Goal: Book appointment/travel/reservation: Book appointment/travel/reservation

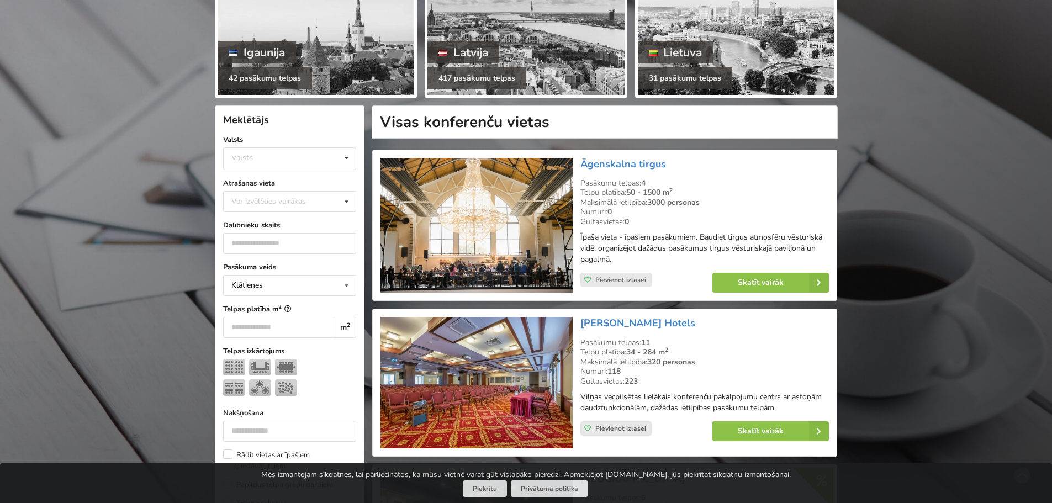
scroll to position [166, 0]
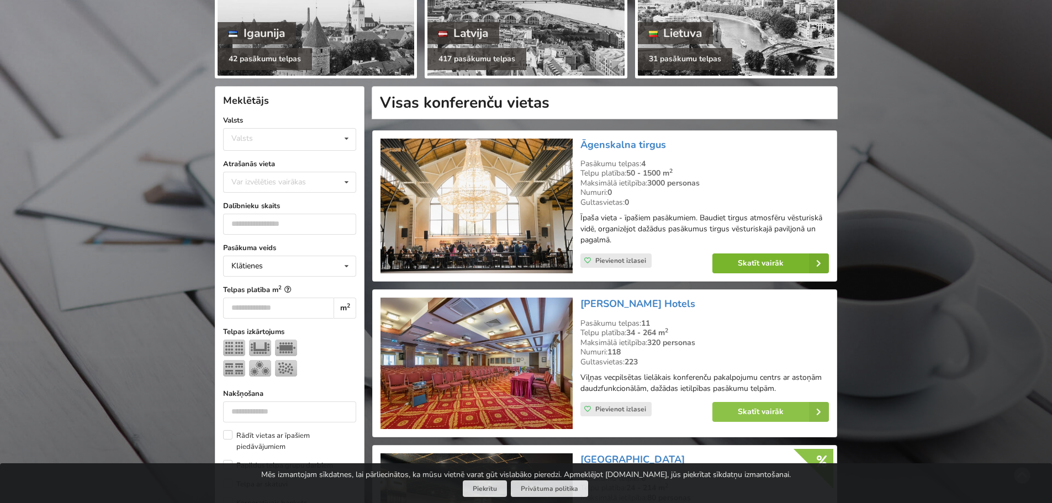
click at [759, 262] on link "Skatīt vairāk" at bounding box center [770, 263] width 117 height 20
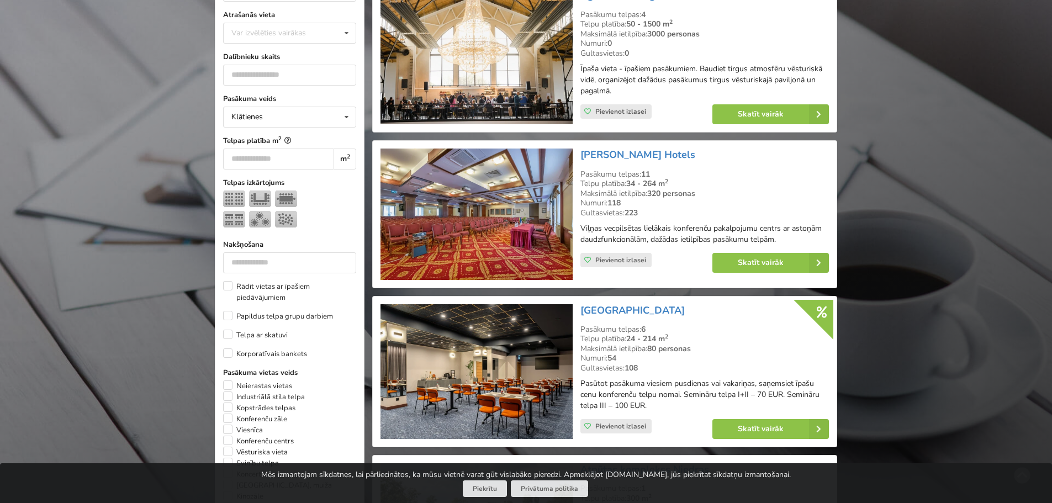
scroll to position [387, 0]
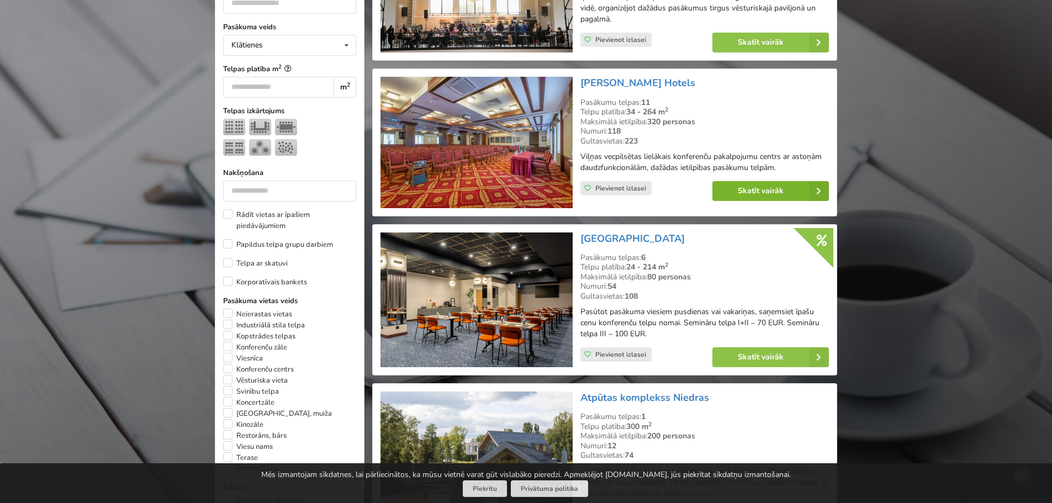
click at [766, 189] on link "Skatīt vairāk" at bounding box center [770, 191] width 117 height 20
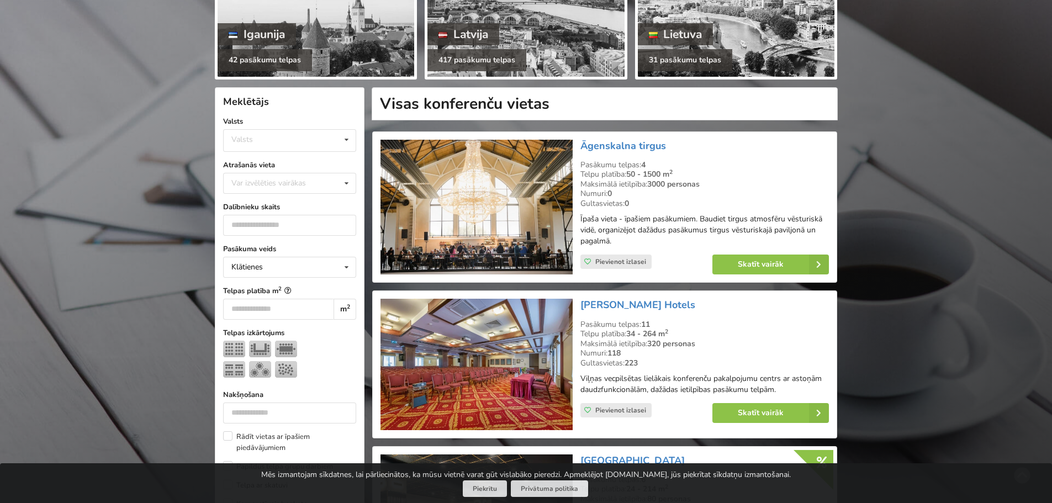
scroll to position [166, 0]
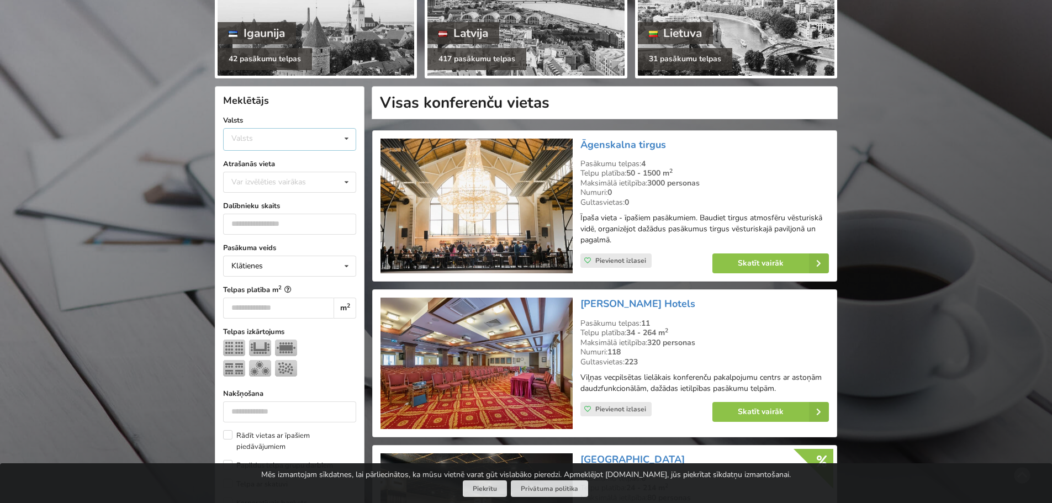
click at [332, 136] on div "Valsts Igaunija Latvija Lietuva" at bounding box center [289, 139] width 133 height 23
click at [269, 181] on div "Latvija" at bounding box center [290, 181] width 132 height 20
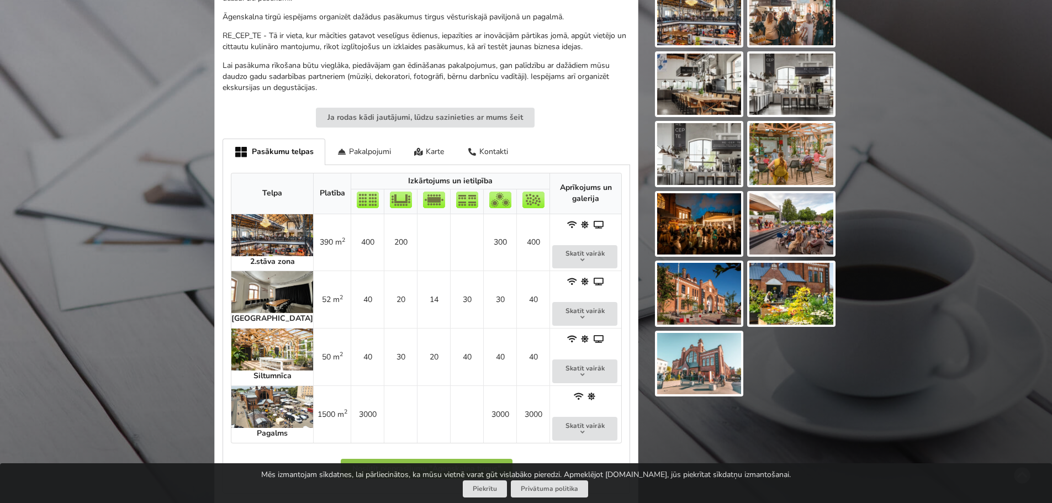
scroll to position [442, 0]
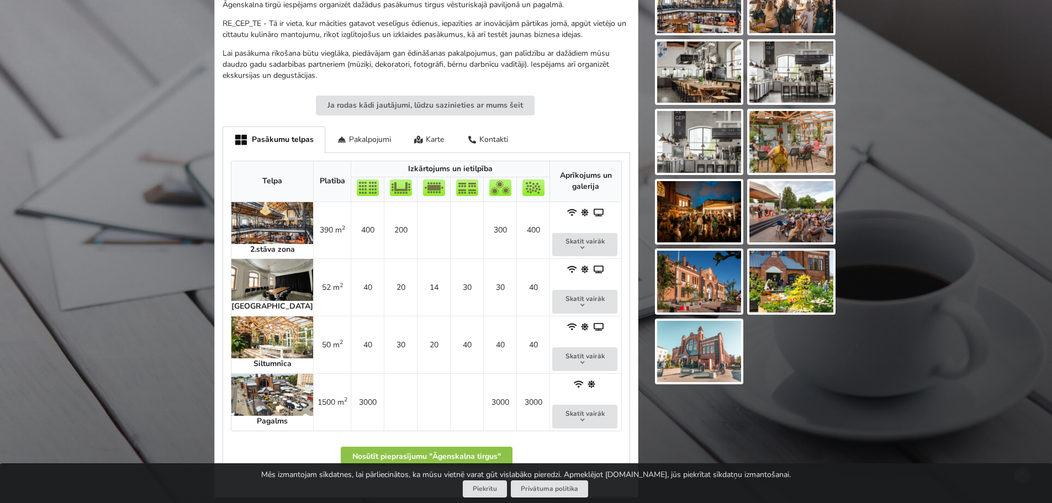
click at [257, 218] on img at bounding box center [272, 223] width 82 height 42
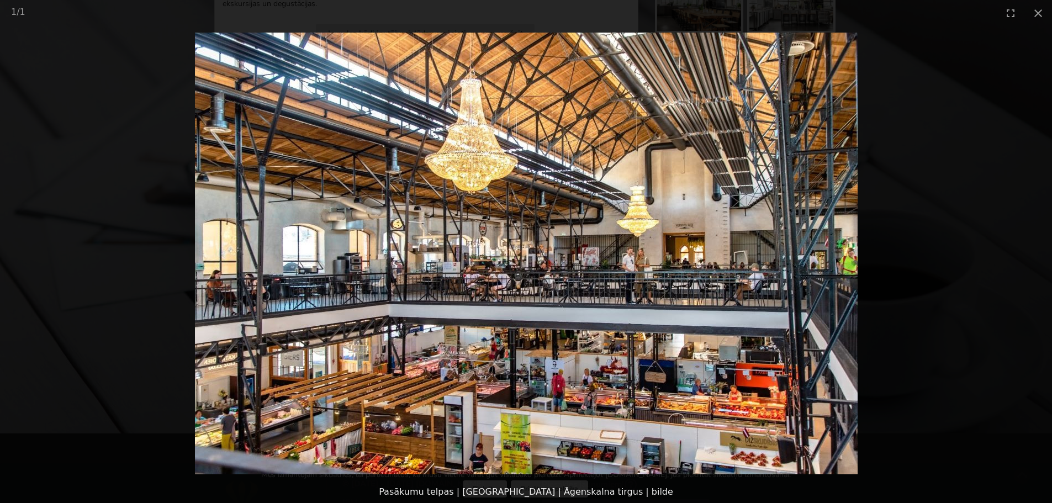
scroll to position [497, 0]
click at [817, 234] on img at bounding box center [526, 254] width 663 height 442
click at [1039, 13] on button "Close gallery" at bounding box center [1038, 13] width 28 height 26
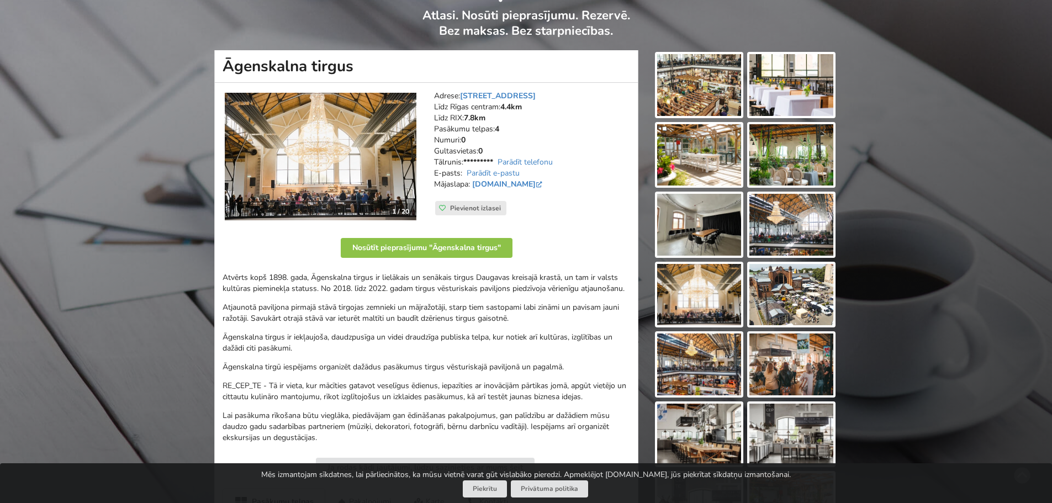
scroll to position [55, 0]
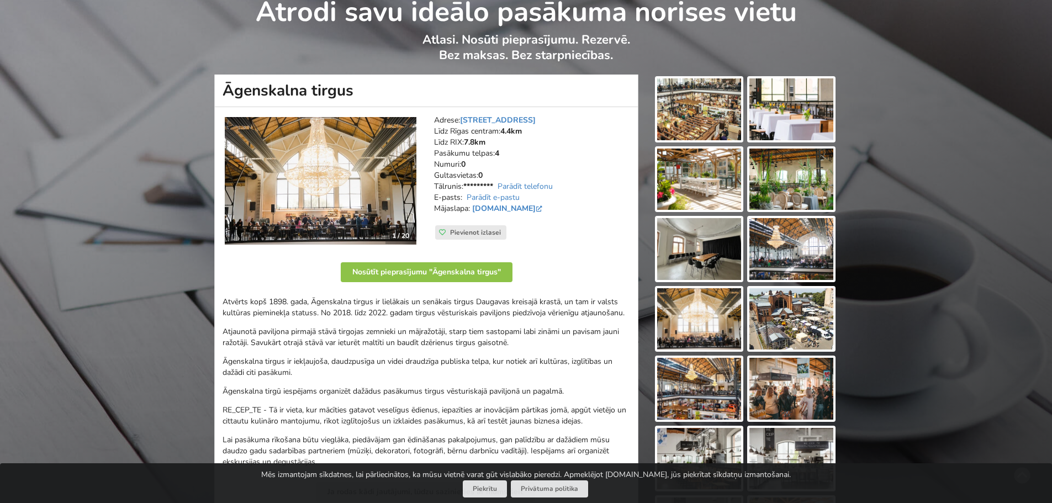
click at [714, 99] on img at bounding box center [699, 109] width 84 height 62
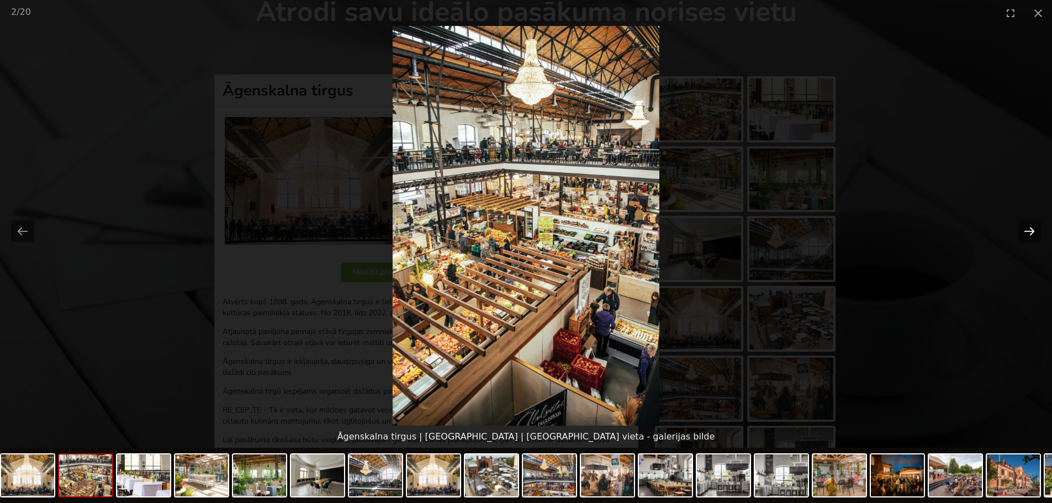
click at [1033, 234] on button "Next slide" at bounding box center [1029, 231] width 23 height 22
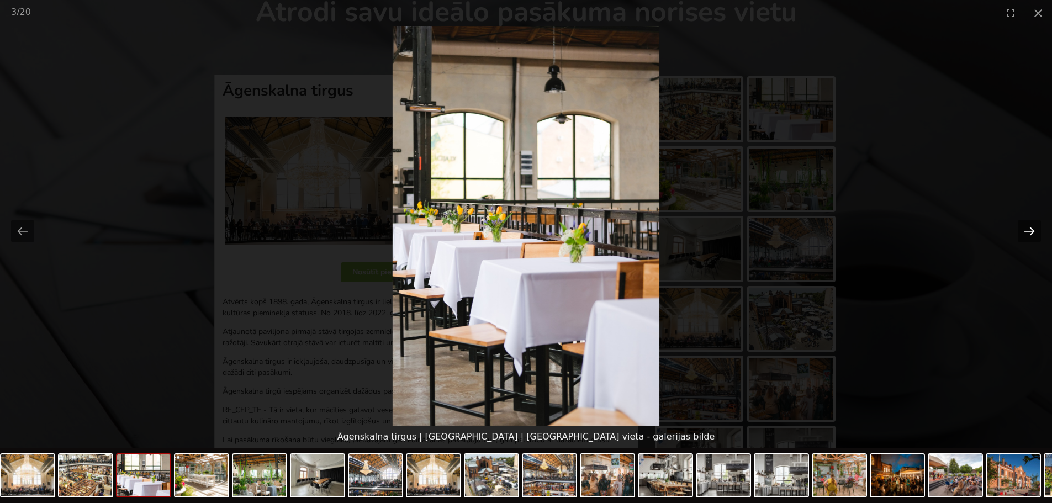
click at [1033, 234] on button "Next slide" at bounding box center [1029, 231] width 23 height 22
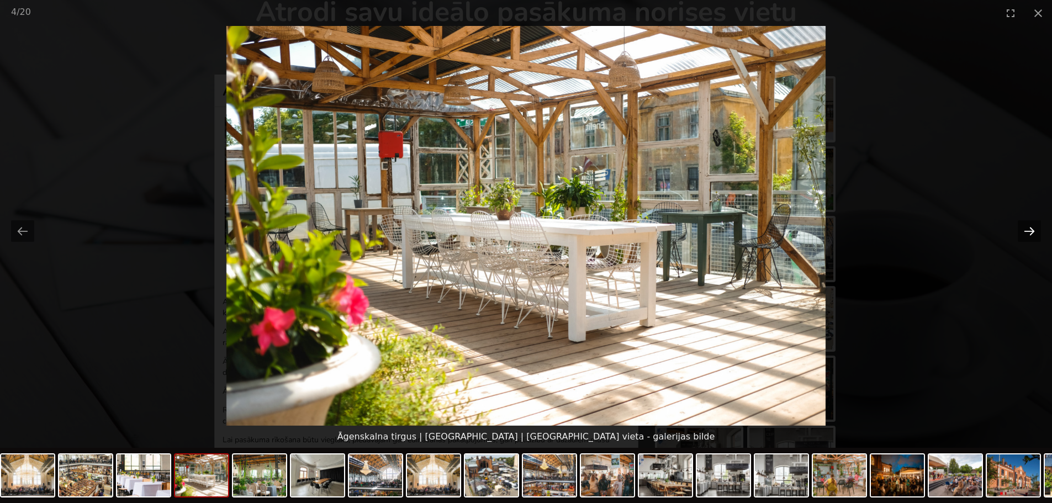
click at [1033, 234] on button "Next slide" at bounding box center [1029, 231] width 23 height 22
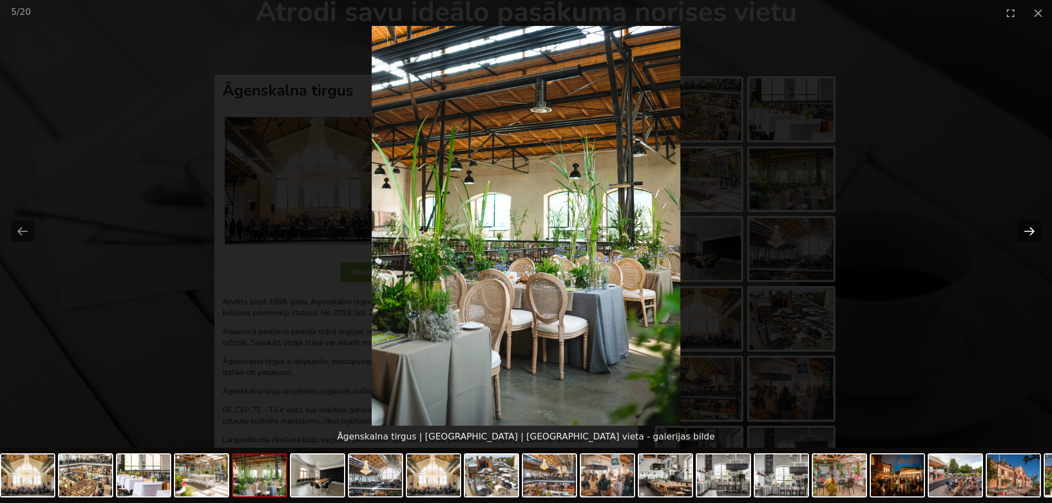
click at [1033, 234] on button "Next slide" at bounding box center [1029, 231] width 23 height 22
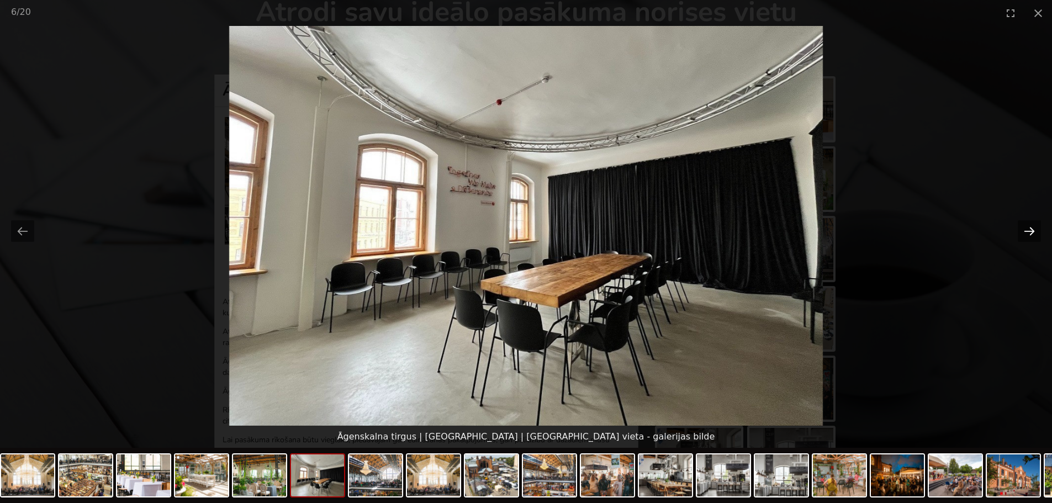
click at [1033, 234] on button "Next slide" at bounding box center [1029, 231] width 23 height 22
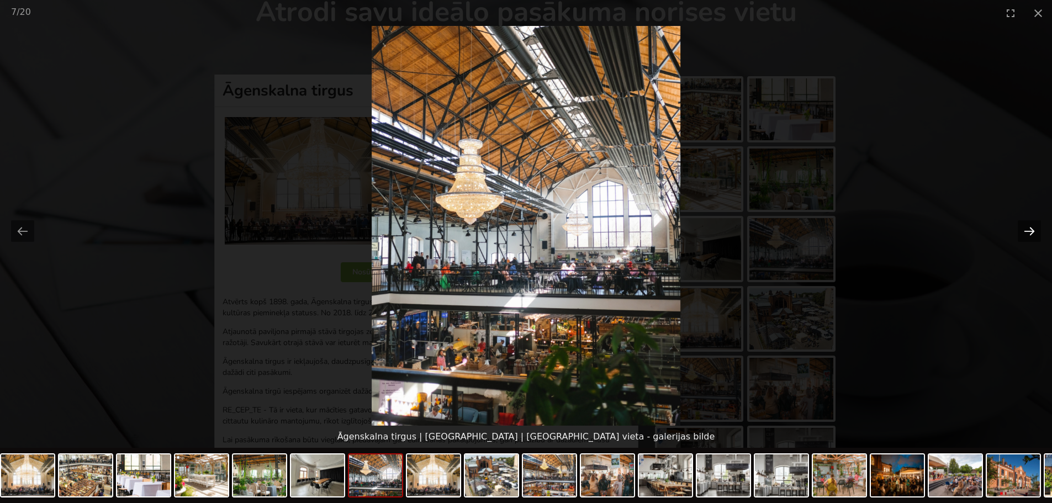
click at [1033, 234] on button "Next slide" at bounding box center [1029, 231] width 23 height 22
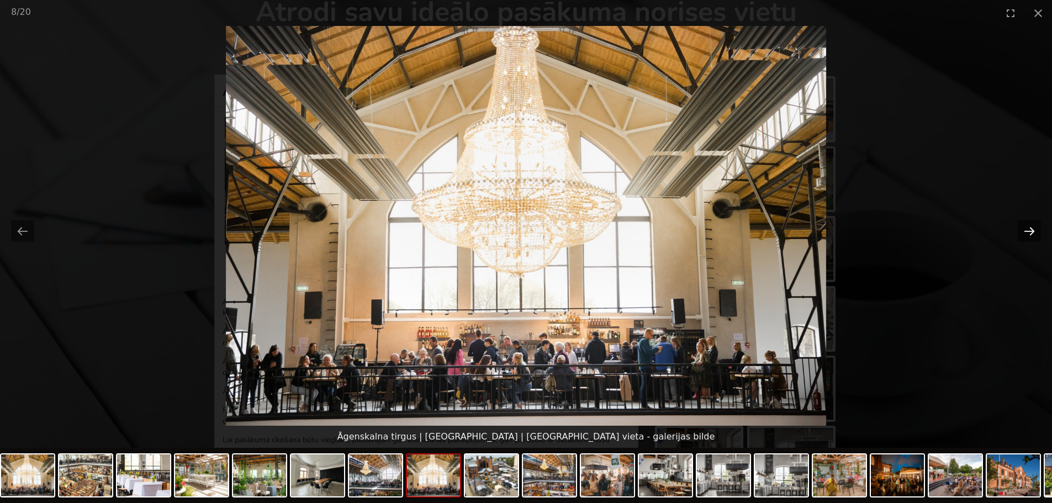
click at [1033, 234] on button "Next slide" at bounding box center [1029, 231] width 23 height 22
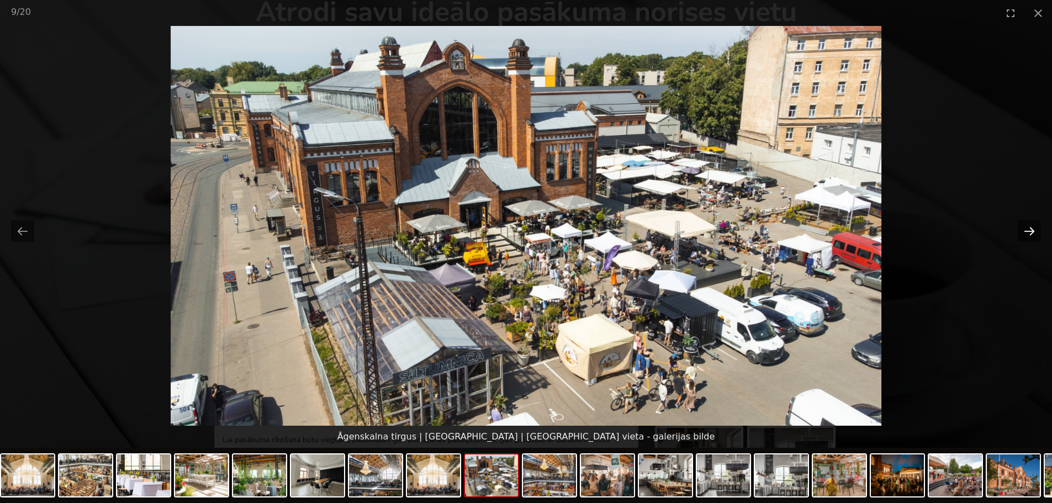
click at [1033, 234] on button "Next slide" at bounding box center [1029, 231] width 23 height 22
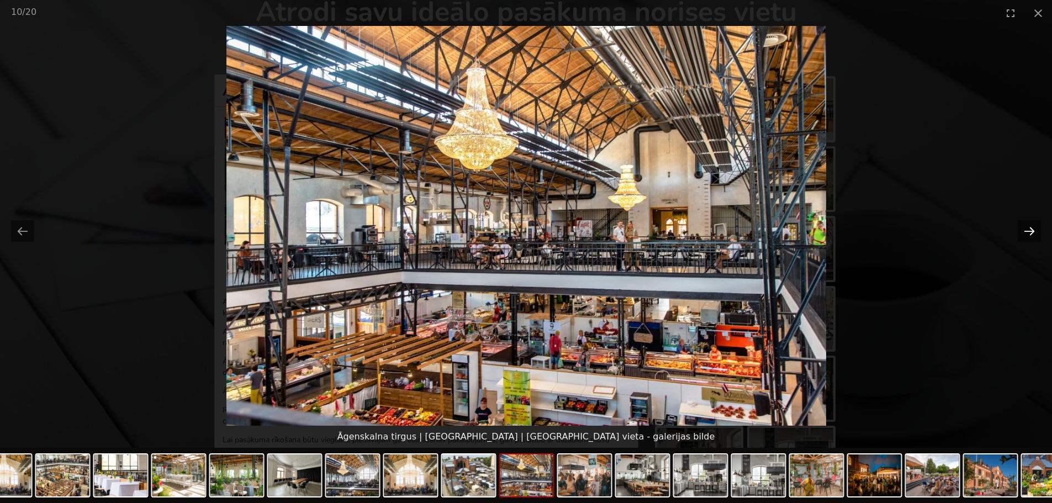
drag, startPoint x: 1028, startPoint y: 235, endPoint x: 1021, endPoint y: 209, distance: 26.3
click at [1028, 234] on button "Next slide" at bounding box center [1029, 231] width 23 height 22
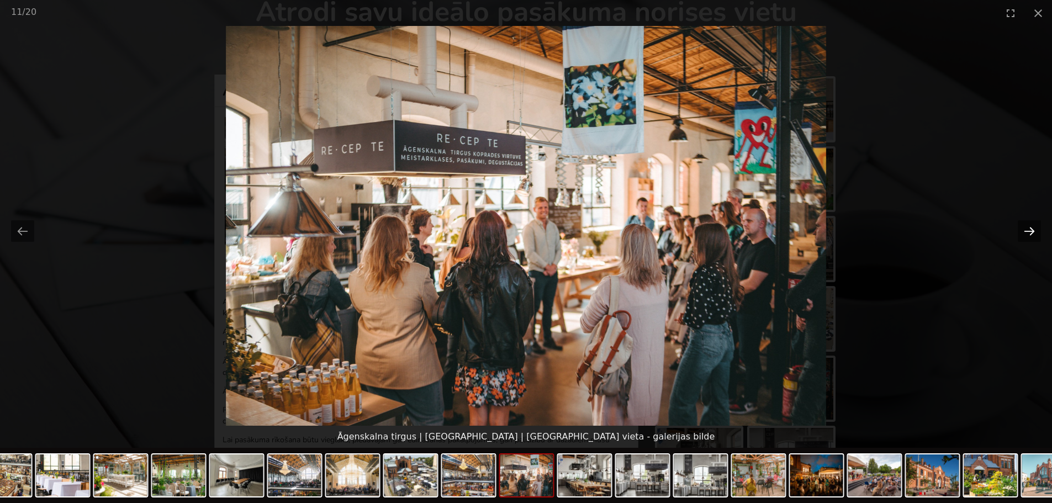
click at [1033, 235] on button "Next slide" at bounding box center [1029, 231] width 23 height 22
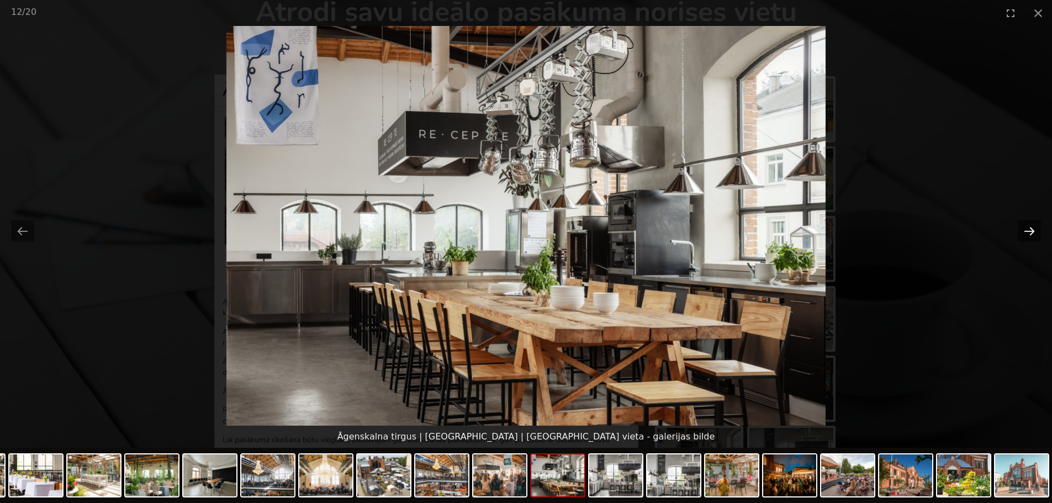
click at [1034, 234] on button "Next slide" at bounding box center [1029, 231] width 23 height 22
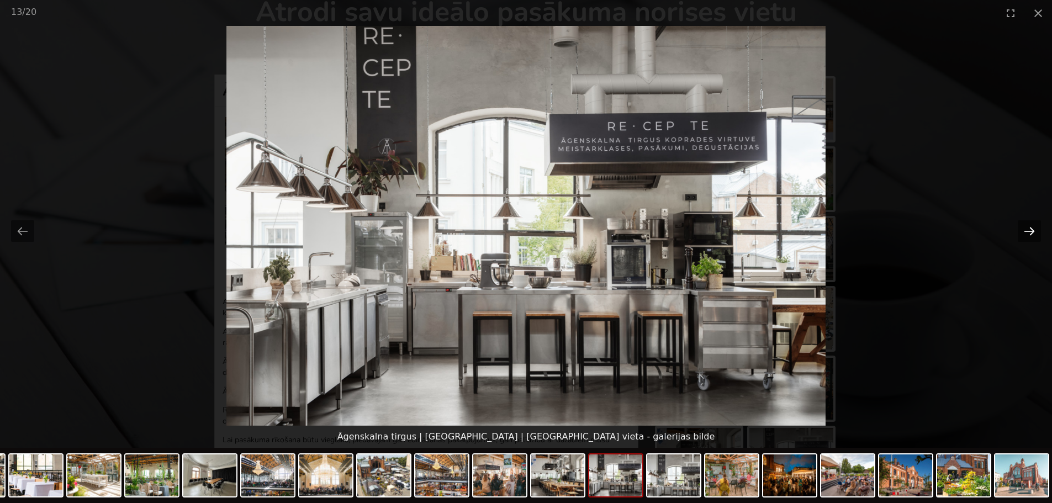
click at [1034, 234] on button "Next slide" at bounding box center [1029, 231] width 23 height 22
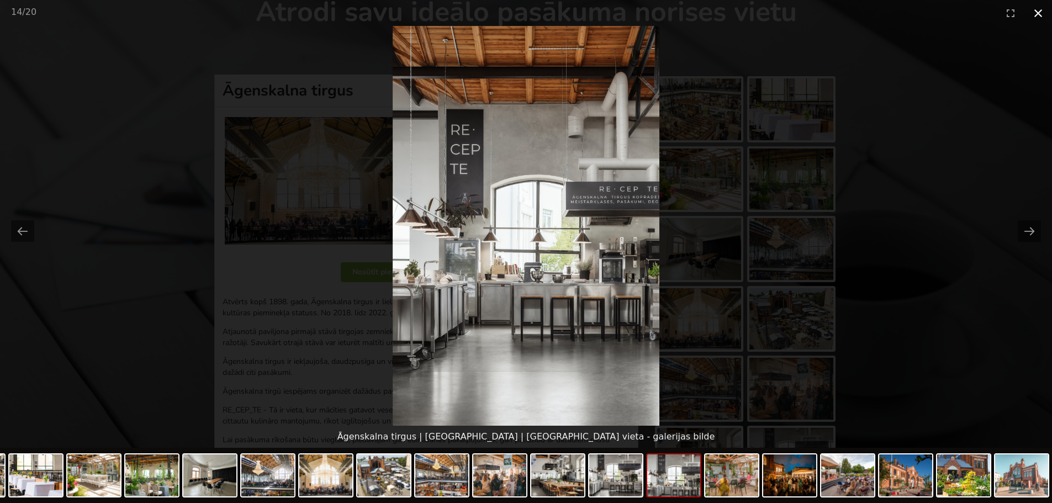
click at [1037, 17] on button "Close gallery" at bounding box center [1038, 13] width 28 height 26
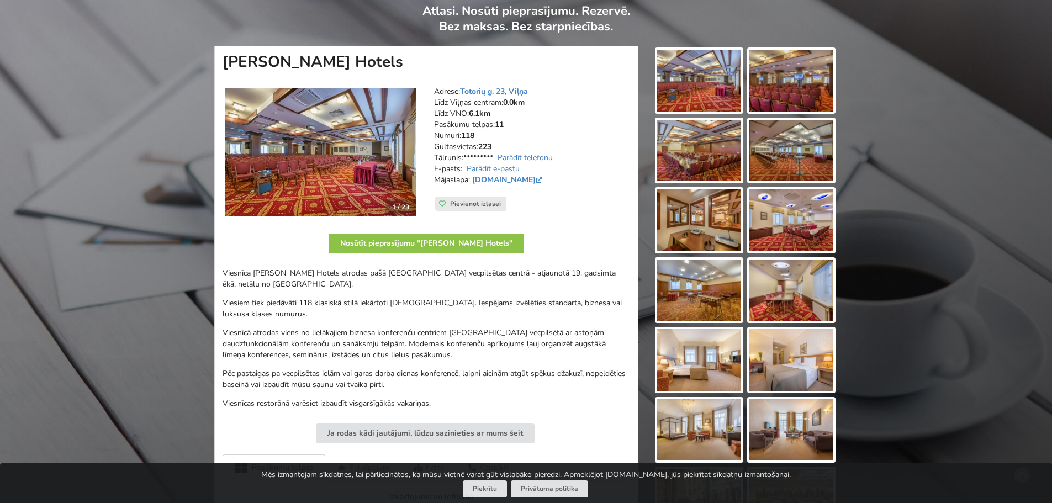
scroll to position [110, 0]
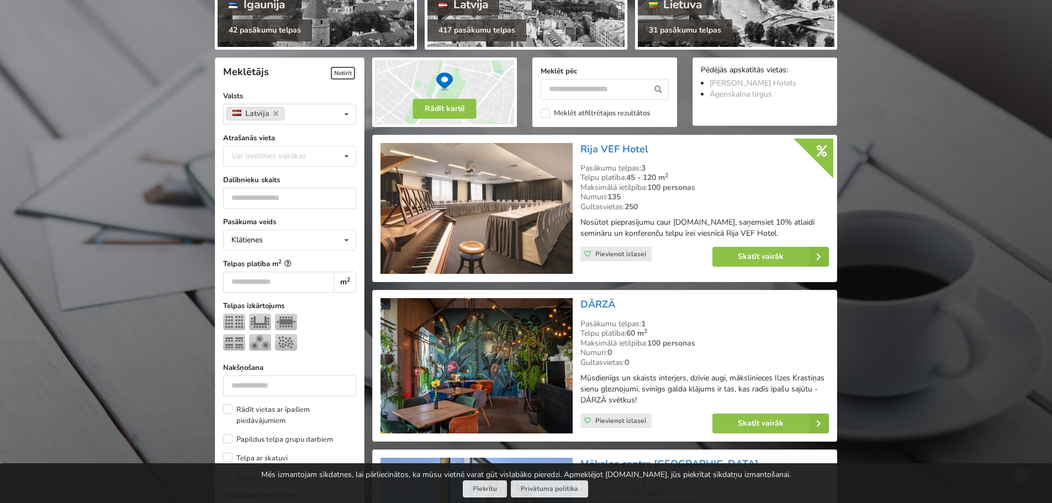
scroll to position [221, 0]
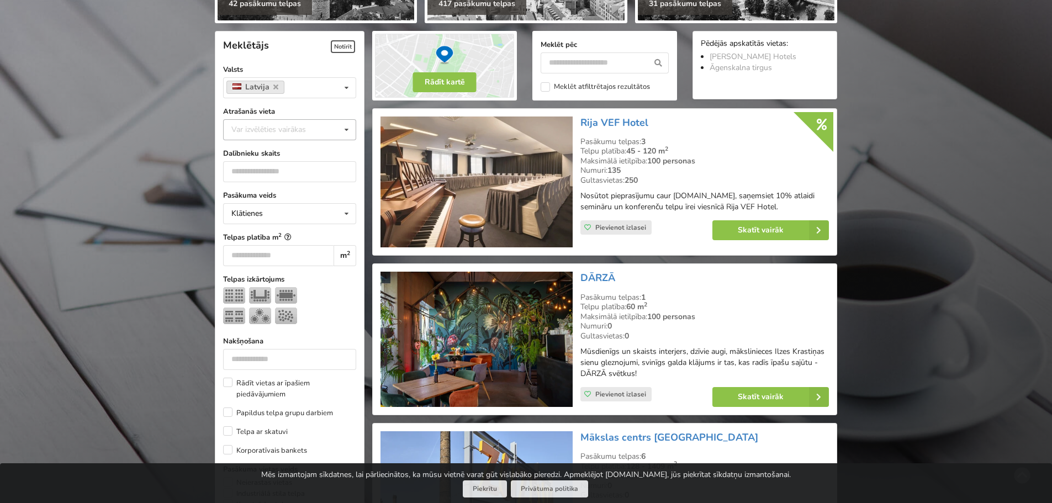
click at [287, 131] on div "Var izvēlēties vairākas" at bounding box center [280, 129] width 102 height 13
click at [305, 172] on input "number" at bounding box center [289, 171] width 133 height 21
click at [330, 171] on input "number" at bounding box center [289, 171] width 133 height 21
click at [344, 173] on input "*" at bounding box center [289, 171] width 133 height 21
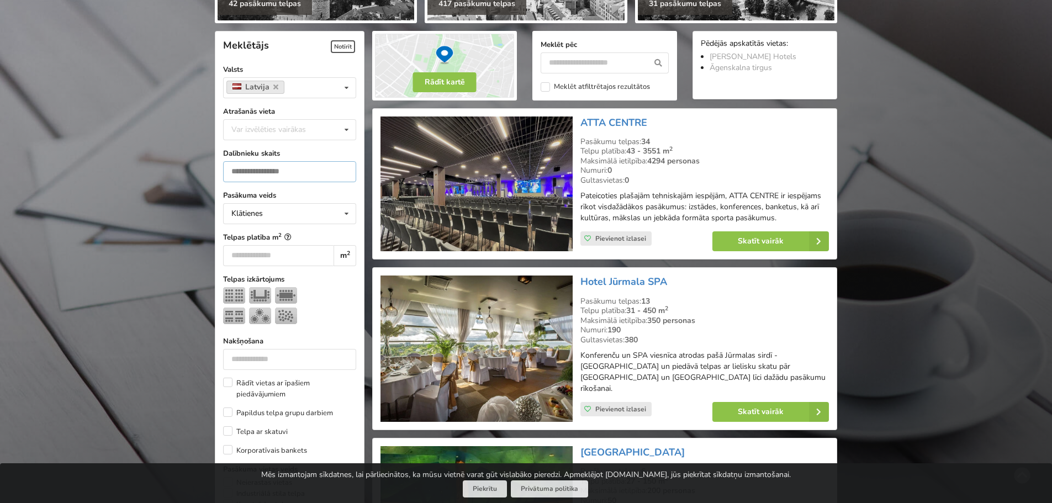
scroll to position [248, 0]
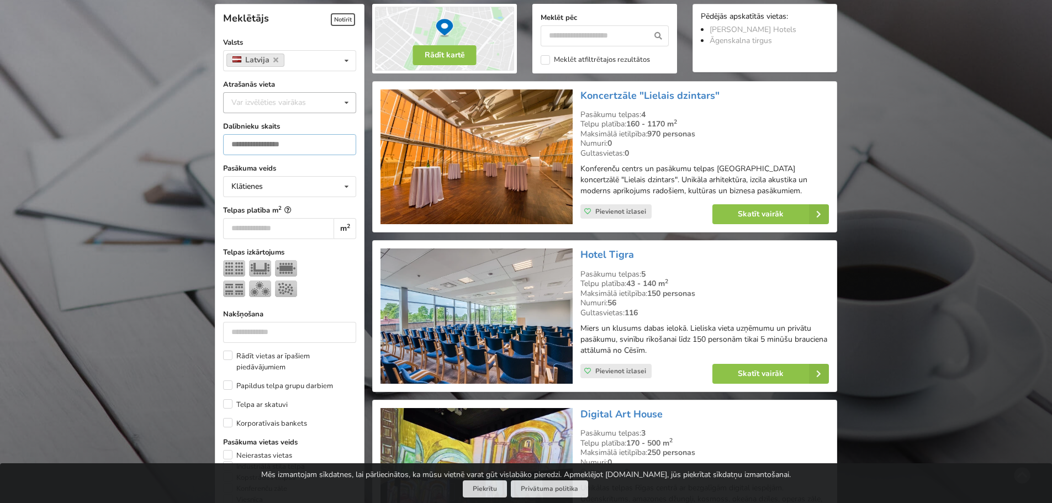
type input "***"
click at [309, 104] on div "Var izvēlēties vairākas" at bounding box center [280, 102] width 102 height 13
click at [248, 225] on div "Rīga" at bounding box center [290, 225] width 132 height 20
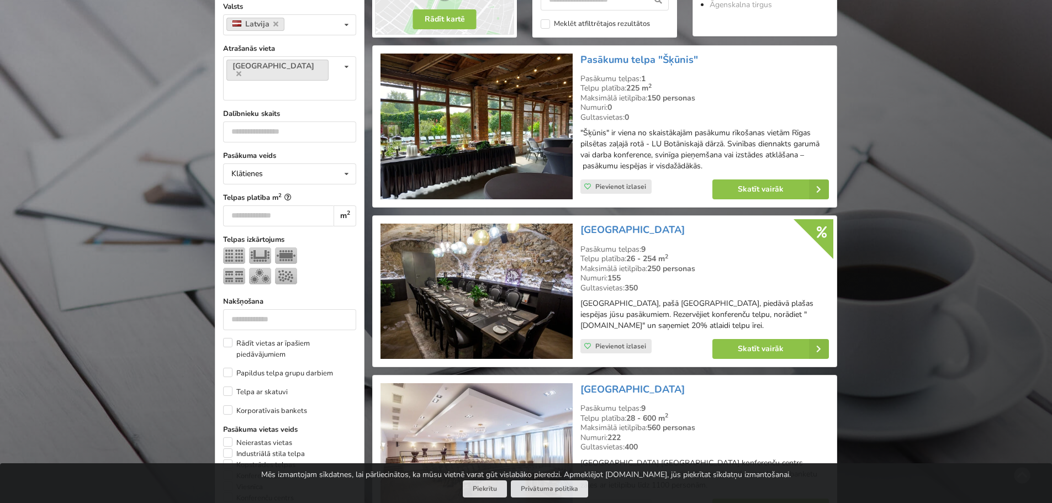
scroll to position [248, 0]
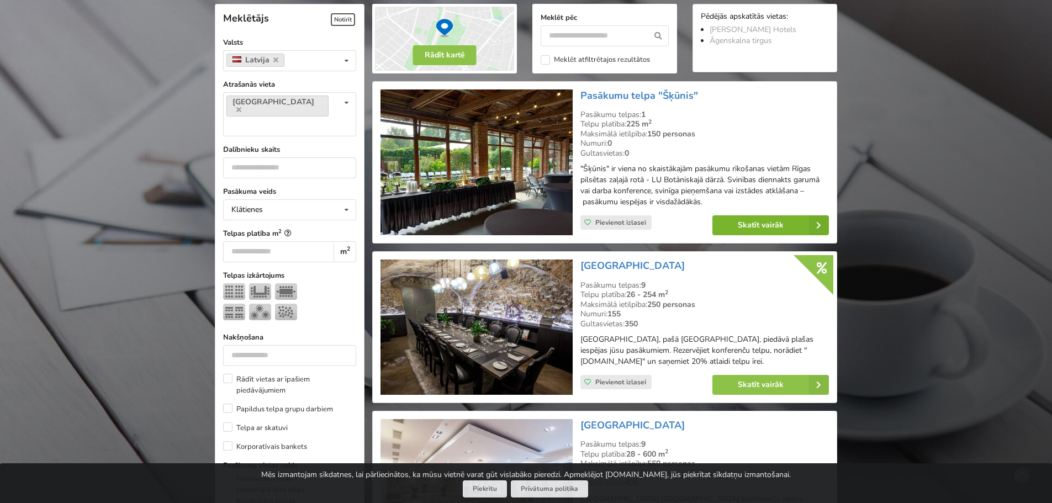
click at [770, 224] on link "Skatīt vairāk" at bounding box center [770, 225] width 117 height 20
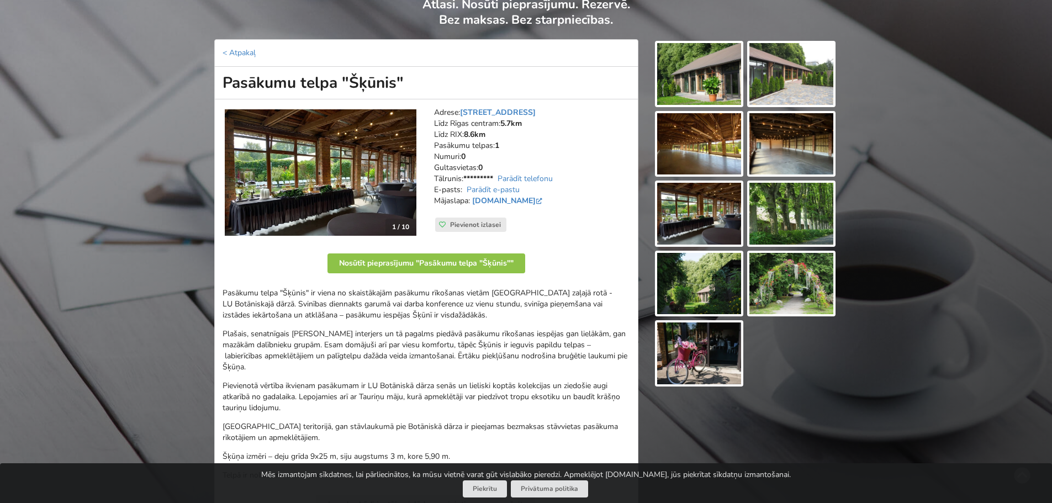
scroll to position [55, 0]
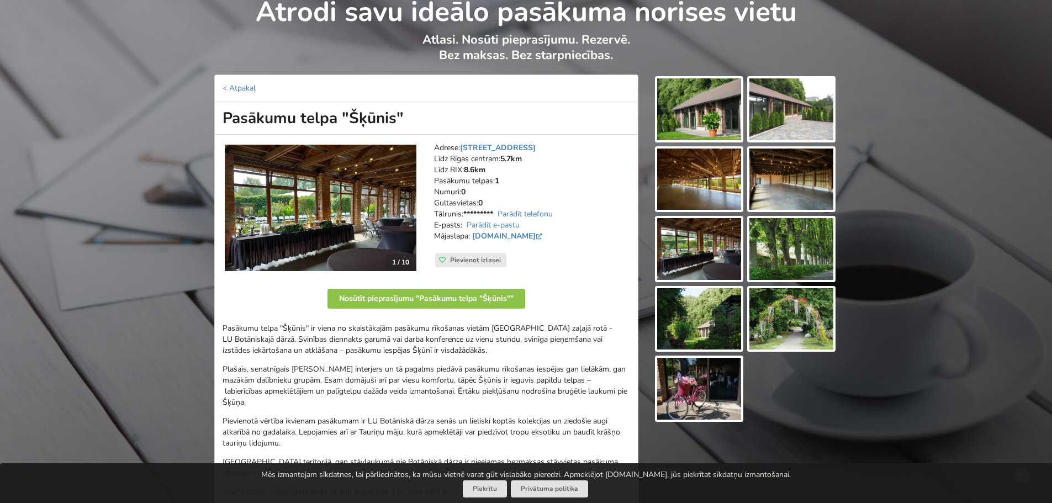
click at [707, 114] on img at bounding box center [699, 109] width 84 height 62
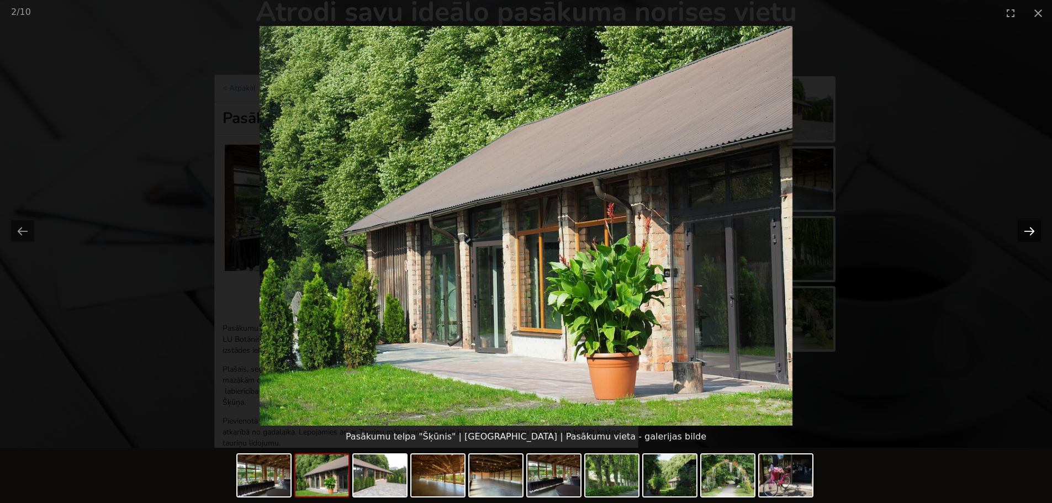
click at [1032, 232] on button "Next slide" at bounding box center [1029, 231] width 23 height 22
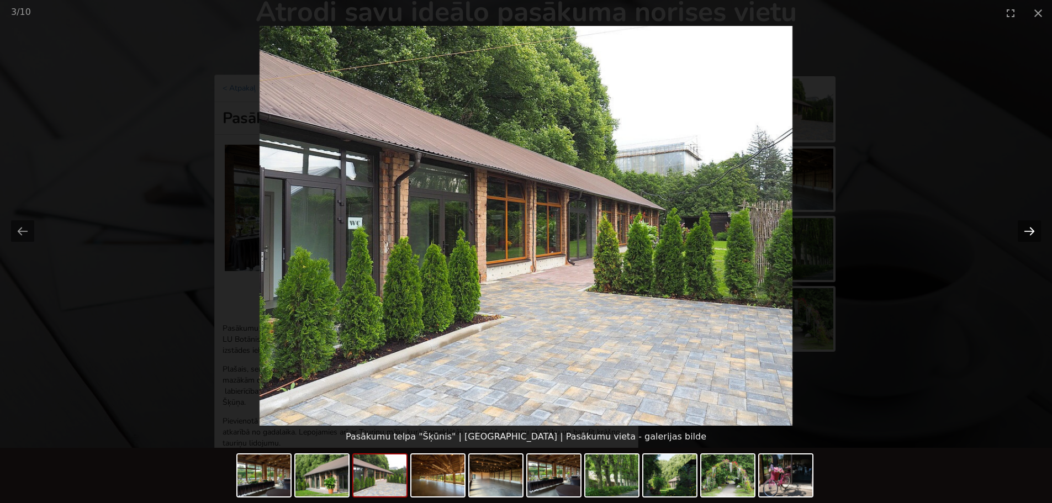
click at [1032, 232] on button "Next slide" at bounding box center [1029, 231] width 23 height 22
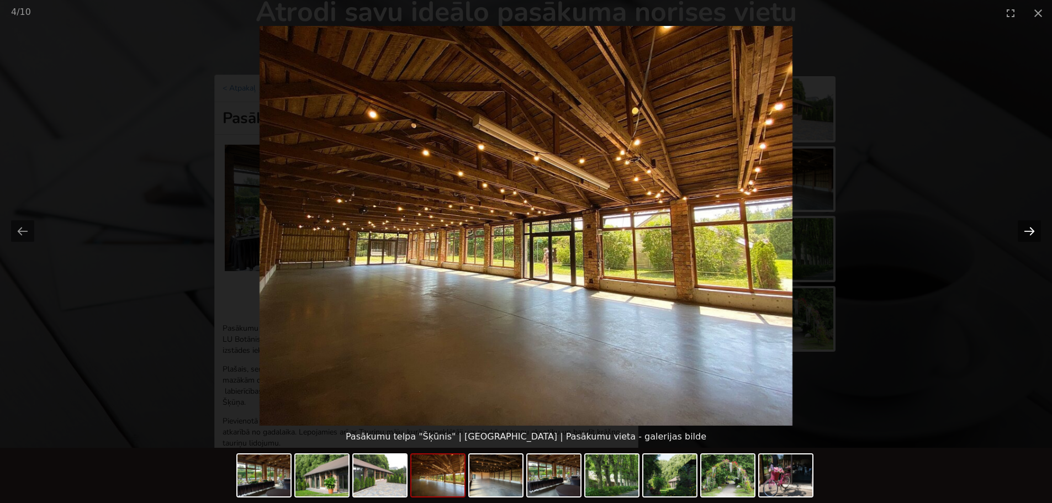
click at [1032, 232] on button "Next slide" at bounding box center [1029, 231] width 23 height 22
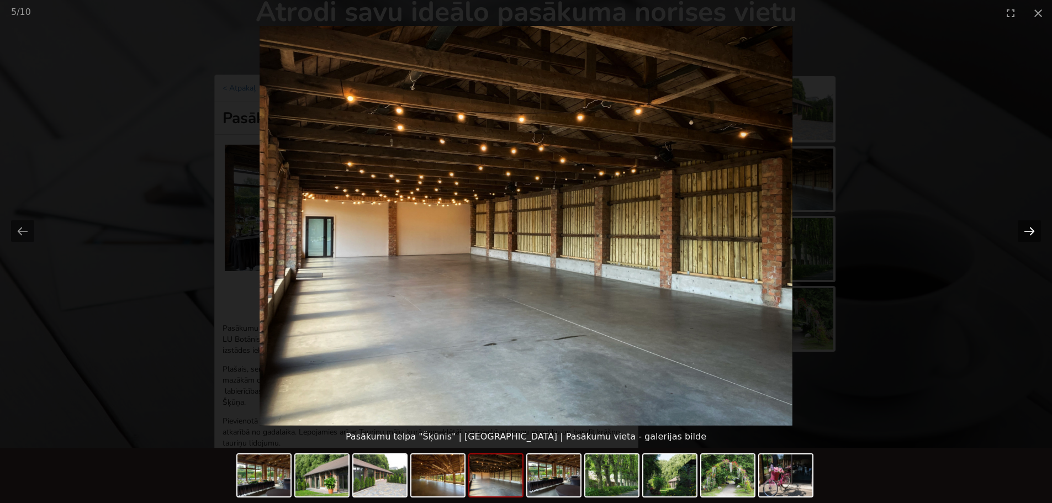
click at [1031, 232] on button "Next slide" at bounding box center [1029, 231] width 23 height 22
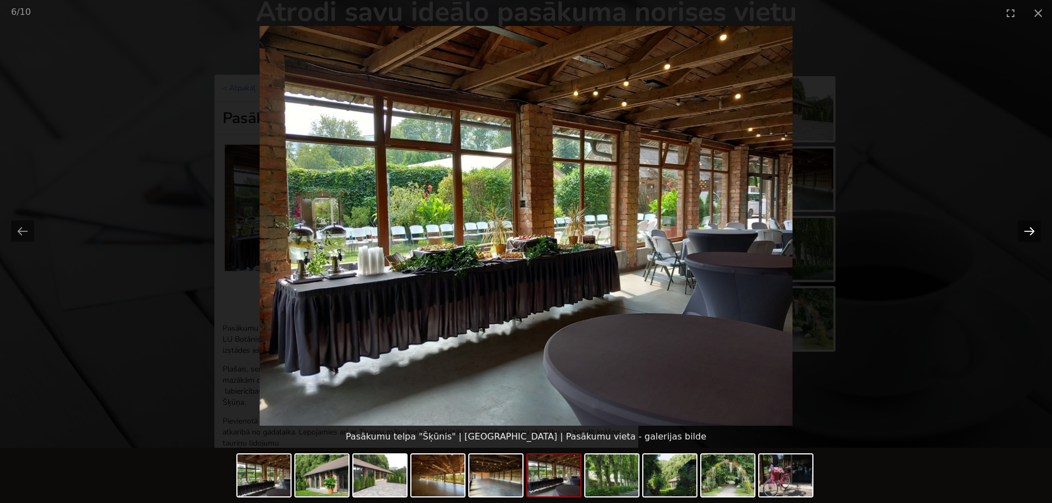
click at [1029, 232] on button "Next slide" at bounding box center [1029, 231] width 23 height 22
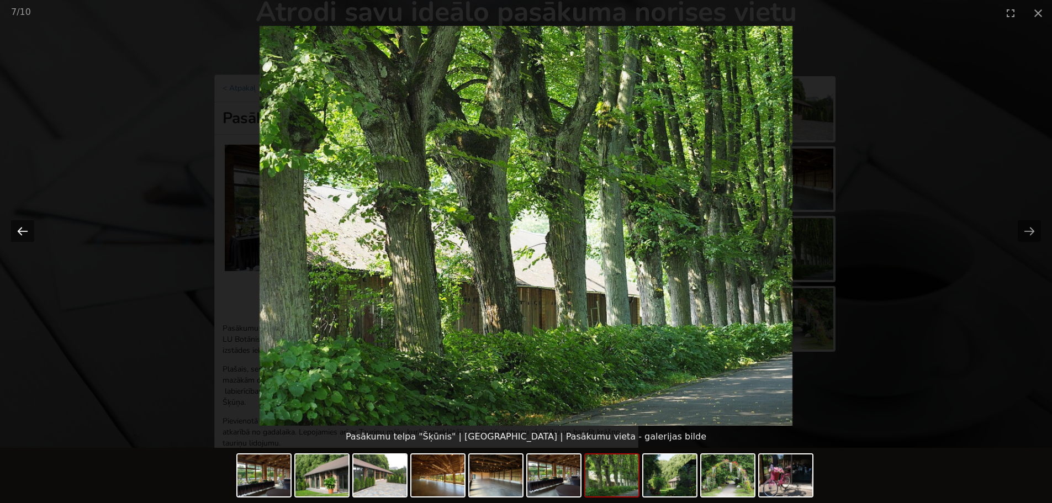
drag, startPoint x: 24, startPoint y: 233, endPoint x: 87, endPoint y: 233, distance: 63.0
click at [24, 233] on button "Previous slide" at bounding box center [22, 231] width 23 height 22
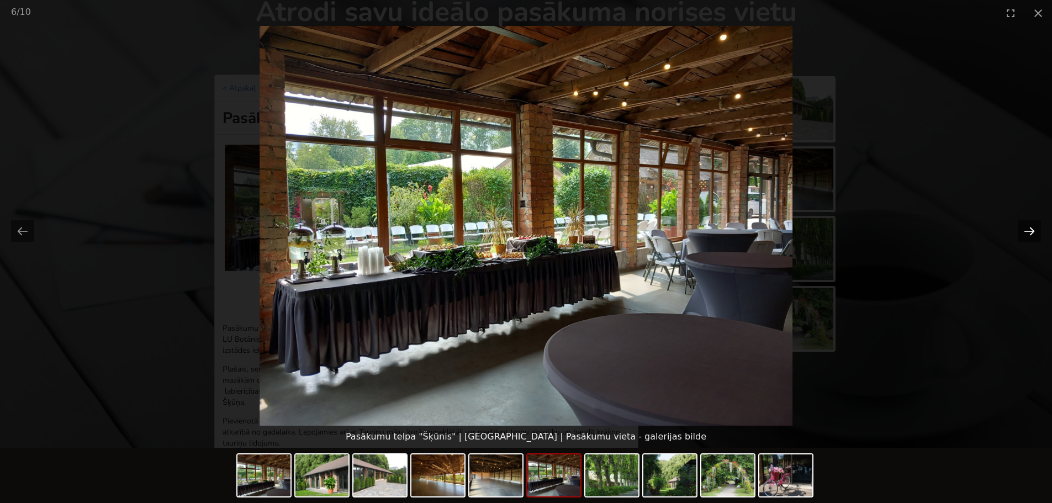
click at [1034, 229] on button "Next slide" at bounding box center [1029, 231] width 23 height 22
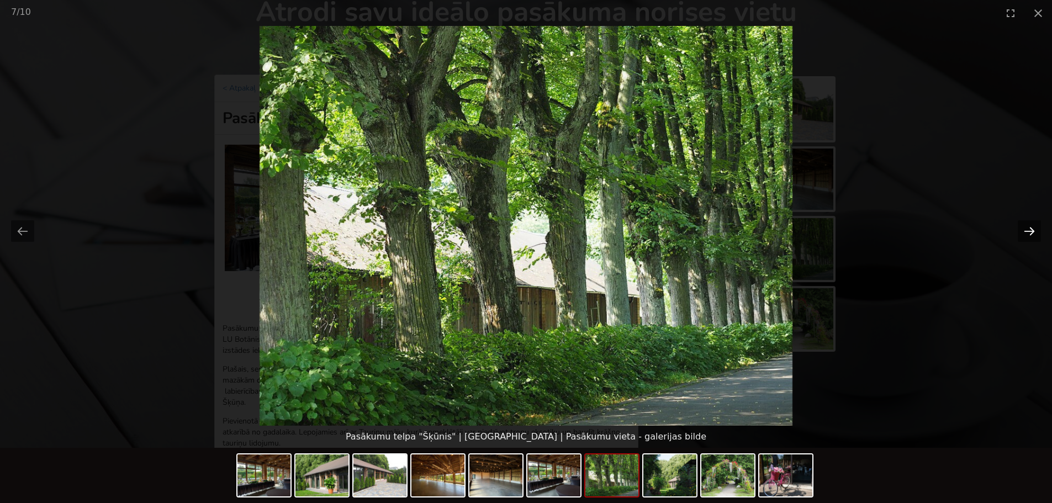
click at [1034, 229] on button "Next slide" at bounding box center [1029, 231] width 23 height 22
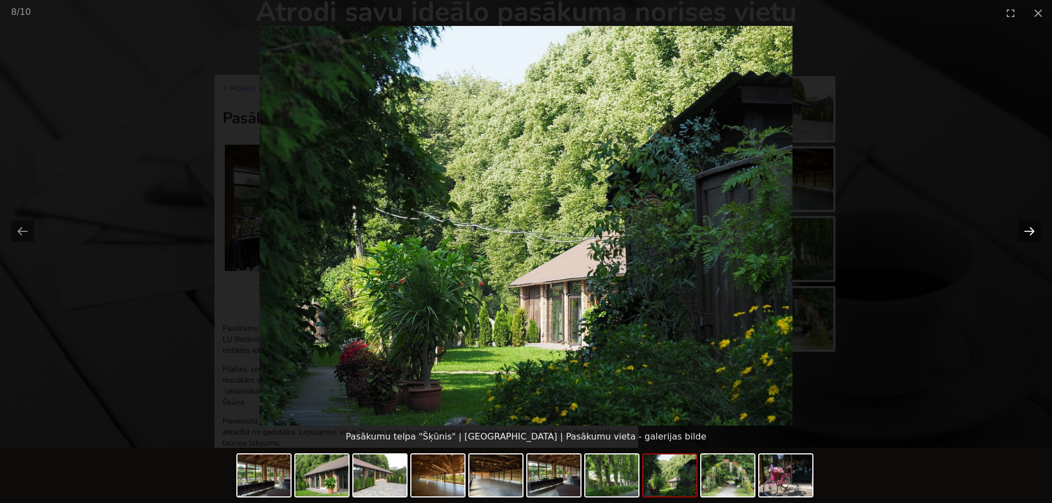
click at [1029, 231] on button "Next slide" at bounding box center [1029, 231] width 23 height 22
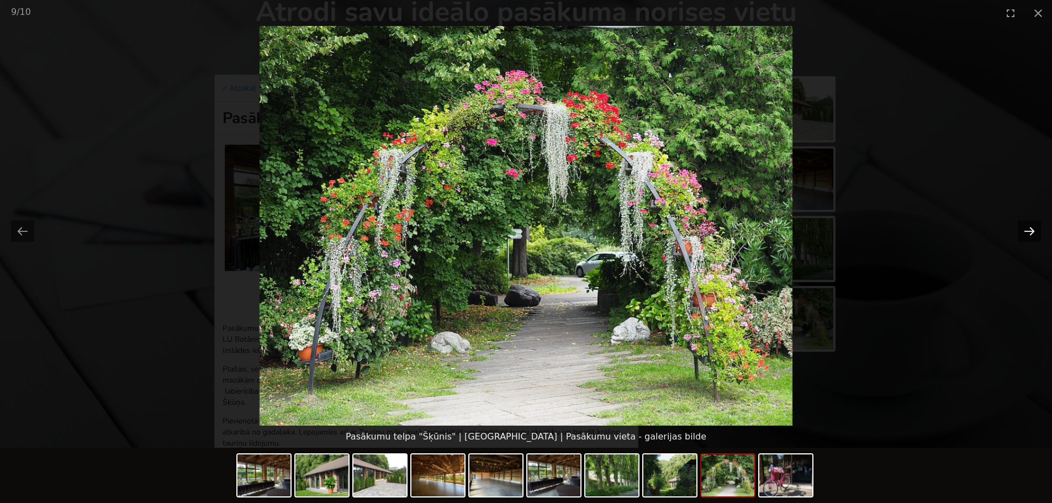
click at [1029, 231] on button "Next slide" at bounding box center [1029, 231] width 23 height 22
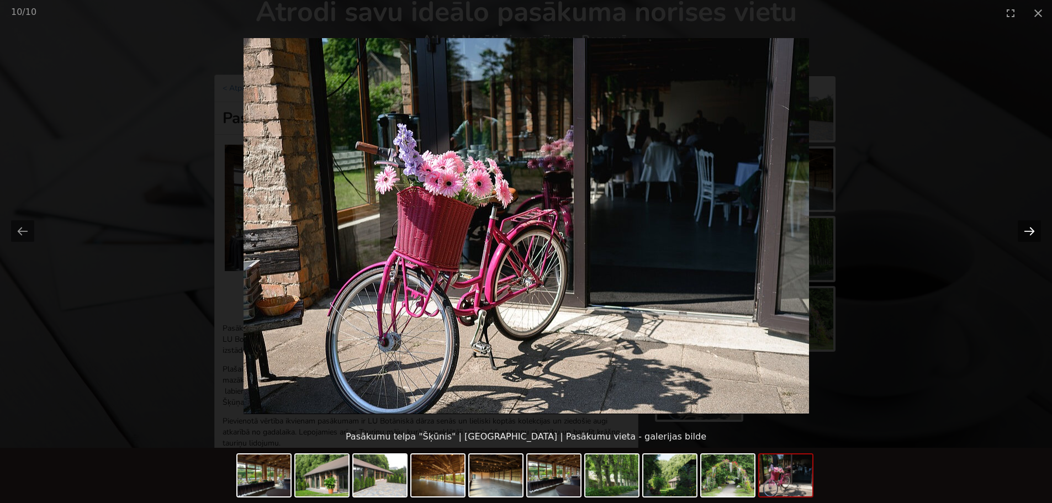
click at [1029, 231] on button "Next slide" at bounding box center [1029, 231] width 23 height 22
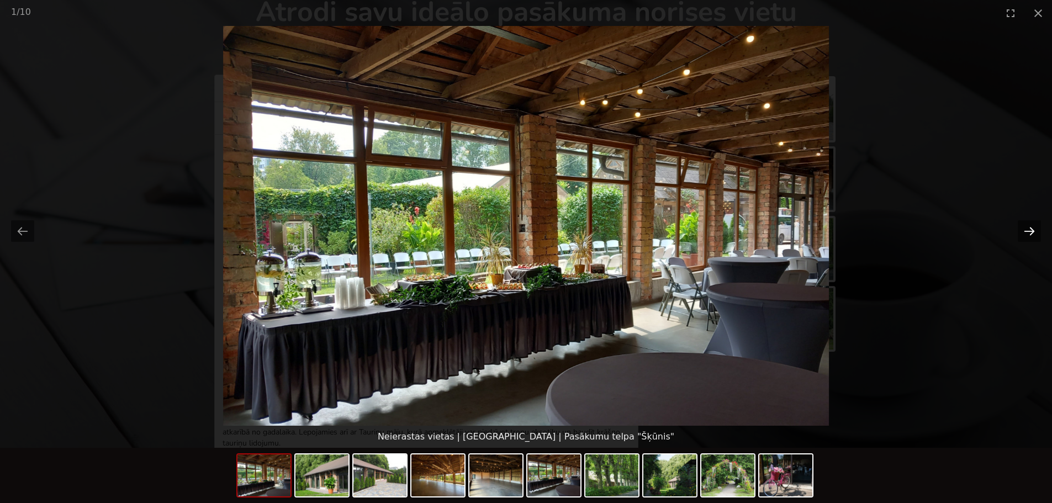
click at [1029, 232] on button "Next slide" at bounding box center [1029, 231] width 23 height 22
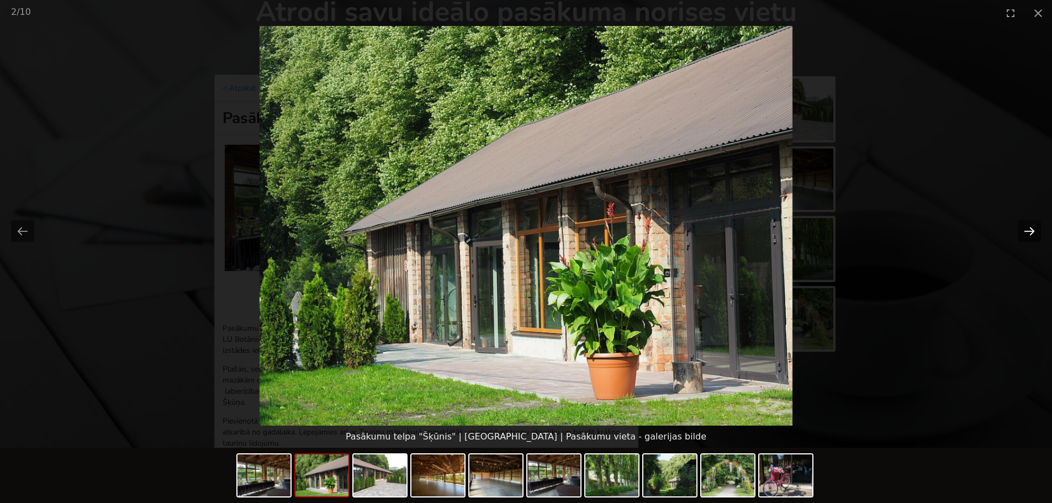
click at [1029, 232] on button "Next slide" at bounding box center [1029, 231] width 23 height 22
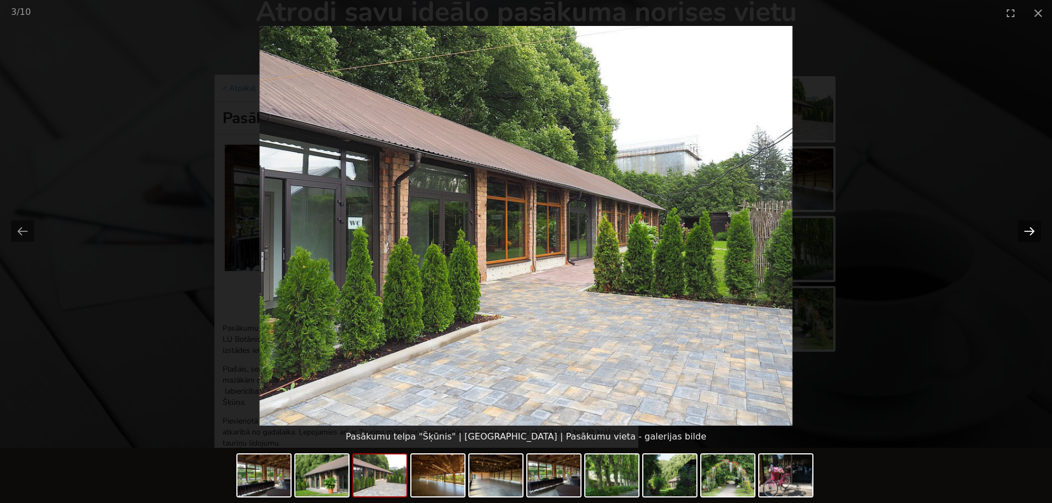
click at [1029, 232] on button "Next slide" at bounding box center [1029, 231] width 23 height 22
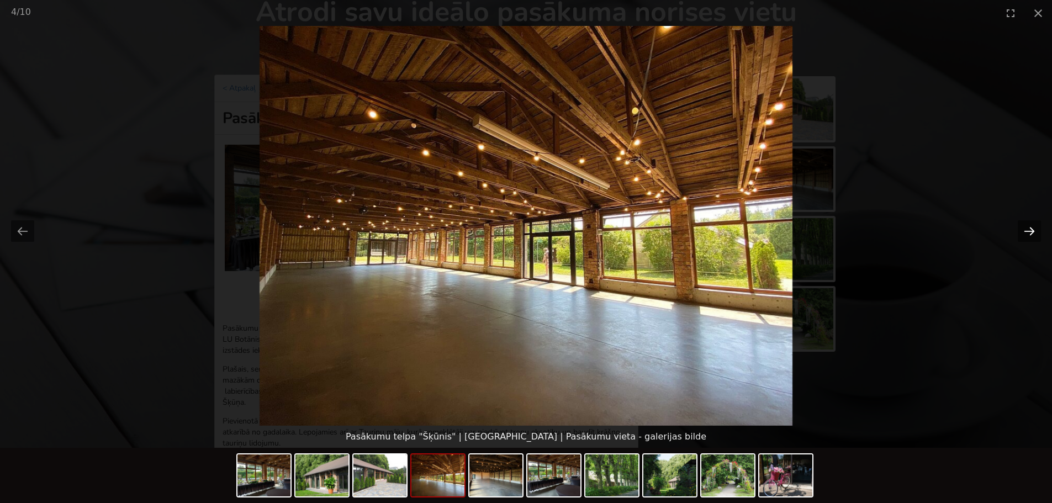
click at [1029, 232] on button "Next slide" at bounding box center [1029, 231] width 23 height 22
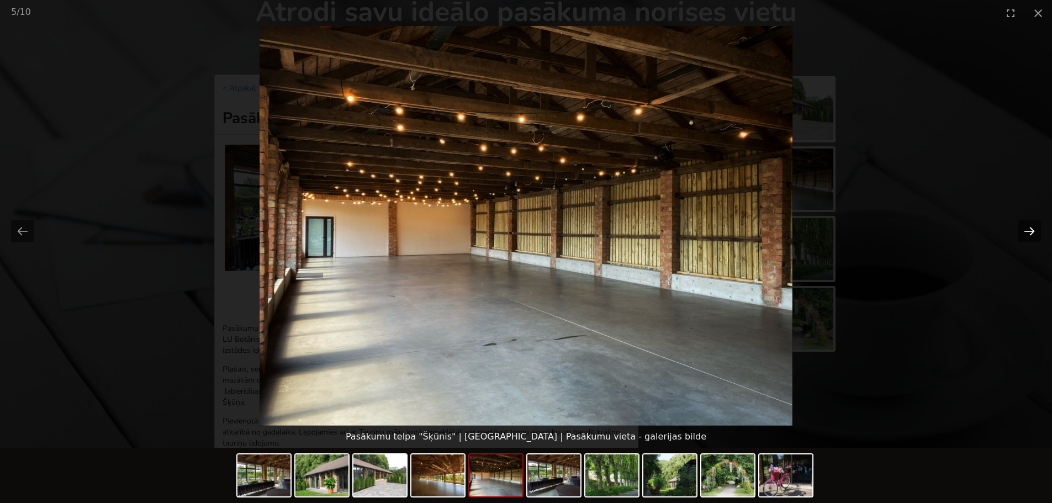
click at [1029, 232] on button "Next slide" at bounding box center [1029, 231] width 23 height 22
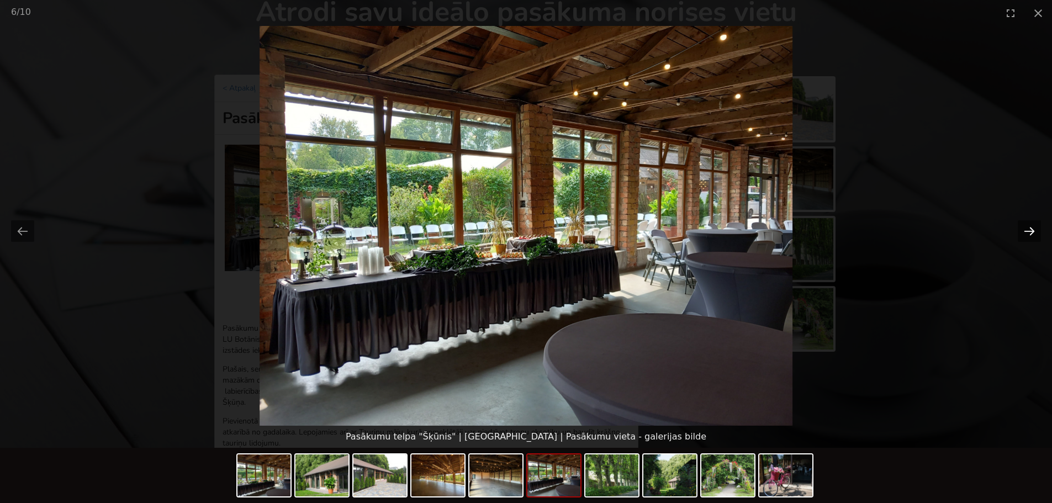
click at [1029, 232] on button "Next slide" at bounding box center [1029, 231] width 23 height 22
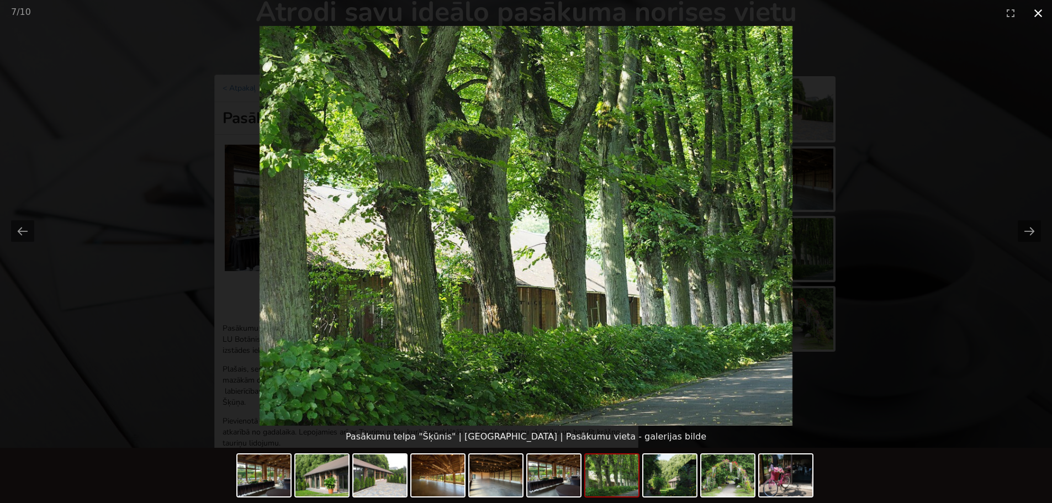
click at [1037, 16] on button "Close gallery" at bounding box center [1038, 13] width 28 height 26
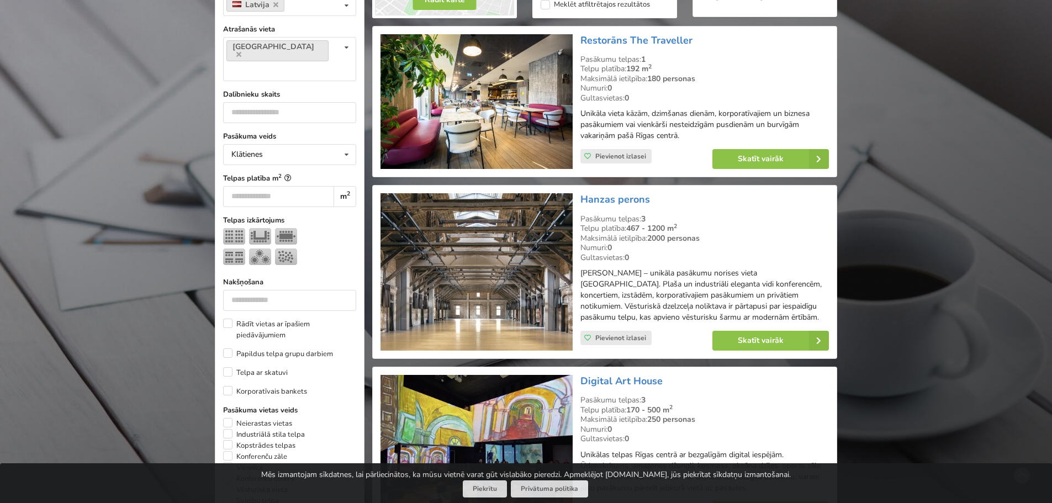
scroll to position [358, 0]
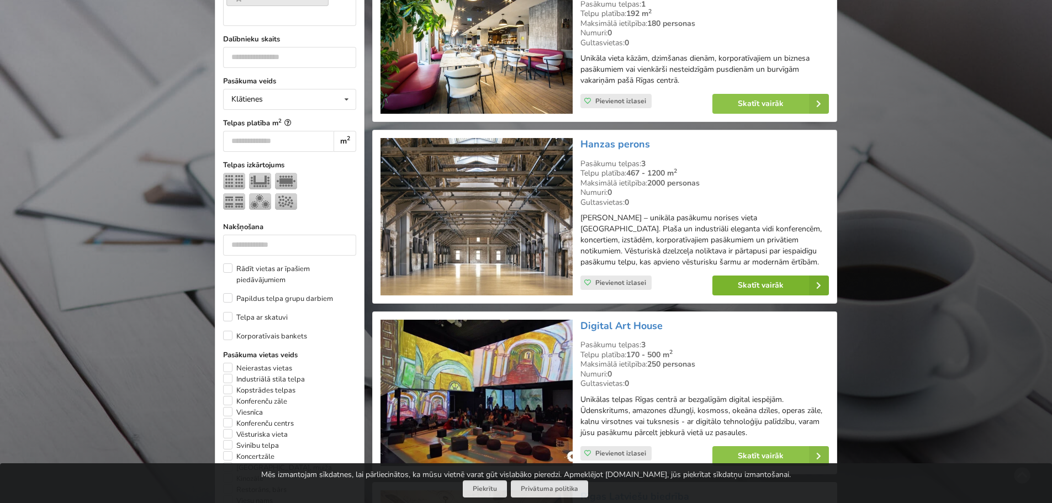
click at [747, 286] on link "Skatīt vairāk" at bounding box center [770, 286] width 117 height 20
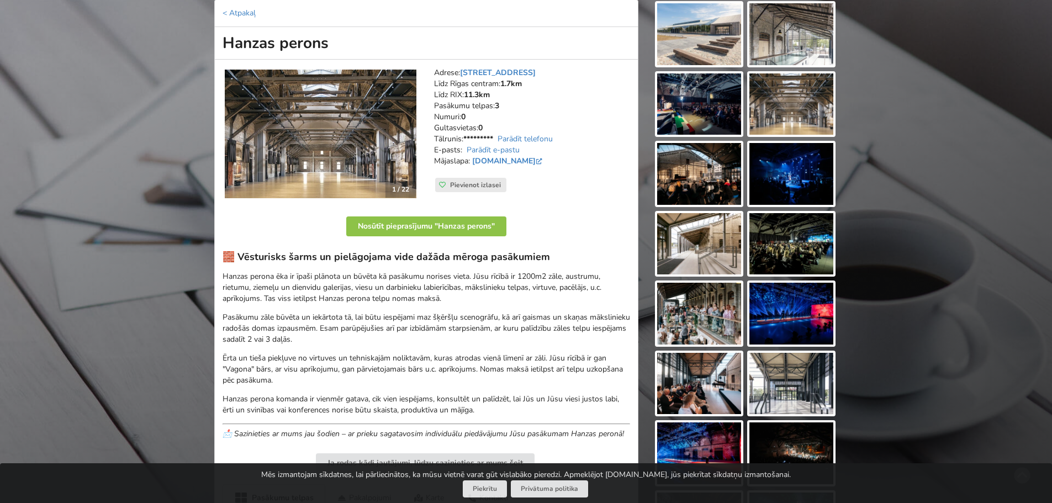
scroll to position [110, 0]
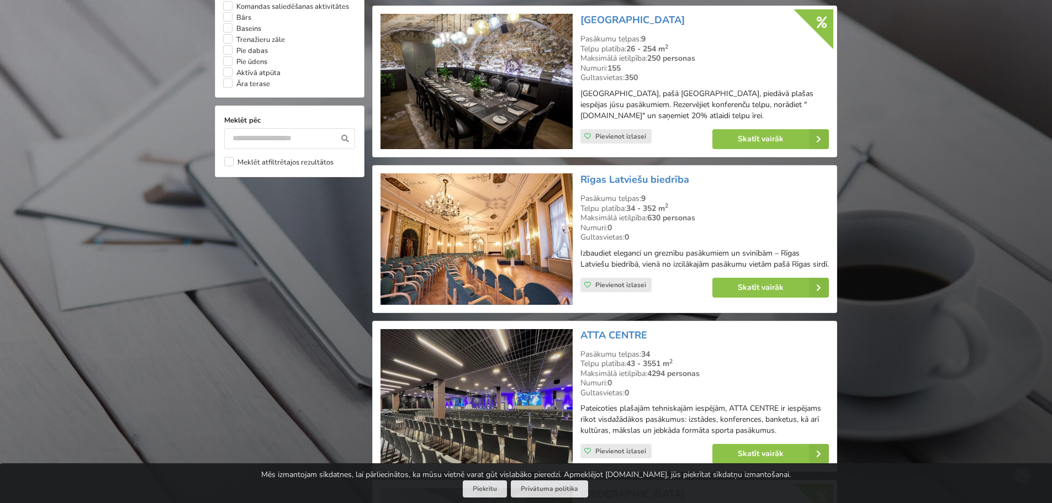
scroll to position [1021, 0]
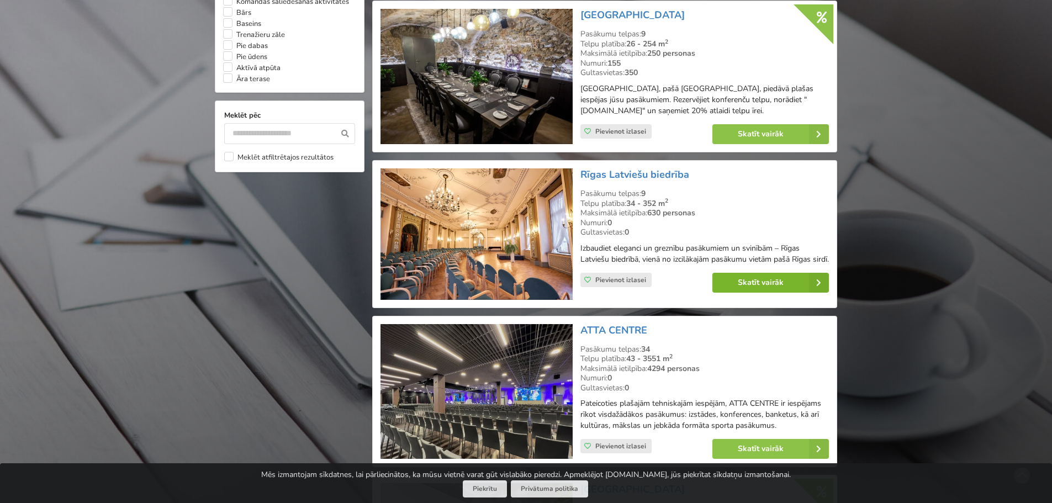
click at [771, 293] on link "Skatīt vairāk" at bounding box center [770, 283] width 117 height 20
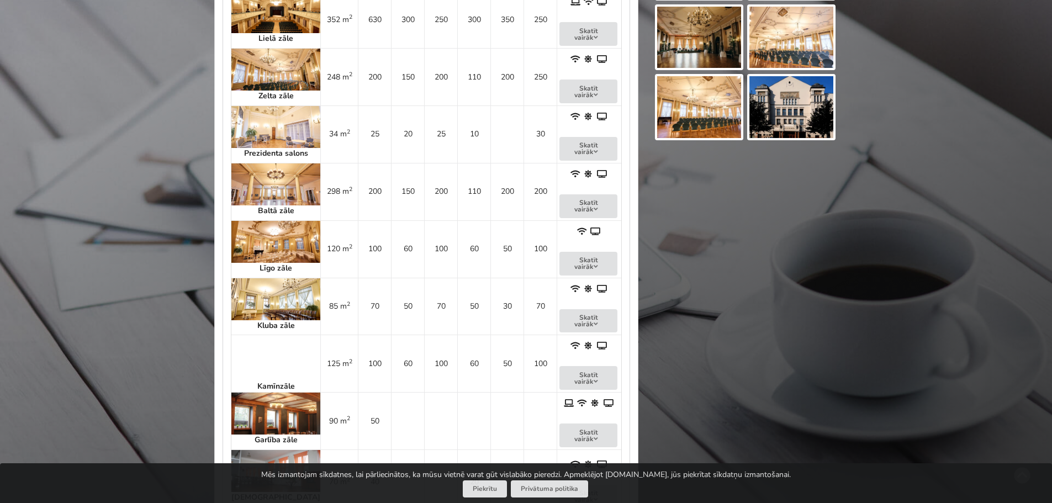
scroll to position [497, 0]
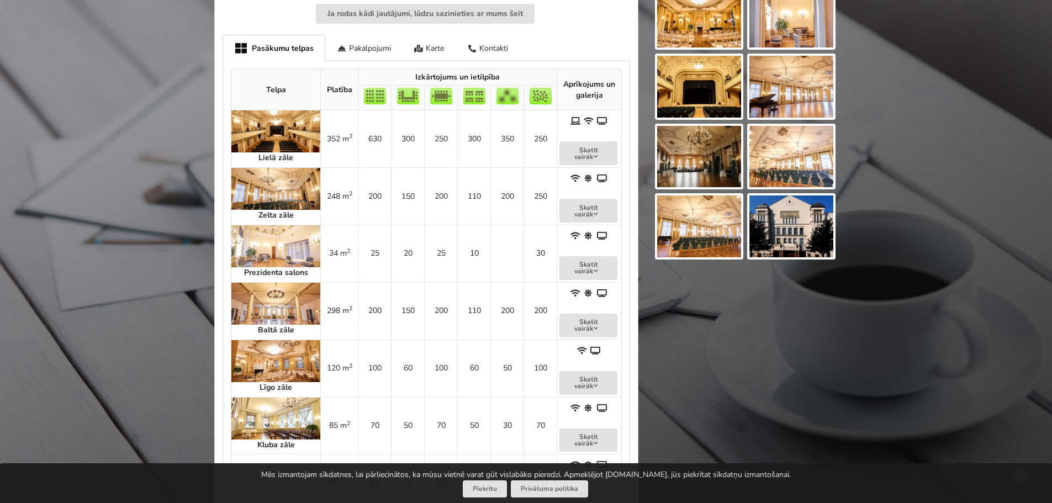
click at [255, 187] on img at bounding box center [275, 189] width 89 height 42
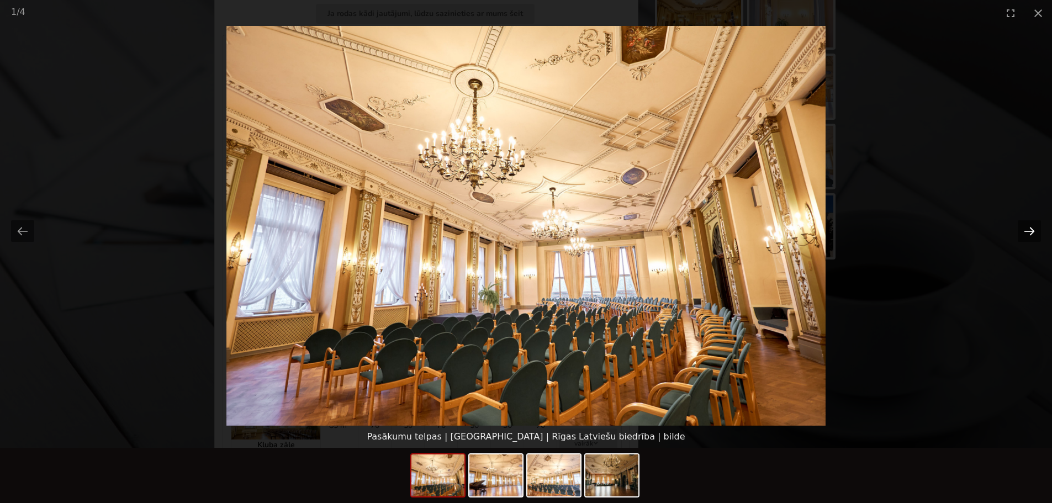
click at [1029, 234] on button "Next slide" at bounding box center [1029, 231] width 23 height 22
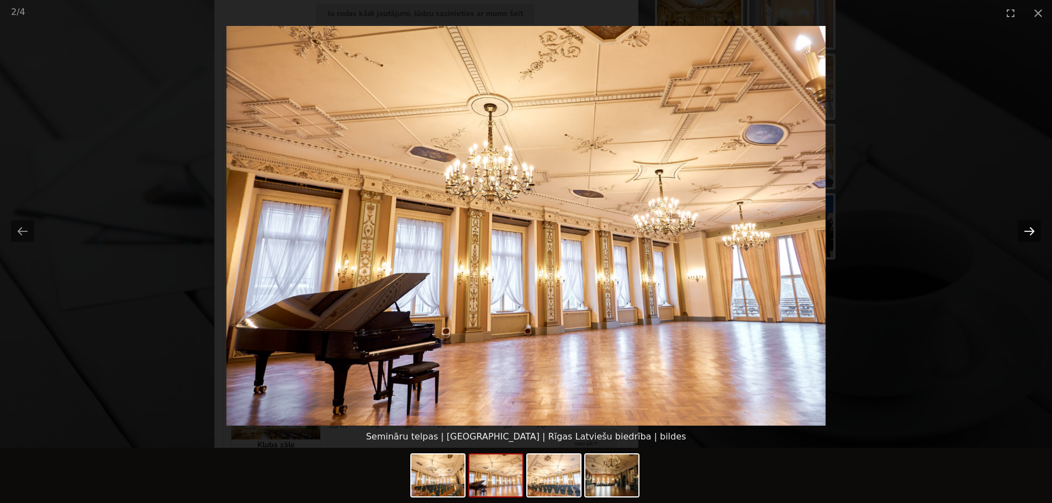
click at [1029, 234] on button "Next slide" at bounding box center [1029, 231] width 23 height 22
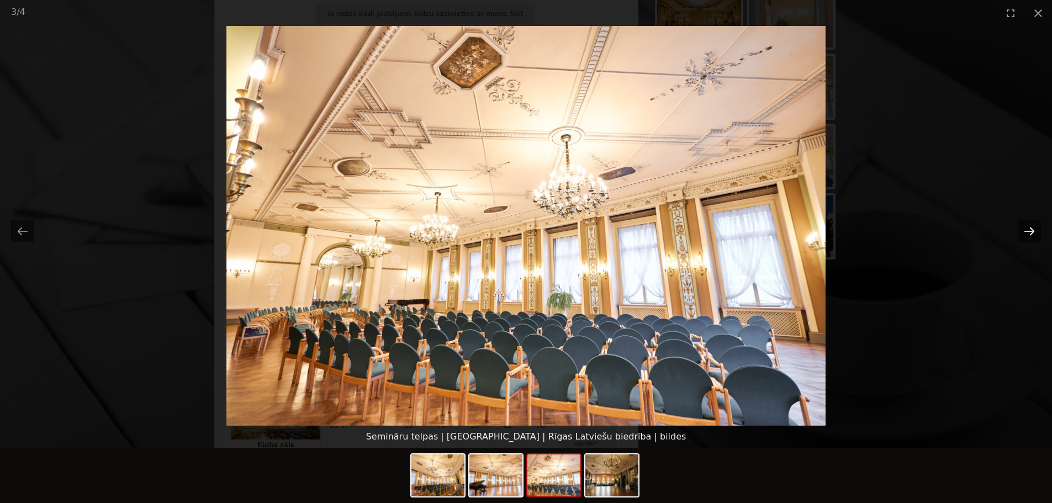
click at [1029, 234] on button "Next slide" at bounding box center [1029, 231] width 23 height 22
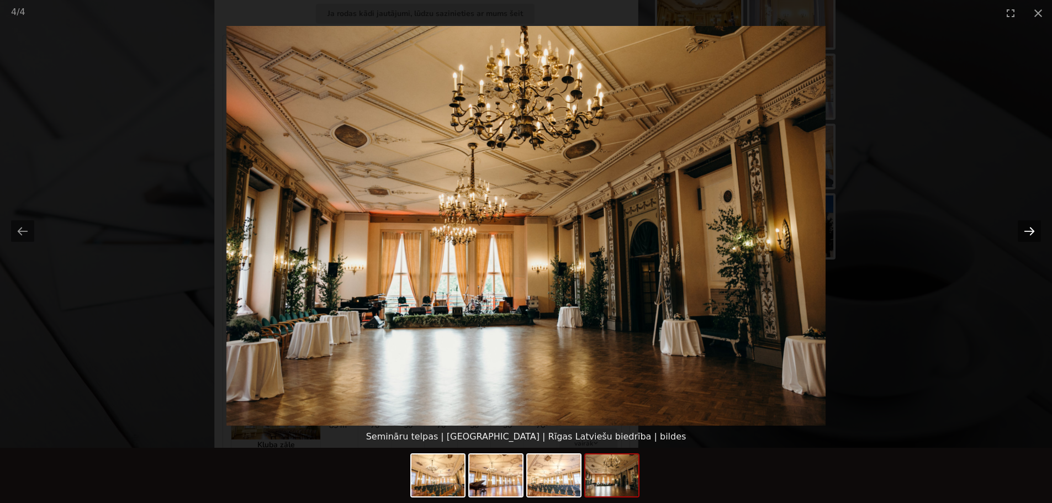
click at [1029, 234] on button "Next slide" at bounding box center [1029, 231] width 23 height 22
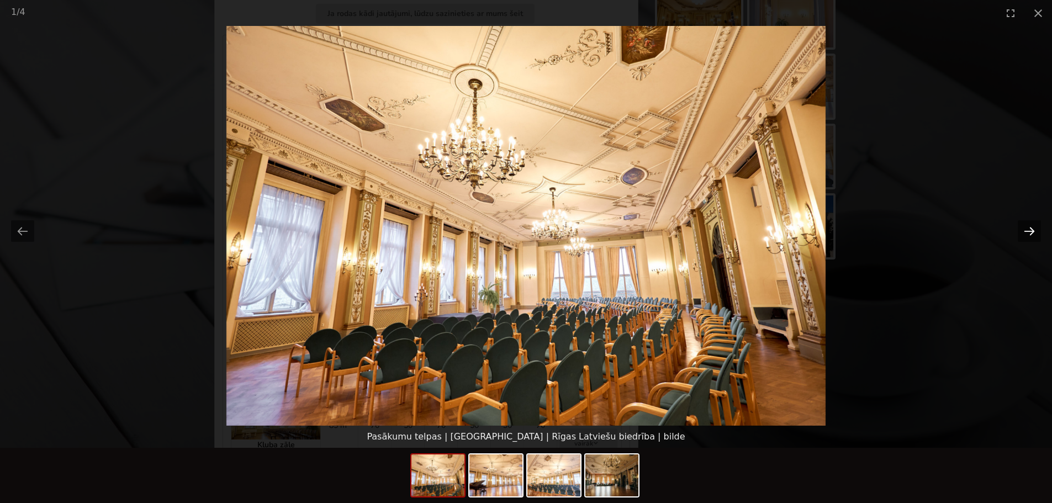
click at [1029, 234] on button "Next slide" at bounding box center [1029, 231] width 23 height 22
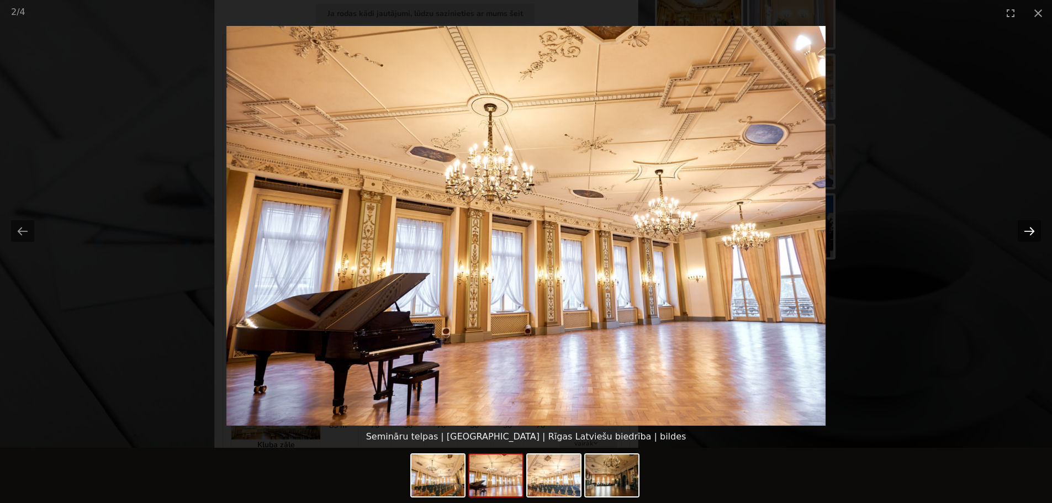
click at [1029, 233] on button "Next slide" at bounding box center [1029, 231] width 23 height 22
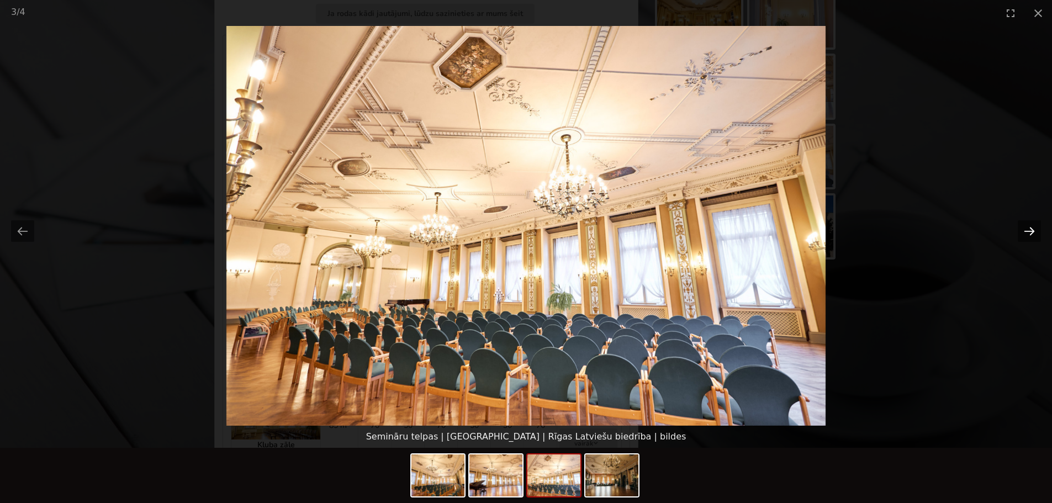
click at [1029, 232] on button "Next slide" at bounding box center [1029, 231] width 23 height 22
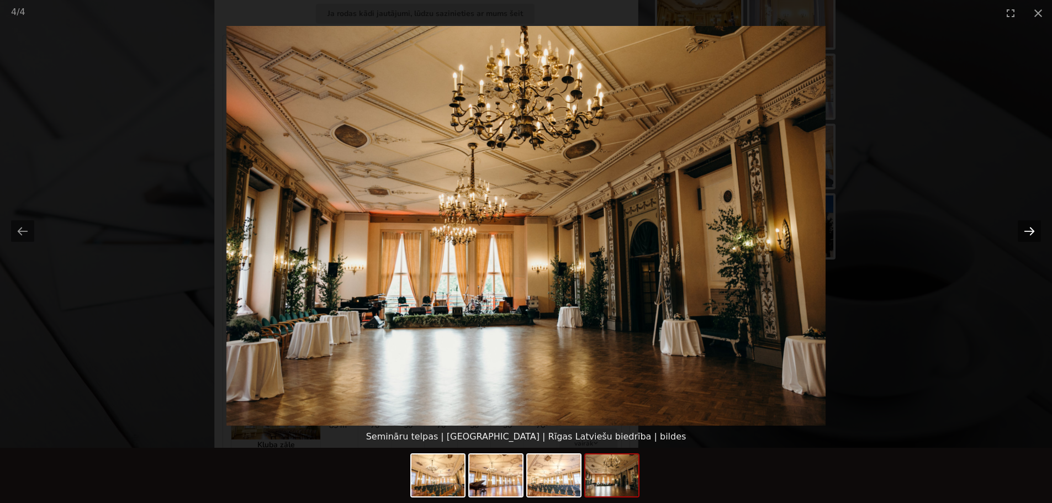
click at [1034, 225] on button "Next slide" at bounding box center [1029, 231] width 23 height 22
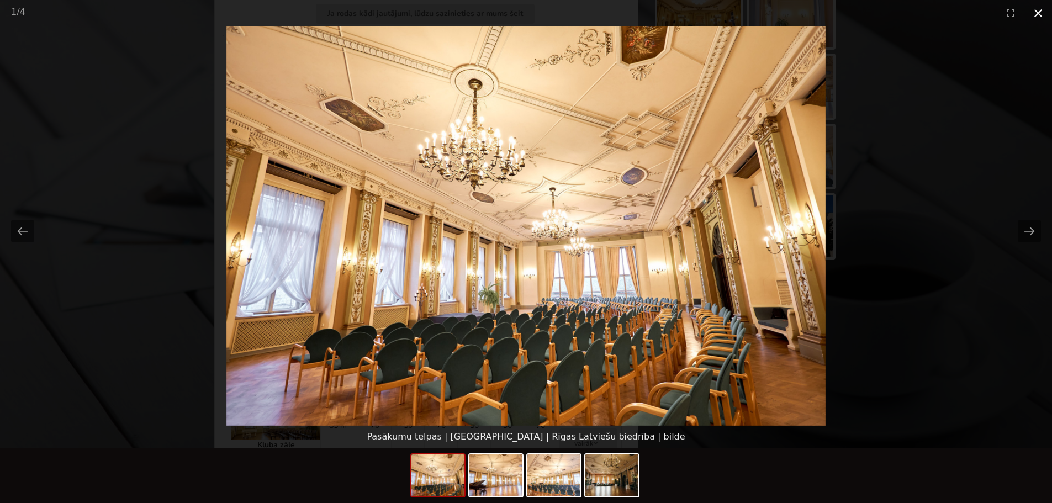
click at [1037, 12] on button "Close gallery" at bounding box center [1038, 13] width 28 height 26
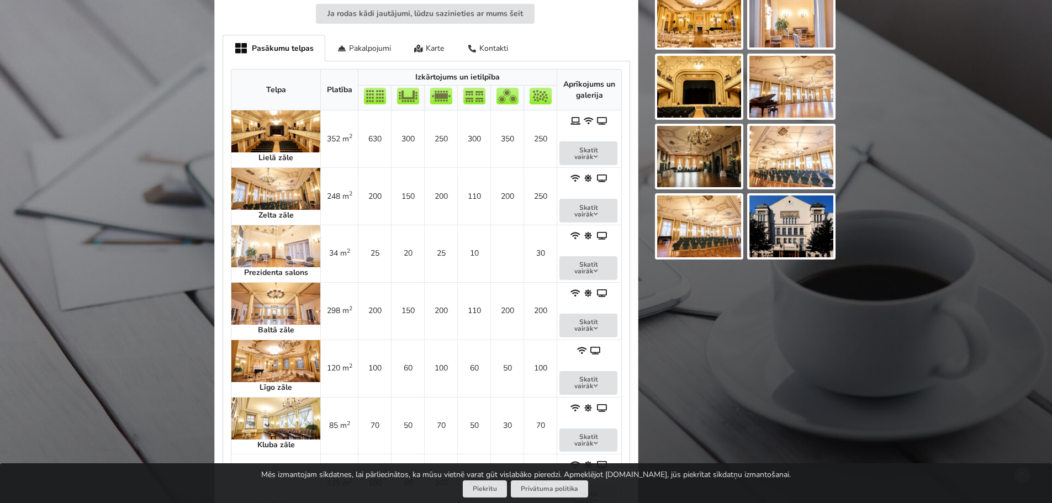
click at [254, 294] on img at bounding box center [275, 304] width 89 height 42
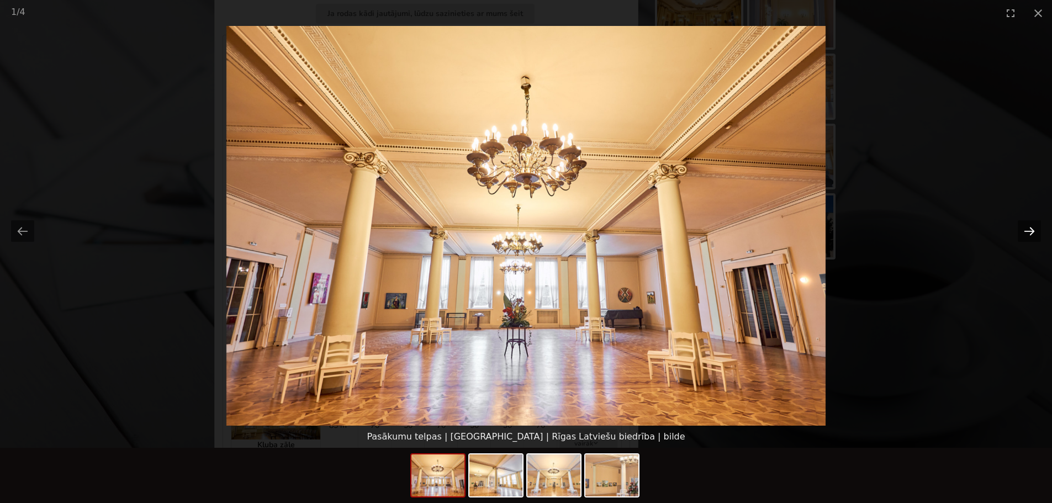
click at [1029, 235] on button "Next slide" at bounding box center [1029, 231] width 23 height 22
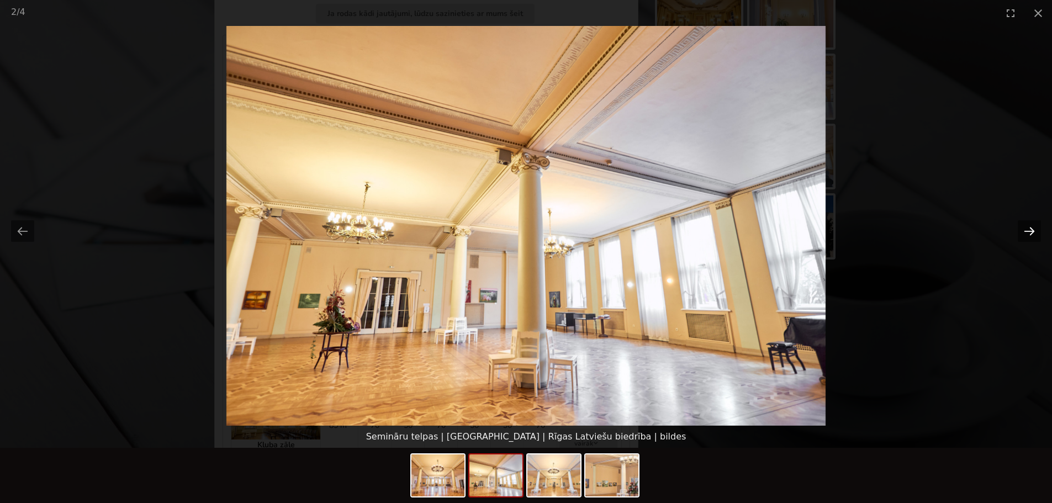
click at [1029, 235] on button "Next slide" at bounding box center [1029, 231] width 23 height 22
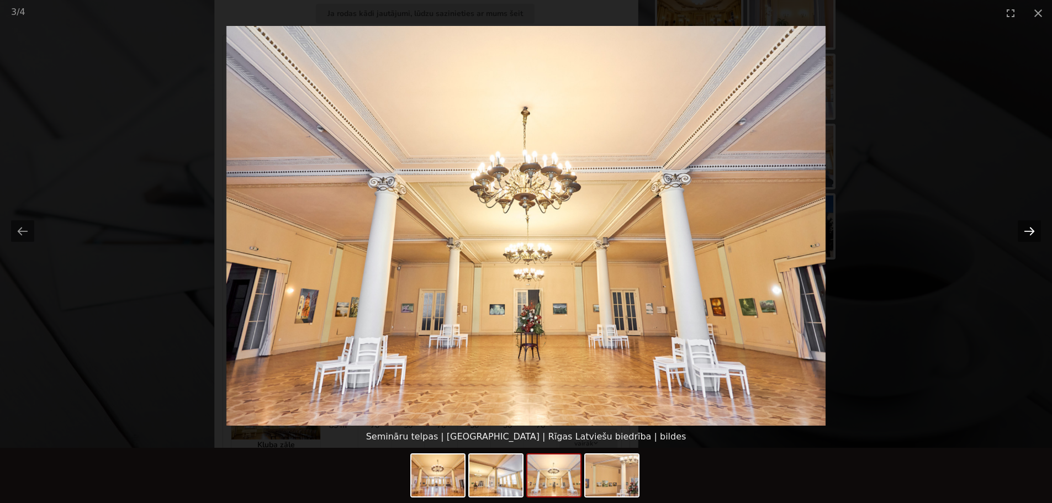
click at [1029, 235] on button "Next slide" at bounding box center [1029, 231] width 23 height 22
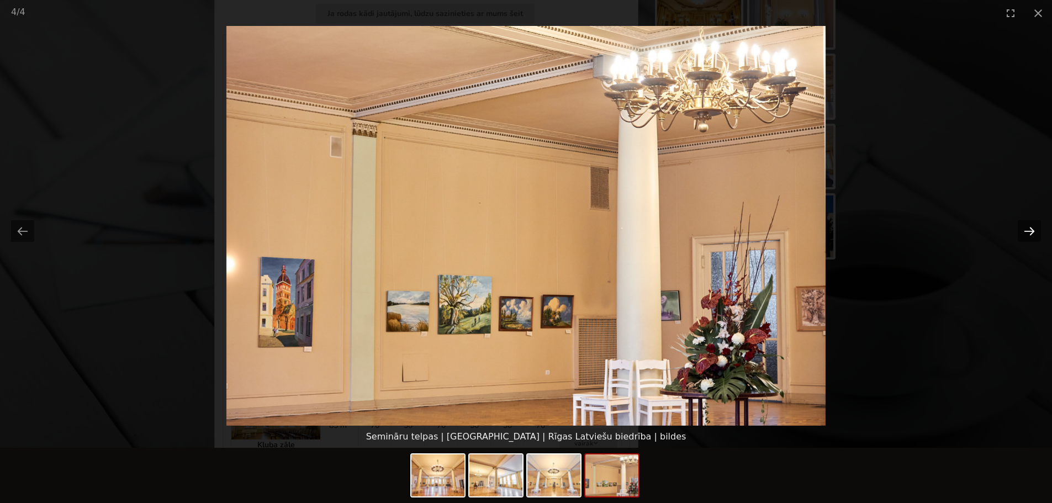
click at [1029, 235] on button "Next slide" at bounding box center [1029, 231] width 23 height 22
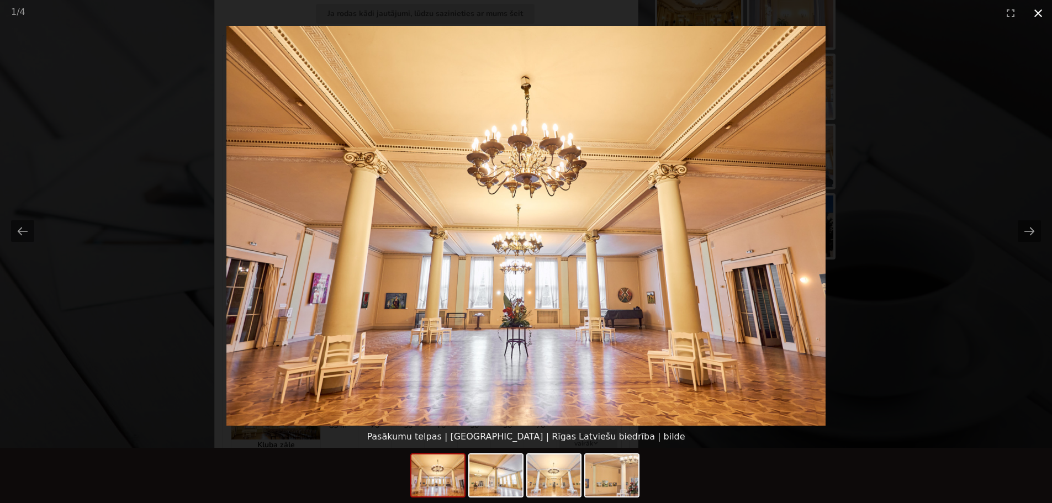
click at [1042, 16] on button "Close gallery" at bounding box center [1038, 13] width 28 height 26
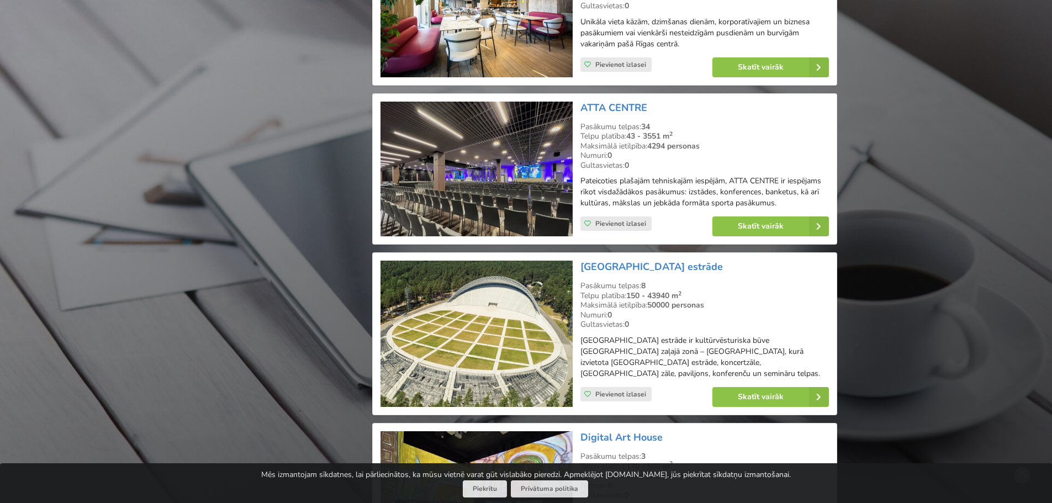
scroll to position [1242, 0]
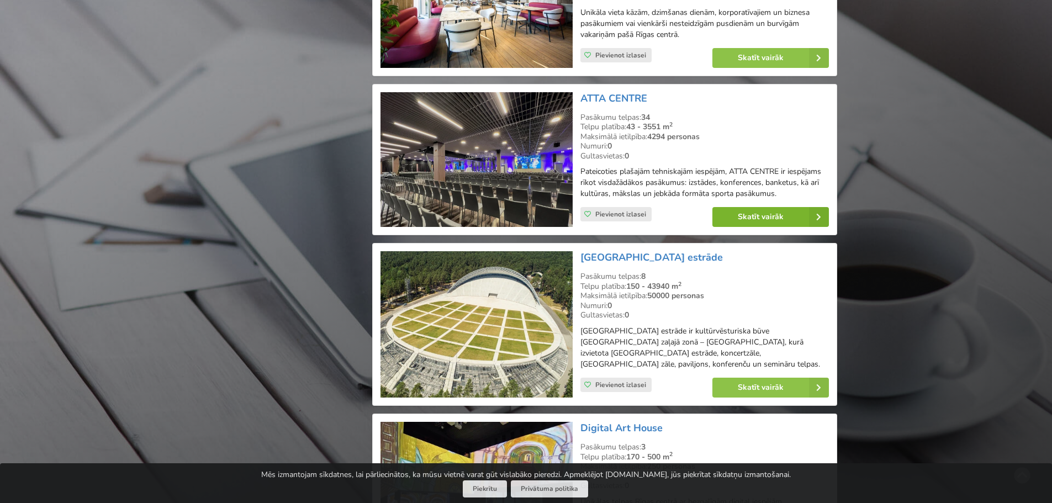
click at [752, 222] on link "Skatīt vairāk" at bounding box center [770, 217] width 117 height 20
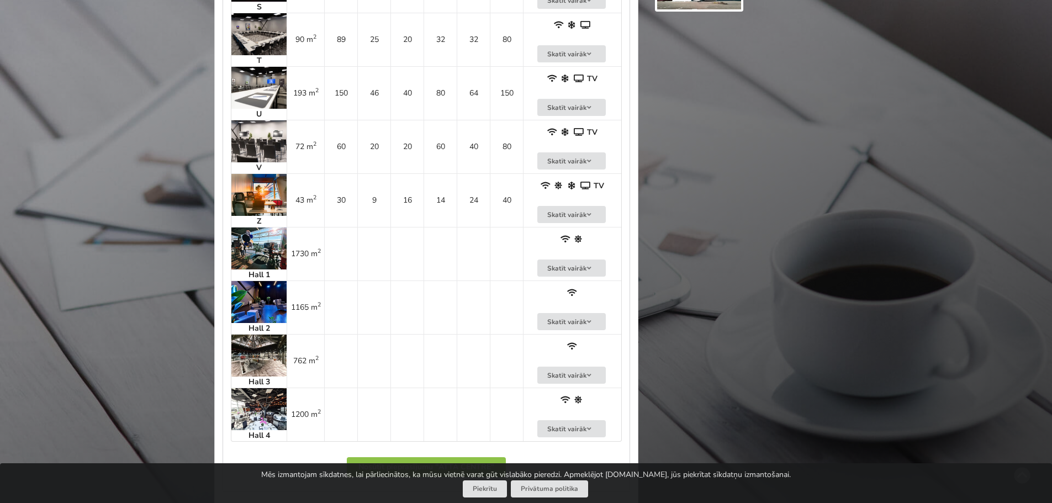
scroll to position [1933, 0]
click at [266, 394] on img at bounding box center [258, 409] width 55 height 42
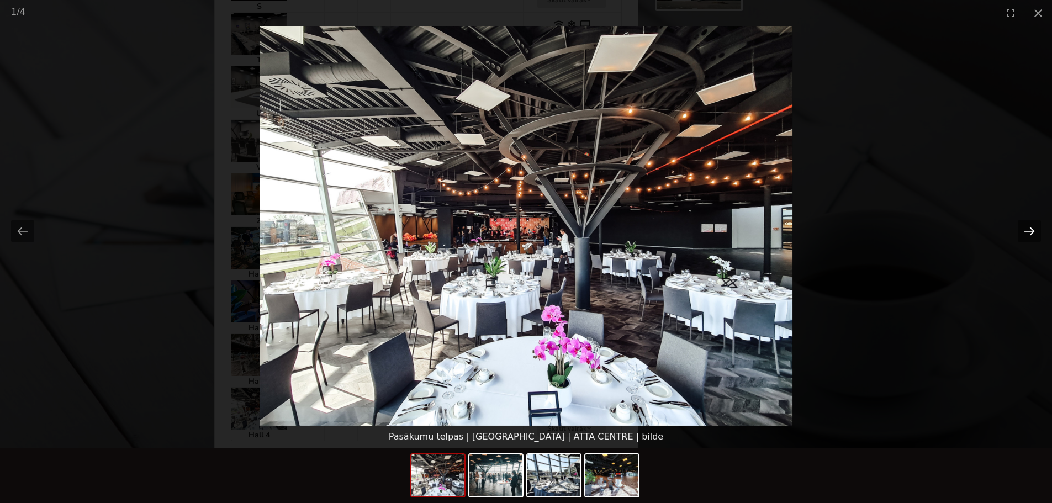
click at [1029, 235] on button "Next slide" at bounding box center [1029, 231] width 23 height 22
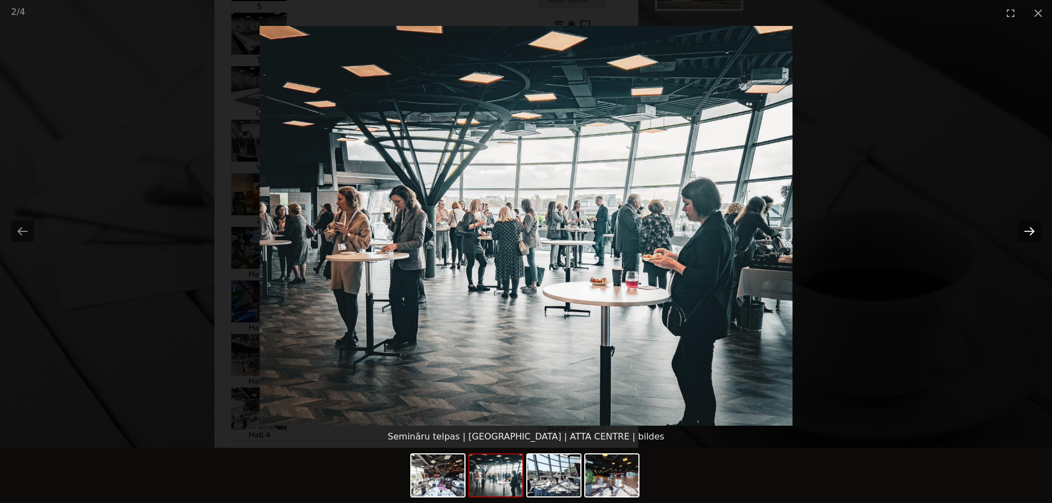
click at [1029, 235] on button "Next slide" at bounding box center [1029, 231] width 23 height 22
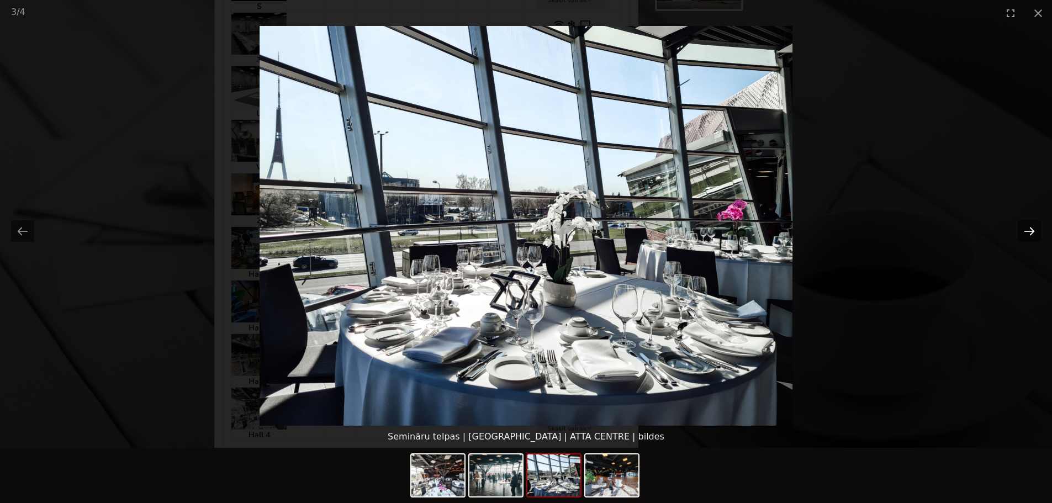
click at [1029, 235] on button "Next slide" at bounding box center [1029, 231] width 23 height 22
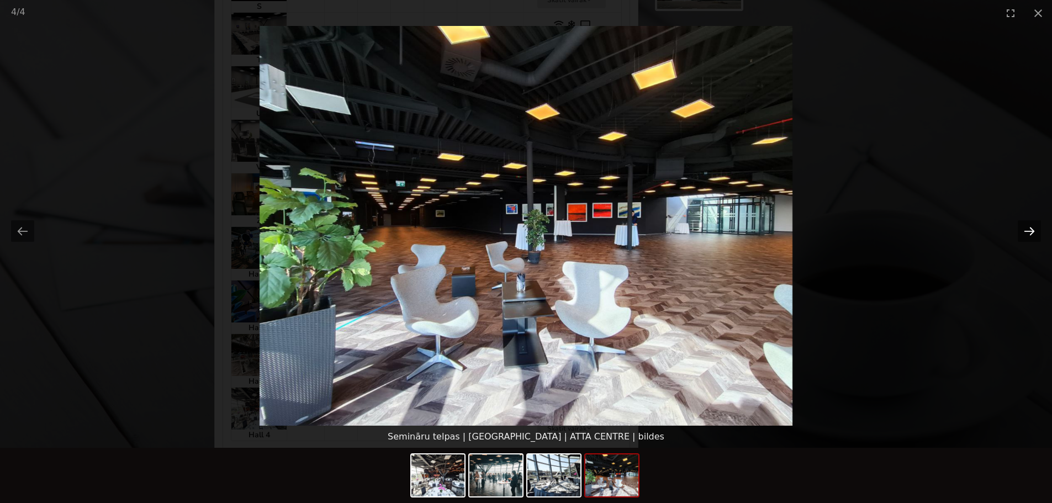
click at [1029, 235] on button "Next slide" at bounding box center [1029, 231] width 23 height 22
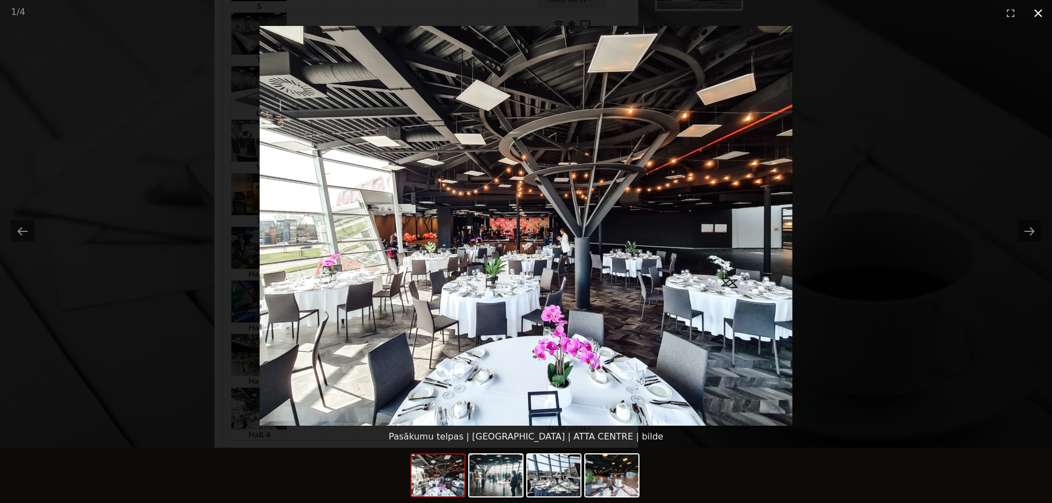
click at [1038, 15] on button "Close gallery" at bounding box center [1038, 13] width 28 height 26
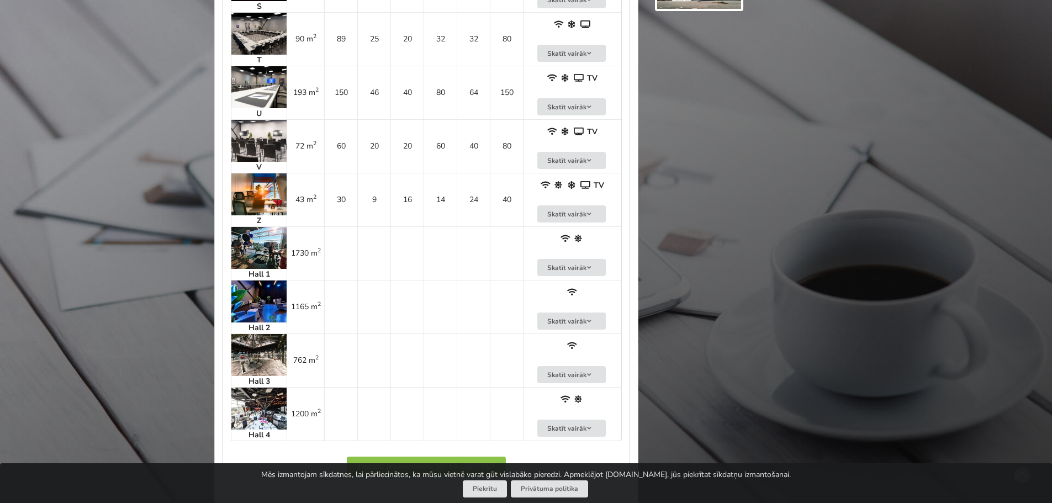
click at [256, 237] on img at bounding box center [258, 248] width 55 height 42
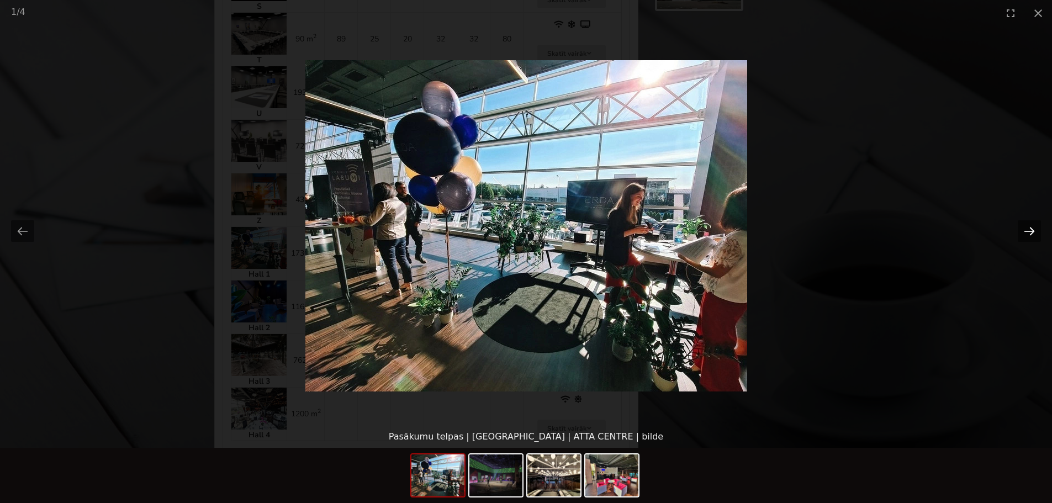
click at [1033, 232] on button "Next slide" at bounding box center [1029, 231] width 23 height 22
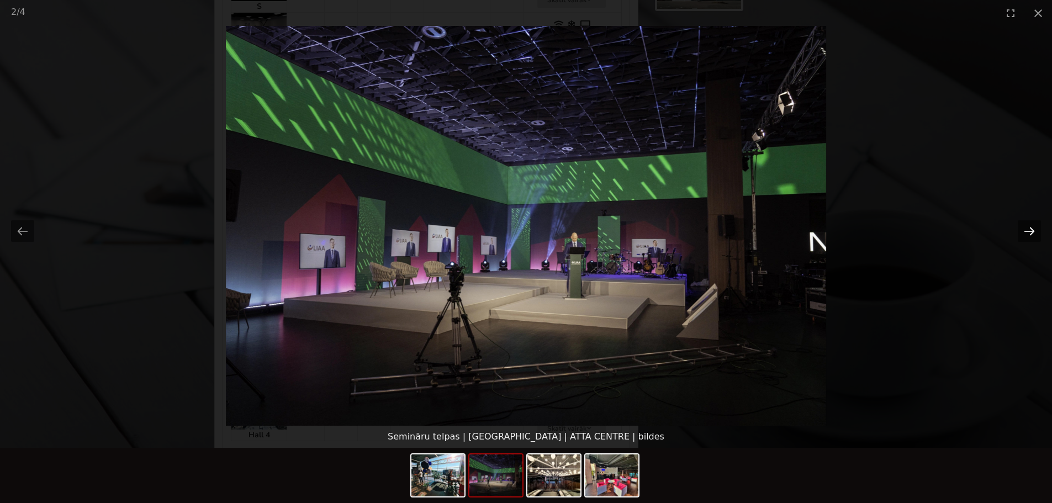
click at [1033, 232] on button "Next slide" at bounding box center [1029, 231] width 23 height 22
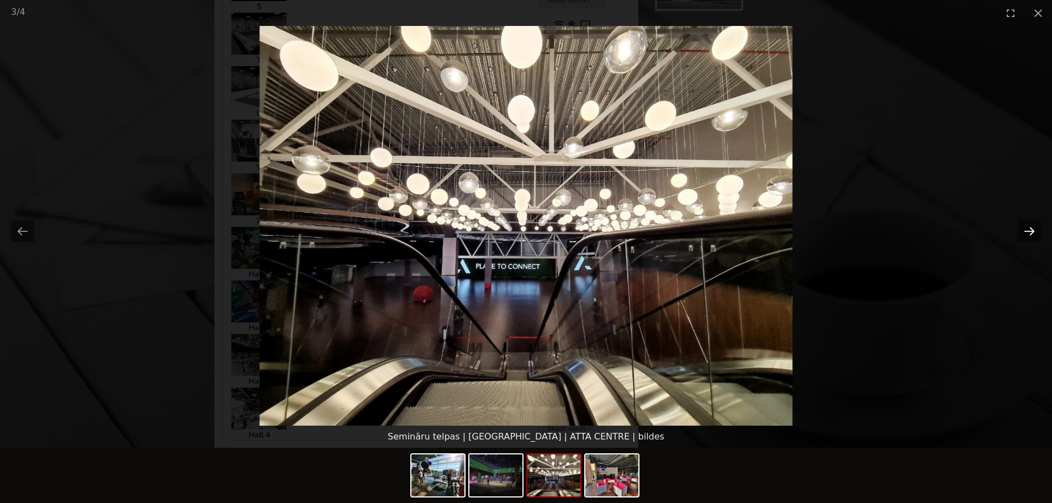
click at [1033, 232] on button "Next slide" at bounding box center [1029, 231] width 23 height 22
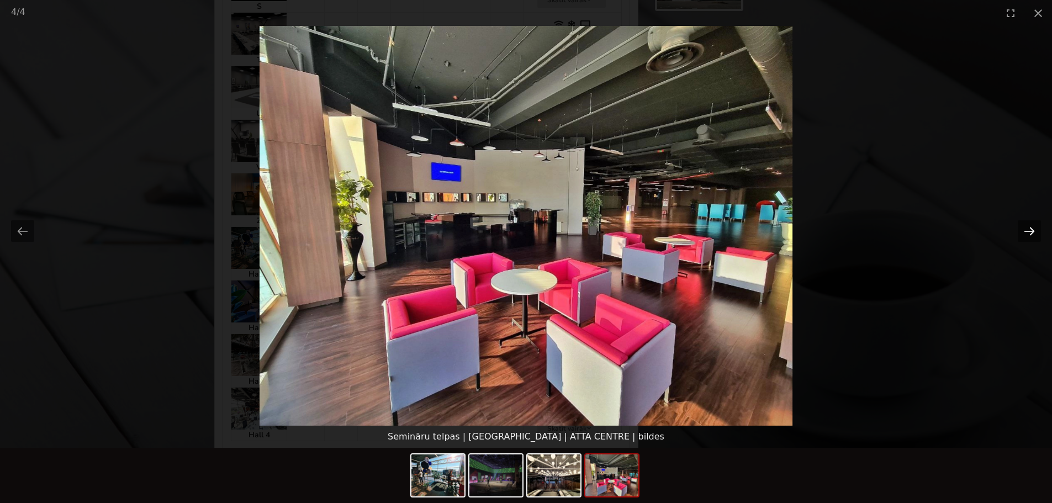
click at [1033, 232] on button "Next slide" at bounding box center [1029, 231] width 23 height 22
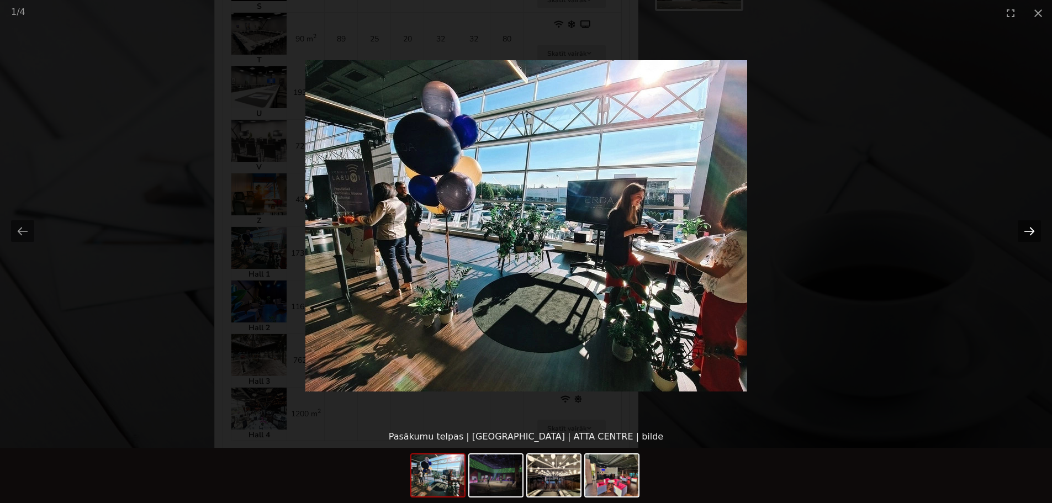
click at [1033, 232] on button "Next slide" at bounding box center [1029, 231] width 23 height 22
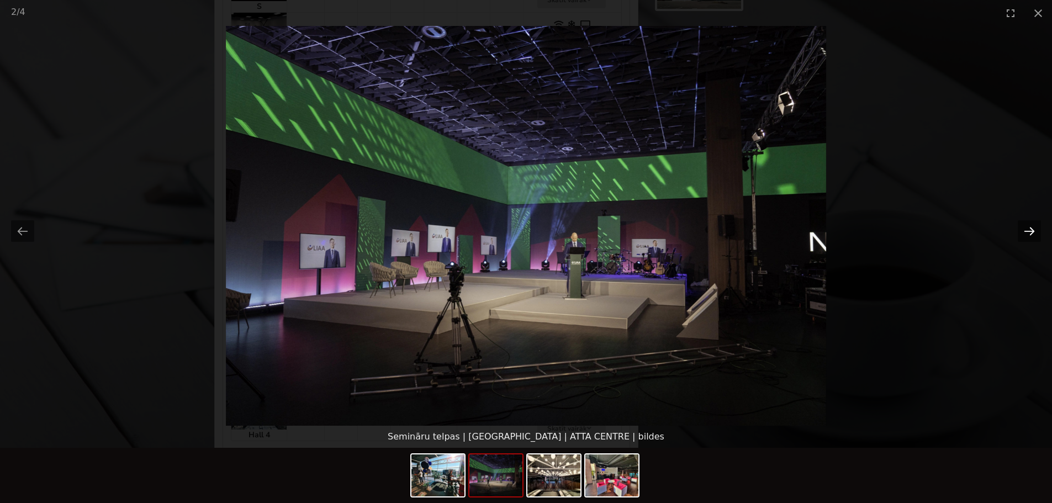
click at [1033, 232] on button "Next slide" at bounding box center [1029, 231] width 23 height 22
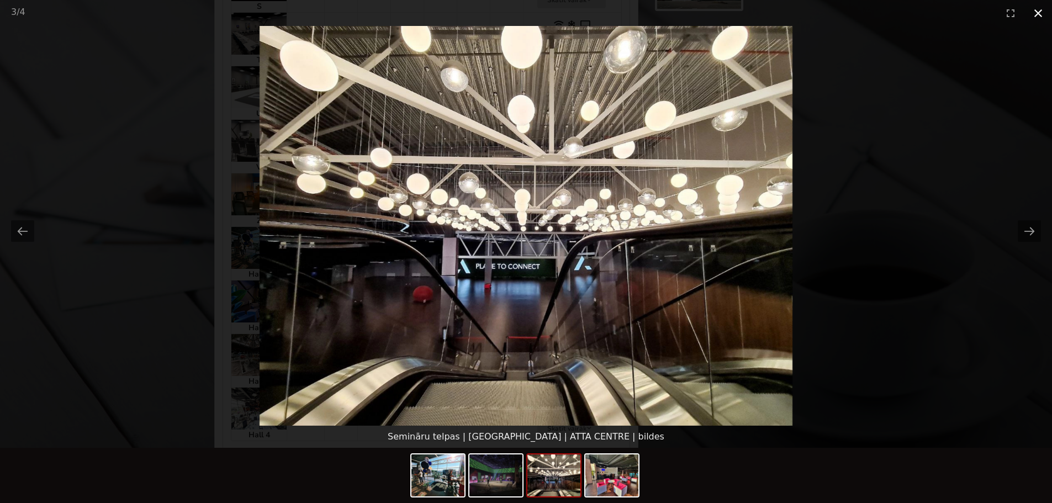
click at [1038, 17] on button "Close gallery" at bounding box center [1038, 13] width 28 height 26
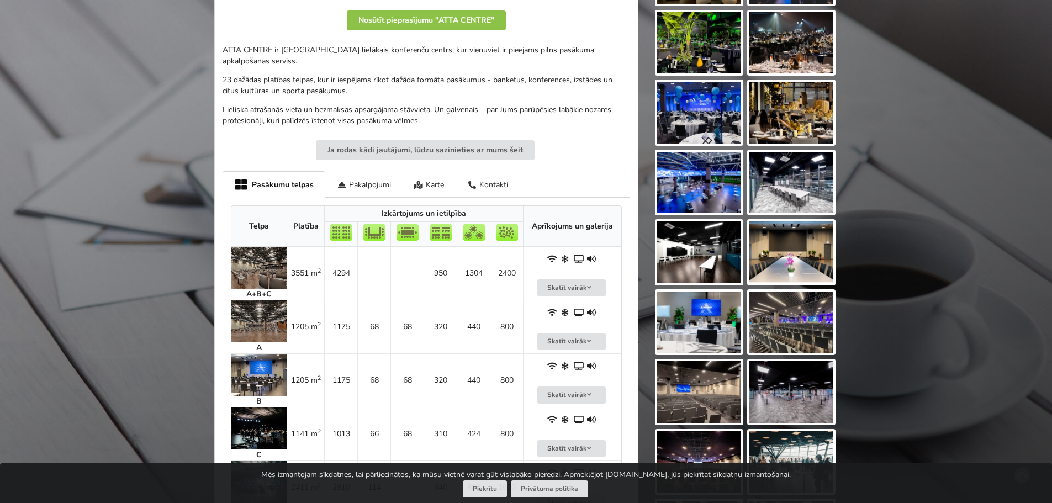
scroll to position [55, 0]
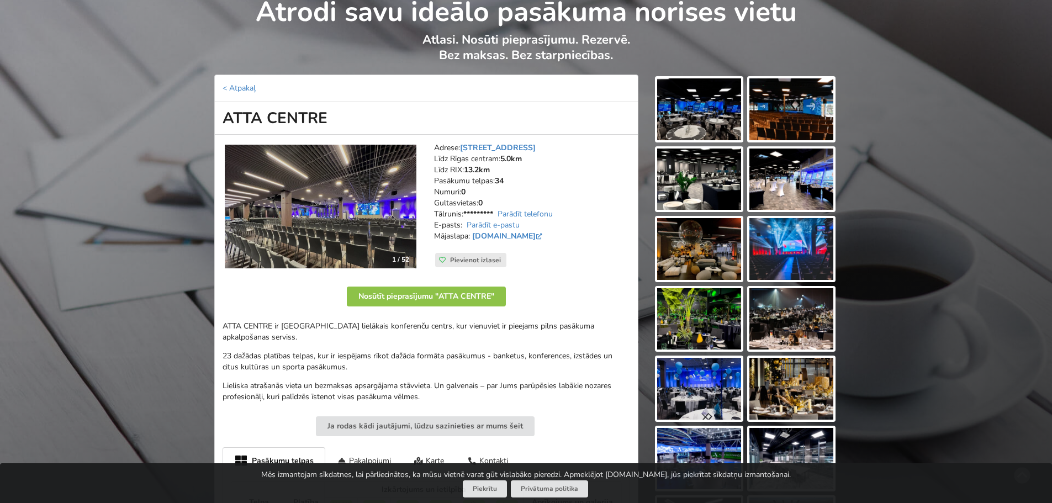
click at [724, 119] on img at bounding box center [699, 109] width 84 height 62
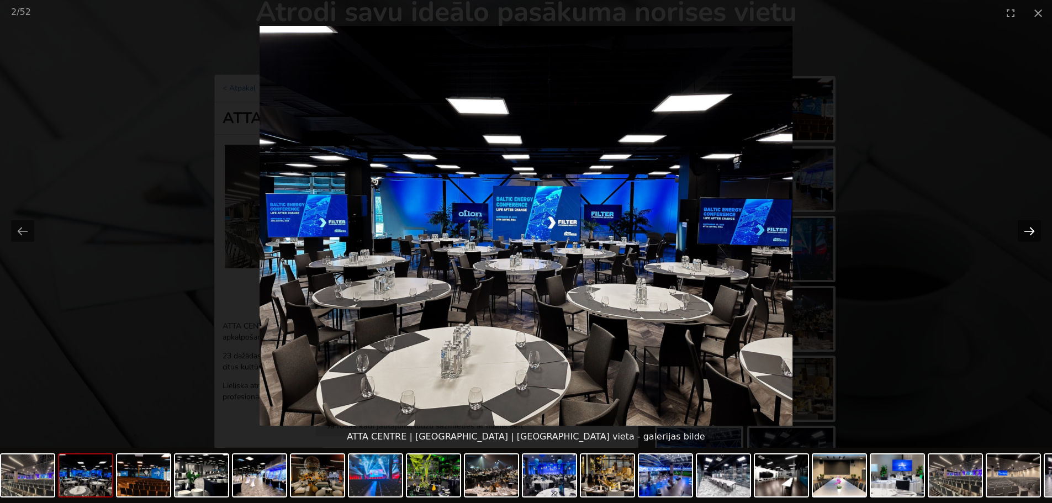
click at [1028, 234] on button "Next slide" at bounding box center [1029, 231] width 23 height 22
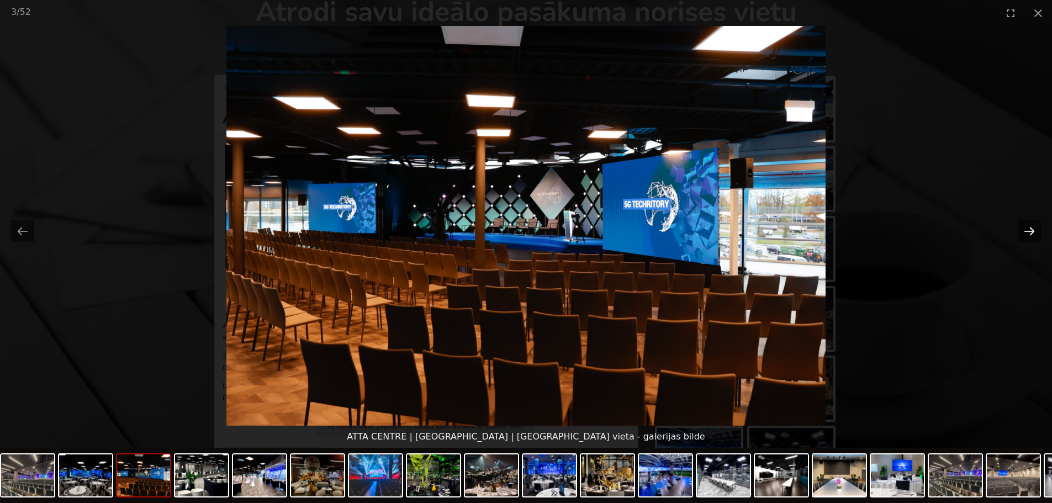
click at [1028, 234] on button "Next slide" at bounding box center [1029, 231] width 23 height 22
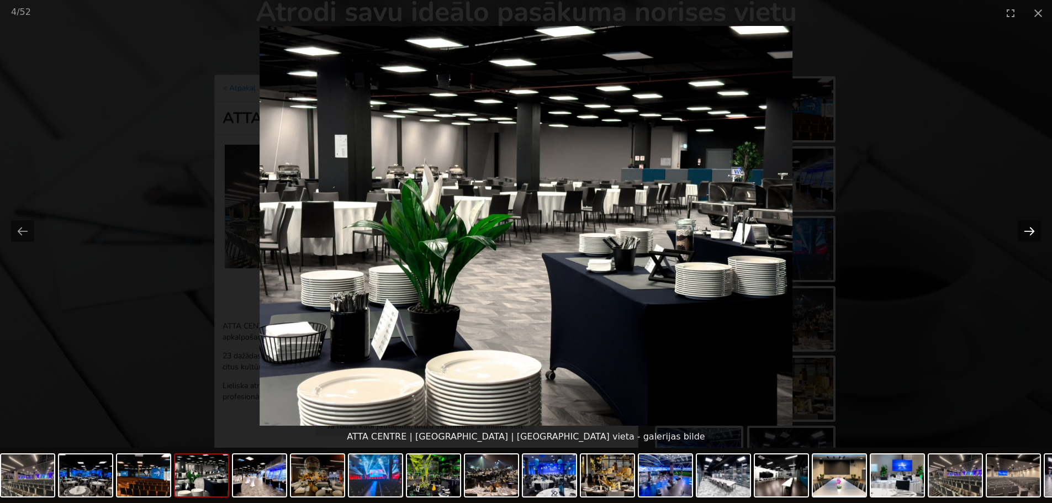
click at [1028, 234] on button "Next slide" at bounding box center [1029, 231] width 23 height 22
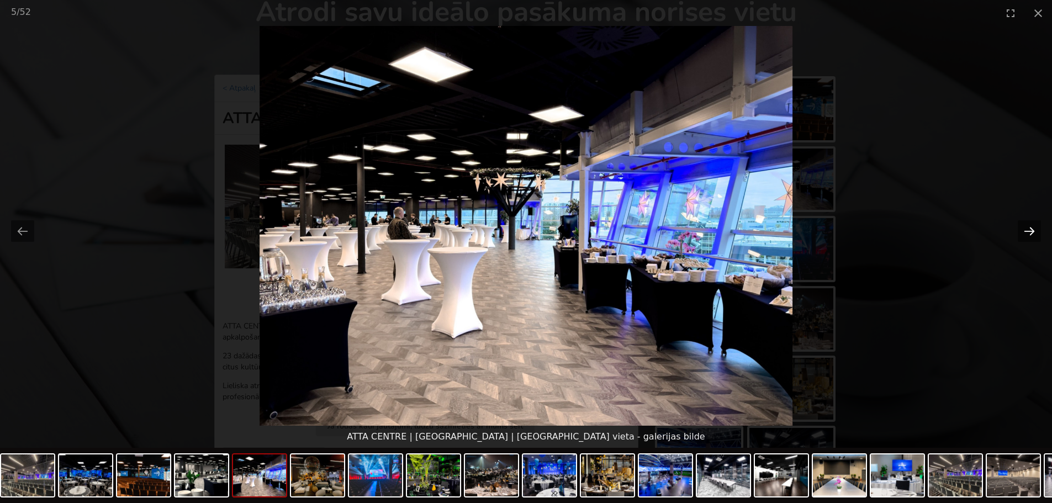
click at [1028, 234] on button "Next slide" at bounding box center [1029, 231] width 23 height 22
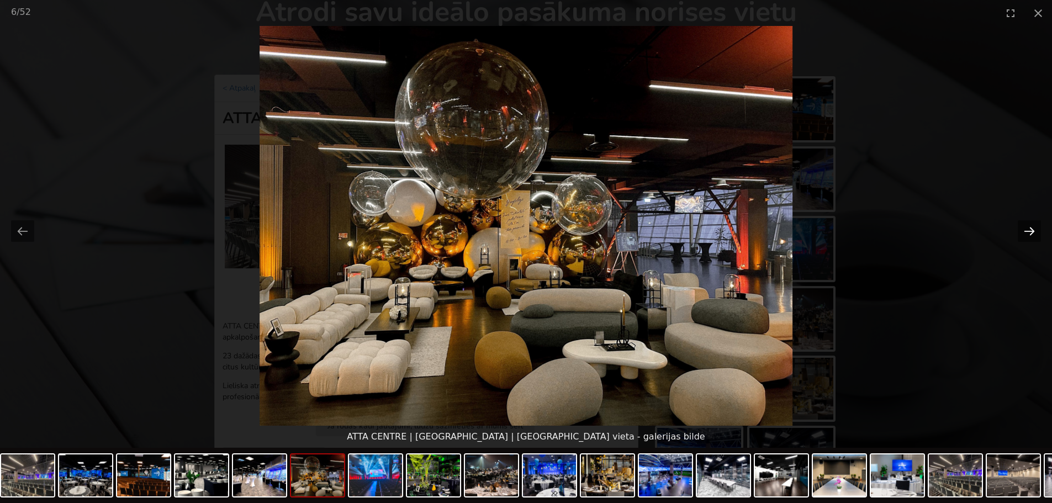
click at [1028, 234] on button "Next slide" at bounding box center [1029, 231] width 23 height 22
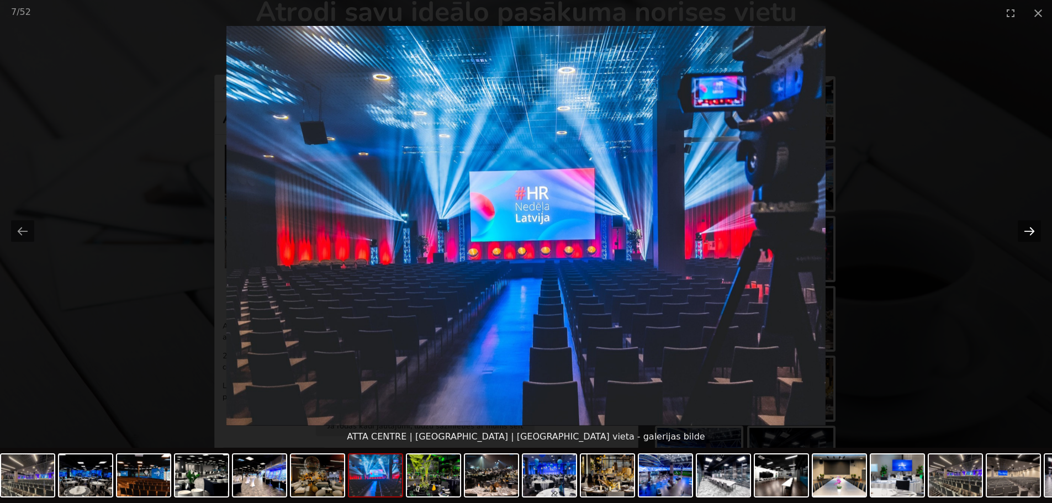
click at [1028, 234] on button "Next slide" at bounding box center [1029, 231] width 23 height 22
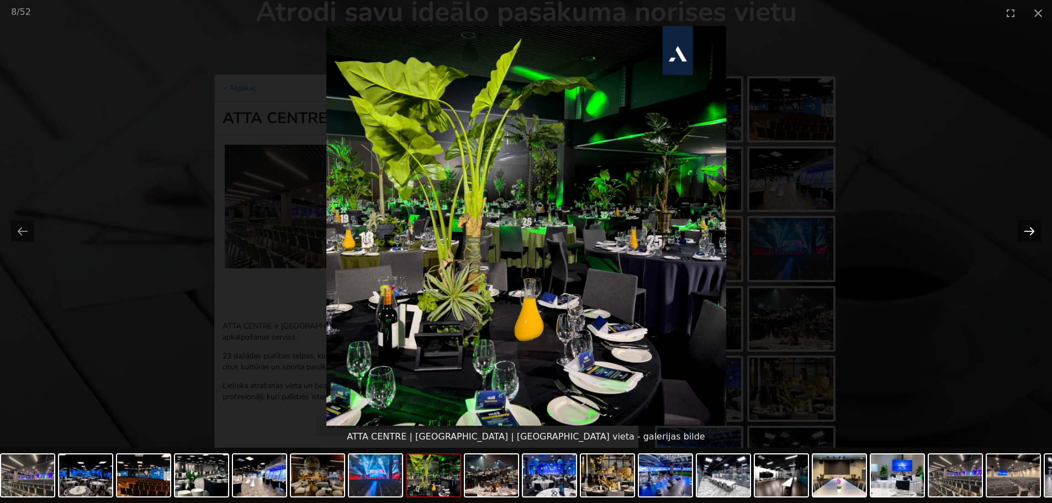
click at [1028, 234] on button "Next slide" at bounding box center [1029, 231] width 23 height 22
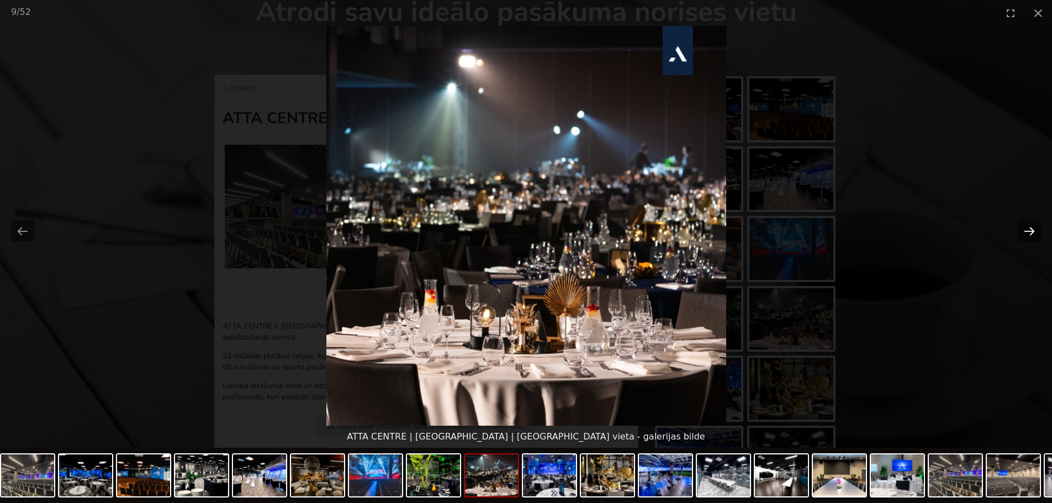
click at [1028, 234] on button "Next slide" at bounding box center [1029, 231] width 23 height 22
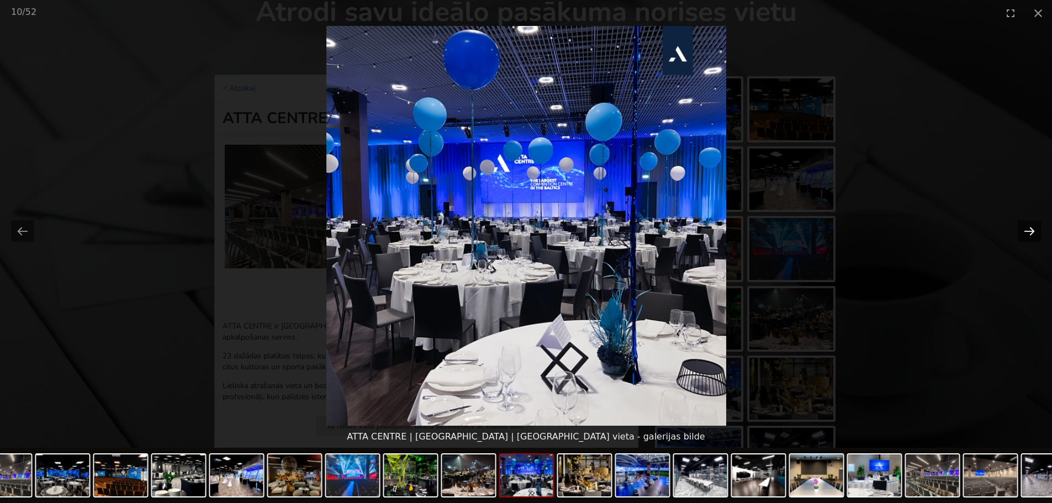
click at [1028, 234] on button "Next slide" at bounding box center [1029, 231] width 23 height 22
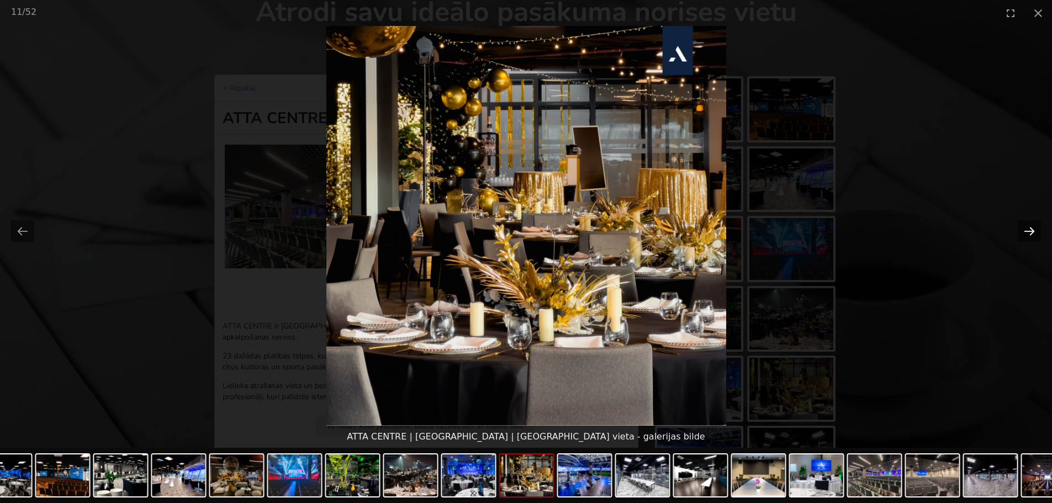
click at [1028, 234] on button "Next slide" at bounding box center [1029, 231] width 23 height 22
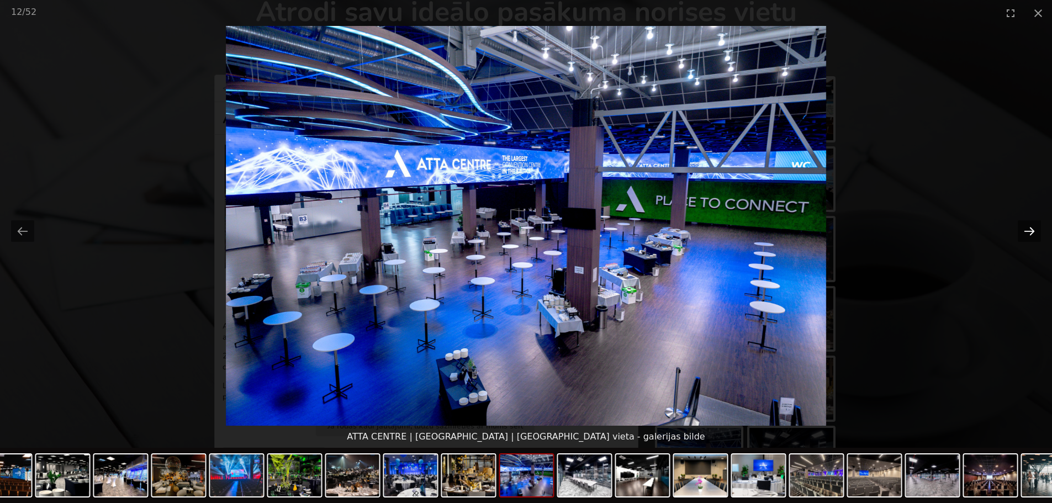
click at [1028, 234] on button "Next slide" at bounding box center [1029, 231] width 23 height 22
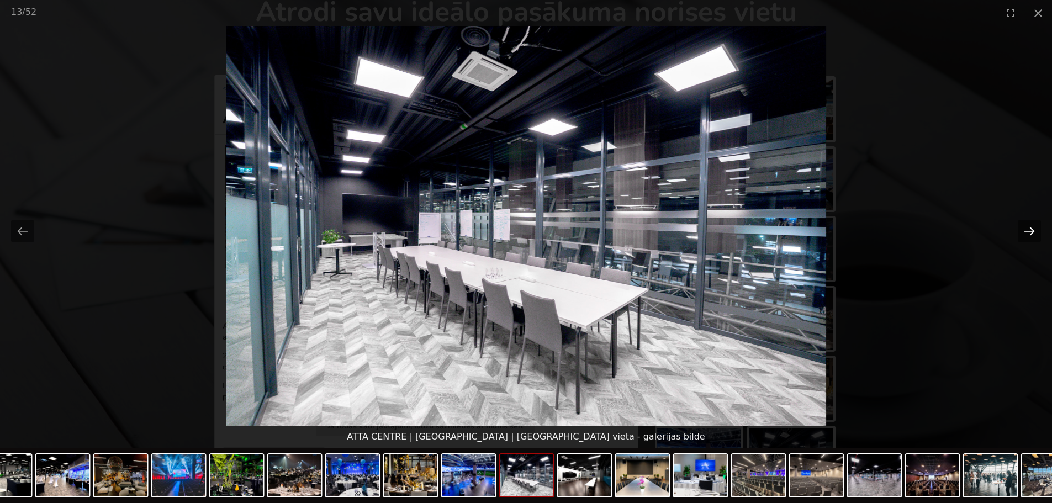
click at [1028, 234] on button "Next slide" at bounding box center [1029, 231] width 23 height 22
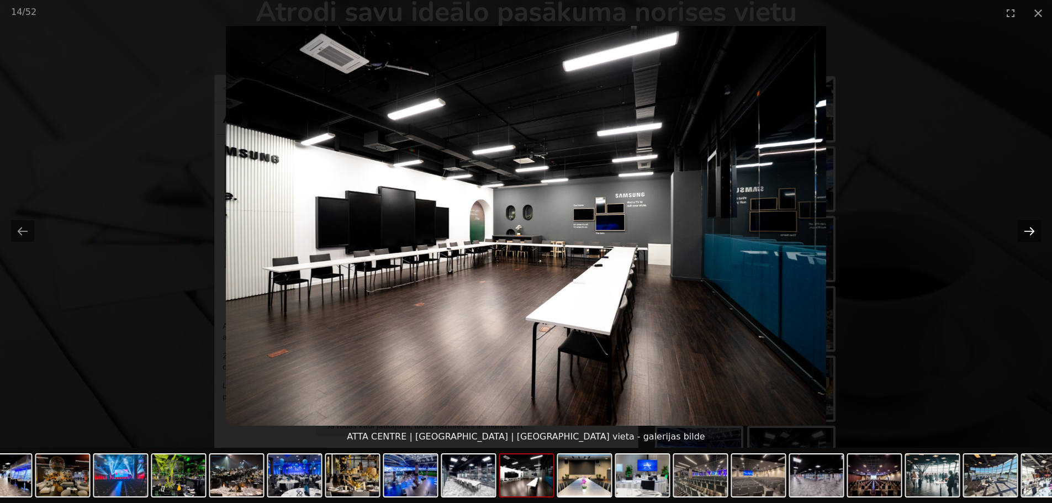
click at [1028, 234] on button "Next slide" at bounding box center [1029, 231] width 23 height 22
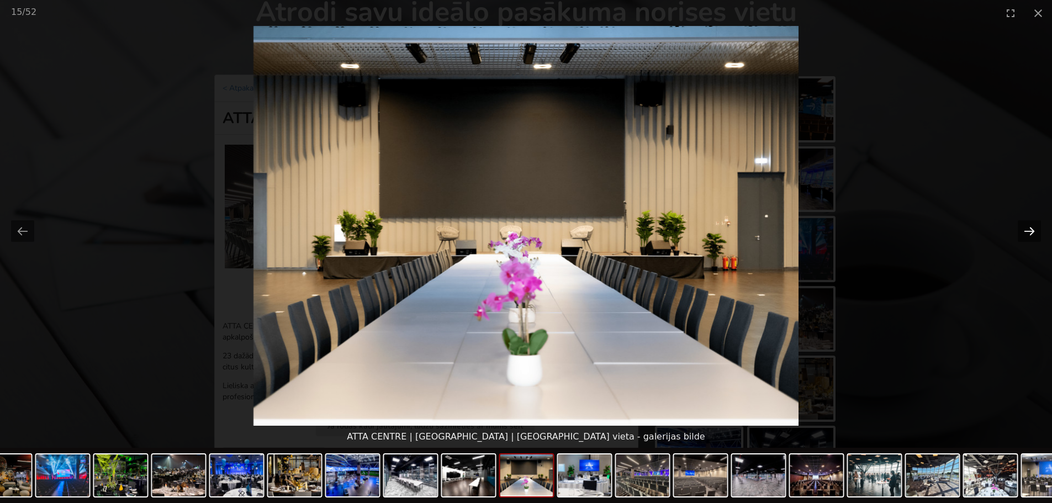
click at [1028, 234] on button "Next slide" at bounding box center [1029, 231] width 23 height 22
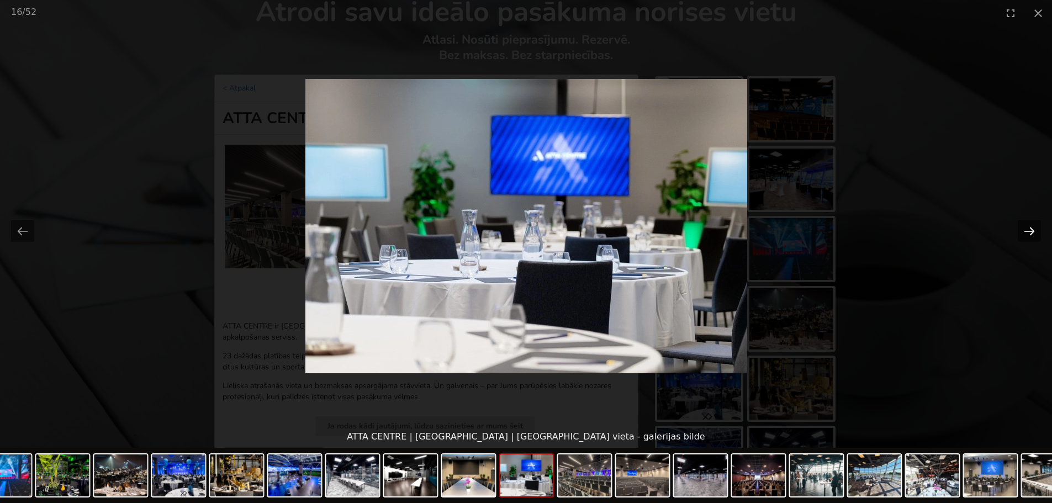
click at [1028, 234] on button "Next slide" at bounding box center [1029, 231] width 23 height 22
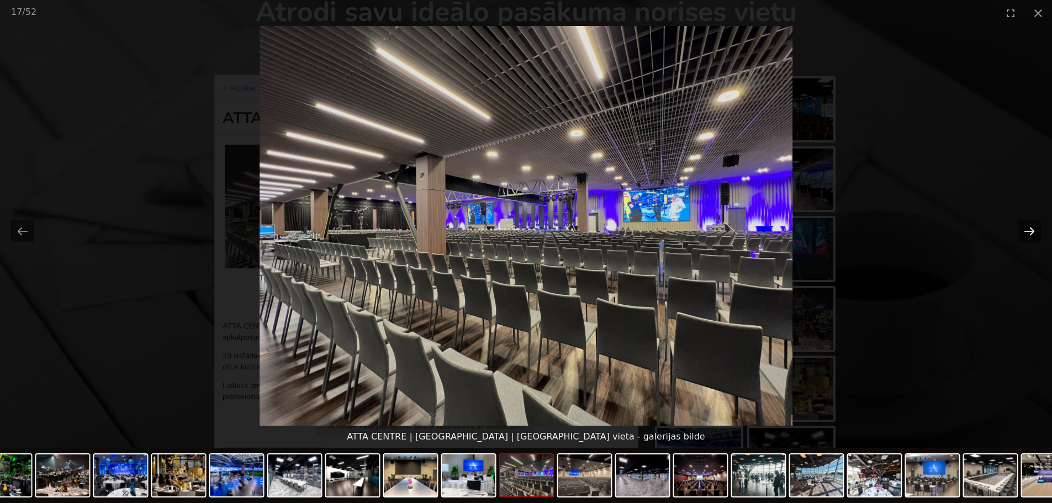
click at [1028, 234] on button "Next slide" at bounding box center [1029, 231] width 23 height 22
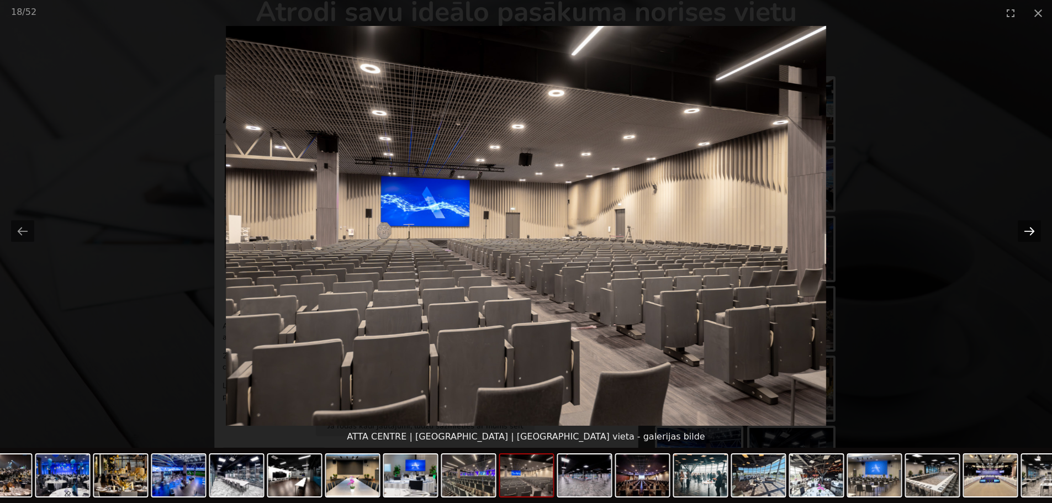
click at [1028, 234] on button "Next slide" at bounding box center [1029, 231] width 23 height 22
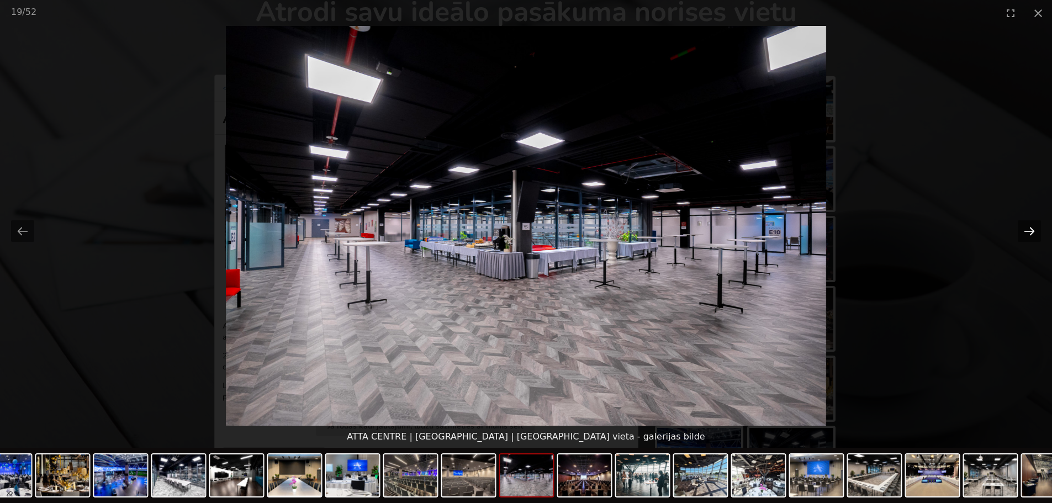
click at [1028, 234] on button "Next slide" at bounding box center [1029, 231] width 23 height 22
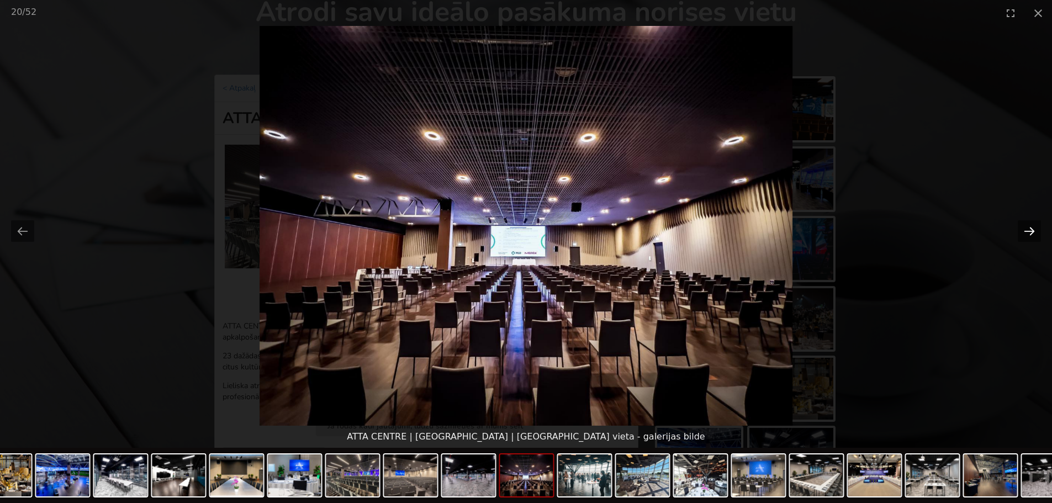
click at [1028, 234] on button "Next slide" at bounding box center [1029, 231] width 23 height 22
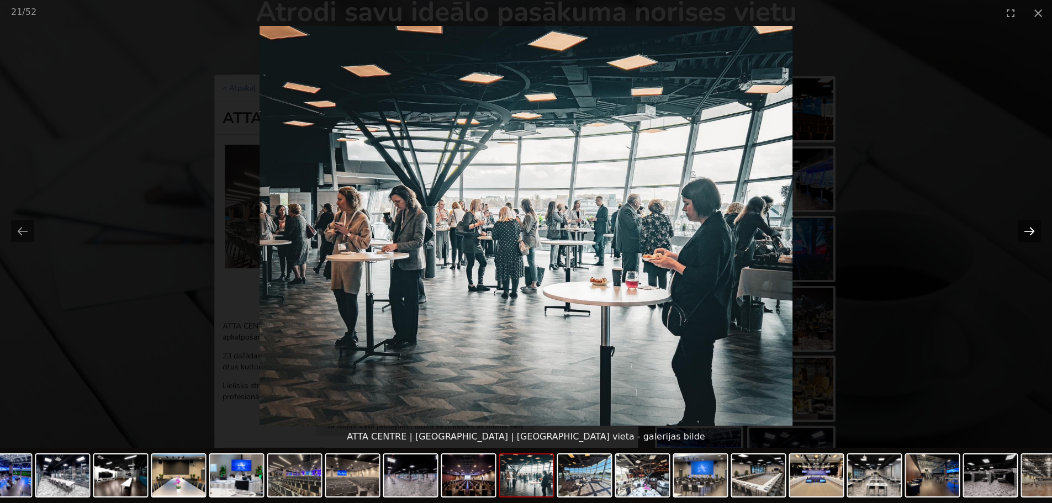
click at [1028, 234] on button "Next slide" at bounding box center [1029, 231] width 23 height 22
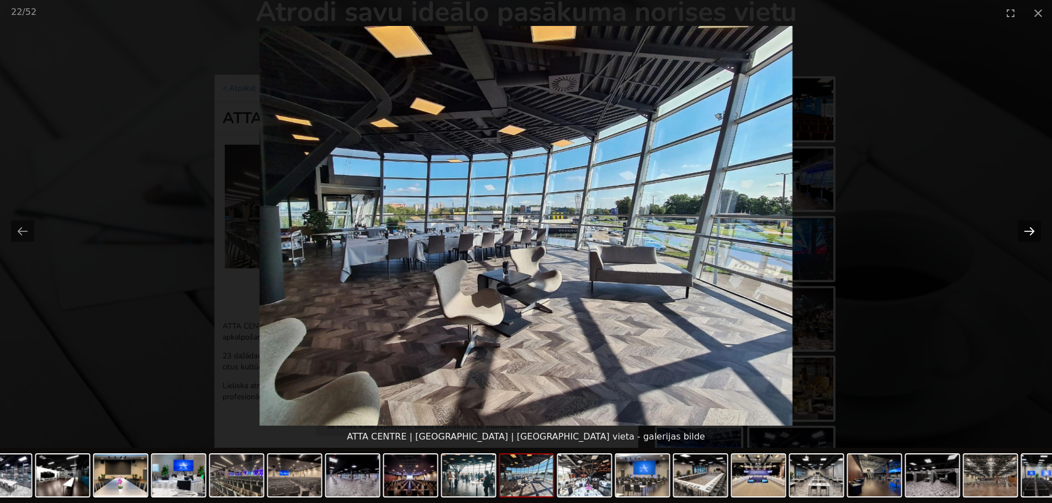
click at [1028, 231] on button "Next slide" at bounding box center [1029, 231] width 23 height 22
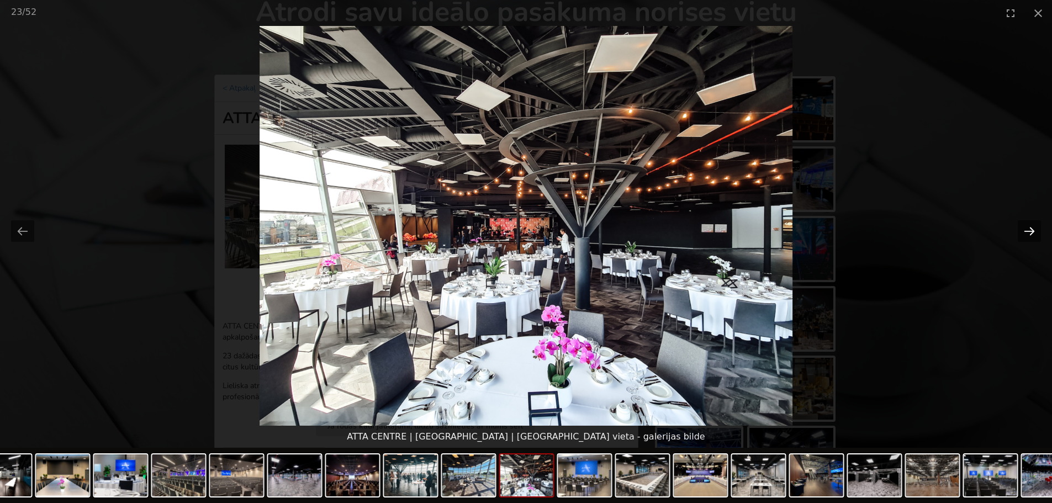
click at [1028, 231] on button "Next slide" at bounding box center [1029, 231] width 23 height 22
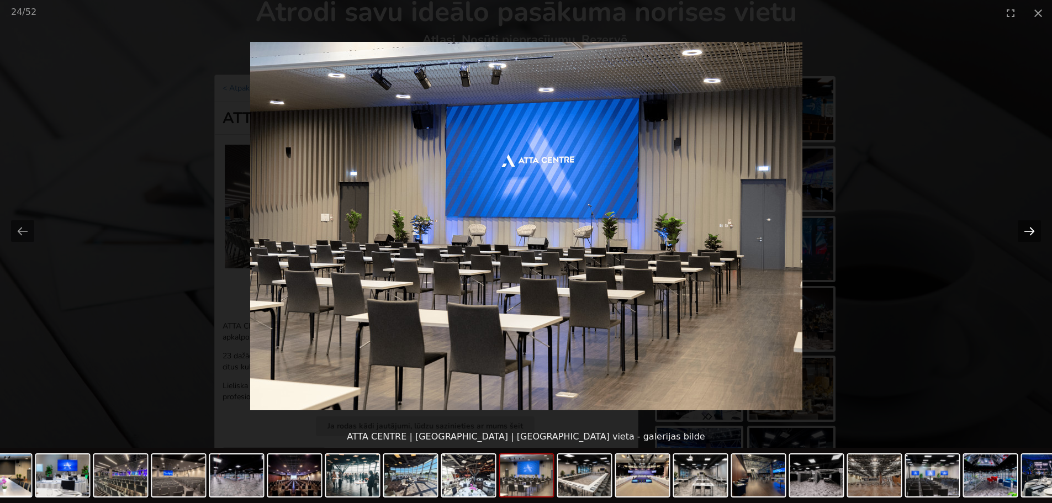
click at [1028, 231] on button "Next slide" at bounding box center [1029, 231] width 23 height 22
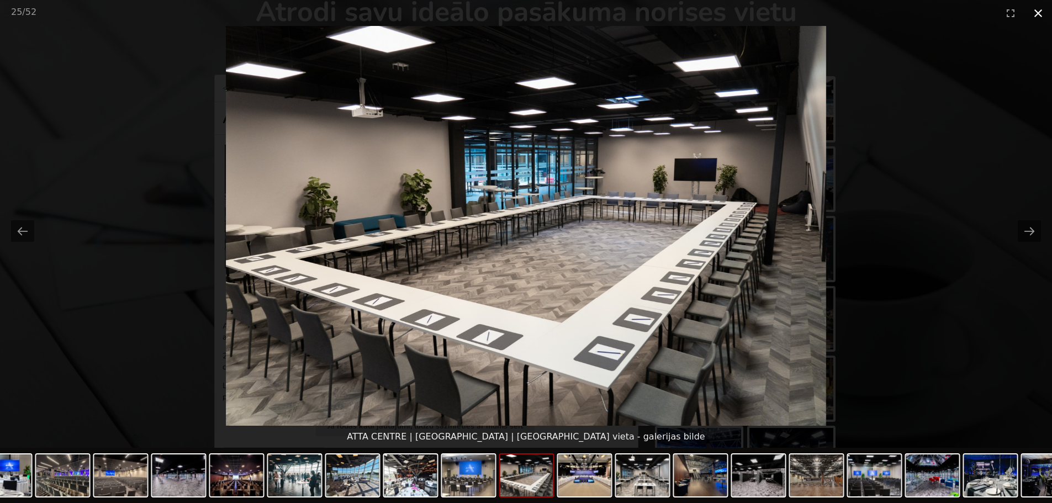
click at [1039, 15] on button "Close gallery" at bounding box center [1038, 13] width 28 height 26
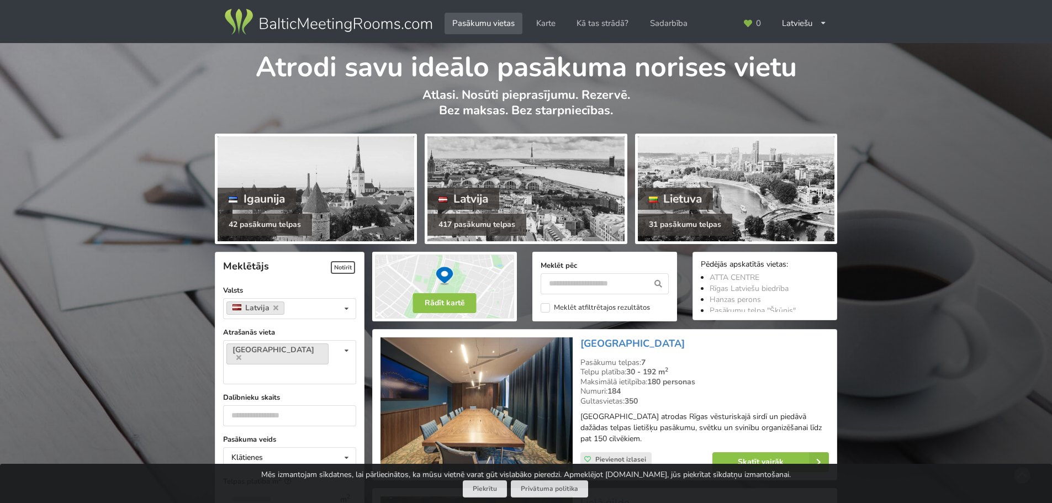
scroll to position [1242, 0]
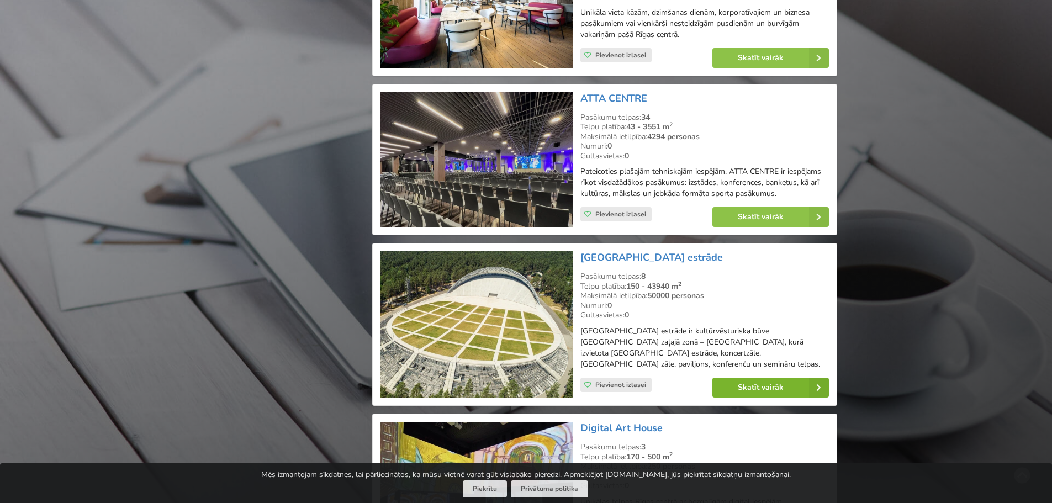
click at [779, 380] on link "Skatīt vairāk" at bounding box center [770, 388] width 117 height 20
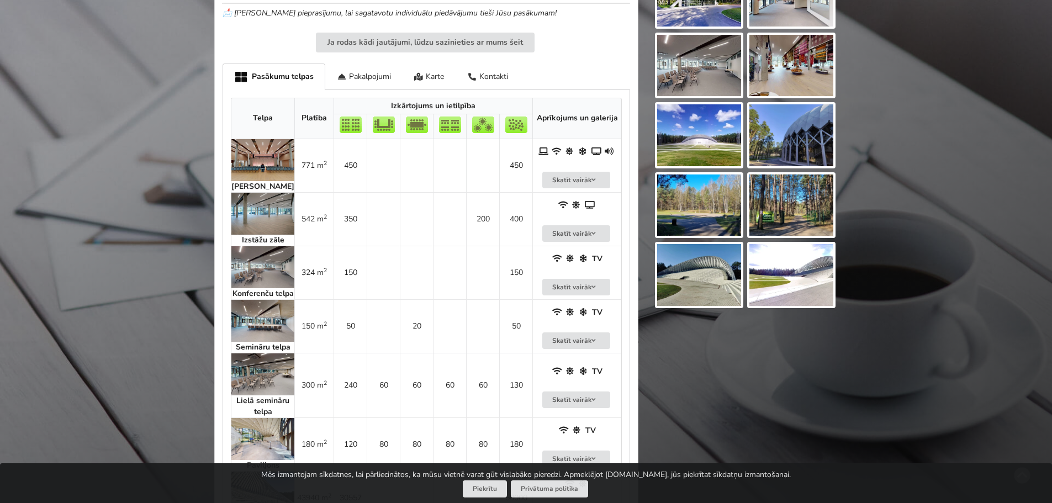
scroll to position [607, 0]
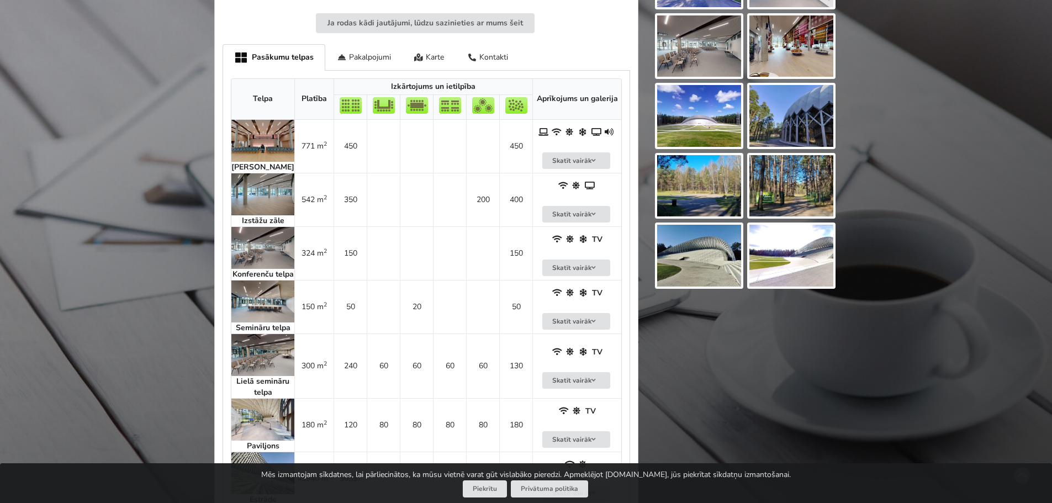
click at [258, 187] on img at bounding box center [262, 194] width 63 height 42
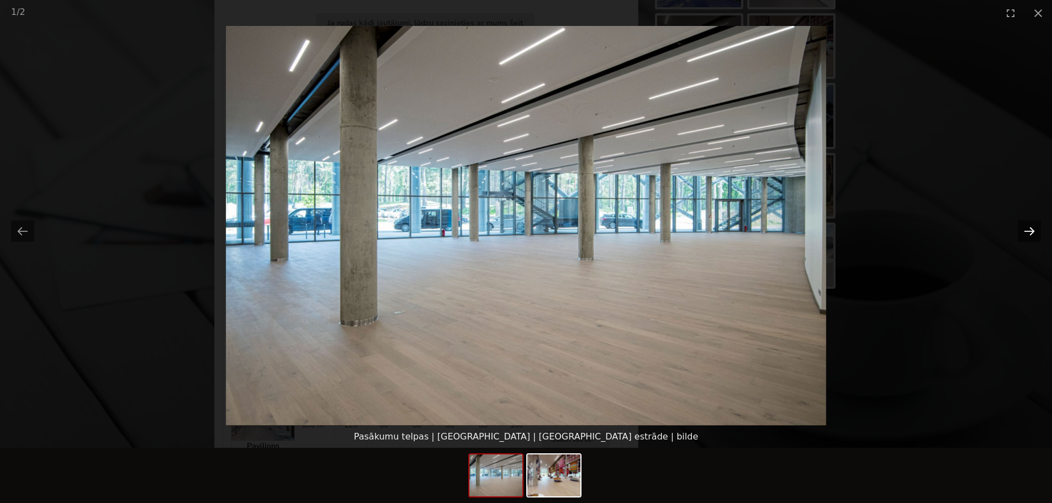
click at [1028, 234] on button "Next slide" at bounding box center [1029, 231] width 23 height 22
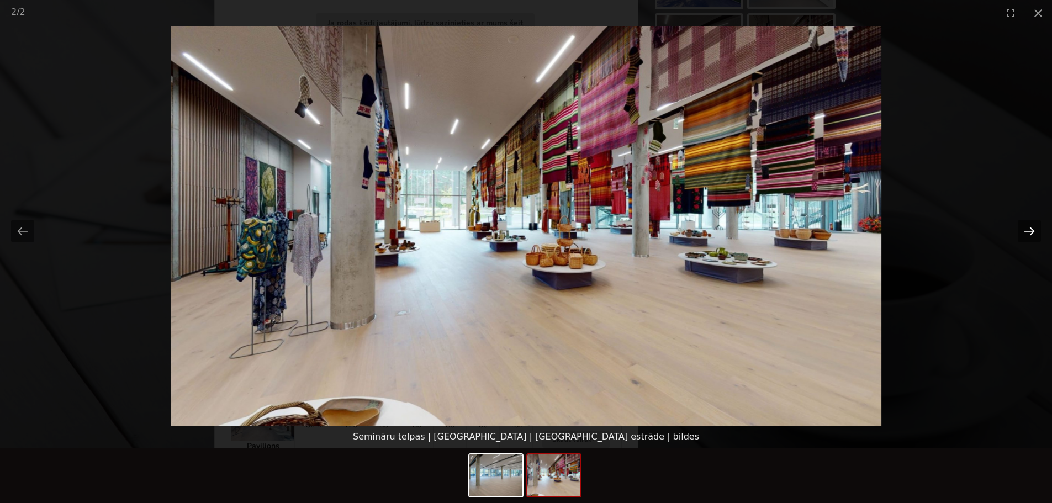
click at [1028, 234] on button "Next slide" at bounding box center [1029, 231] width 23 height 22
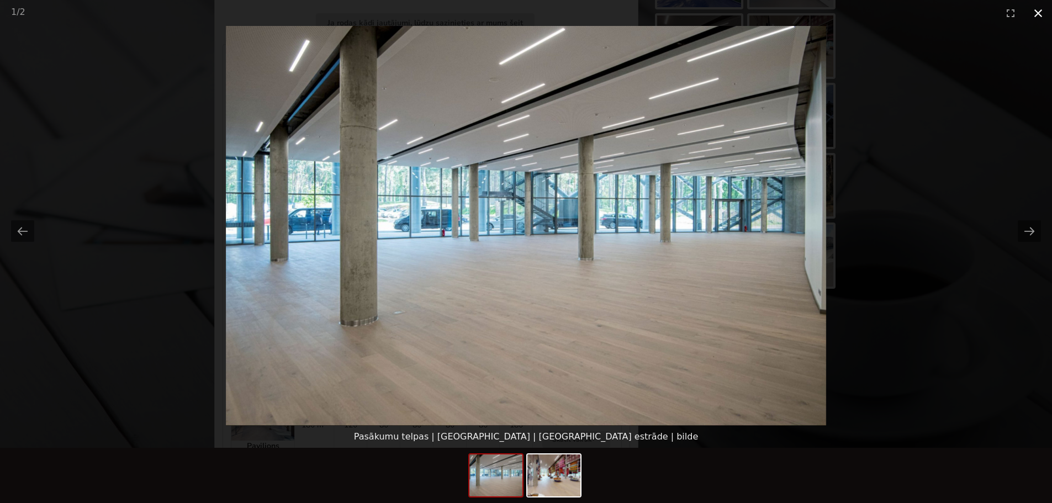
click at [1041, 14] on button "Close gallery" at bounding box center [1038, 13] width 28 height 26
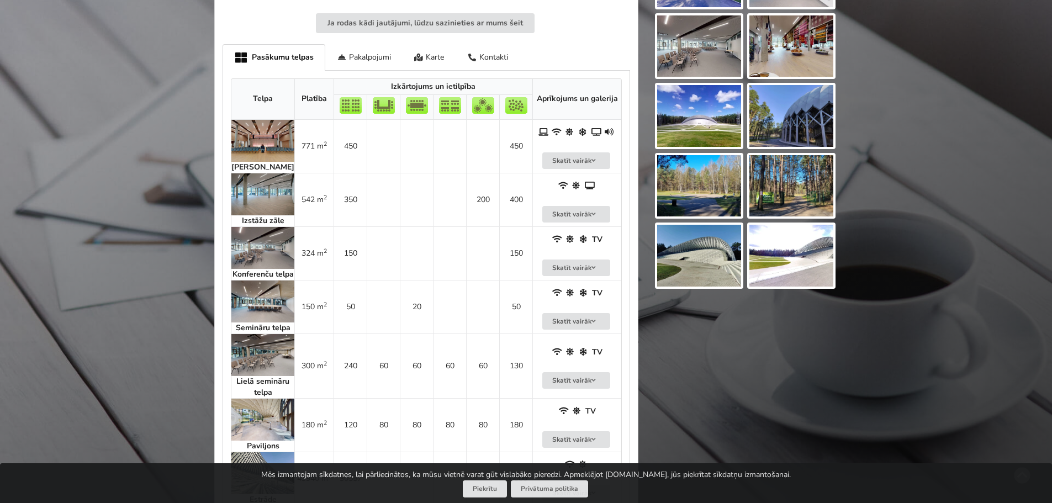
click at [256, 142] on img at bounding box center [262, 141] width 63 height 42
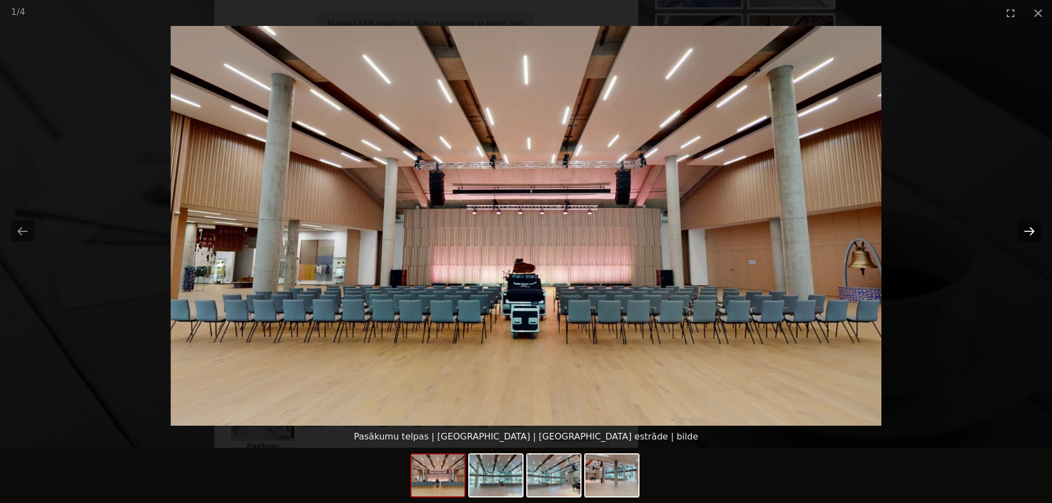
click at [1033, 234] on button "Next slide" at bounding box center [1029, 231] width 23 height 22
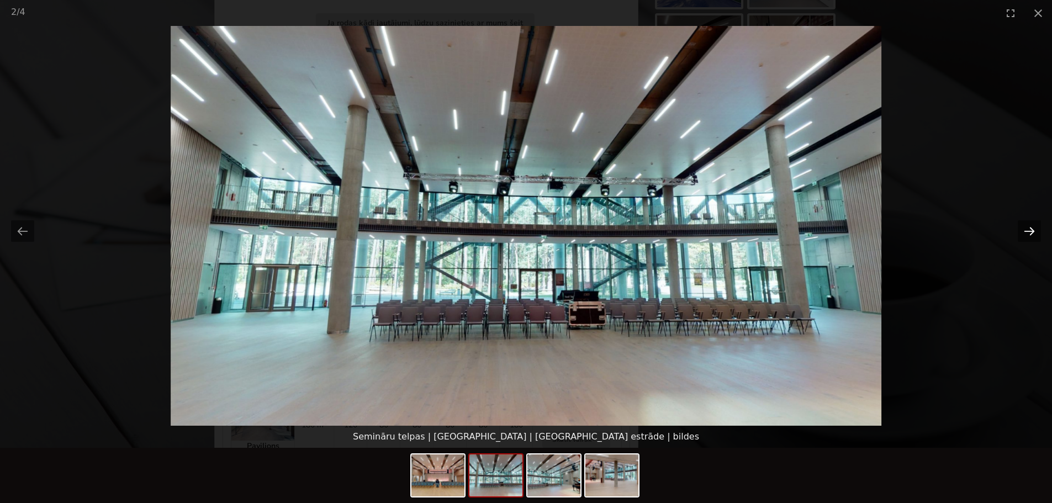
click at [1033, 234] on button "Next slide" at bounding box center [1029, 231] width 23 height 22
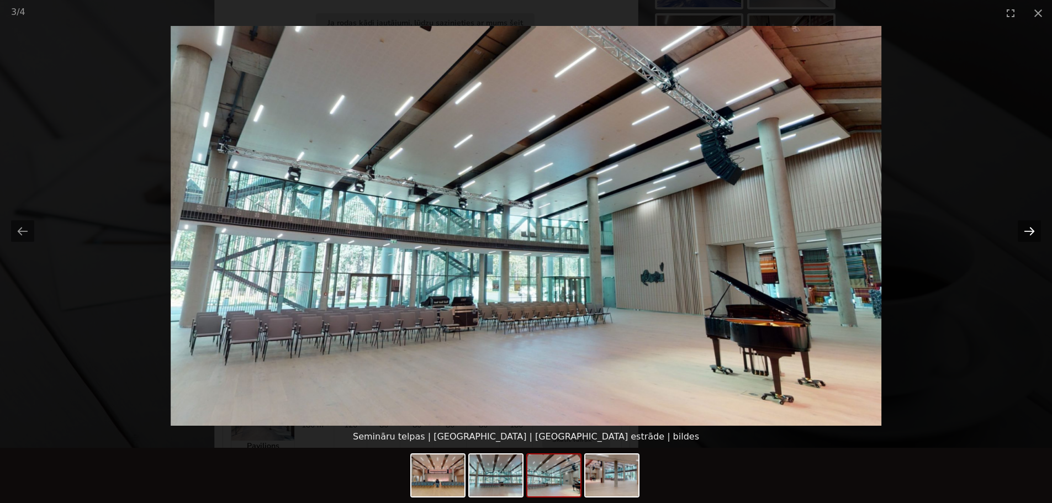
click at [1033, 234] on button "Next slide" at bounding box center [1029, 231] width 23 height 22
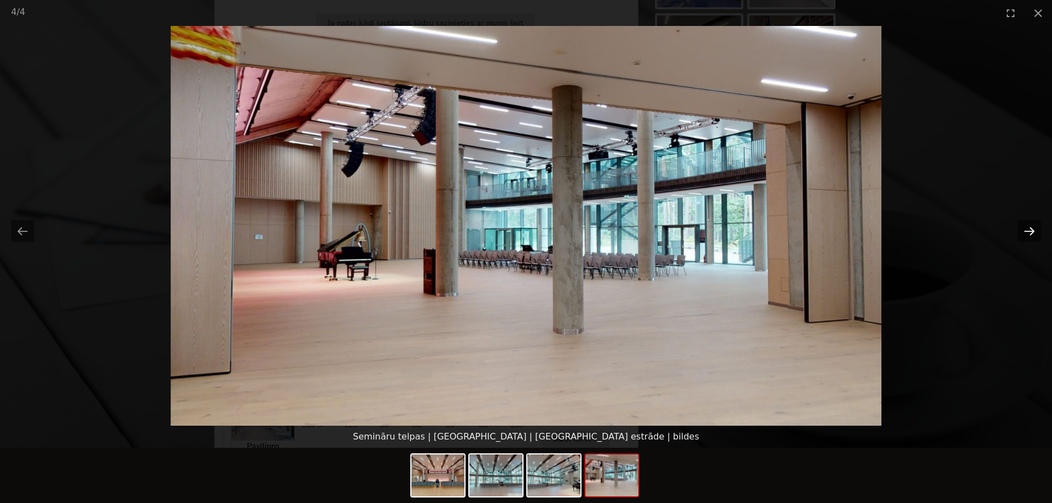
click at [1033, 234] on button "Next slide" at bounding box center [1029, 231] width 23 height 22
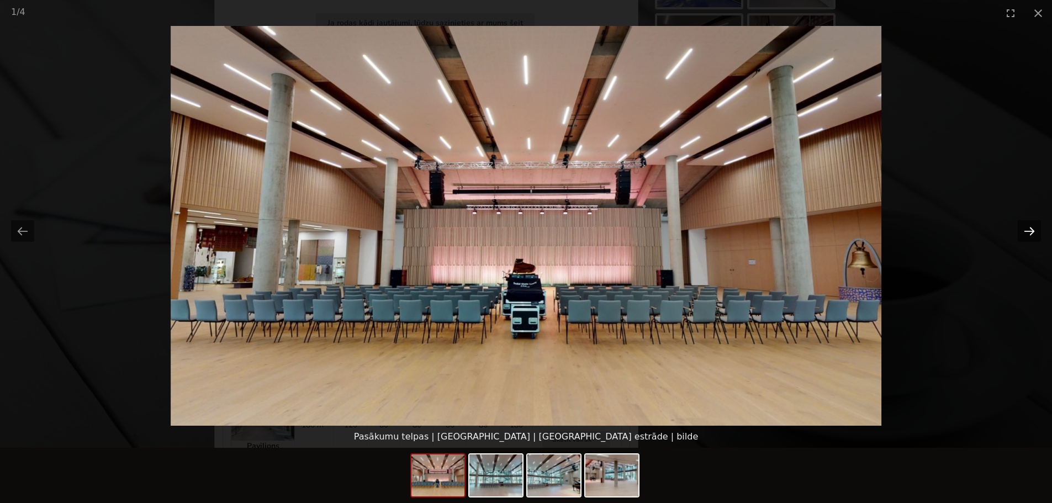
click at [1033, 234] on button "Next slide" at bounding box center [1029, 231] width 23 height 22
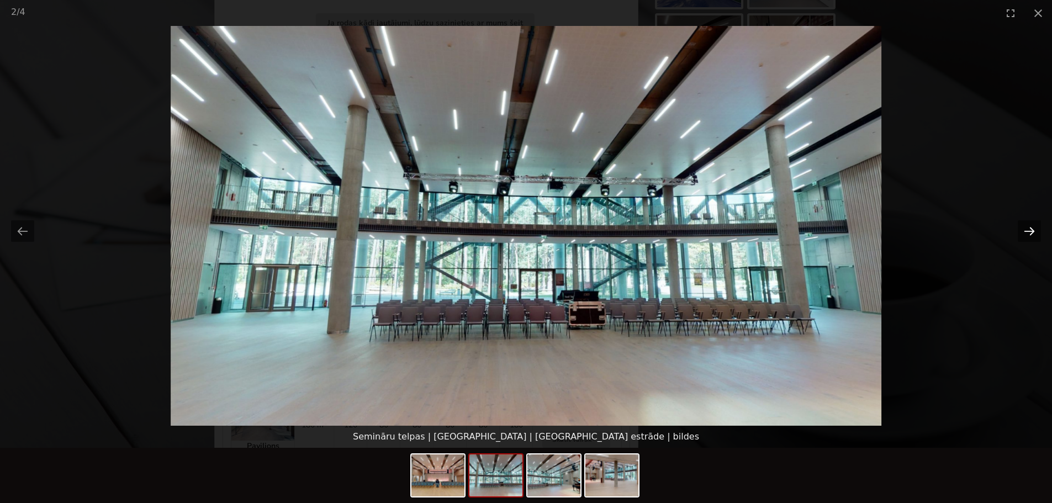
click at [1033, 234] on button "Next slide" at bounding box center [1029, 231] width 23 height 22
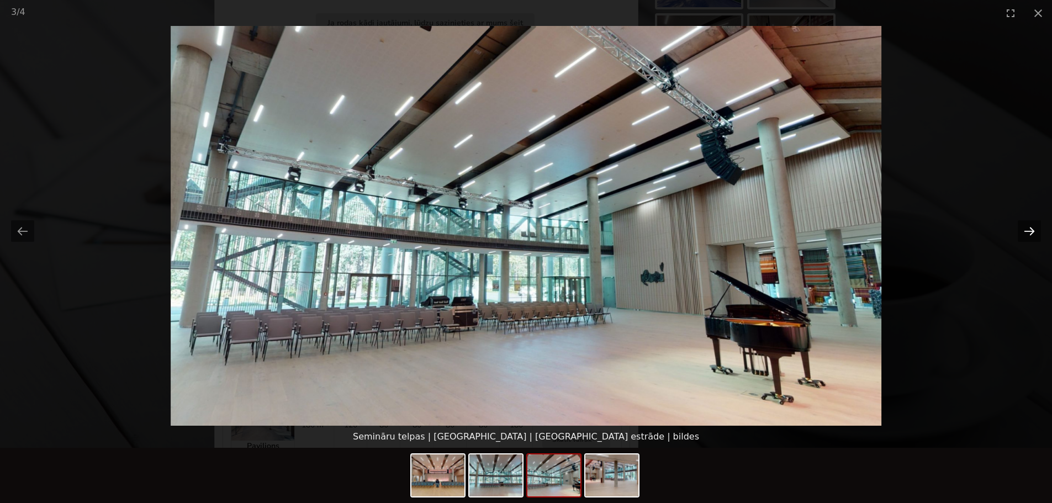
click at [1033, 234] on button "Next slide" at bounding box center [1029, 231] width 23 height 22
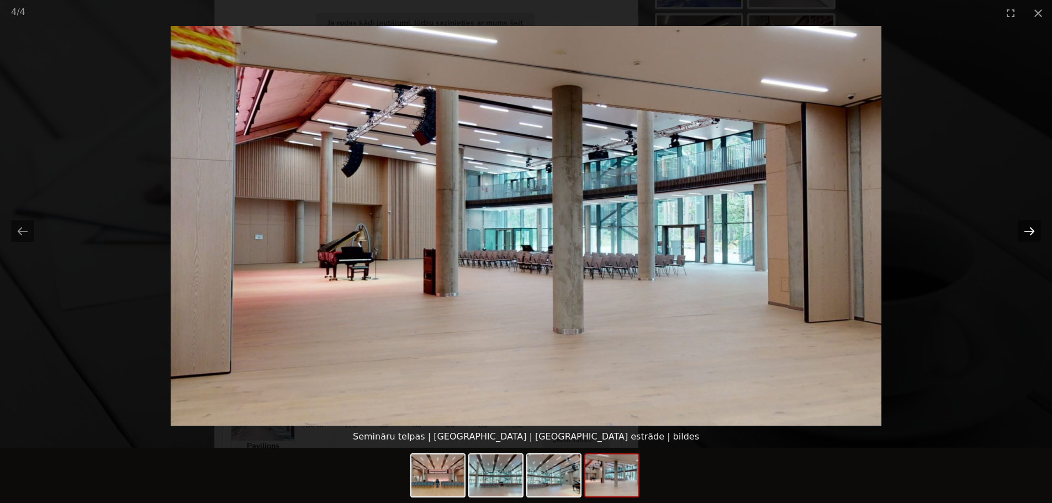
click at [1025, 234] on button "Next slide" at bounding box center [1029, 231] width 23 height 22
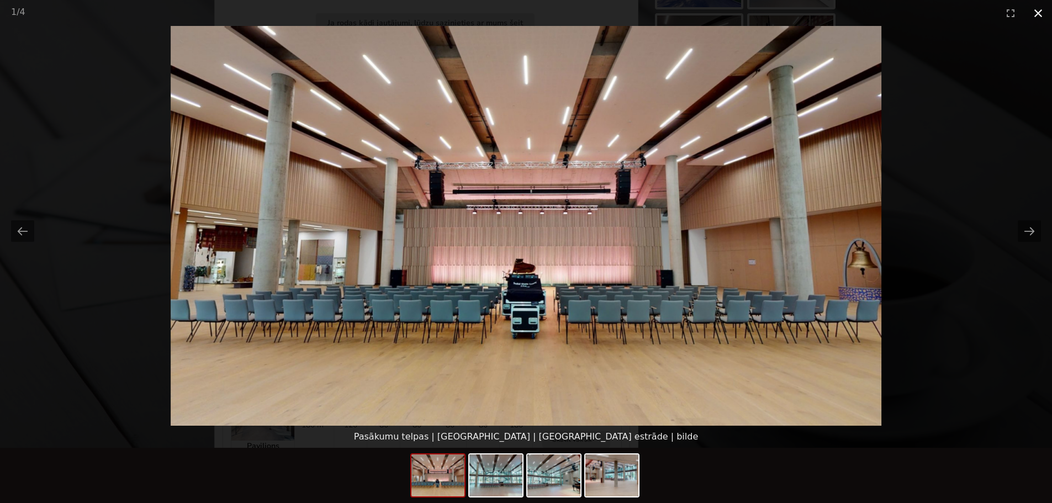
click at [1039, 10] on button "Close gallery" at bounding box center [1038, 13] width 28 height 26
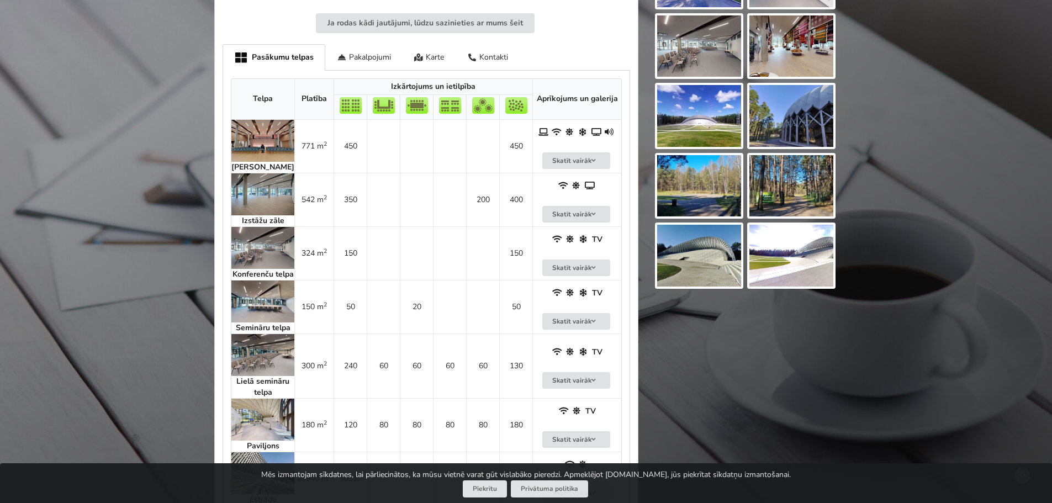
click at [266, 246] on img at bounding box center [262, 248] width 63 height 42
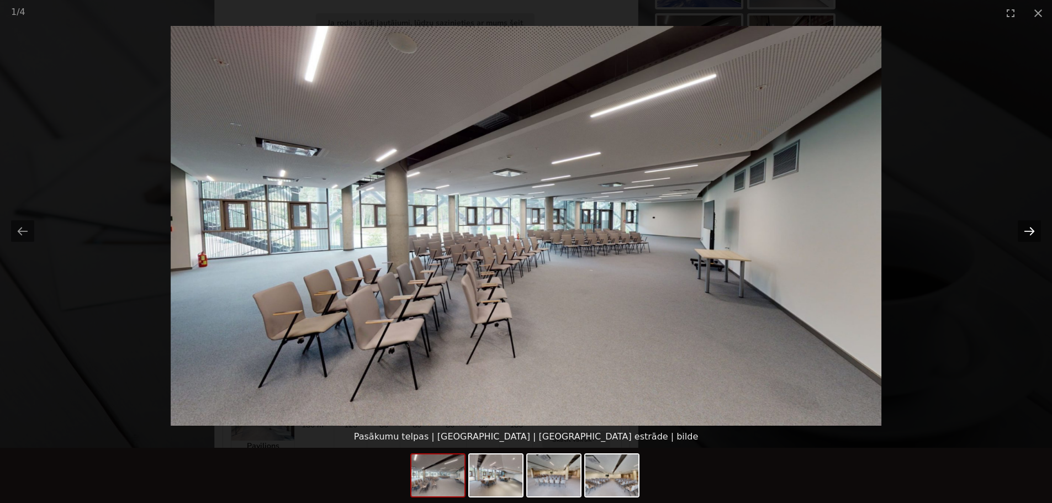
click at [1031, 233] on button "Next slide" at bounding box center [1029, 231] width 23 height 22
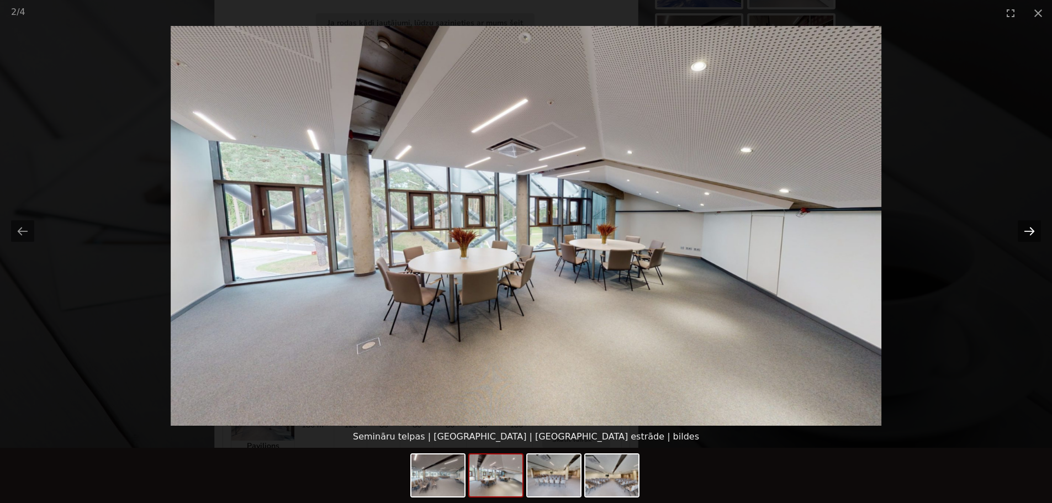
click at [1031, 233] on button "Next slide" at bounding box center [1029, 231] width 23 height 22
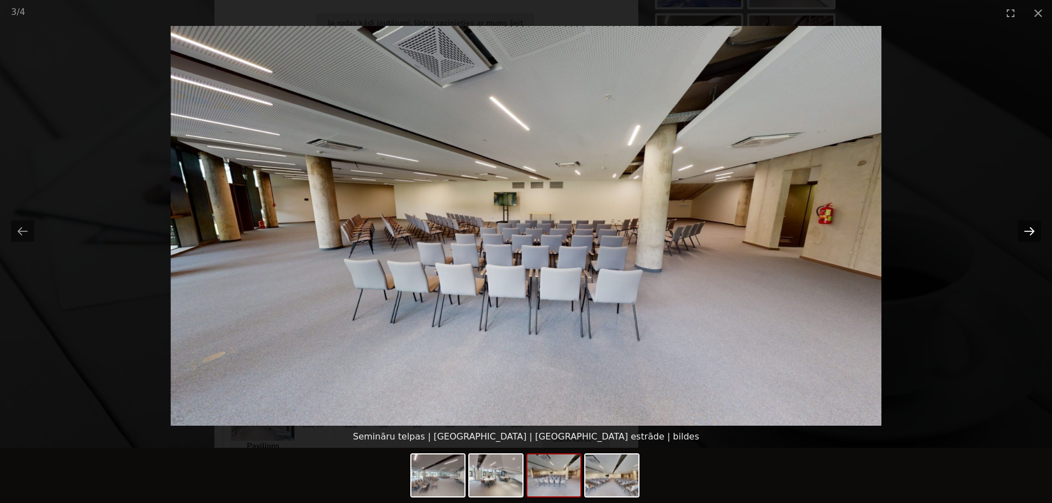
click at [1031, 233] on button "Next slide" at bounding box center [1029, 231] width 23 height 22
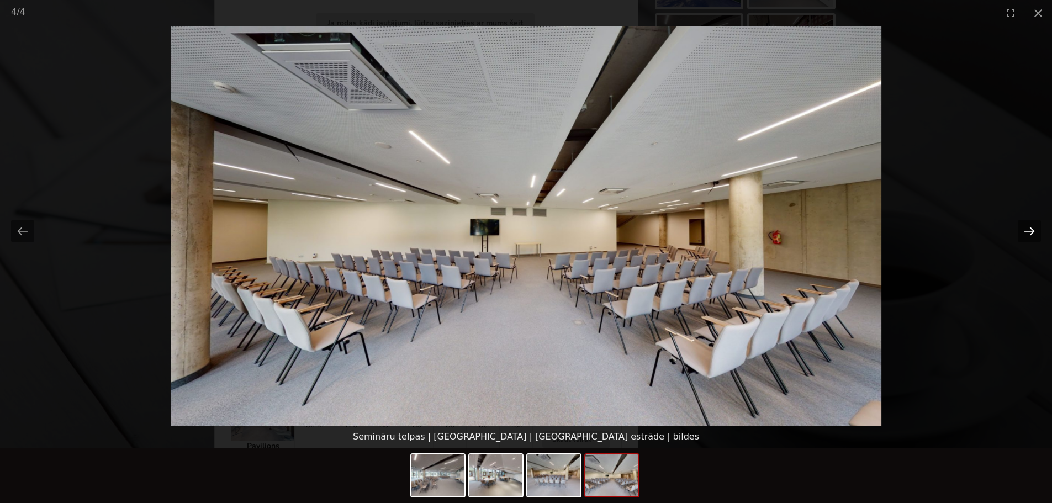
click at [1031, 233] on button "Next slide" at bounding box center [1029, 231] width 23 height 22
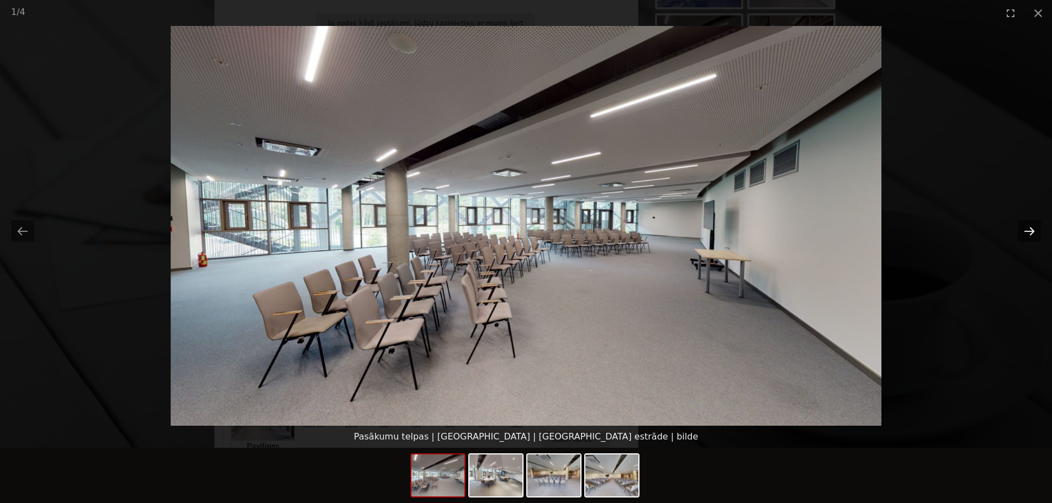
click at [1031, 233] on button "Next slide" at bounding box center [1029, 231] width 23 height 22
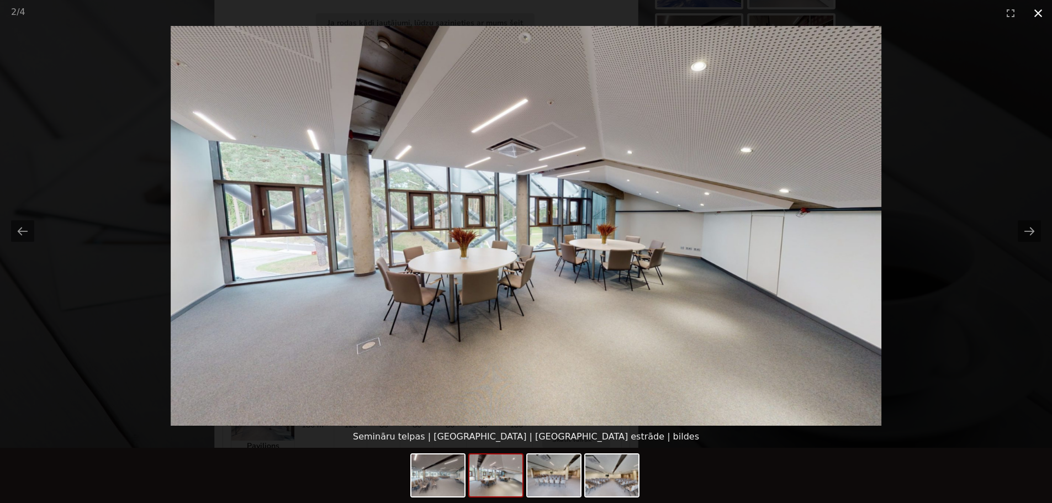
click at [1036, 14] on button "Close gallery" at bounding box center [1038, 13] width 28 height 26
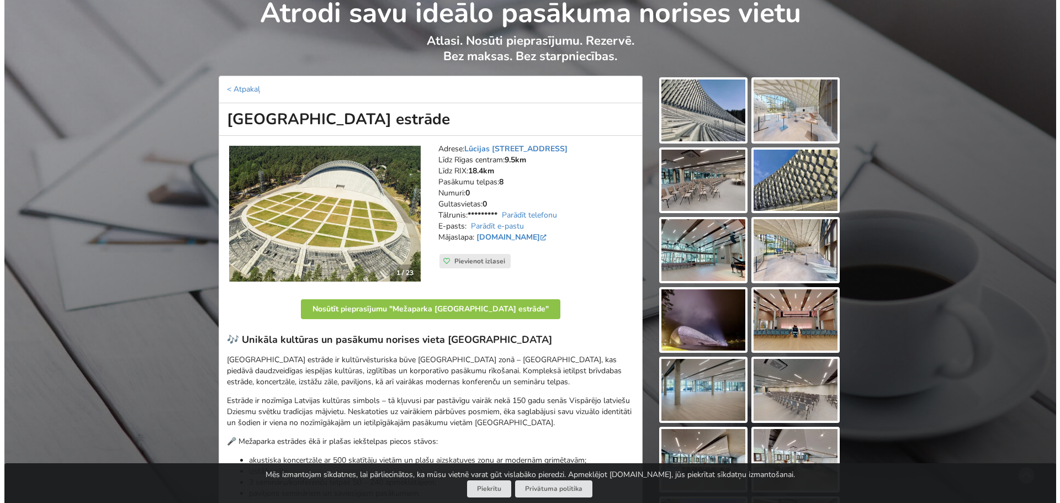
scroll to position [276, 0]
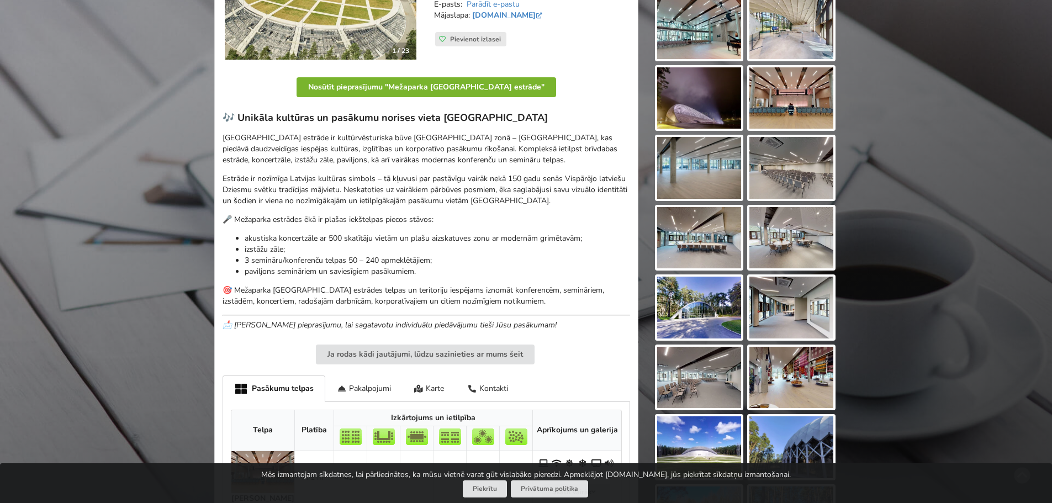
click at [457, 88] on button "Nosūtīt pieprasījumu "Mežaparka Lielā estrāde"" at bounding box center [427, 87] width 260 height 20
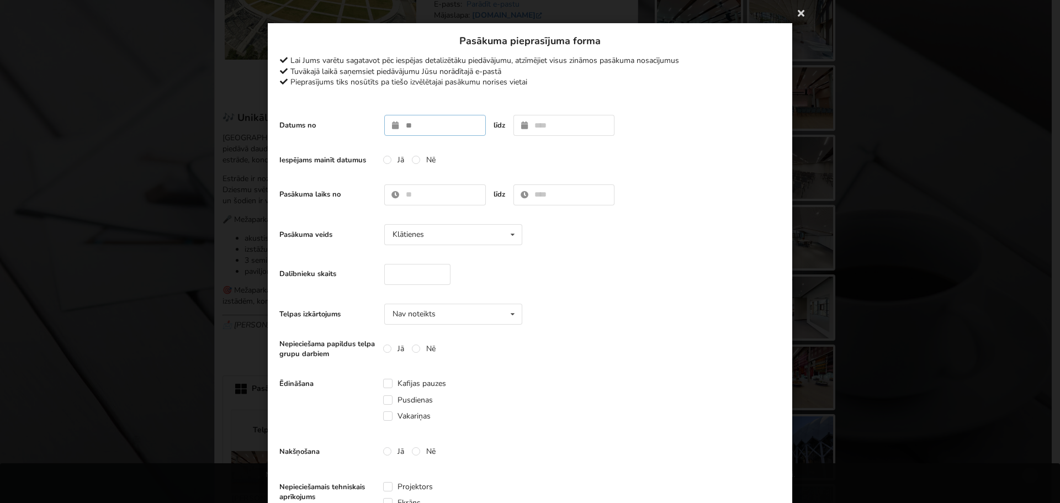
click at [412, 130] on input "text" at bounding box center [435, 125] width 102 height 21
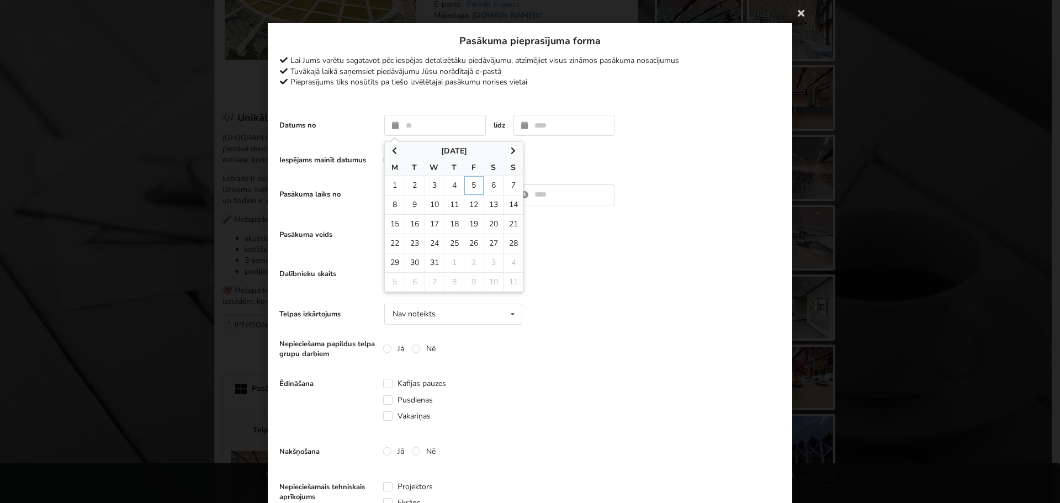
type input "**********"
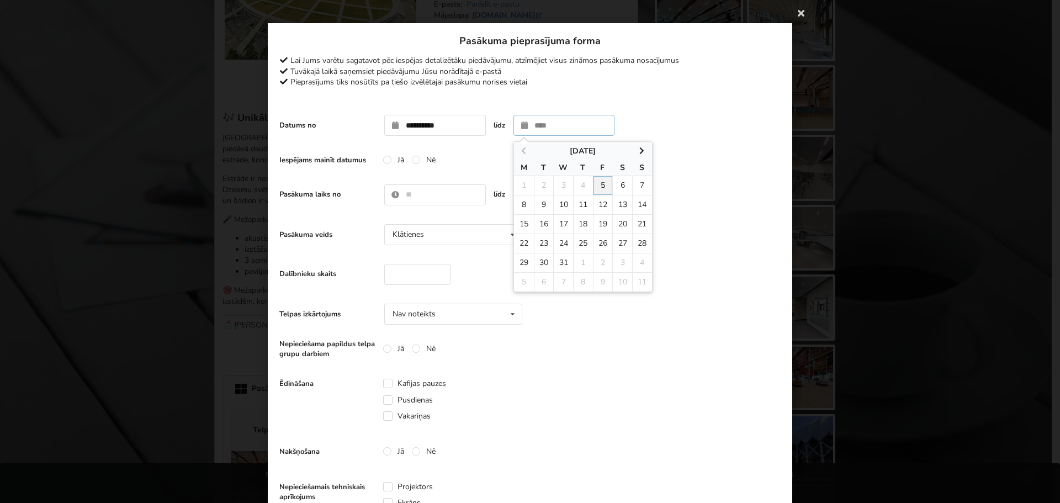
type input "**********"
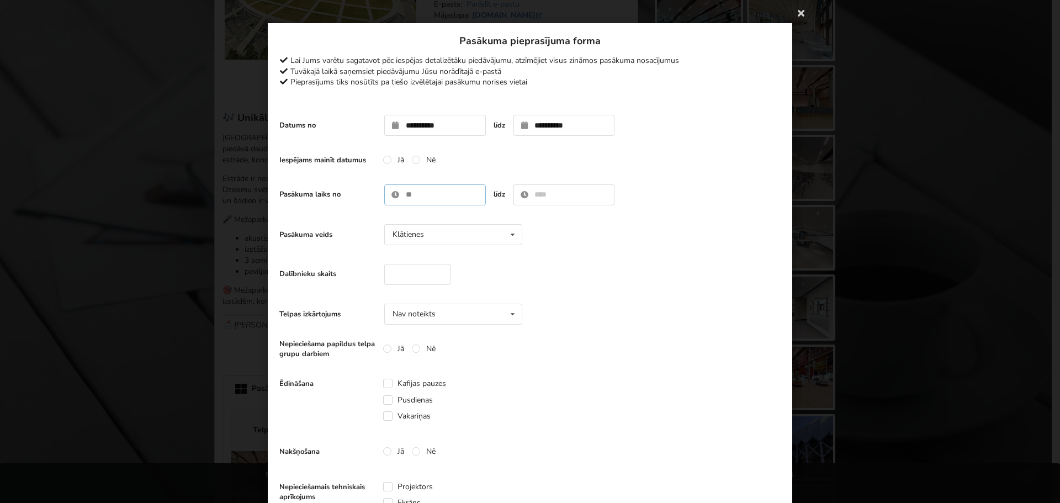
click at [415, 194] on input "text" at bounding box center [435, 194] width 102 height 21
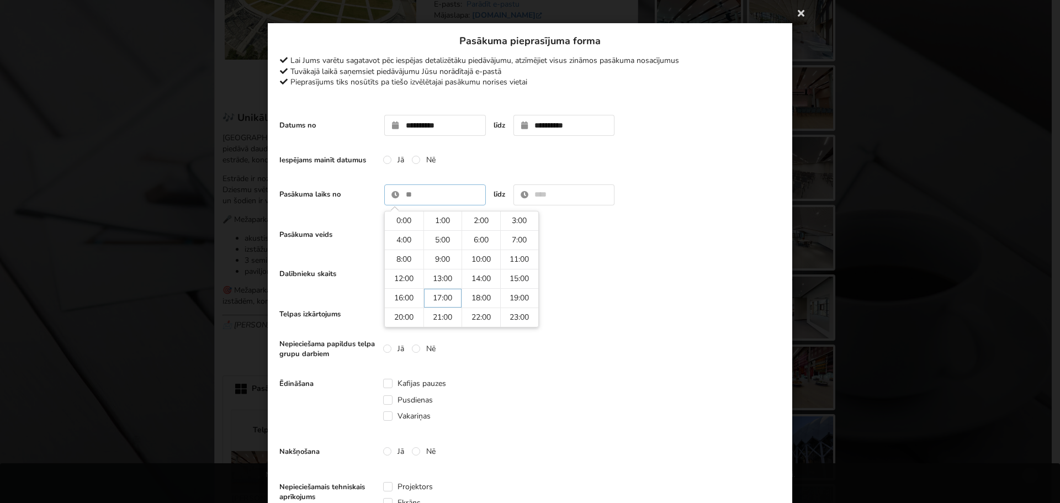
type input "*****"
click at [547, 194] on input "text" at bounding box center [565, 194] width 102 height 21
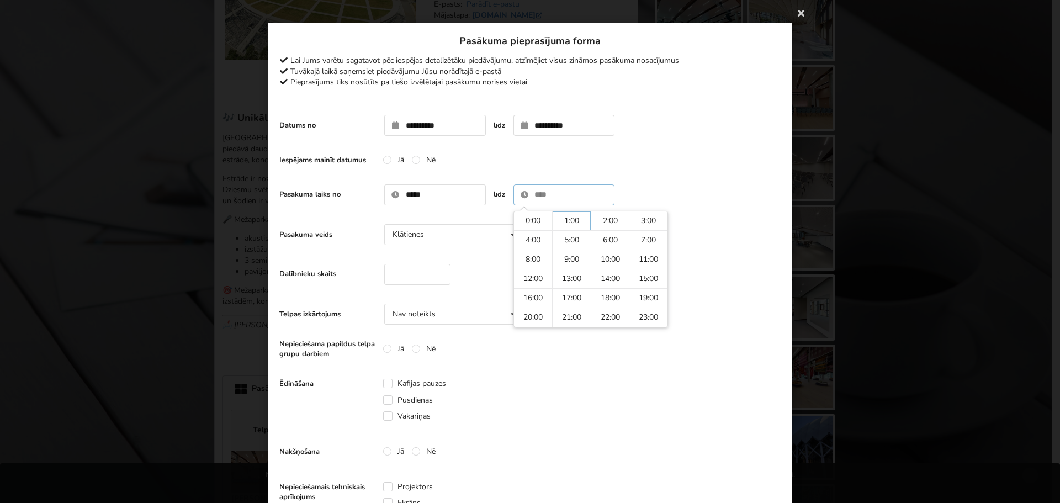
type input "****"
click at [424, 271] on input "number" at bounding box center [417, 274] width 66 height 21
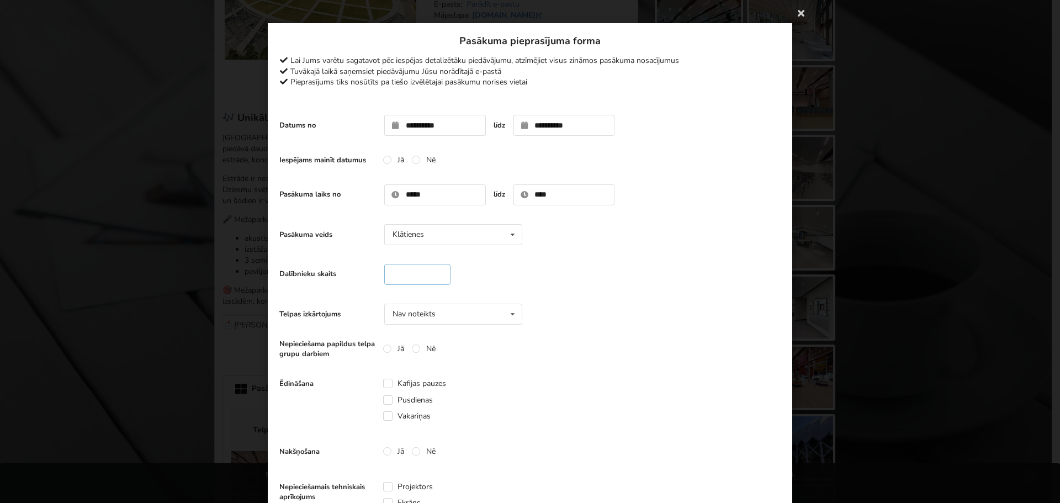
type input "***"
click at [485, 309] on div "Nav noteikts Nav noteikts Teātris U-Veids Sapulce Klase" at bounding box center [453, 314] width 138 height 21
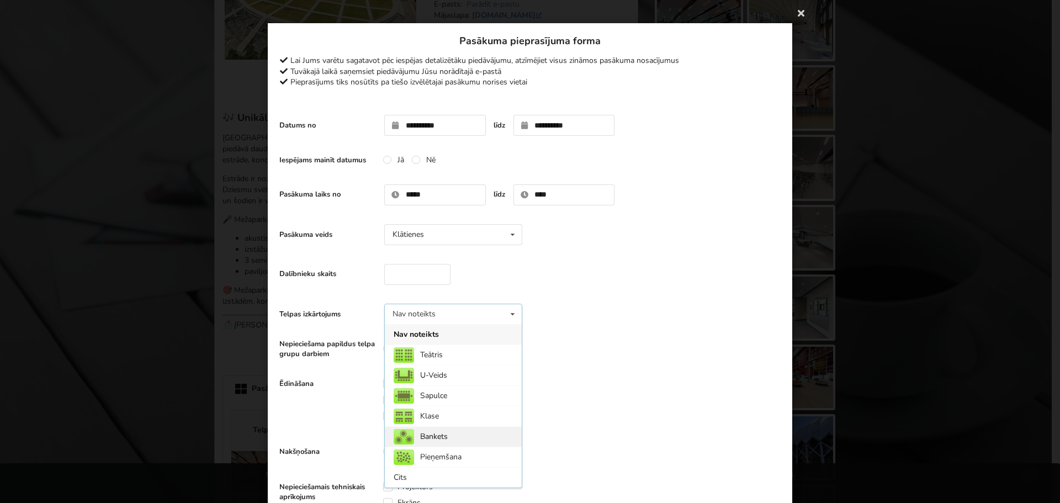
click at [436, 438] on div "Bankets" at bounding box center [453, 436] width 137 height 20
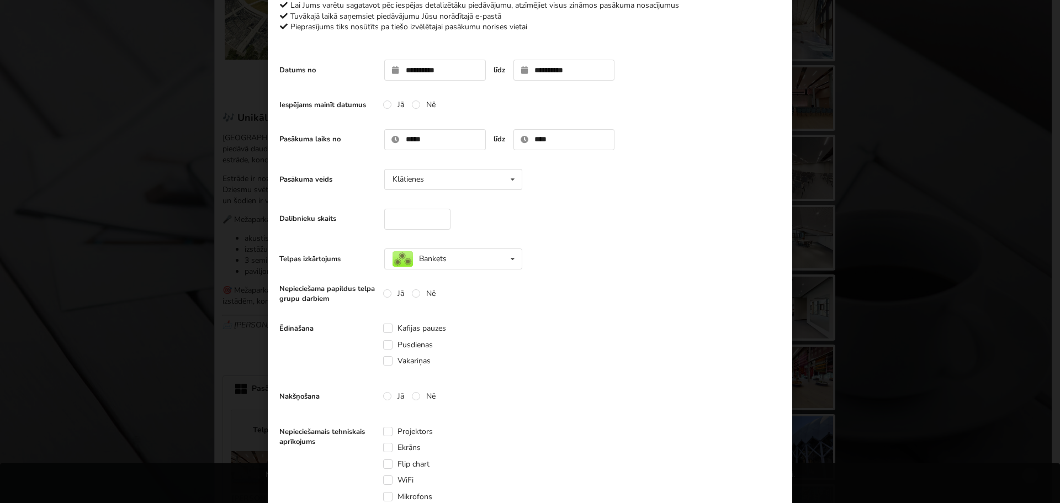
scroll to position [110, 0]
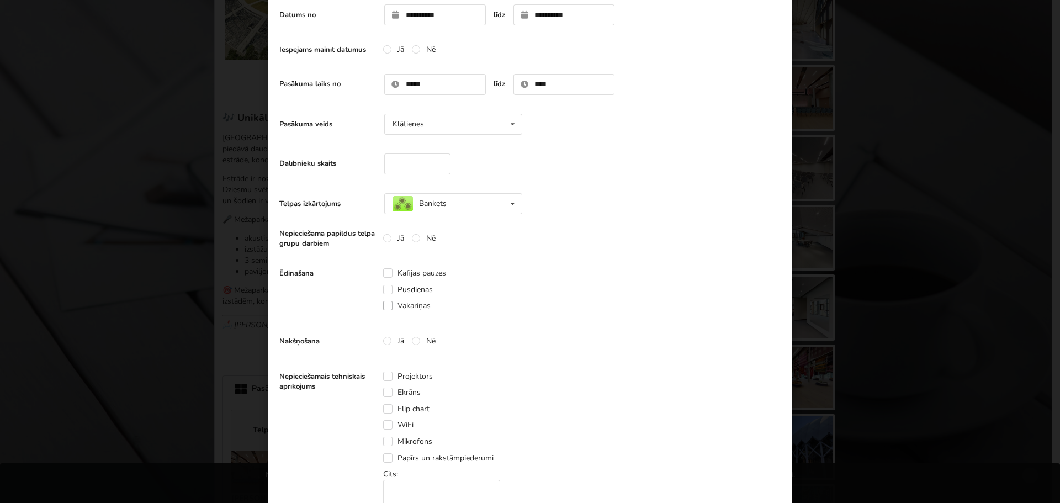
click at [383, 304] on label "Vakariņas" at bounding box center [406, 305] width 47 height 9
click at [384, 273] on label "Kafijas pauzes" at bounding box center [414, 272] width 63 height 9
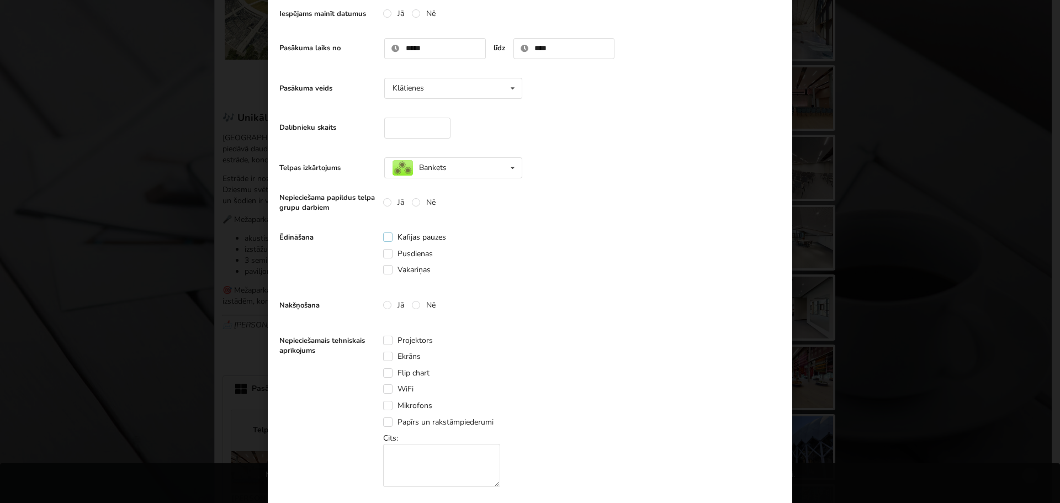
scroll to position [166, 0]
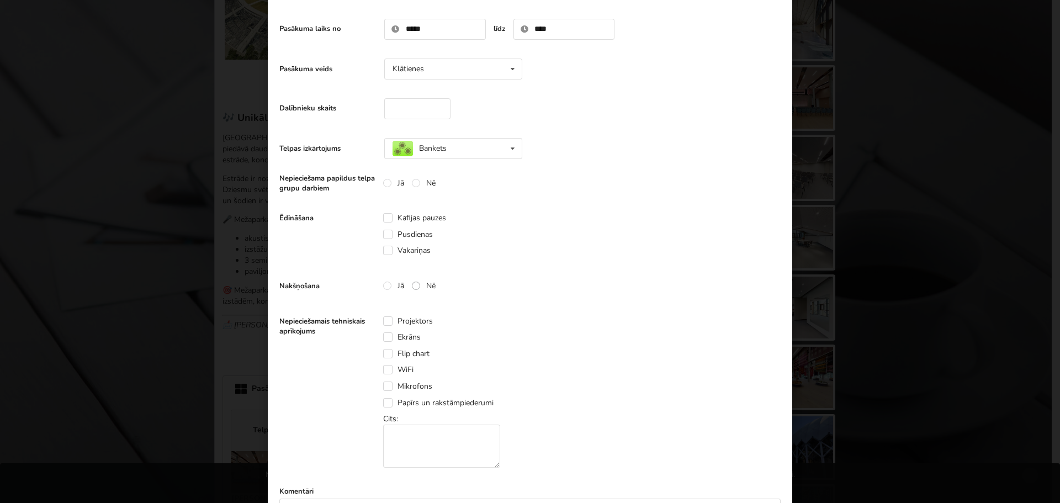
click at [412, 285] on label "Nē" at bounding box center [424, 285] width 24 height 9
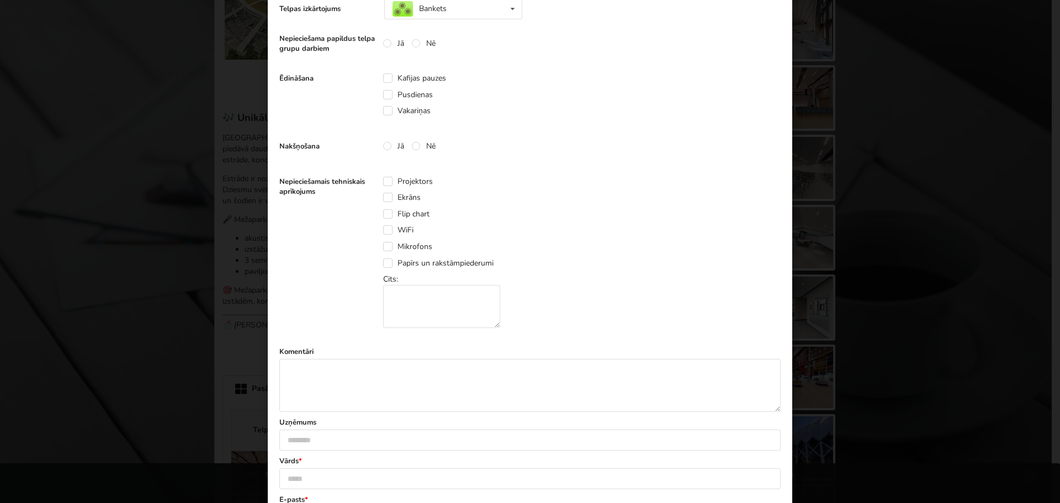
scroll to position [331, 0]
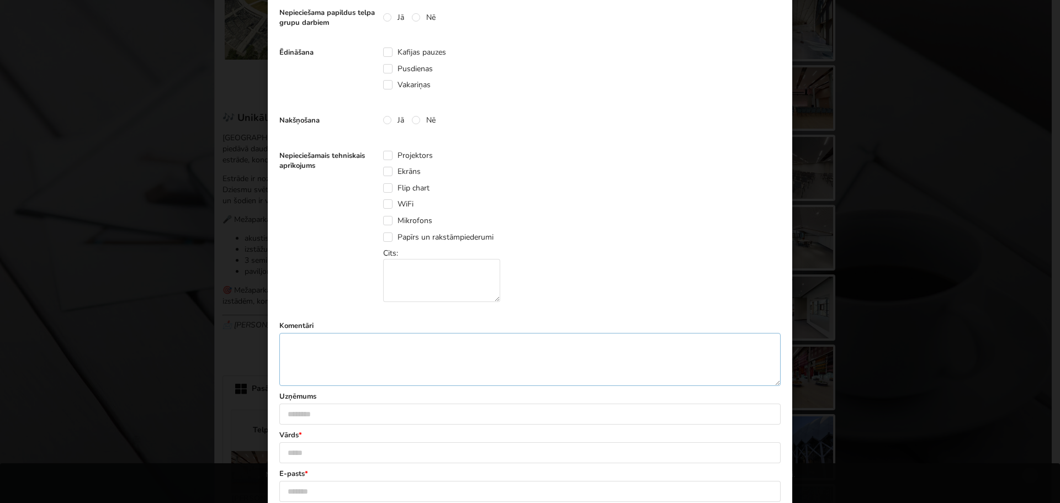
click at [325, 347] on textarea at bounding box center [529, 359] width 501 height 53
drag, startPoint x: 371, startPoint y: 342, endPoint x: 276, endPoint y: 341, distance: 95.5
click at [279, 341] on textarea "**********" at bounding box center [529, 359] width 501 height 53
paste textarea "**********"
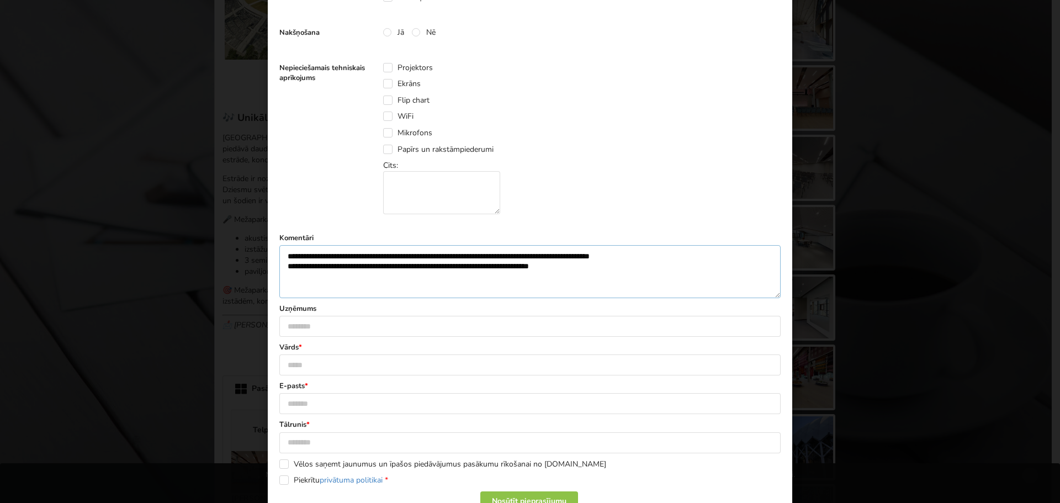
scroll to position [466, 0]
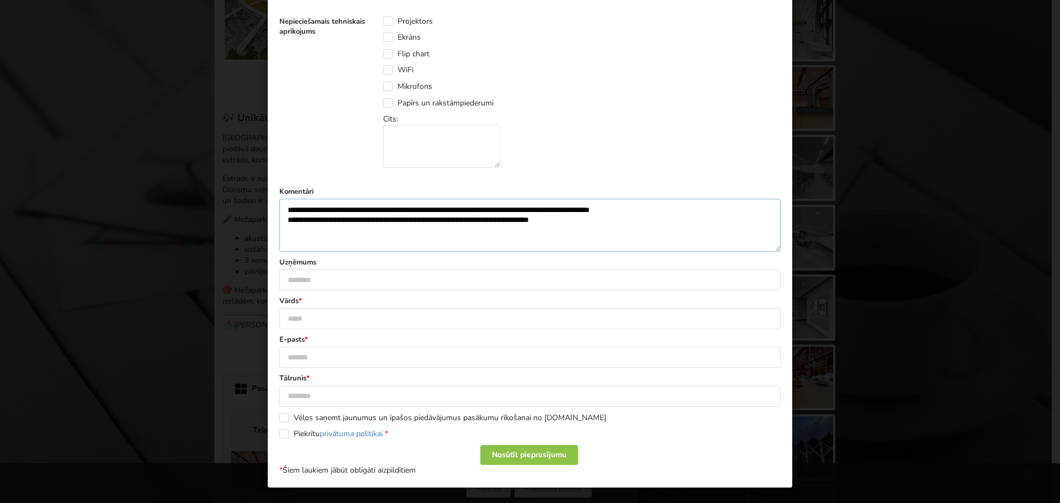
type textarea "**********"
click at [337, 277] on input "text" at bounding box center [529, 279] width 501 height 21
type input "*"
type input "**********"
click at [315, 311] on input "text" at bounding box center [529, 318] width 501 height 21
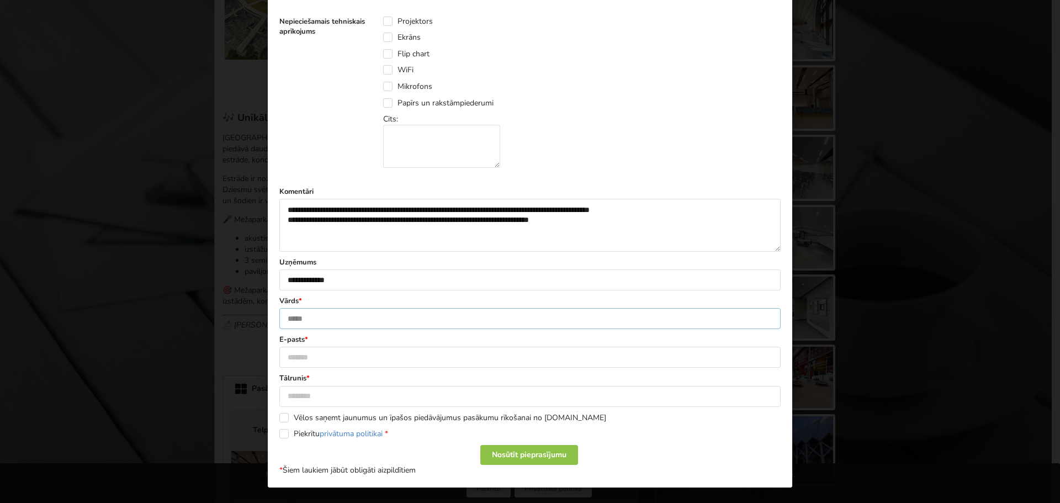
type input "**********"
type input "********"
click at [281, 415] on label "Vēlos saņemt jaunumus un īpašos piedāvājumus pasākumu rīkošanai no [DOMAIN_NAME]" at bounding box center [442, 417] width 327 height 9
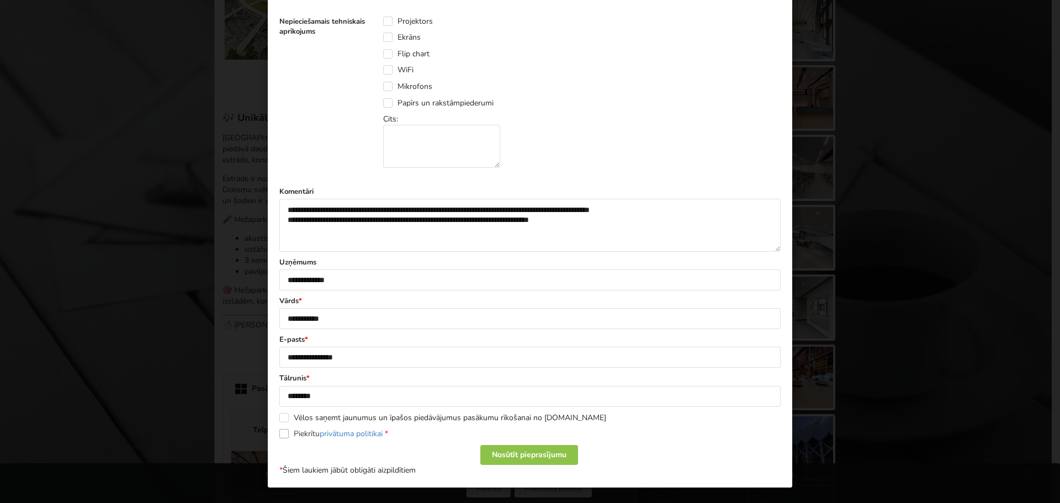
click at [284, 433] on label "Piekrītu privātuma politikai *" at bounding box center [333, 433] width 109 height 9
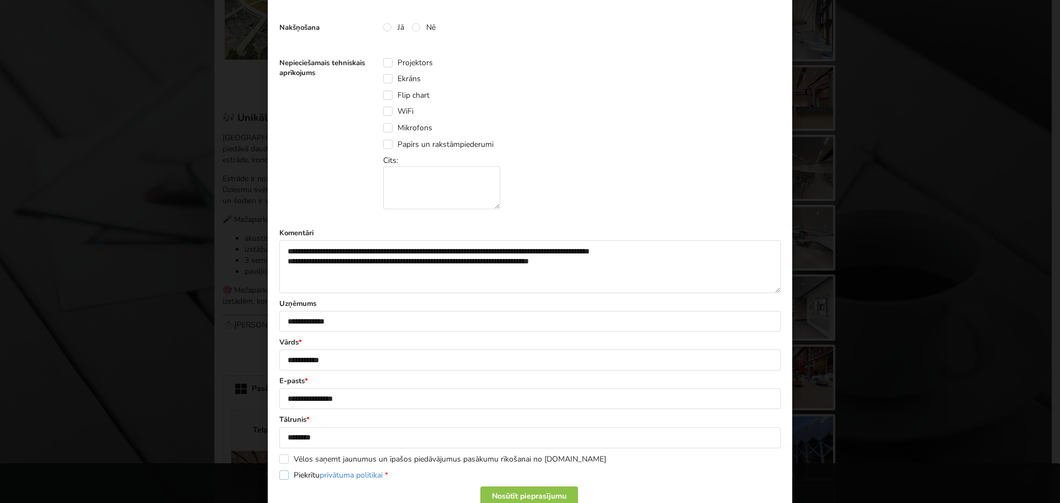
scroll to position [466, 0]
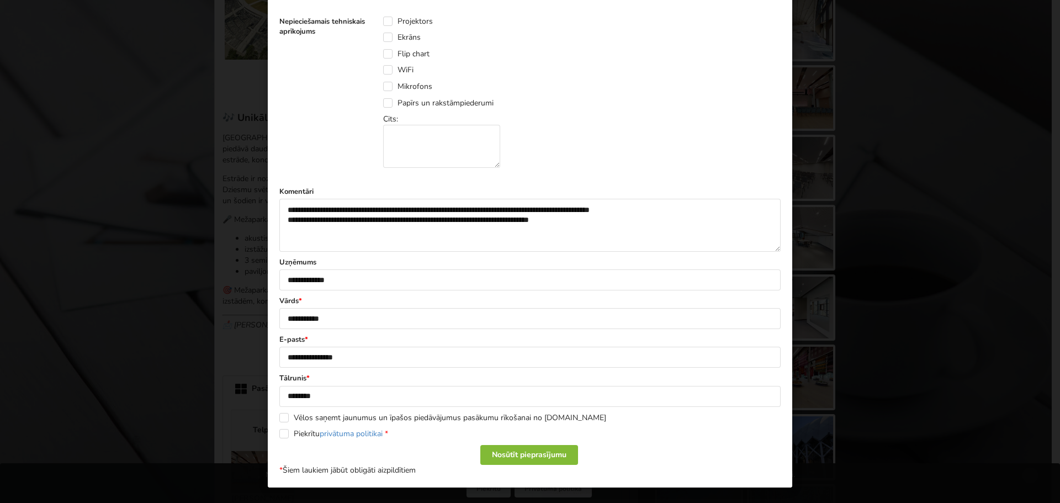
click at [528, 452] on div "Nosūtīt pieprasījumu" at bounding box center [529, 455] width 98 height 20
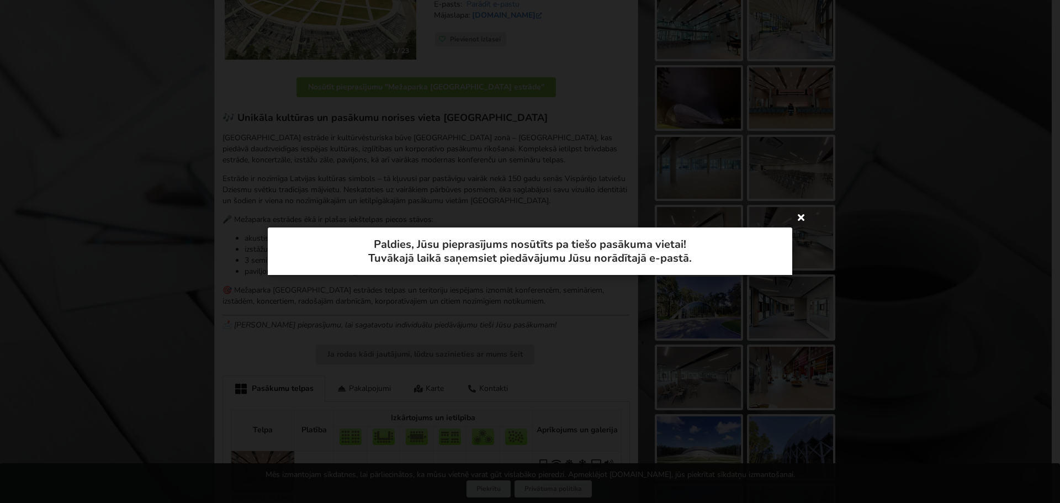
click at [801, 217] on icon at bounding box center [801, 217] width 18 height 18
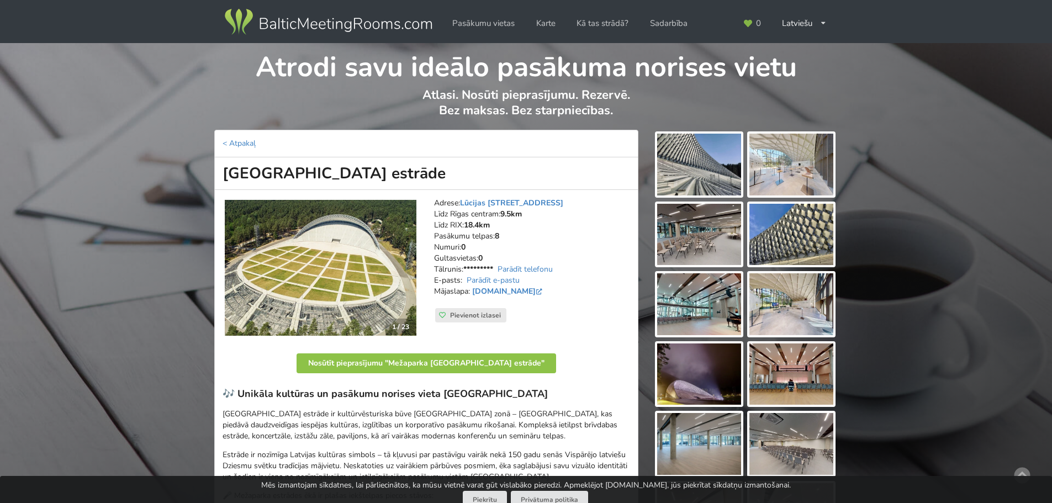
scroll to position [276, 0]
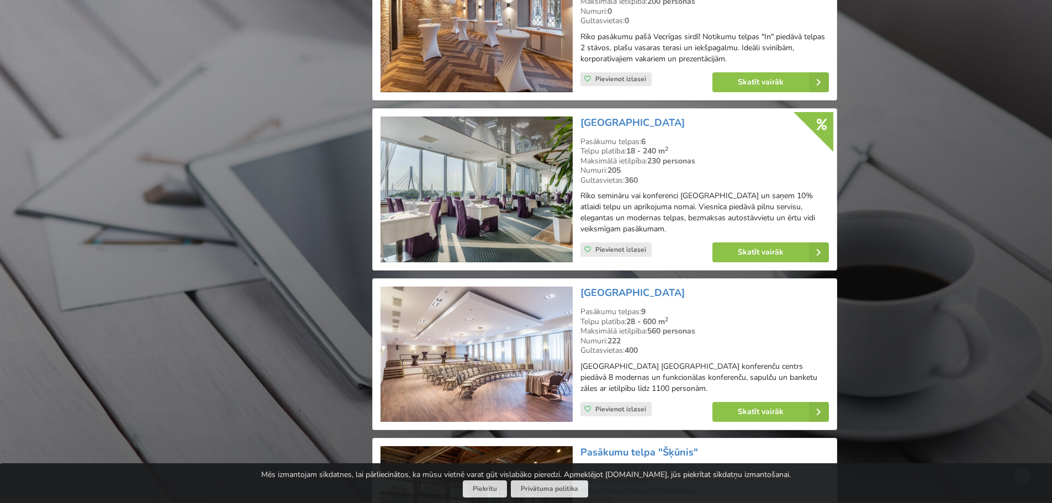
scroll to position [2236, 0]
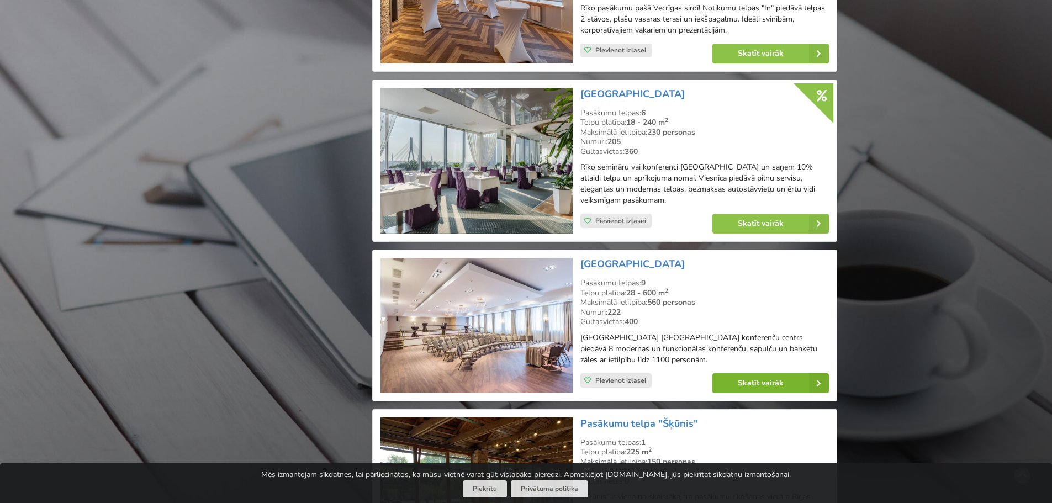
click at [769, 378] on link "Skatīt vairāk" at bounding box center [770, 383] width 117 height 20
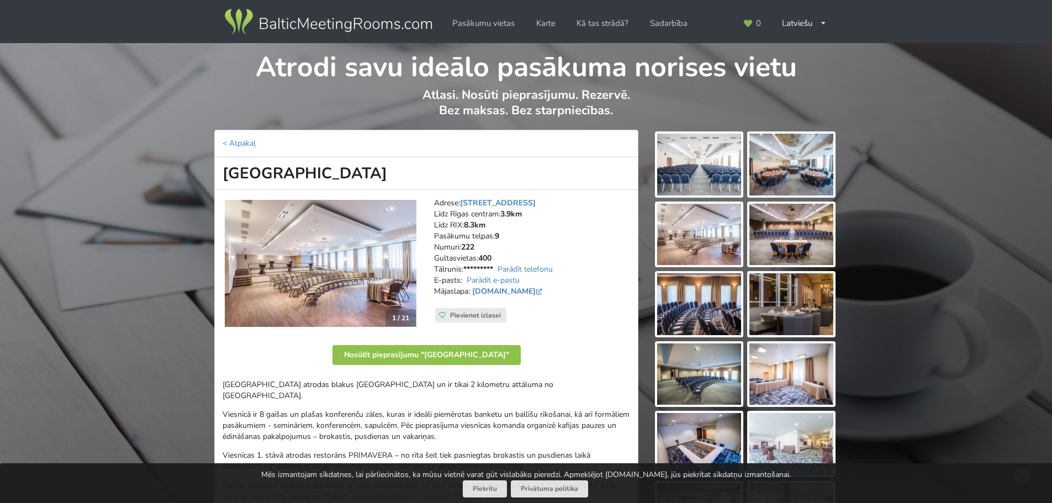
click at [697, 162] on img at bounding box center [699, 165] width 84 height 62
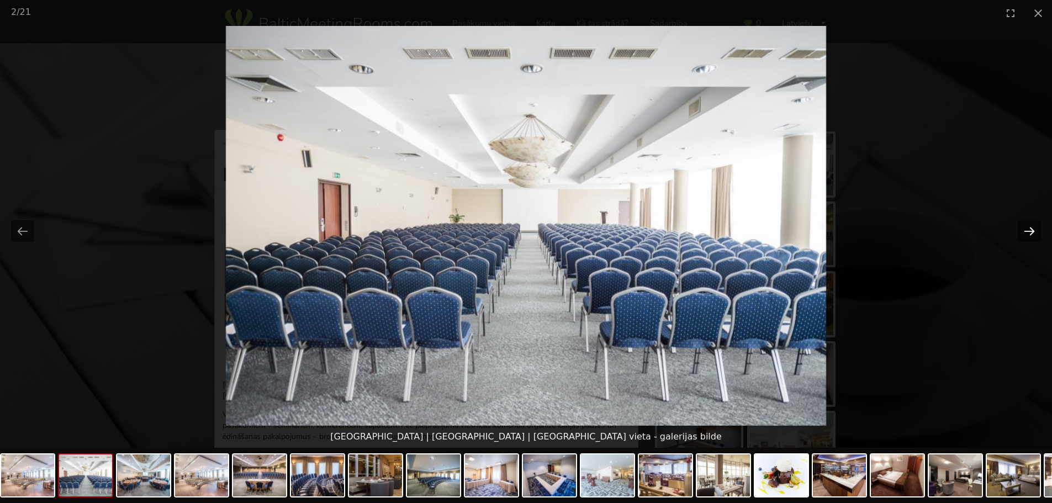
click at [1026, 234] on button "Next slide" at bounding box center [1029, 231] width 23 height 22
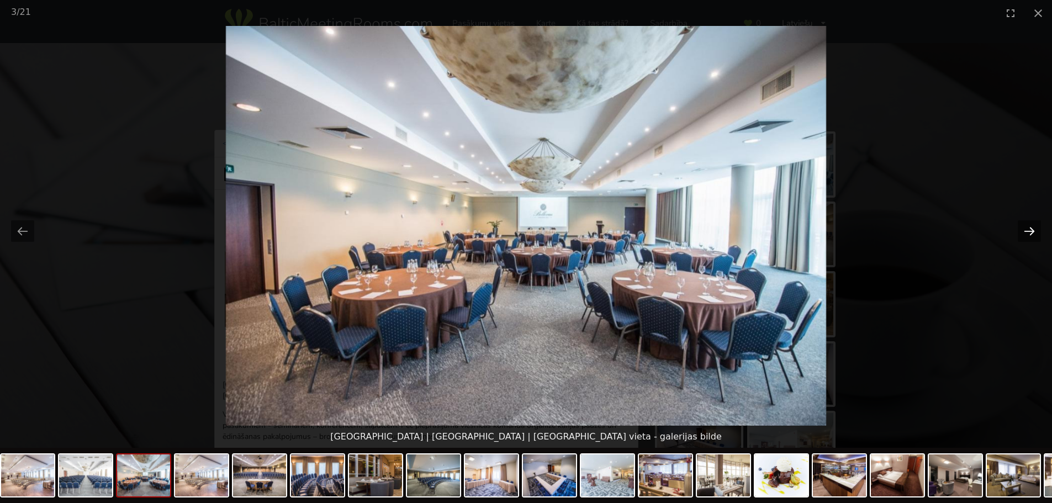
click at [1028, 234] on button "Next slide" at bounding box center [1029, 231] width 23 height 22
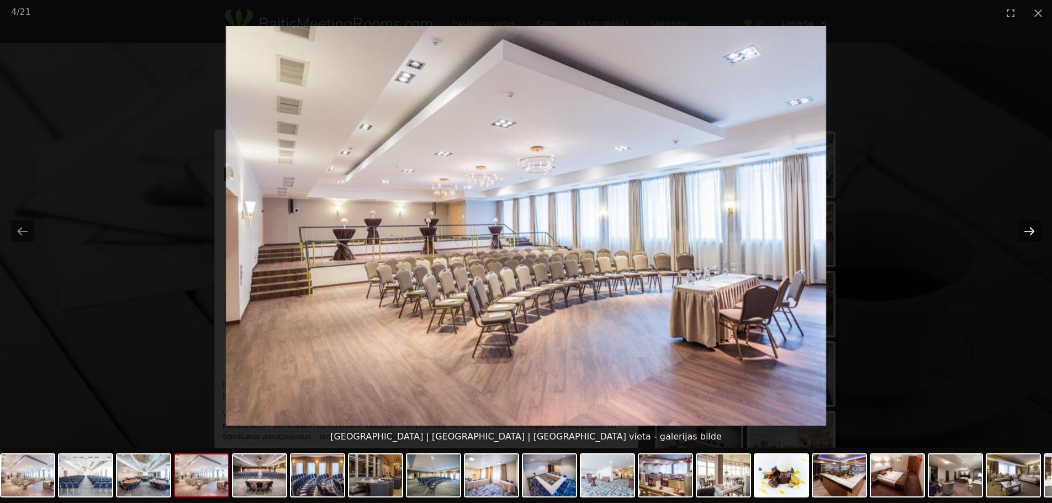
click at [1028, 234] on button "Next slide" at bounding box center [1029, 231] width 23 height 22
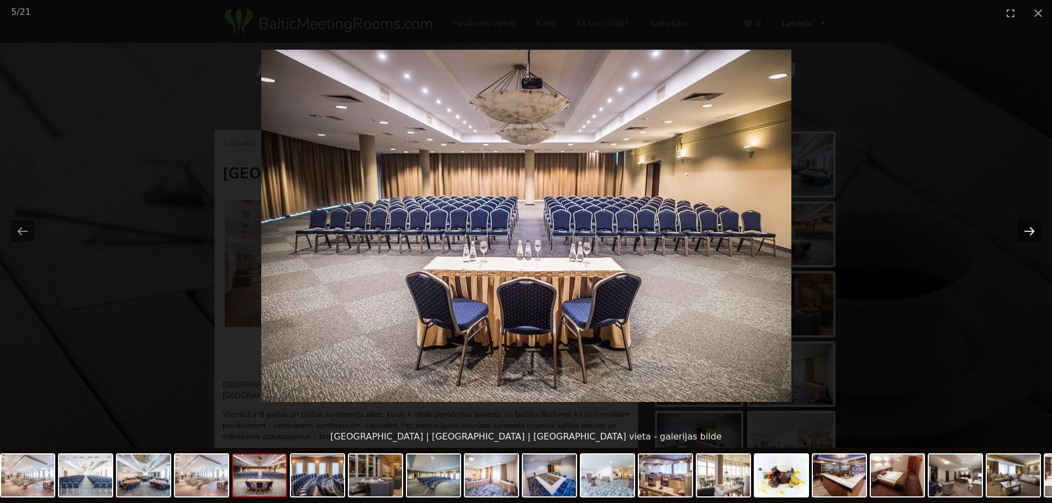
click at [1028, 234] on button "Next slide" at bounding box center [1029, 231] width 23 height 22
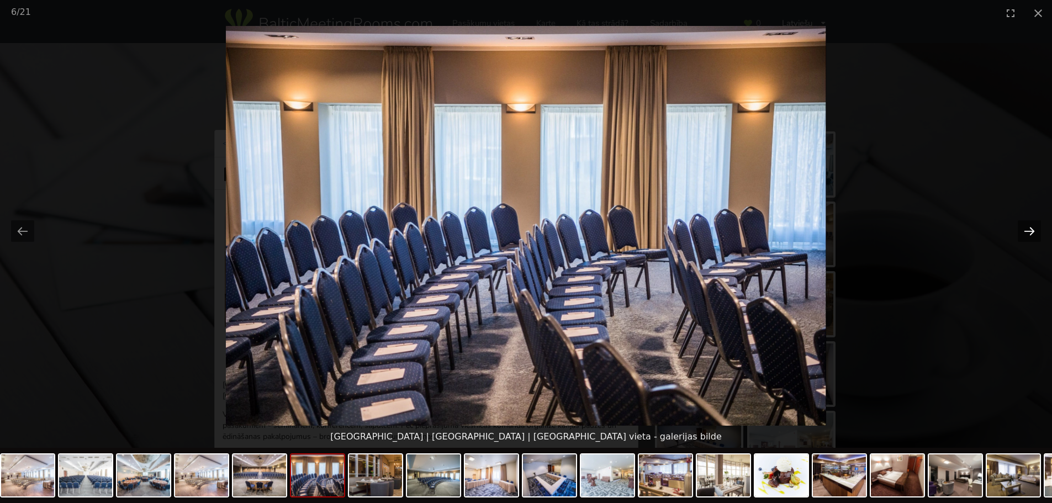
click at [1028, 234] on button "Next slide" at bounding box center [1029, 231] width 23 height 22
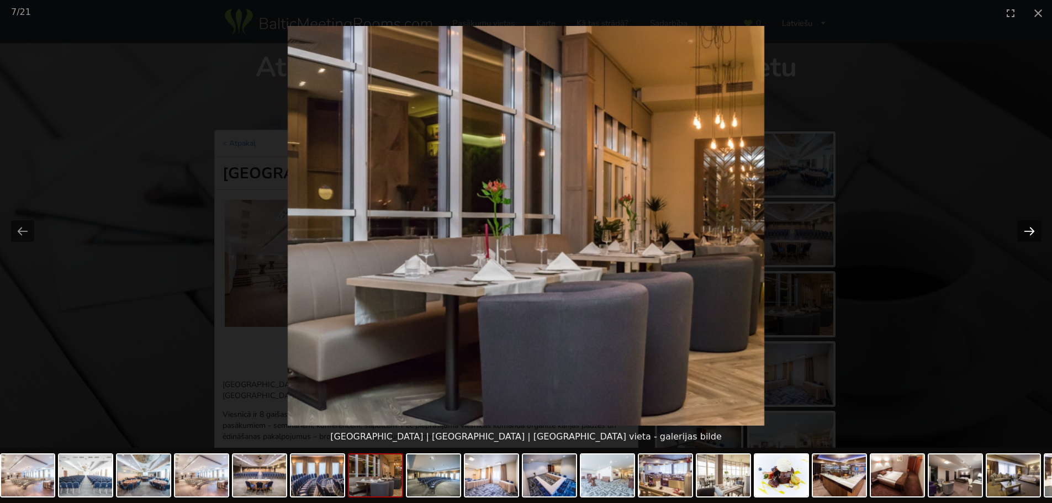
click at [1028, 234] on button "Next slide" at bounding box center [1029, 231] width 23 height 22
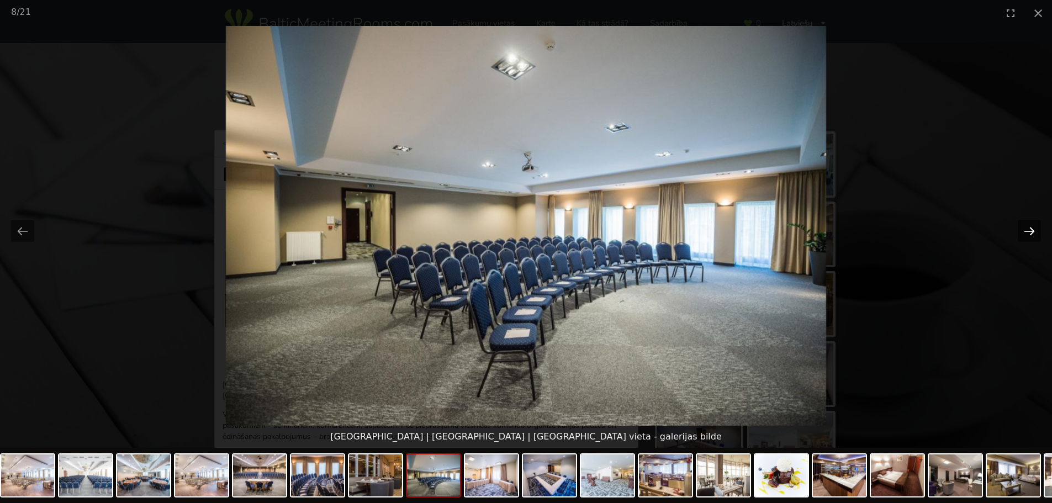
click at [1028, 234] on button "Next slide" at bounding box center [1029, 231] width 23 height 22
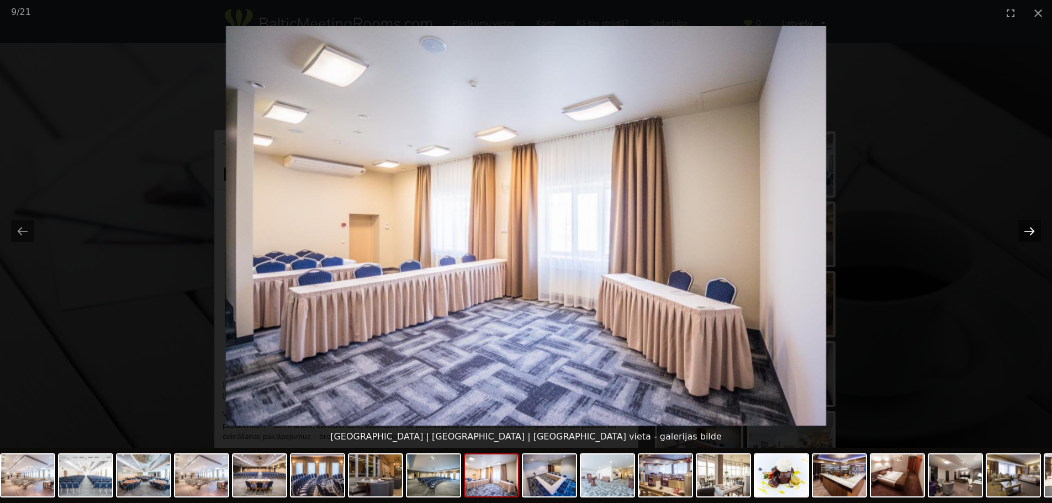
click at [1028, 234] on button "Next slide" at bounding box center [1029, 231] width 23 height 22
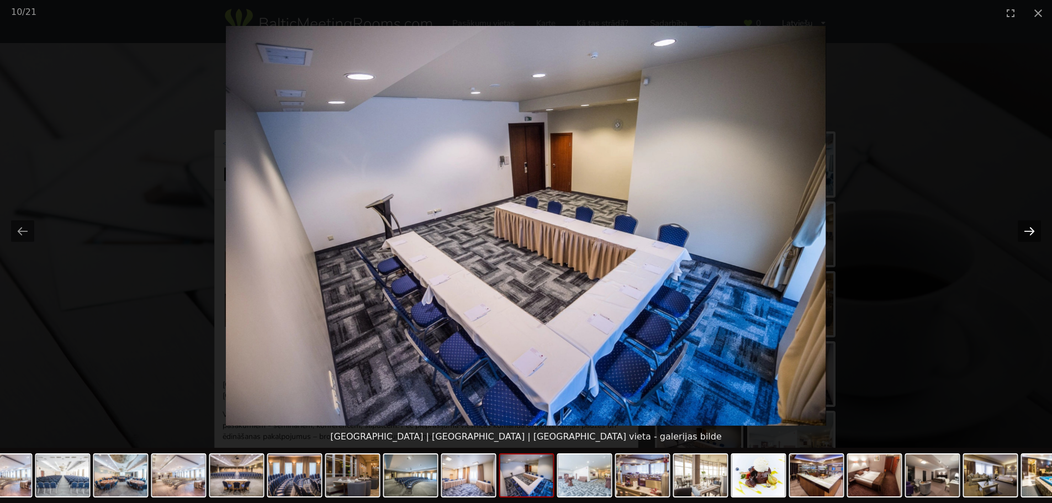
click at [1028, 234] on button "Next slide" at bounding box center [1029, 231] width 23 height 22
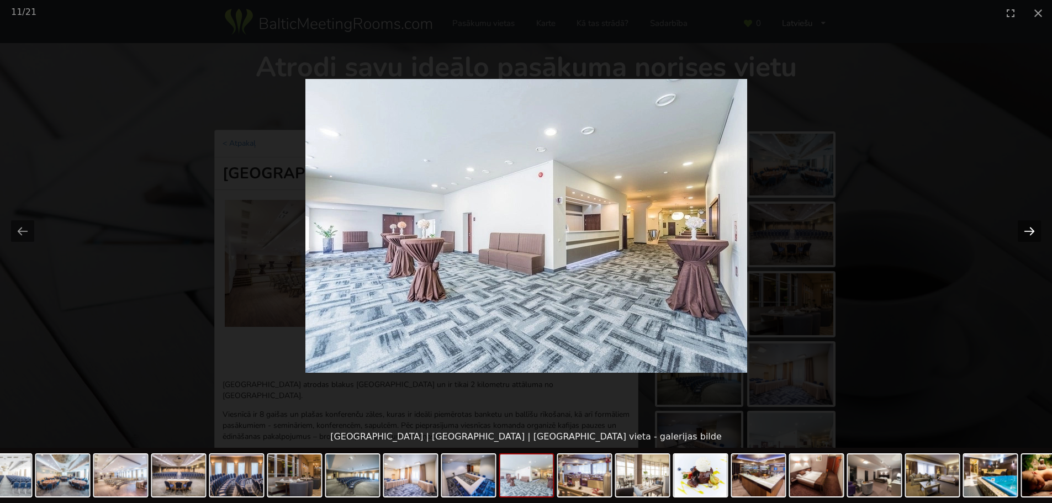
click at [1028, 234] on button "Next slide" at bounding box center [1029, 231] width 23 height 22
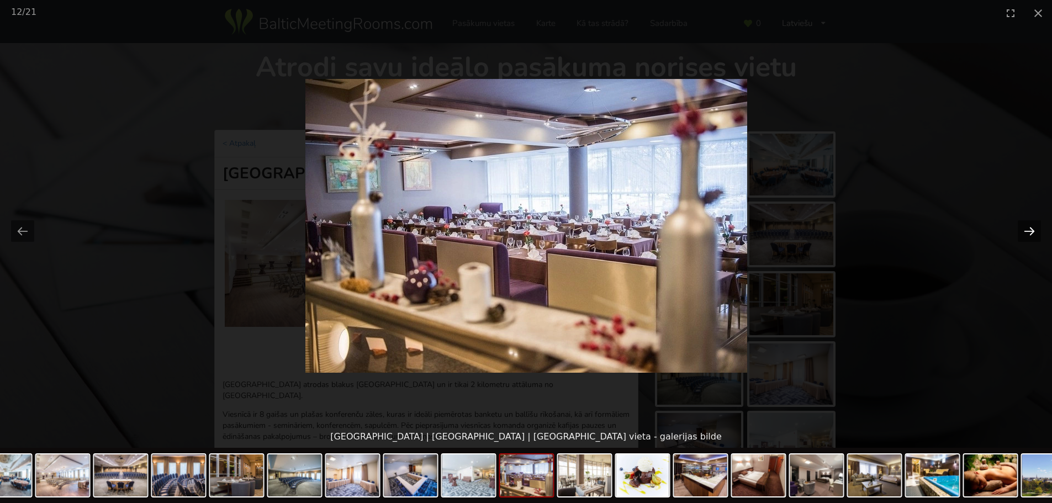
click at [1028, 234] on button "Next slide" at bounding box center [1029, 231] width 23 height 22
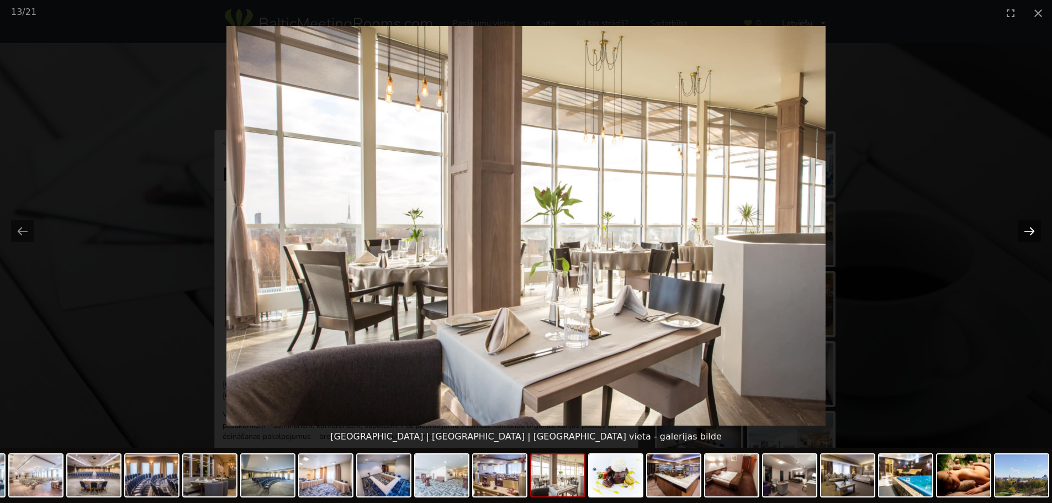
click at [1028, 234] on button "Next slide" at bounding box center [1029, 231] width 23 height 22
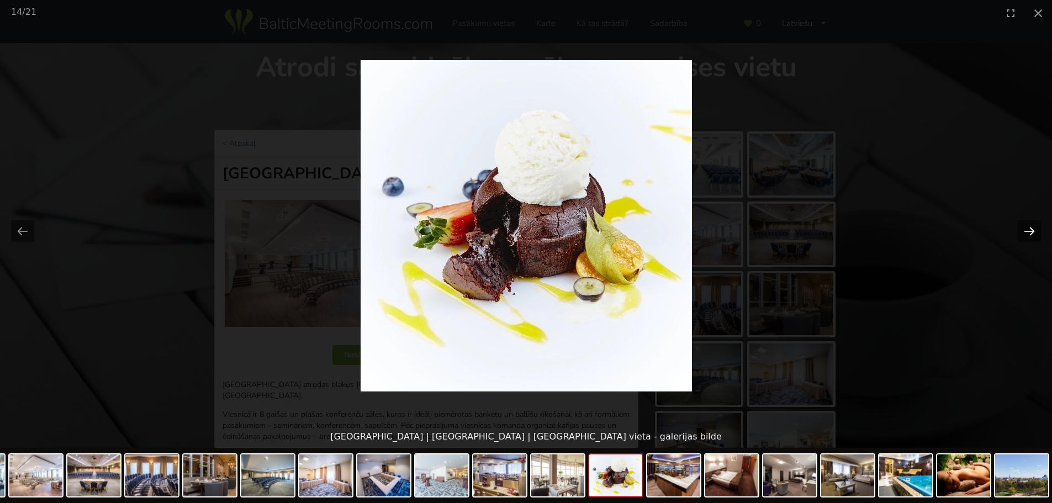
click at [1027, 235] on button "Next slide" at bounding box center [1029, 231] width 23 height 22
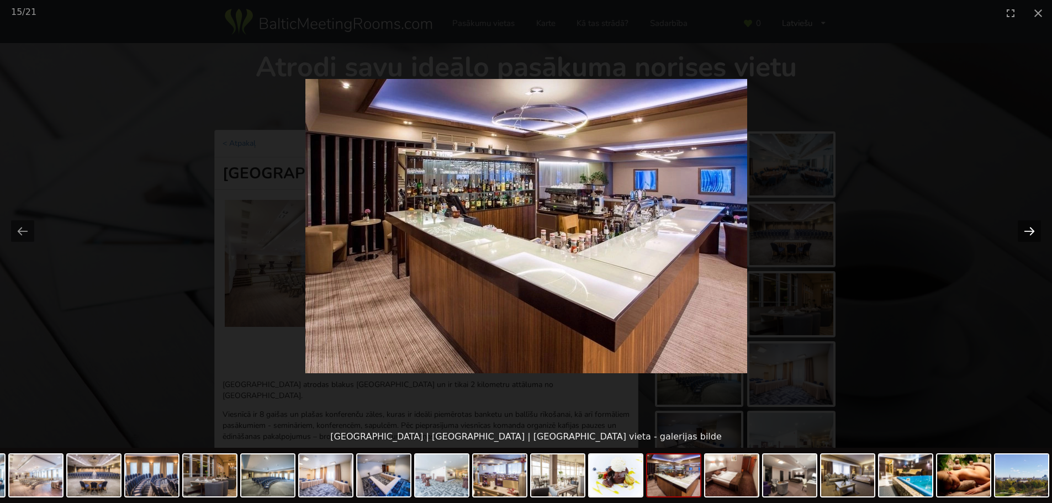
click at [1027, 235] on button "Next slide" at bounding box center [1029, 231] width 23 height 22
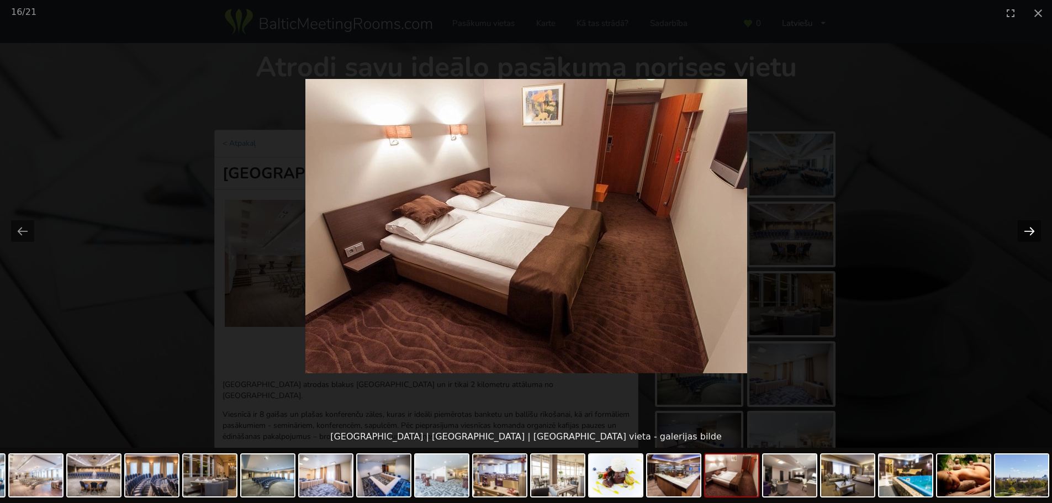
click at [1027, 235] on button "Next slide" at bounding box center [1029, 231] width 23 height 22
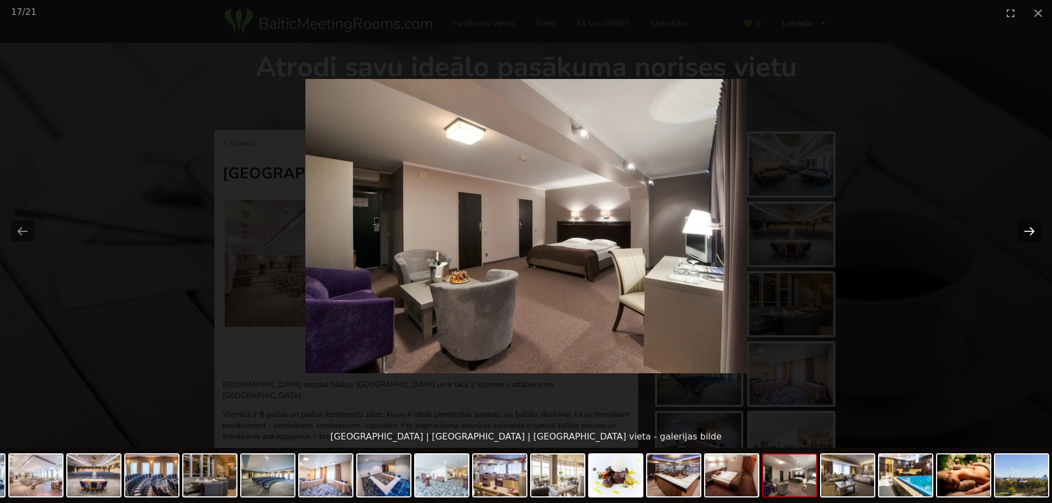
click at [1027, 235] on button "Next slide" at bounding box center [1029, 231] width 23 height 22
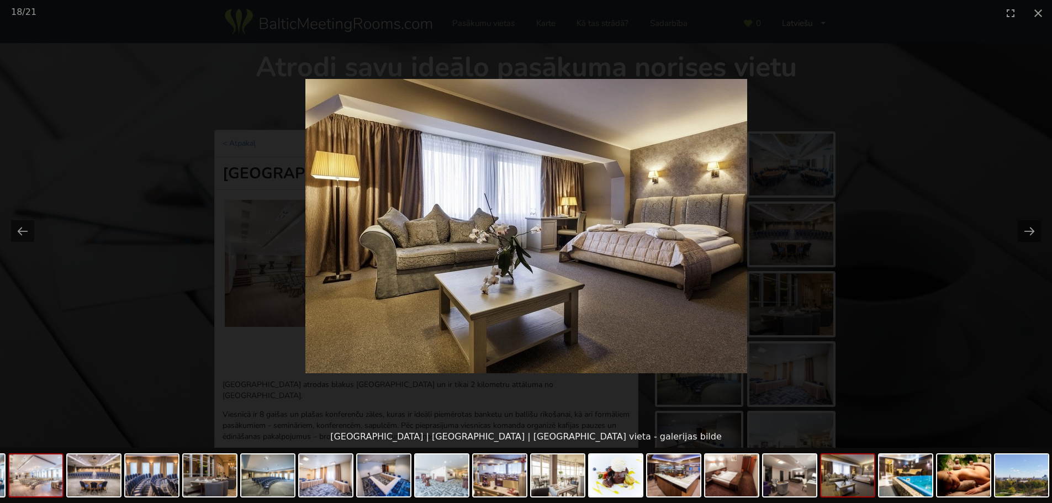
click at [31, 473] on img at bounding box center [35, 475] width 53 height 42
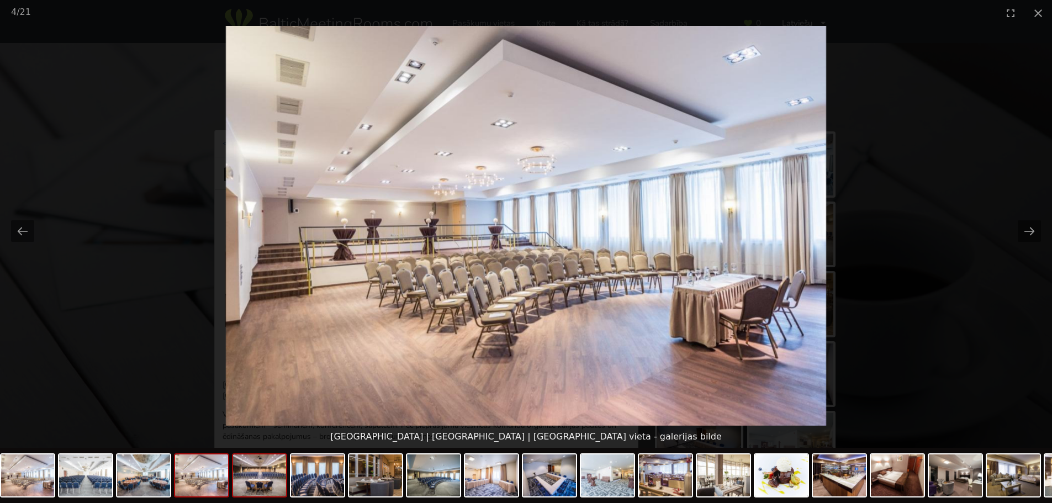
click at [245, 485] on img at bounding box center [259, 475] width 53 height 42
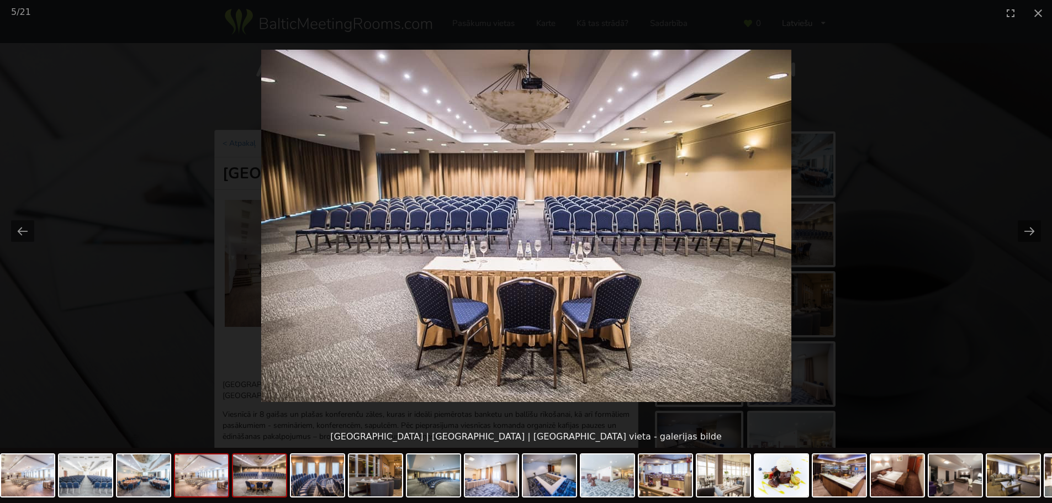
click at [205, 483] on img at bounding box center [201, 475] width 53 height 42
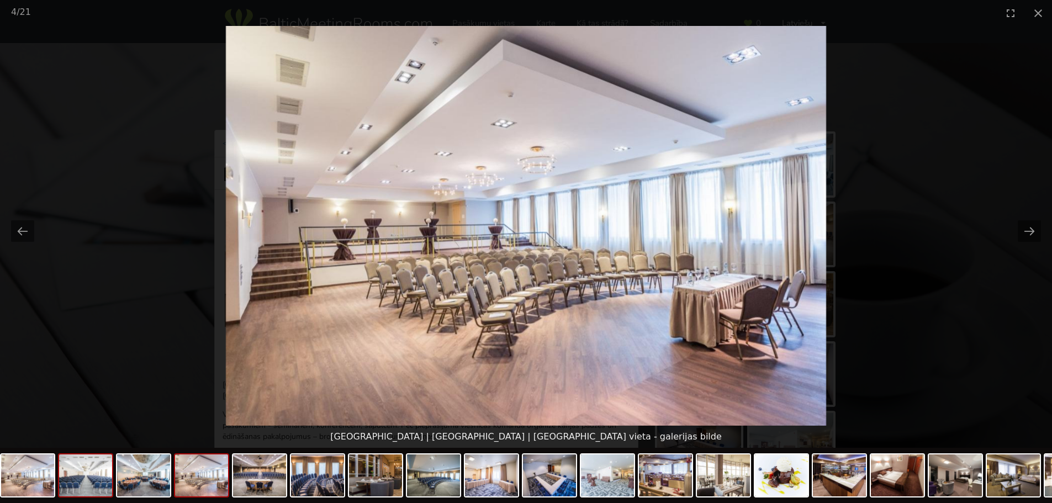
click at [75, 479] on img at bounding box center [85, 475] width 53 height 42
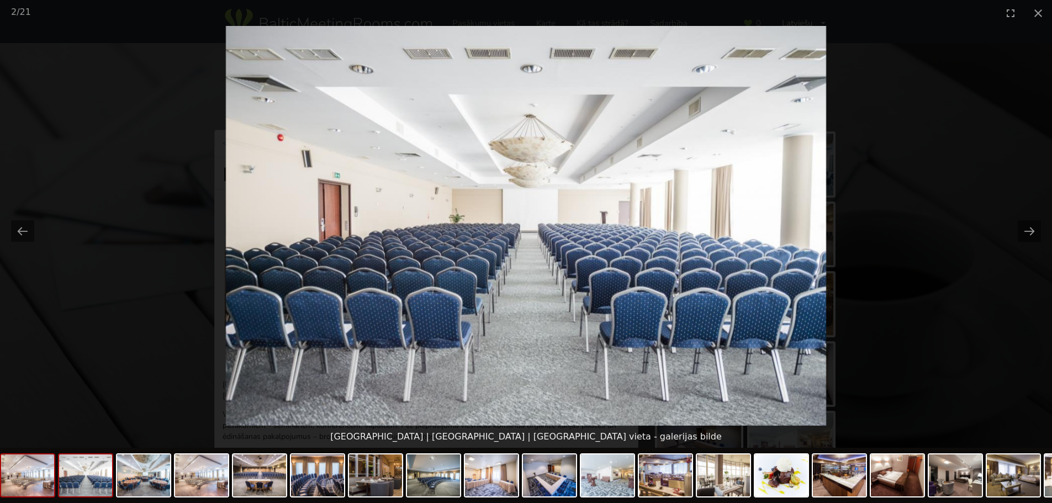
click at [45, 484] on img at bounding box center [27, 475] width 53 height 42
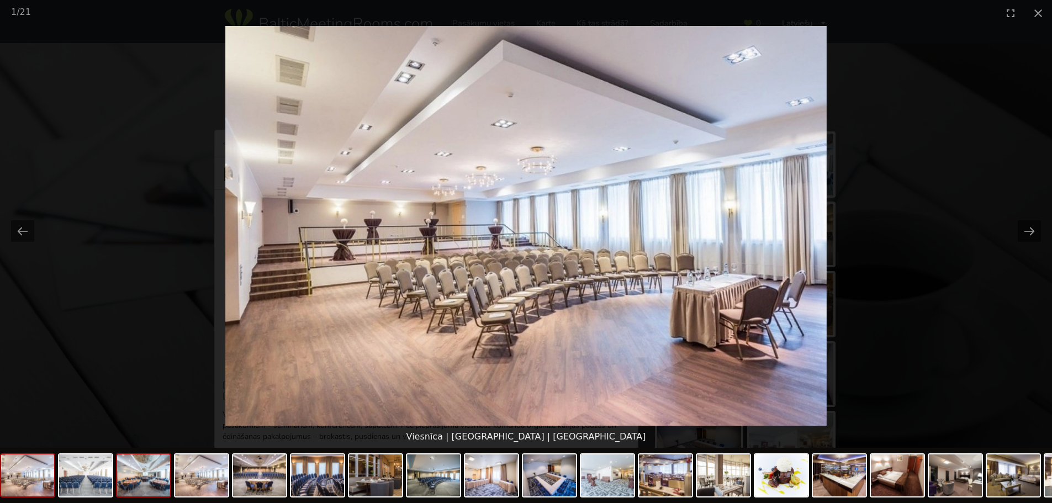
drag, startPoint x: 20, startPoint y: 477, endPoint x: 151, endPoint y: 478, distance: 130.3
click at [151, 478] on div at bounding box center [609, 477] width 1218 height 58
click at [85, 479] on img at bounding box center [85, 475] width 53 height 42
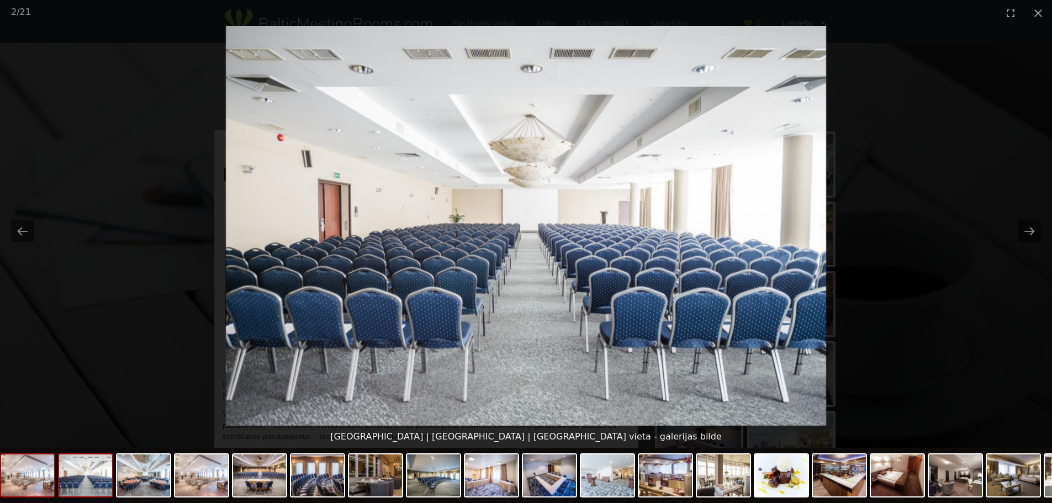
click at [34, 478] on img at bounding box center [27, 475] width 53 height 42
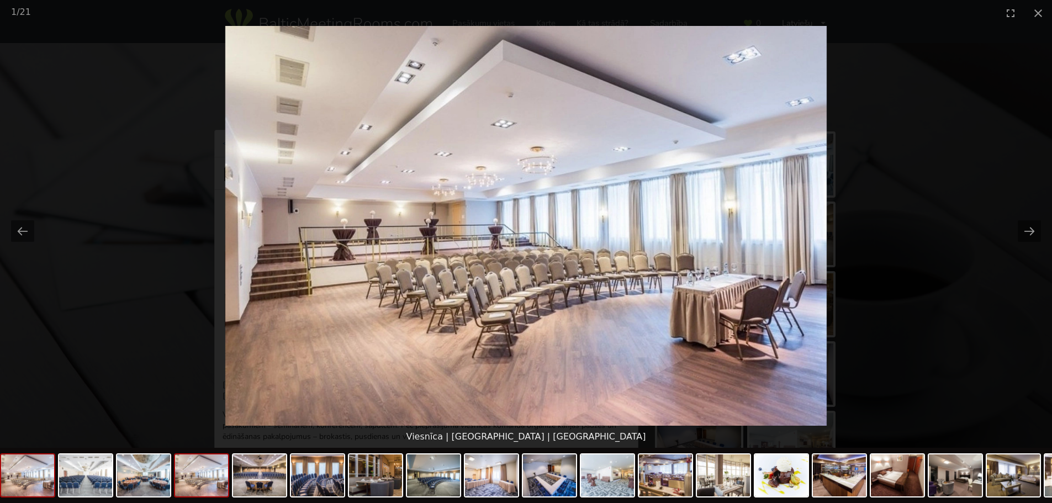
click at [215, 483] on img at bounding box center [201, 475] width 53 height 42
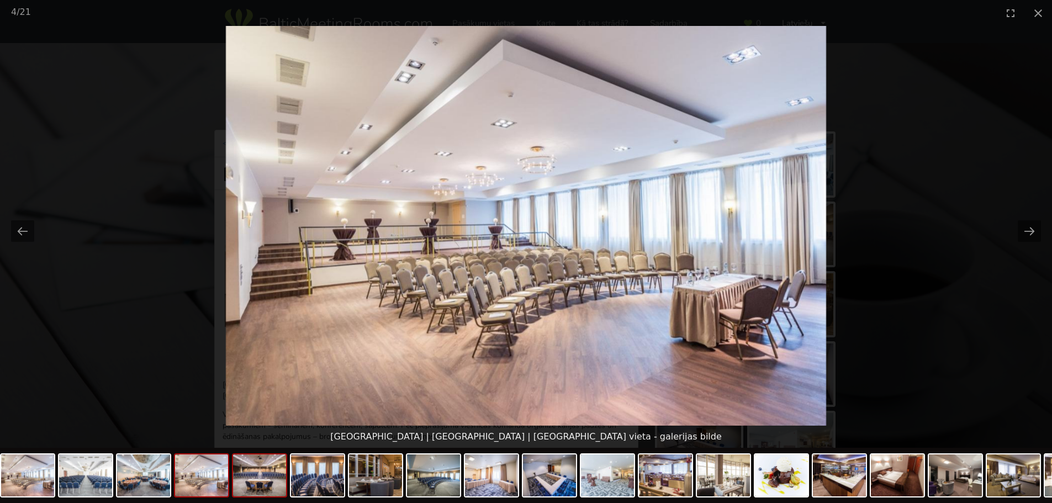
click at [265, 483] on img at bounding box center [259, 475] width 53 height 42
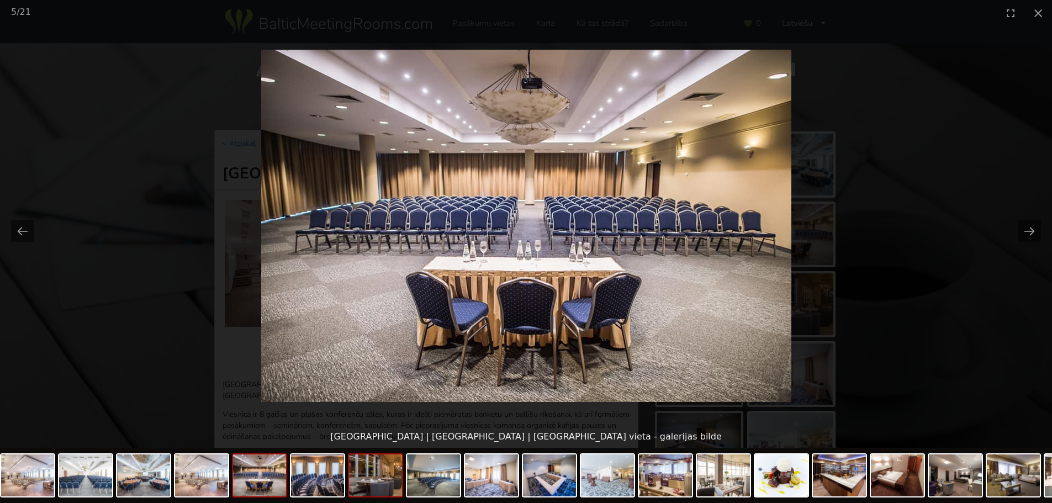
click at [391, 478] on img at bounding box center [375, 475] width 53 height 42
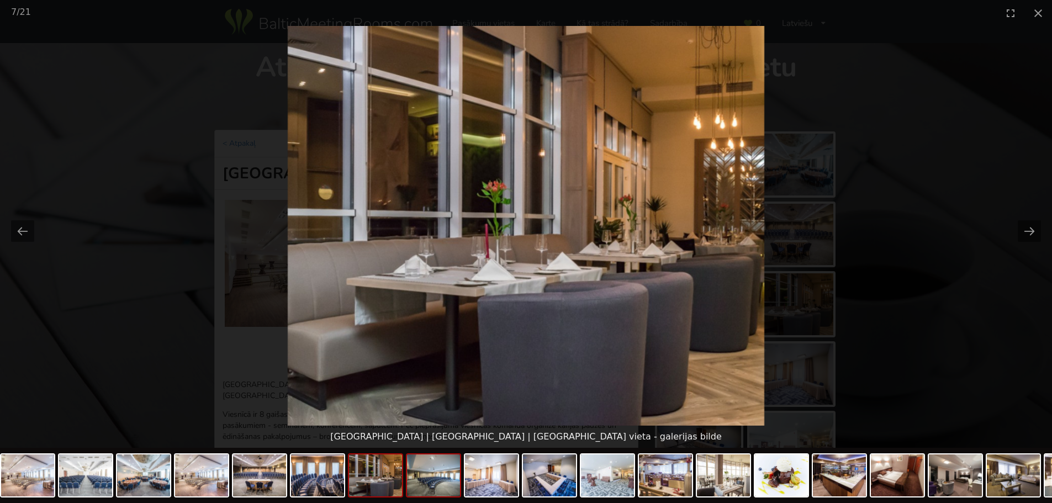
click at [425, 478] on img at bounding box center [433, 475] width 53 height 42
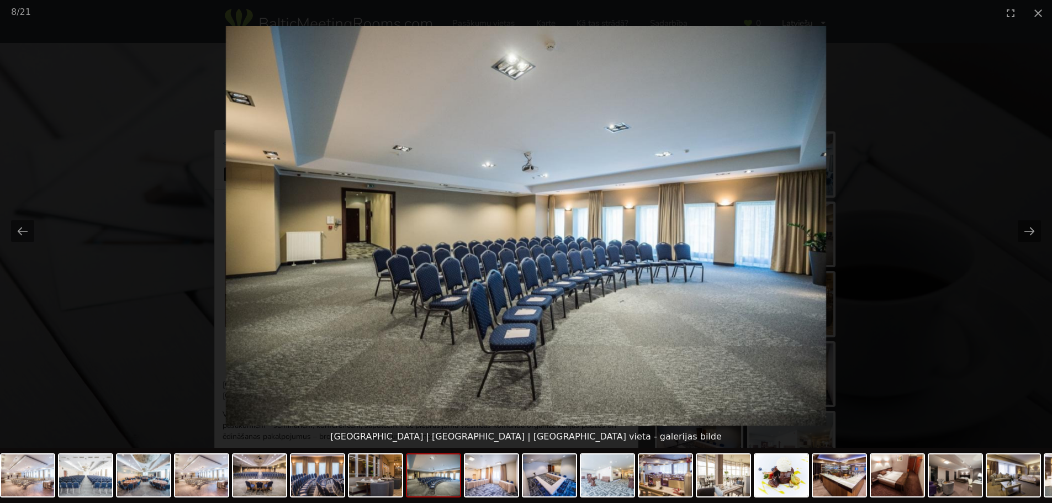
click at [1035, 14] on button "Close gallery" at bounding box center [1038, 13] width 28 height 26
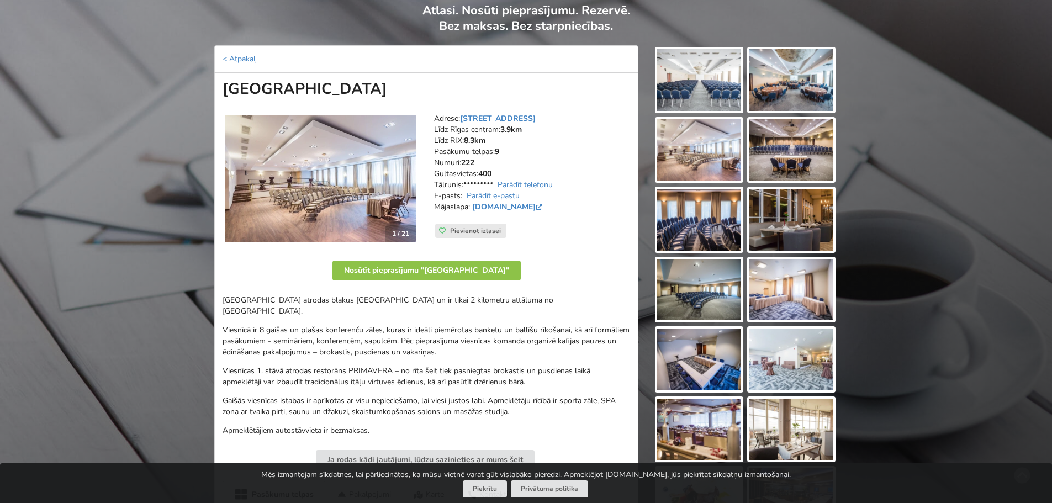
scroll to position [110, 0]
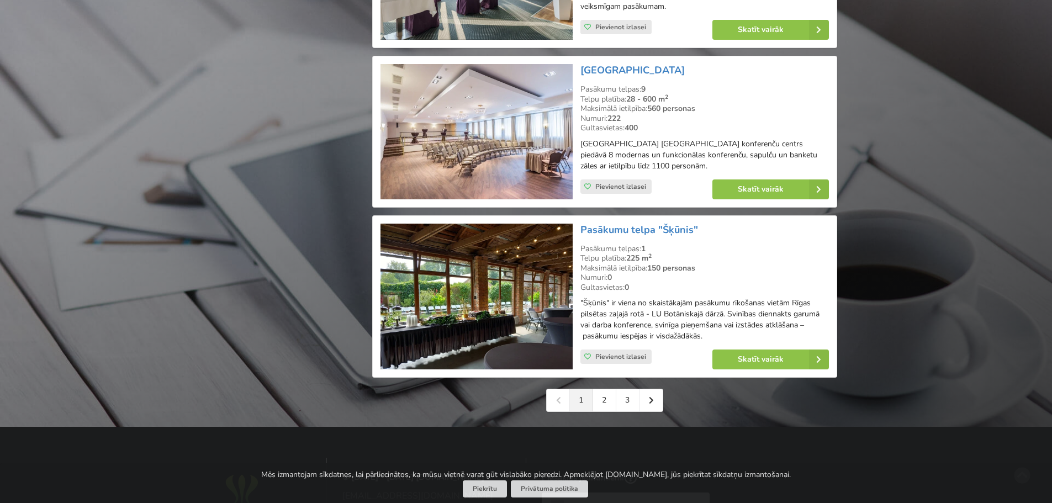
scroll to position [2457, 0]
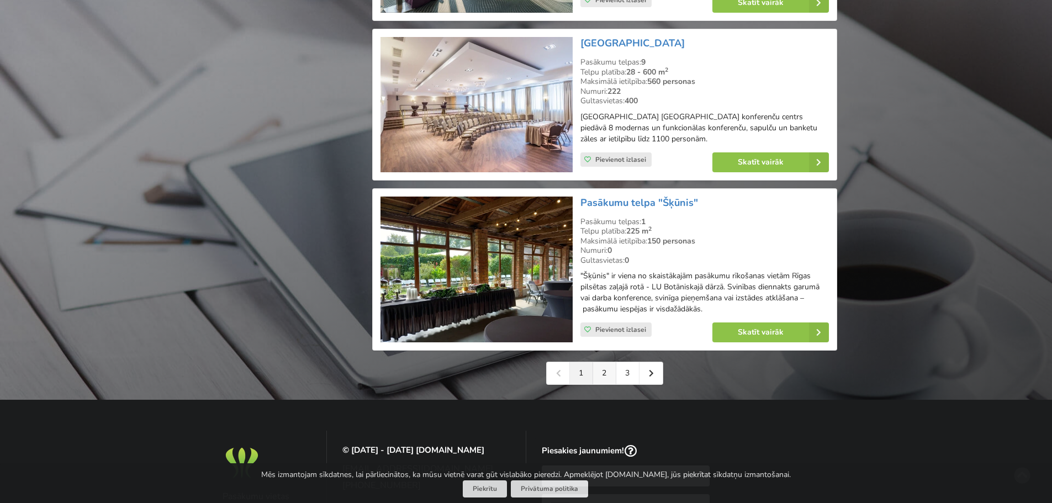
click at [601, 376] on link "2" at bounding box center [604, 373] width 23 height 22
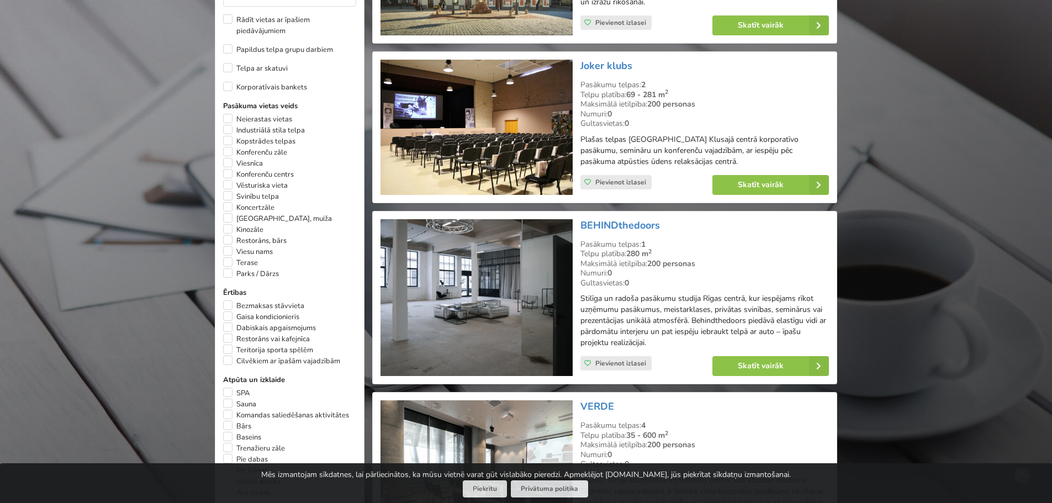
scroll to position [718, 0]
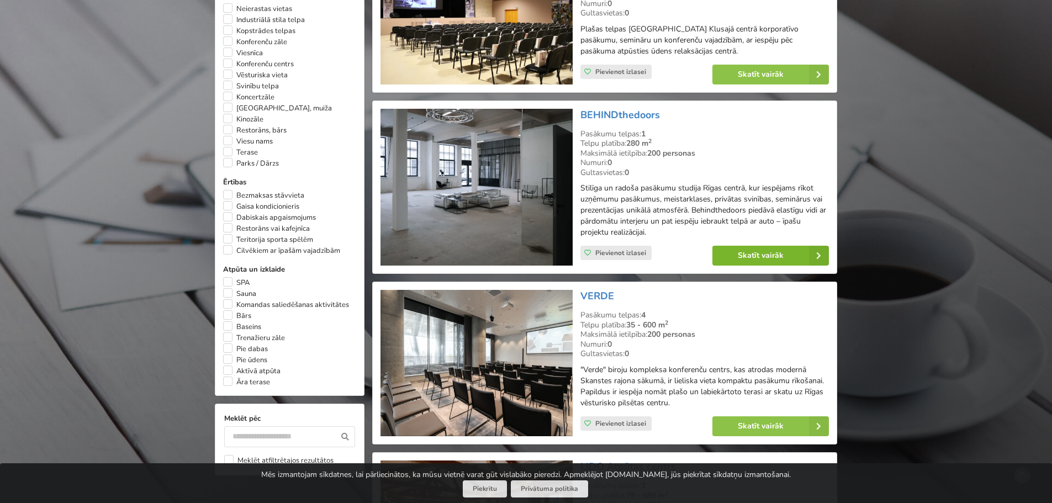
click at [757, 255] on link "Skatīt vairāk" at bounding box center [770, 256] width 117 height 20
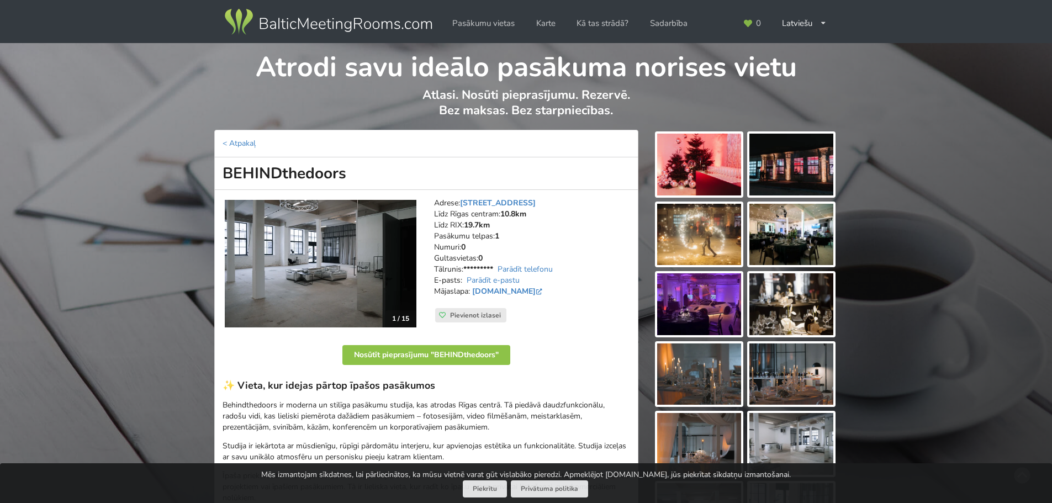
click at [715, 160] on img at bounding box center [699, 165] width 84 height 62
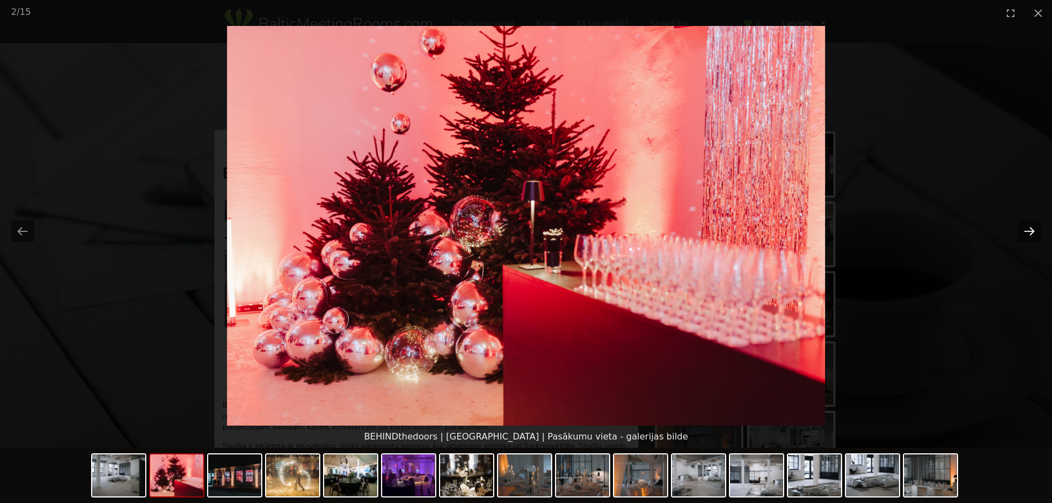
click at [1029, 234] on button "Next slide" at bounding box center [1029, 231] width 23 height 22
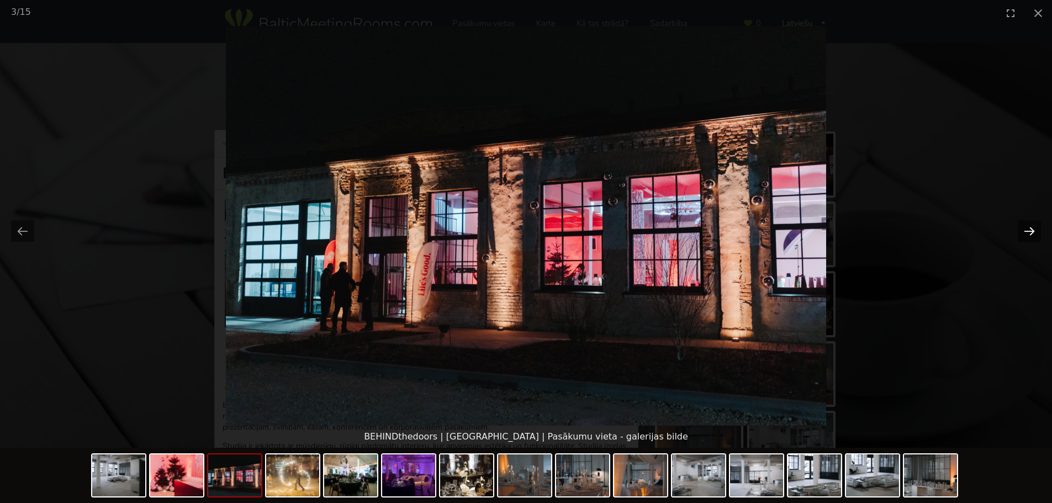
click at [1029, 234] on button "Next slide" at bounding box center [1029, 231] width 23 height 22
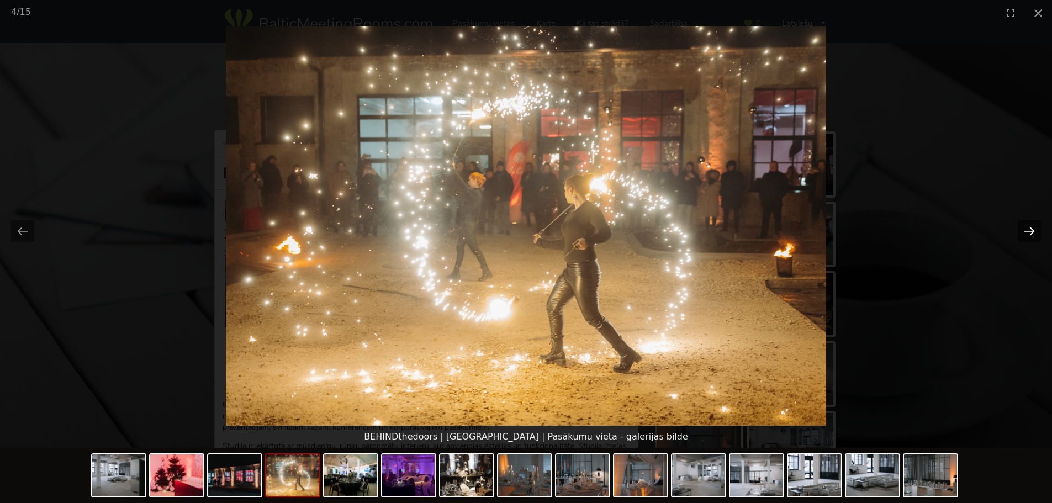
click at [1029, 234] on button "Next slide" at bounding box center [1029, 231] width 23 height 22
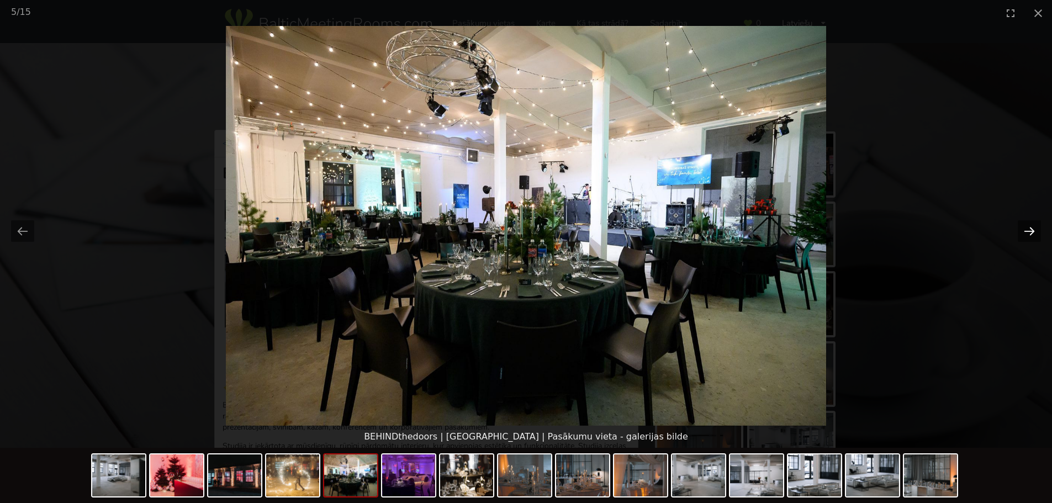
click at [1029, 234] on button "Next slide" at bounding box center [1029, 231] width 23 height 22
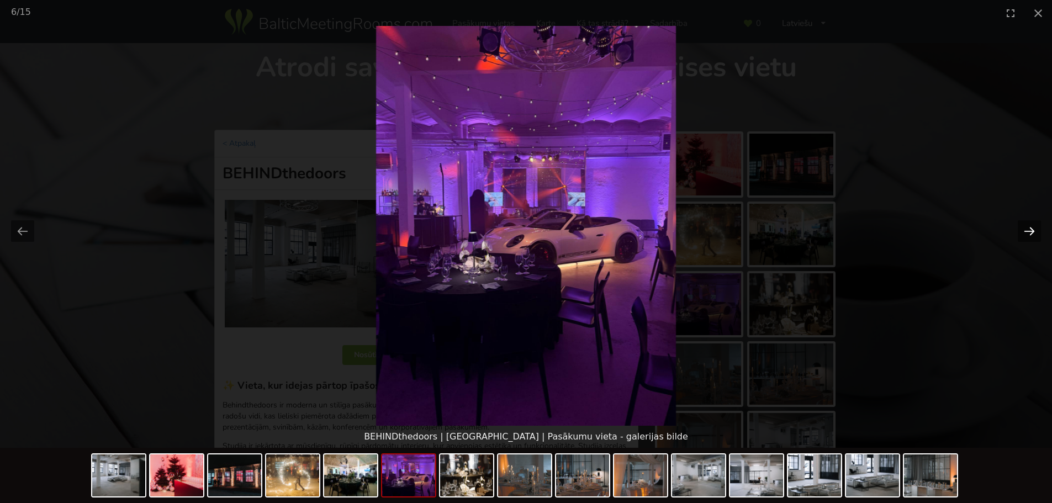
click at [1029, 234] on button "Next slide" at bounding box center [1029, 231] width 23 height 22
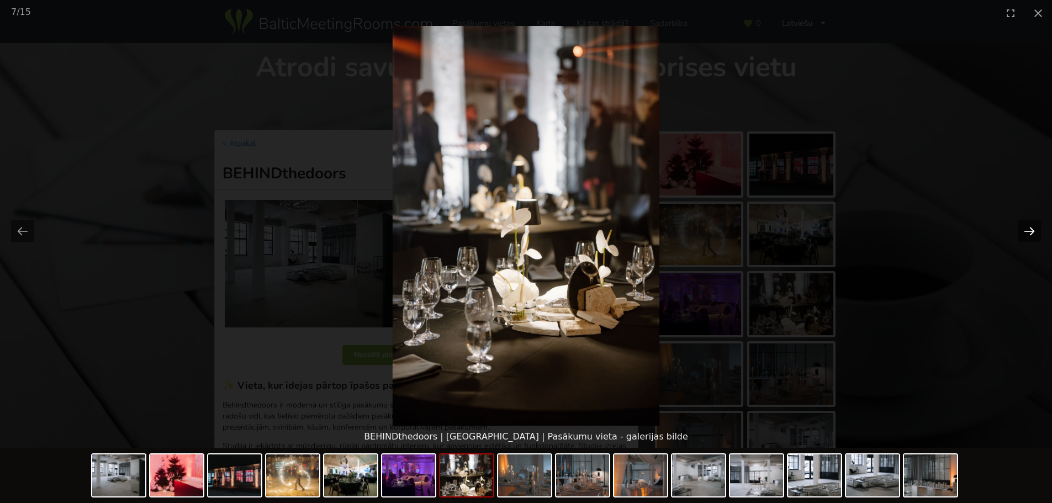
click at [1029, 234] on button "Next slide" at bounding box center [1029, 231] width 23 height 22
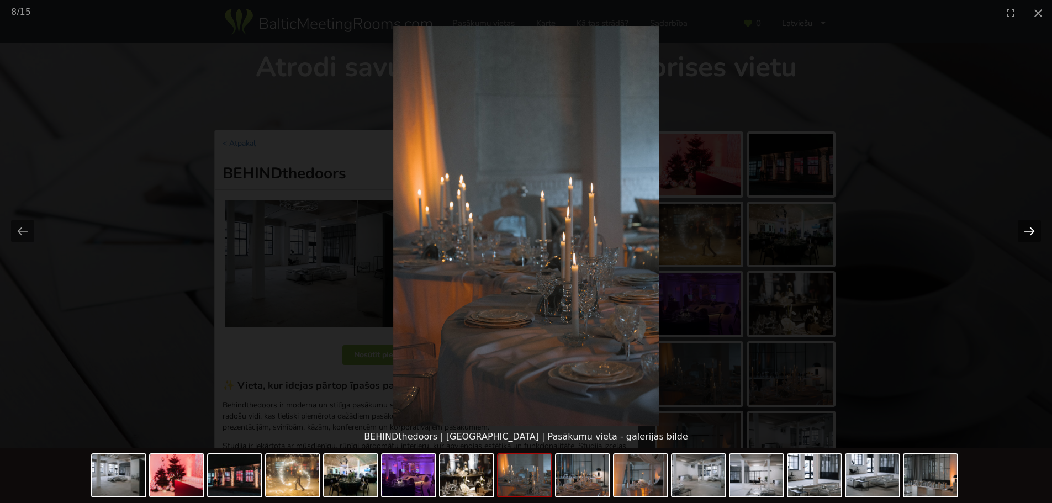
click at [1029, 234] on button "Next slide" at bounding box center [1029, 231] width 23 height 22
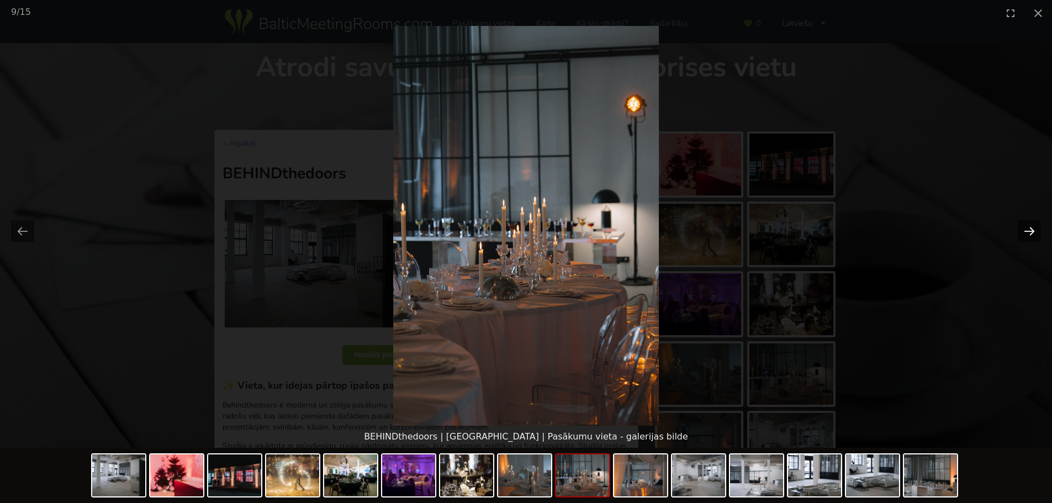
click at [1029, 234] on button "Next slide" at bounding box center [1029, 231] width 23 height 22
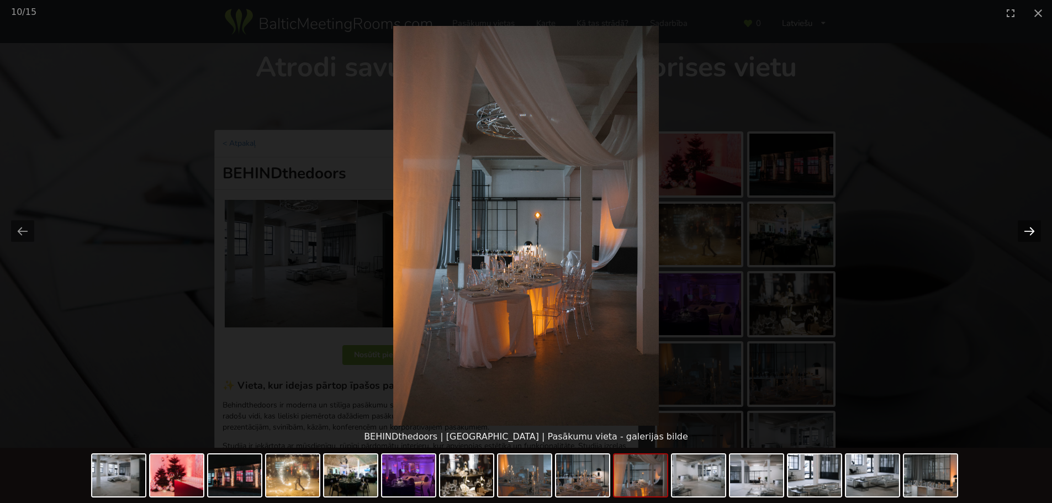
click at [1029, 234] on button "Next slide" at bounding box center [1029, 231] width 23 height 22
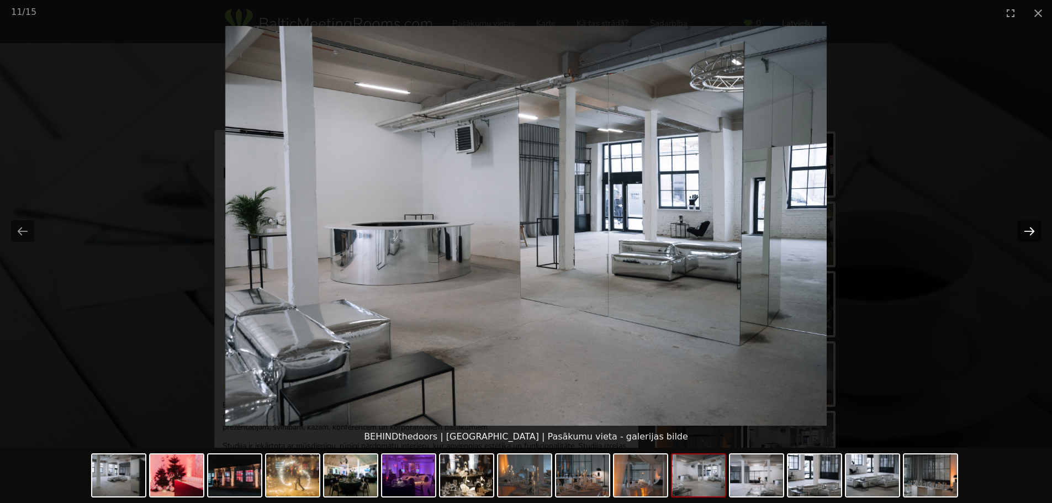
click at [1029, 234] on button "Next slide" at bounding box center [1029, 231] width 23 height 22
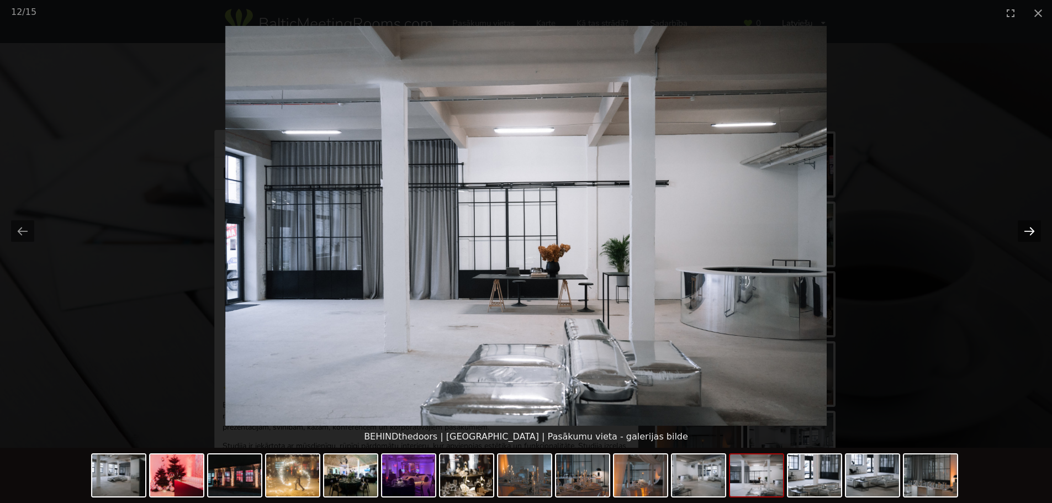
click at [1029, 234] on button "Next slide" at bounding box center [1029, 231] width 23 height 22
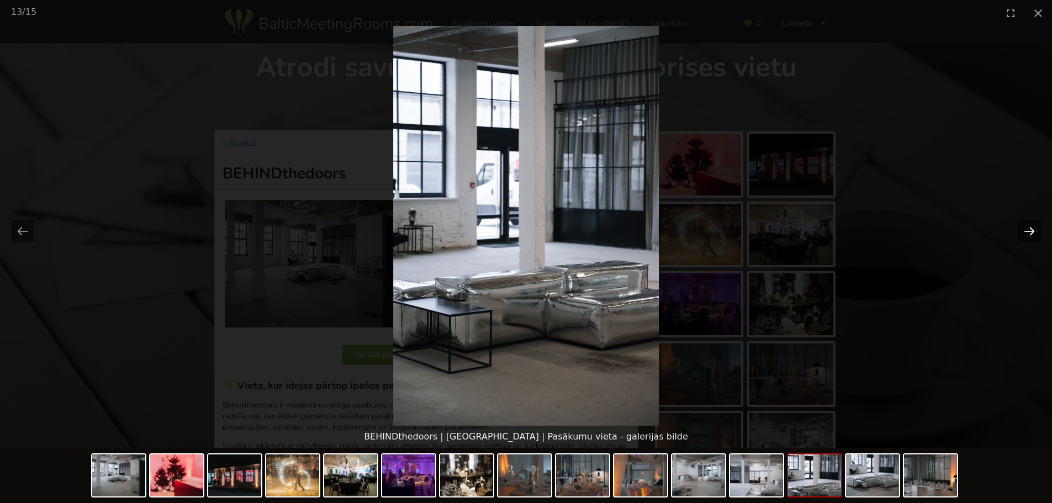
click at [1029, 234] on button "Next slide" at bounding box center [1029, 231] width 23 height 22
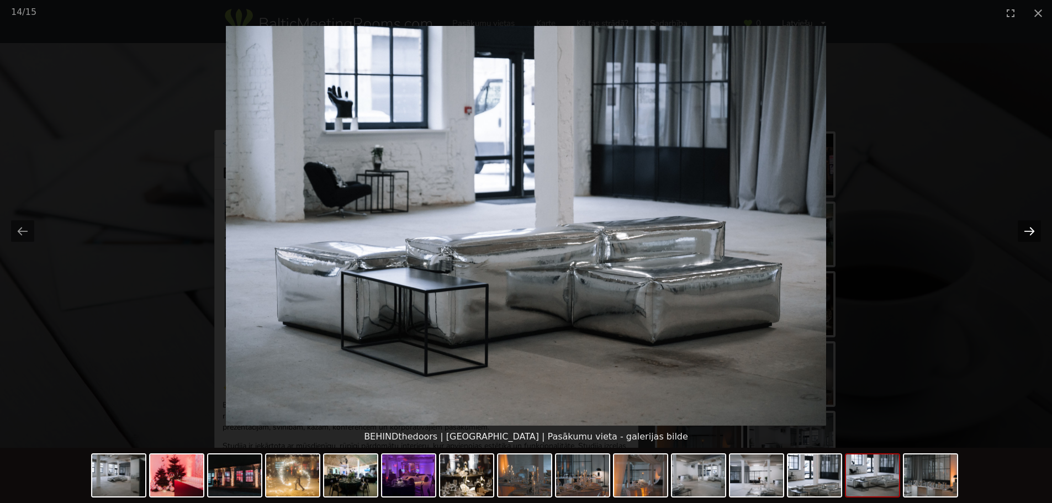
click at [1029, 234] on button "Next slide" at bounding box center [1029, 231] width 23 height 22
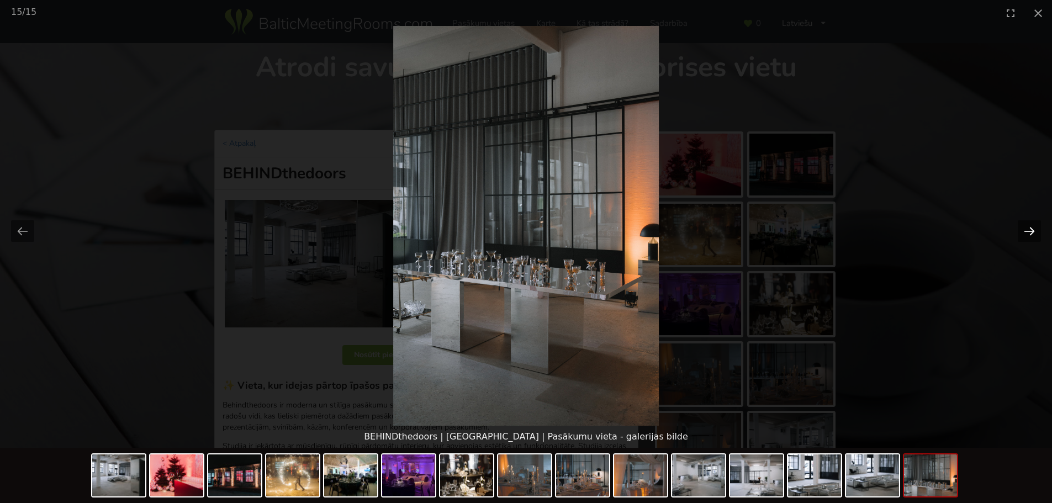
click at [1029, 234] on button "Next slide" at bounding box center [1029, 231] width 23 height 22
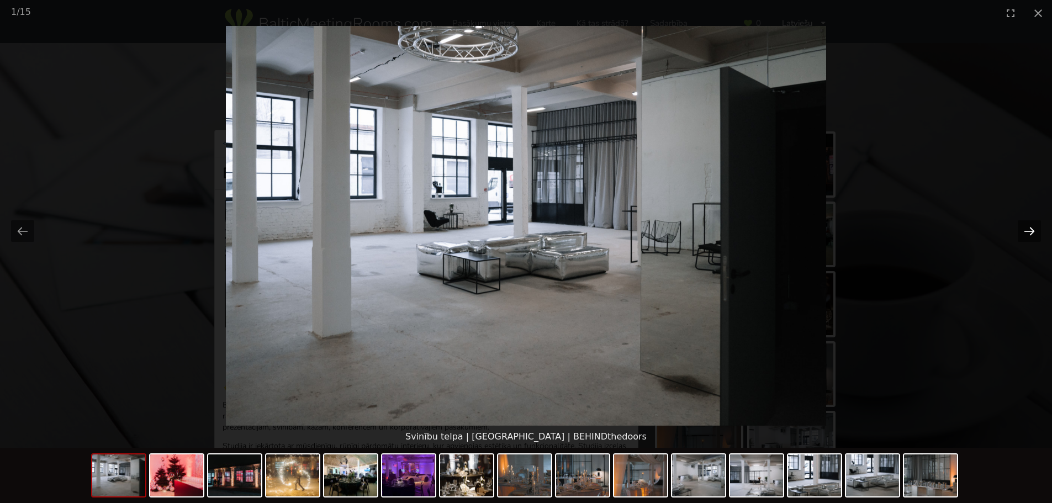
click at [1029, 234] on button "Next slide" at bounding box center [1029, 231] width 23 height 22
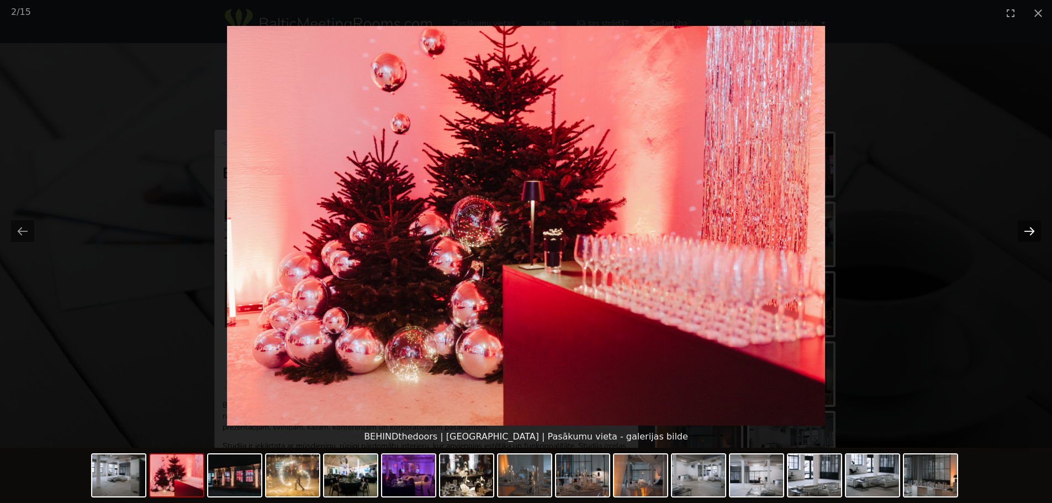
click at [1029, 234] on button "Next slide" at bounding box center [1029, 231] width 23 height 22
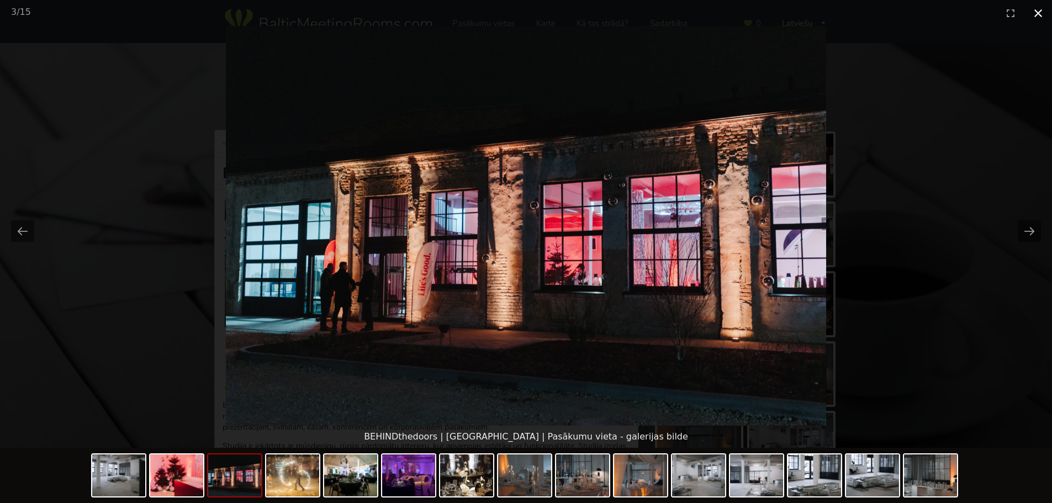
click at [1037, 16] on button "Close gallery" at bounding box center [1038, 13] width 28 height 26
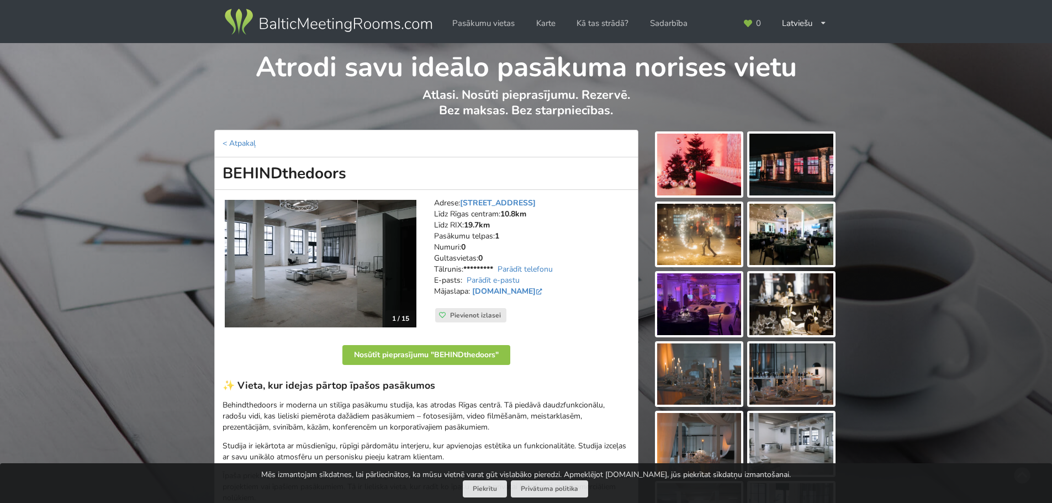
scroll to position [55, 0]
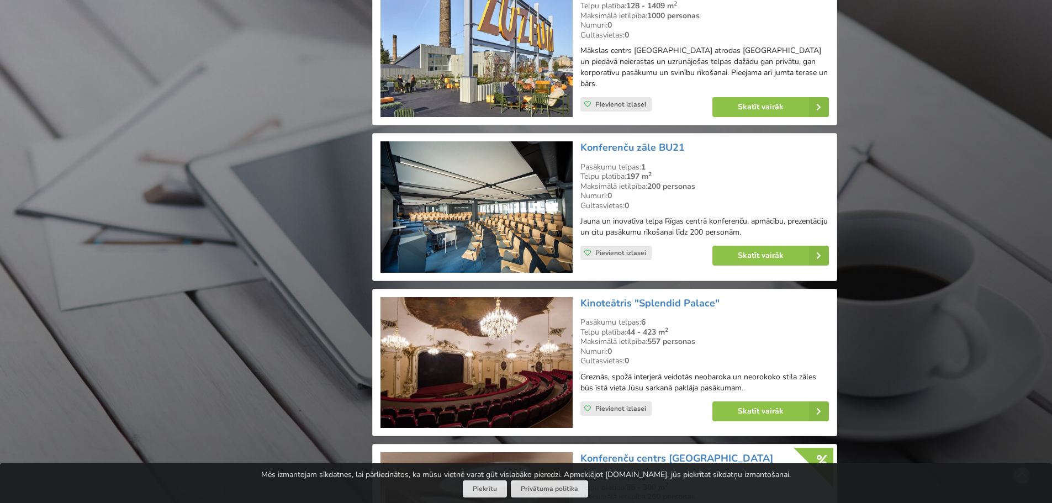
scroll to position [2209, 0]
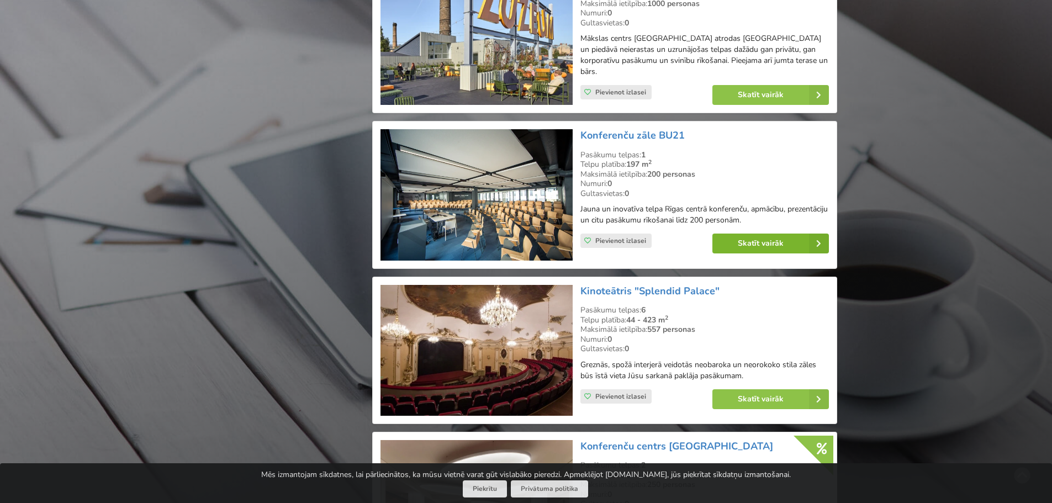
click at [773, 235] on link "Skatīt vairāk" at bounding box center [770, 244] width 117 height 20
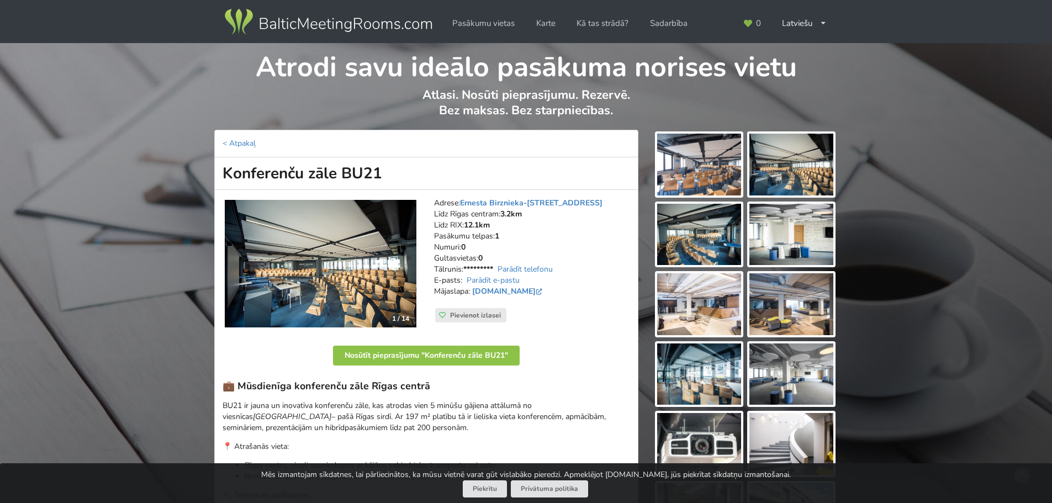
click at [708, 163] on img at bounding box center [699, 165] width 84 height 62
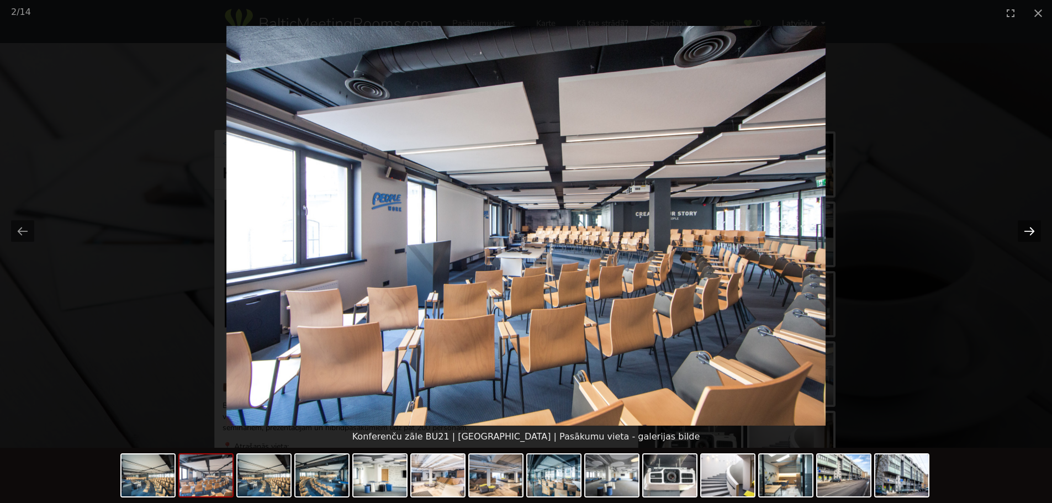
click at [1029, 231] on button "Next slide" at bounding box center [1029, 231] width 23 height 22
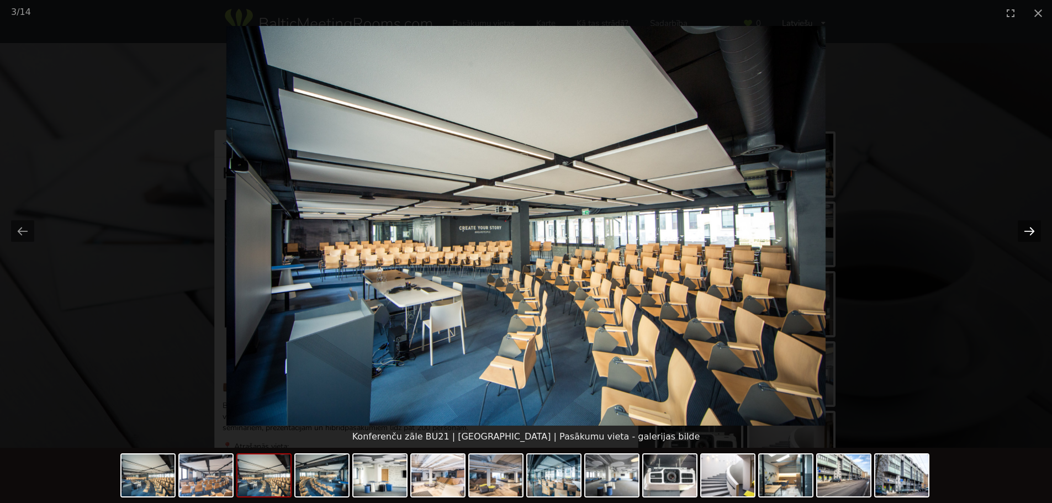
click at [1029, 231] on button "Next slide" at bounding box center [1029, 231] width 23 height 22
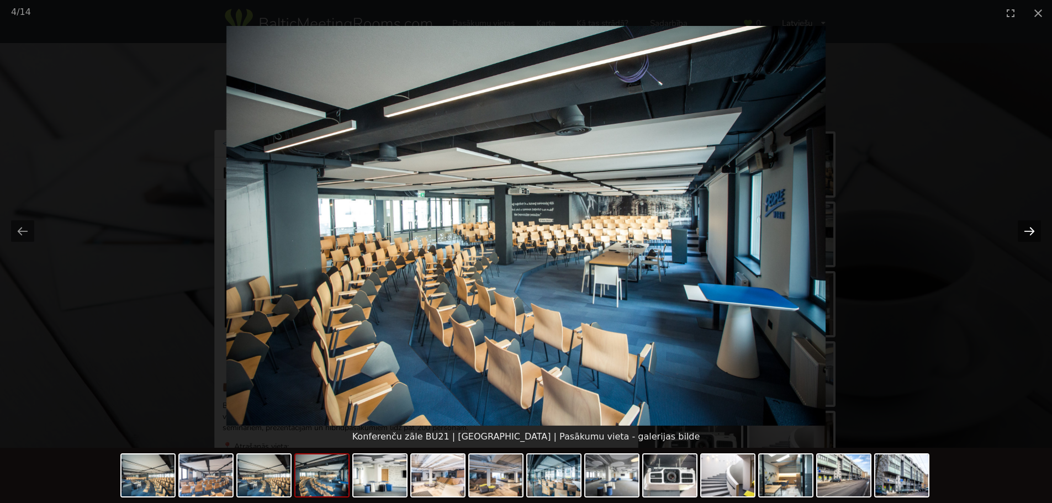
click at [1029, 231] on button "Next slide" at bounding box center [1029, 231] width 23 height 22
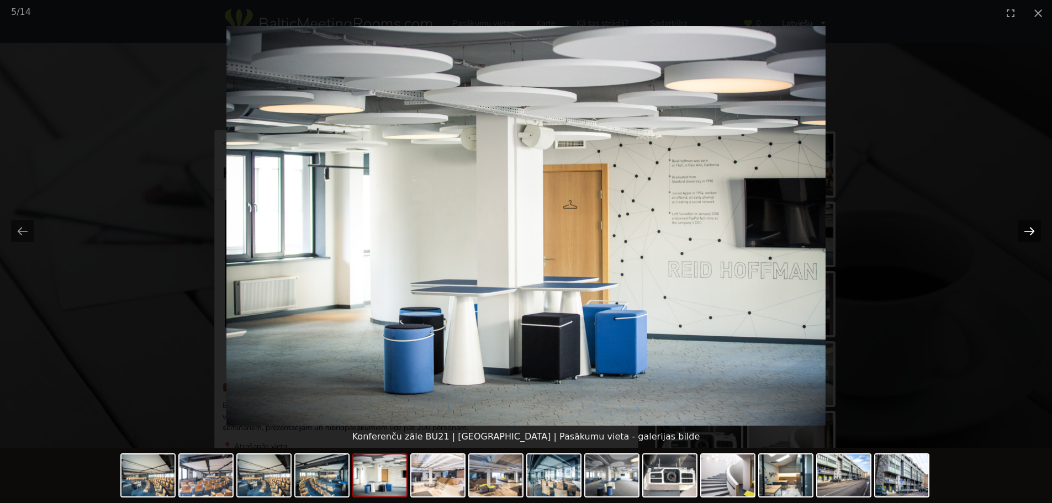
click at [1029, 231] on button "Next slide" at bounding box center [1029, 231] width 23 height 22
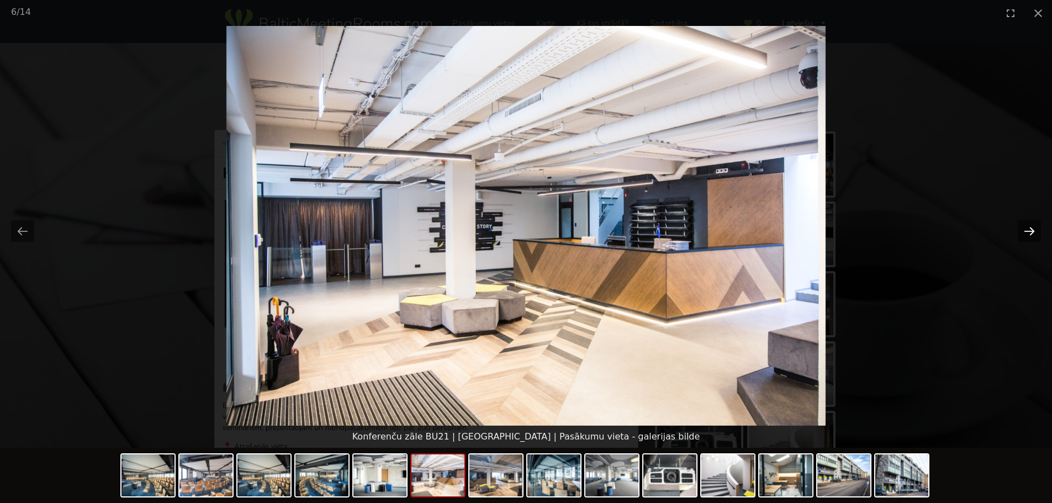
click at [1029, 231] on button "Next slide" at bounding box center [1029, 231] width 23 height 22
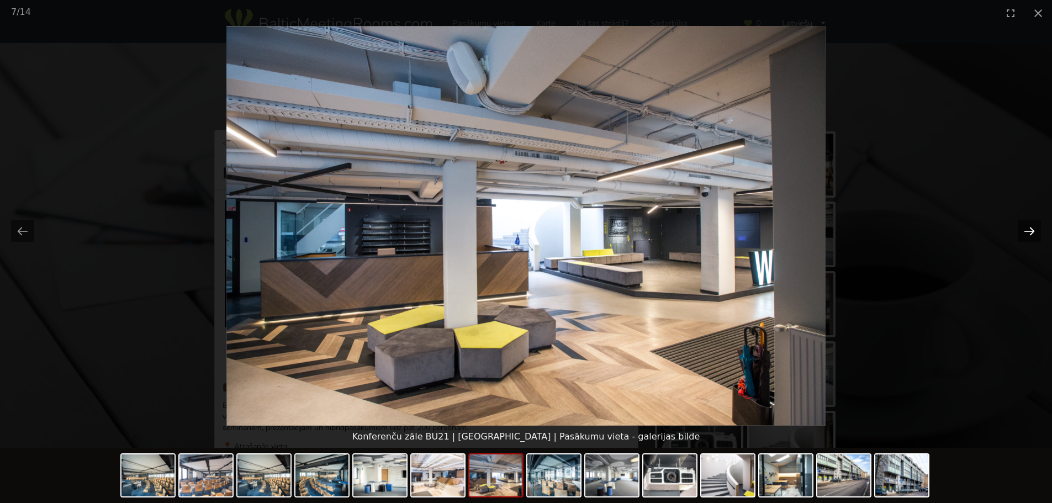
click at [1029, 231] on button "Next slide" at bounding box center [1029, 231] width 23 height 22
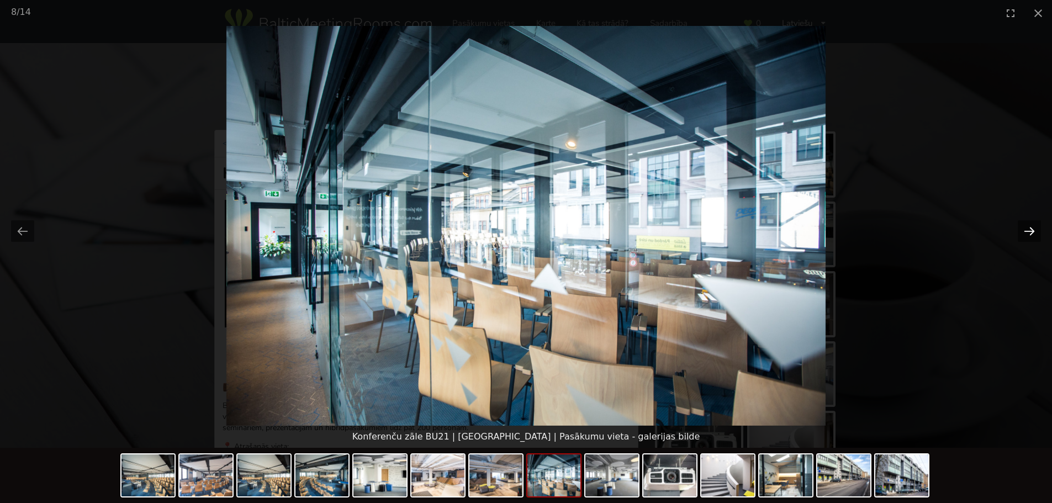
click at [1029, 231] on button "Next slide" at bounding box center [1029, 231] width 23 height 22
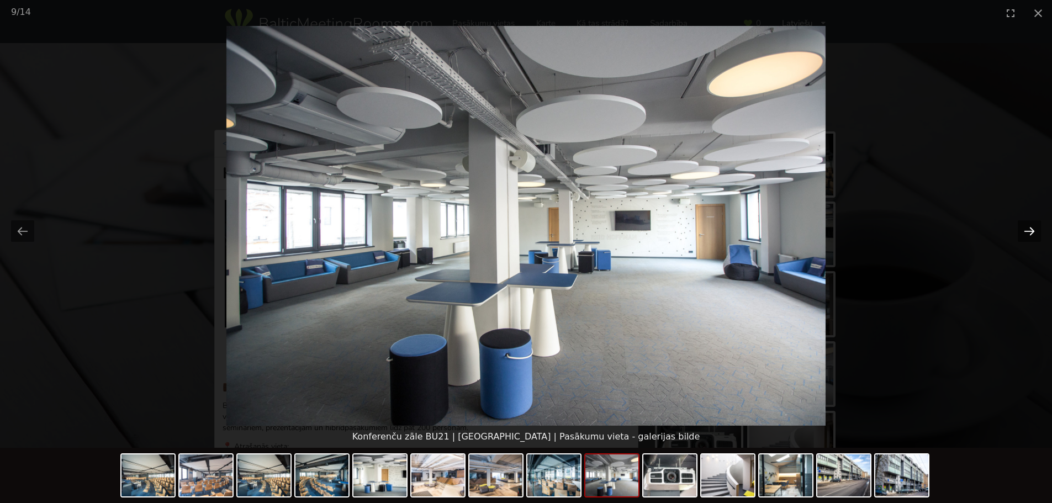
click at [1029, 231] on button "Next slide" at bounding box center [1029, 231] width 23 height 22
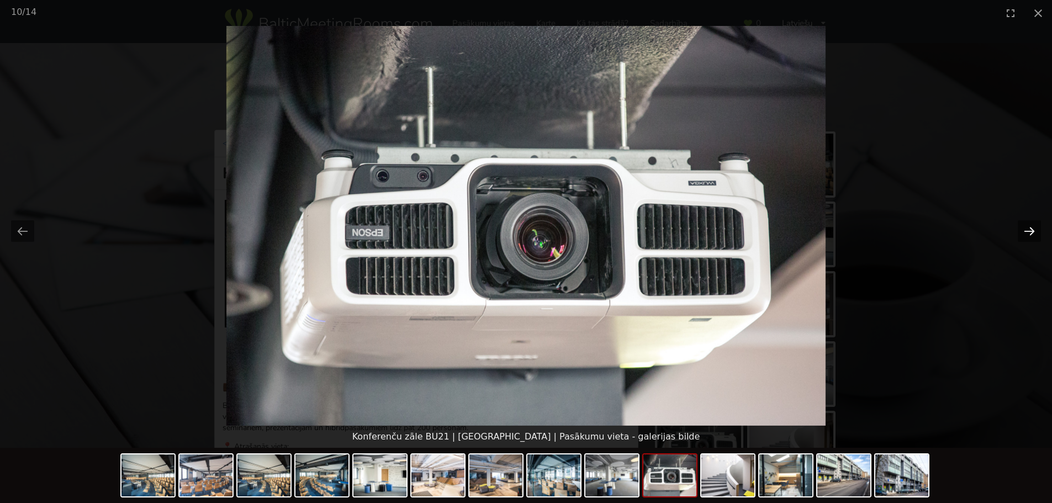
click at [1029, 231] on button "Next slide" at bounding box center [1029, 231] width 23 height 22
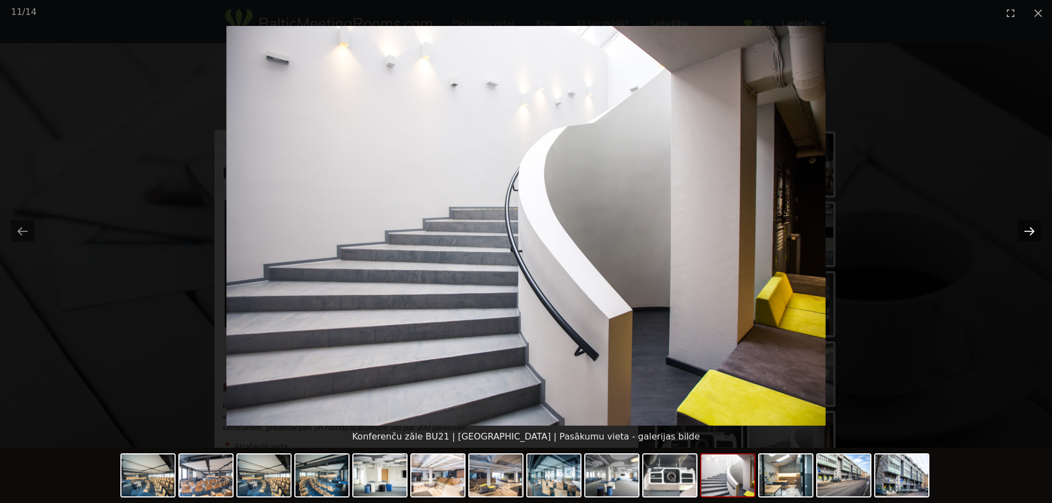
click at [1029, 231] on button "Next slide" at bounding box center [1029, 231] width 23 height 22
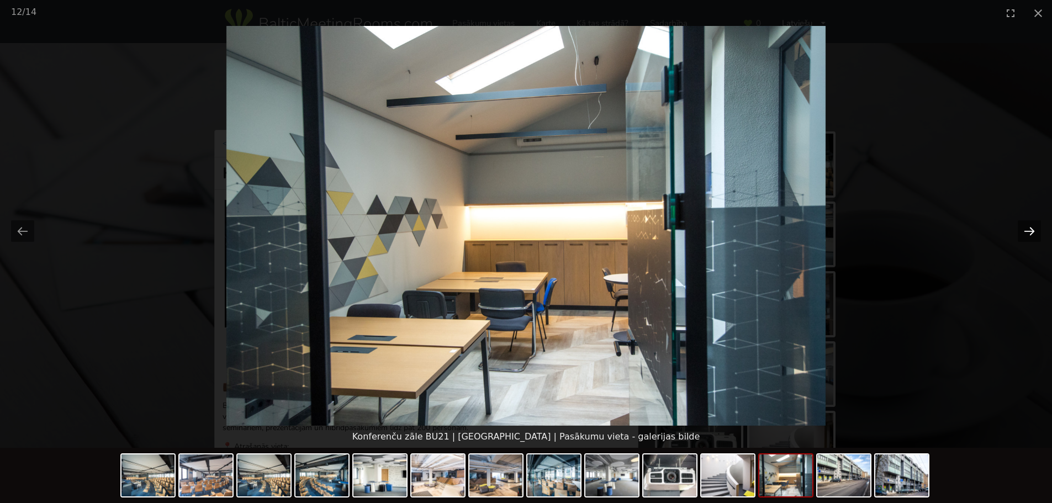
click at [1029, 231] on button "Next slide" at bounding box center [1029, 231] width 23 height 22
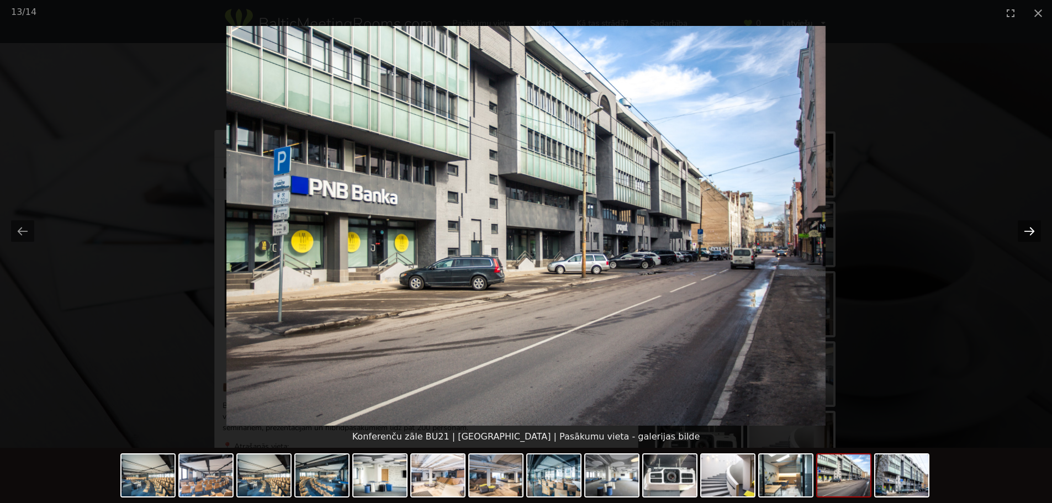
click at [1029, 231] on button "Next slide" at bounding box center [1029, 231] width 23 height 22
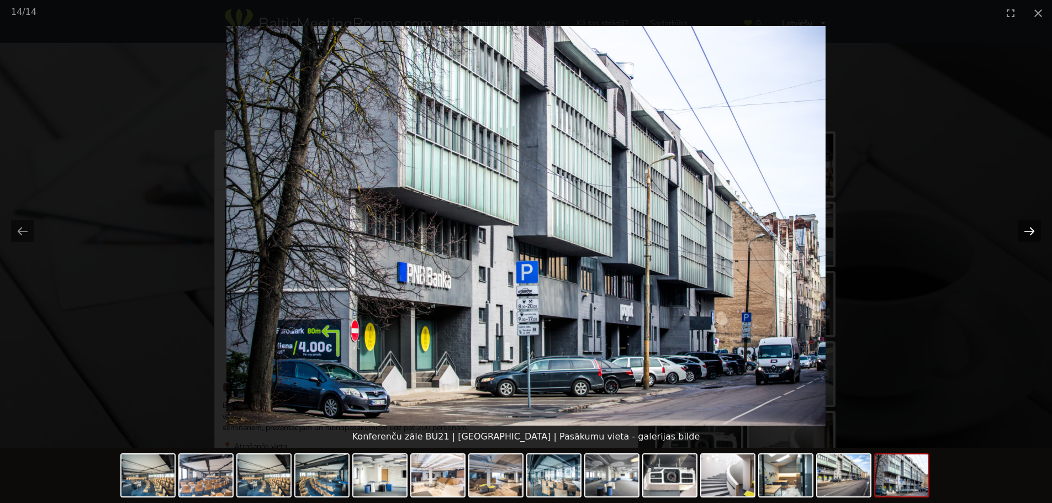
click at [1020, 229] on button "Next slide" at bounding box center [1029, 231] width 23 height 22
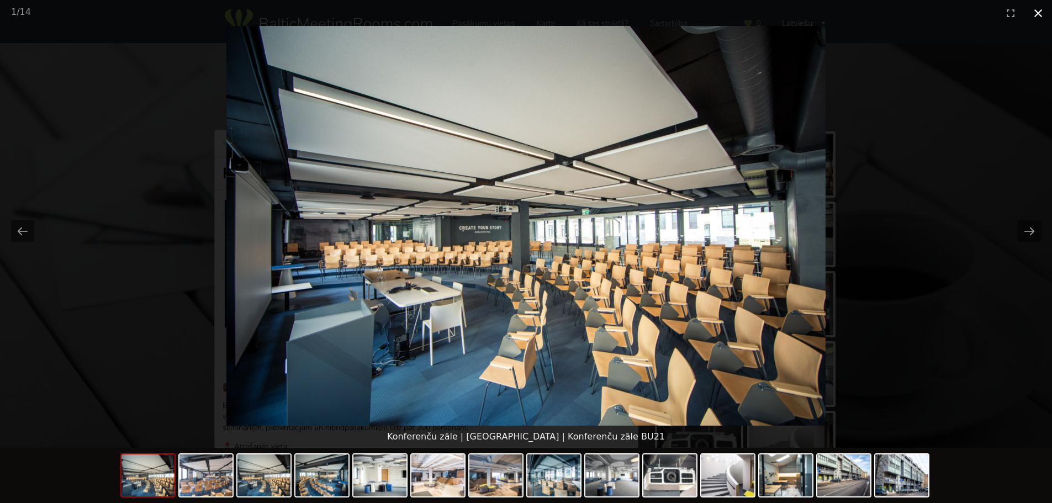
click at [1040, 15] on button "Close gallery" at bounding box center [1038, 13] width 28 height 26
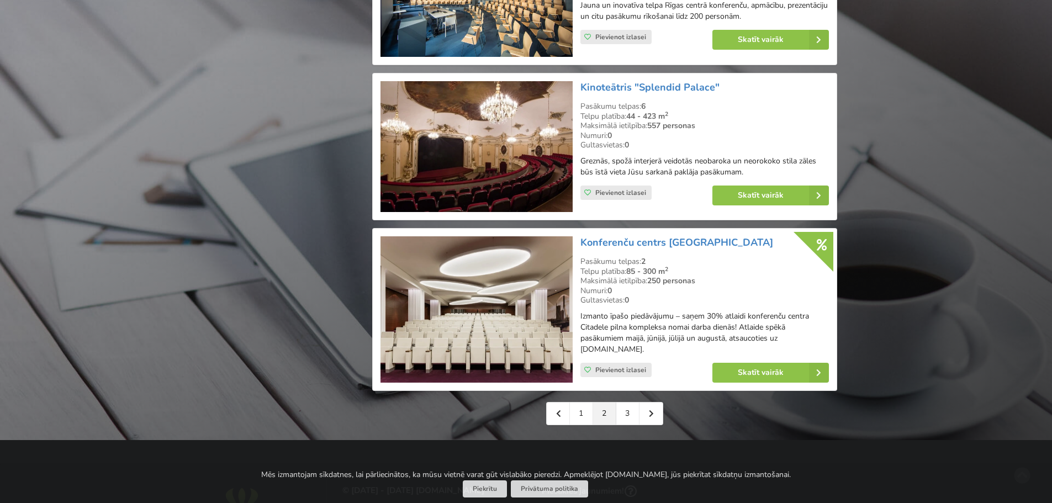
scroll to position [2430, 0]
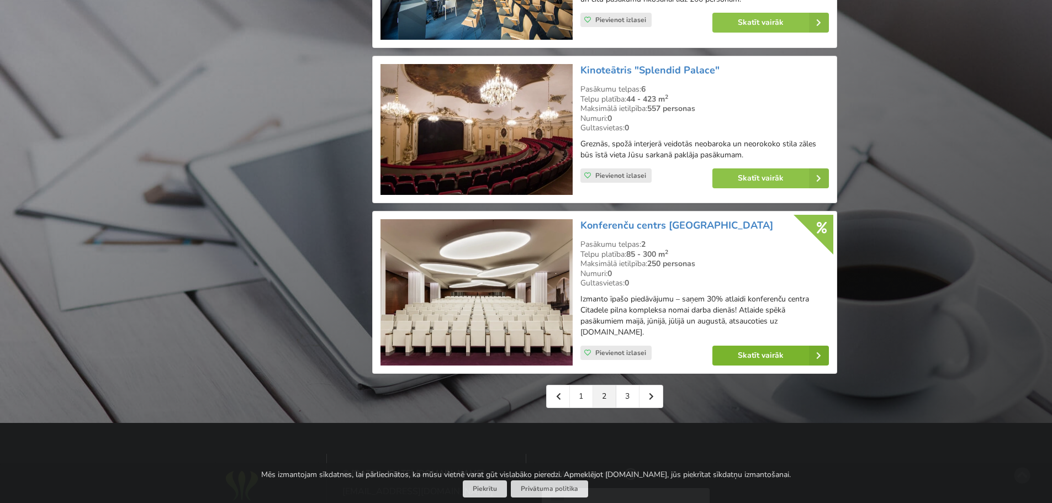
click at [769, 346] on link "Skatīt vairāk" at bounding box center [770, 356] width 117 height 20
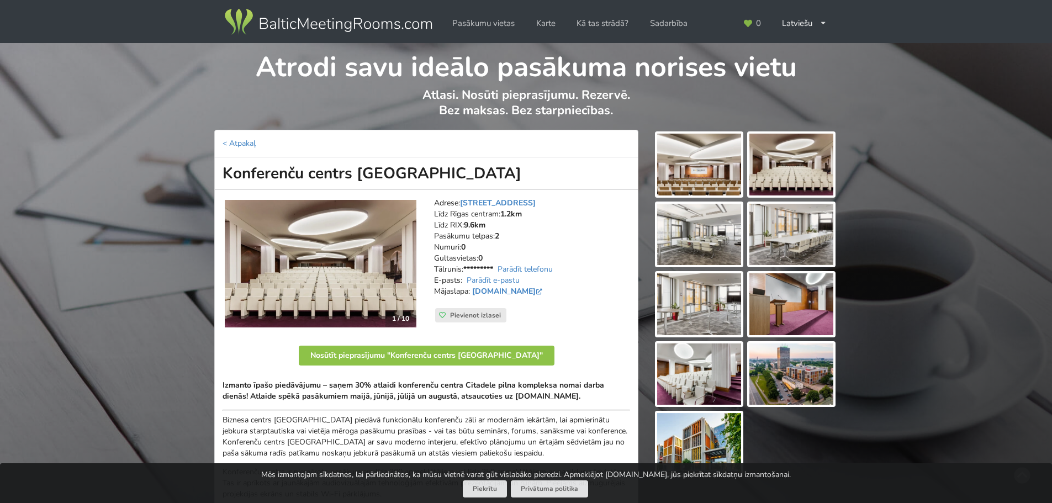
scroll to position [55, 0]
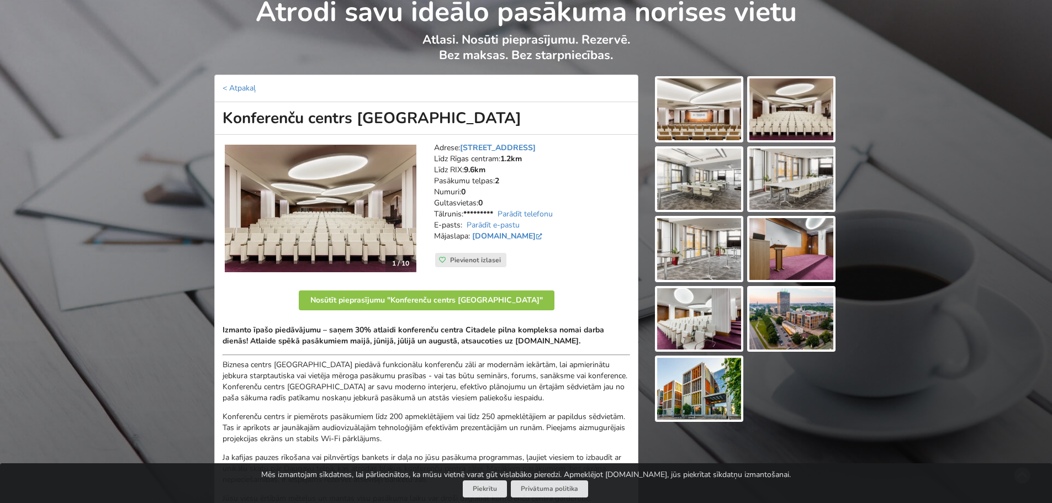
click at [695, 110] on img at bounding box center [699, 109] width 84 height 62
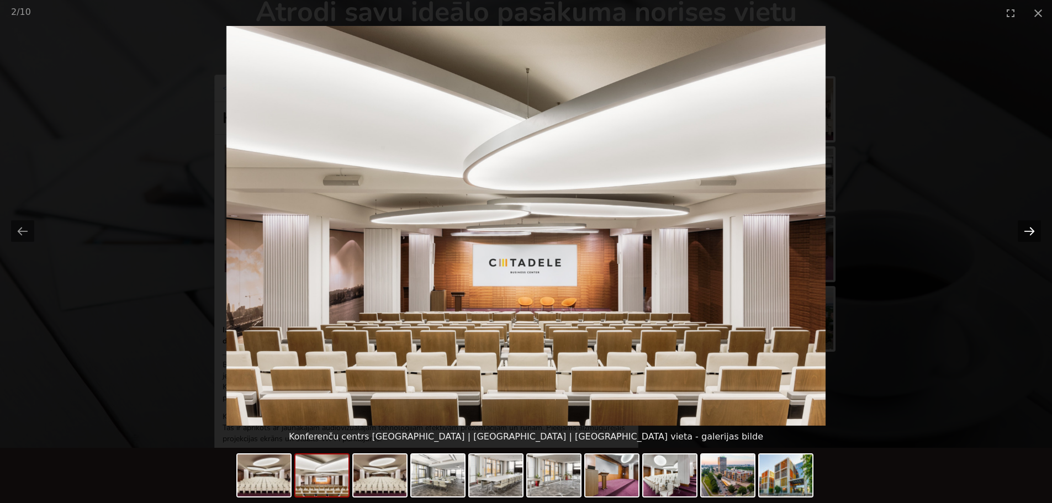
click at [1033, 231] on button "Next slide" at bounding box center [1029, 231] width 23 height 22
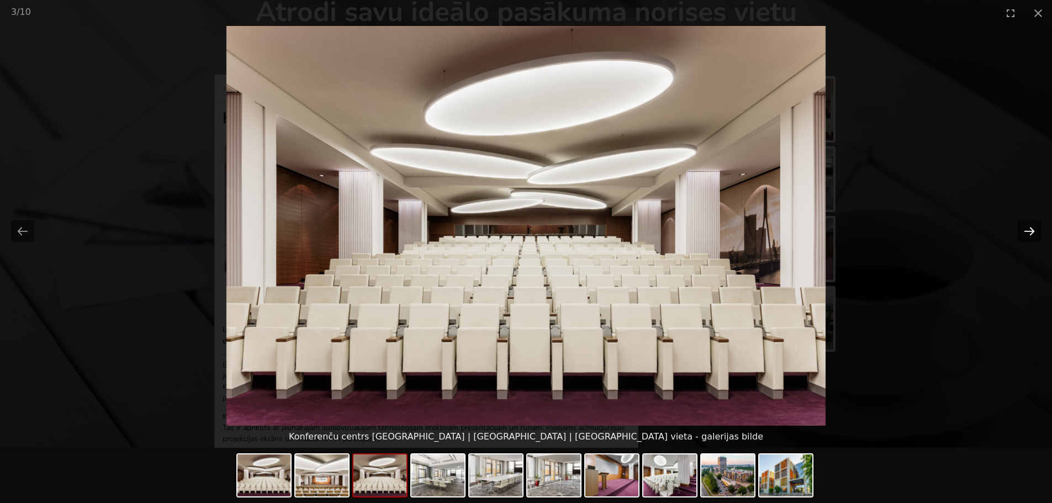
click at [1033, 231] on button "Next slide" at bounding box center [1029, 231] width 23 height 22
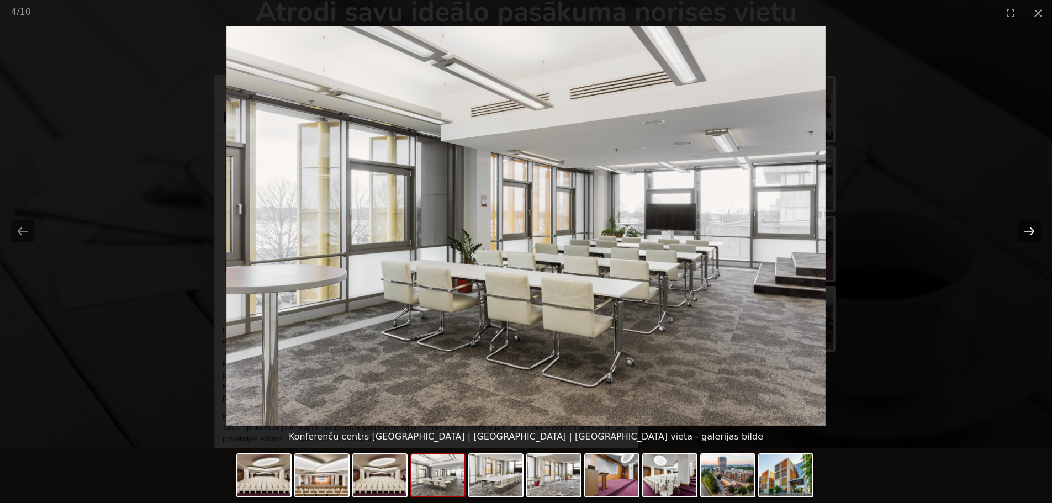
click at [1033, 231] on button "Next slide" at bounding box center [1029, 231] width 23 height 22
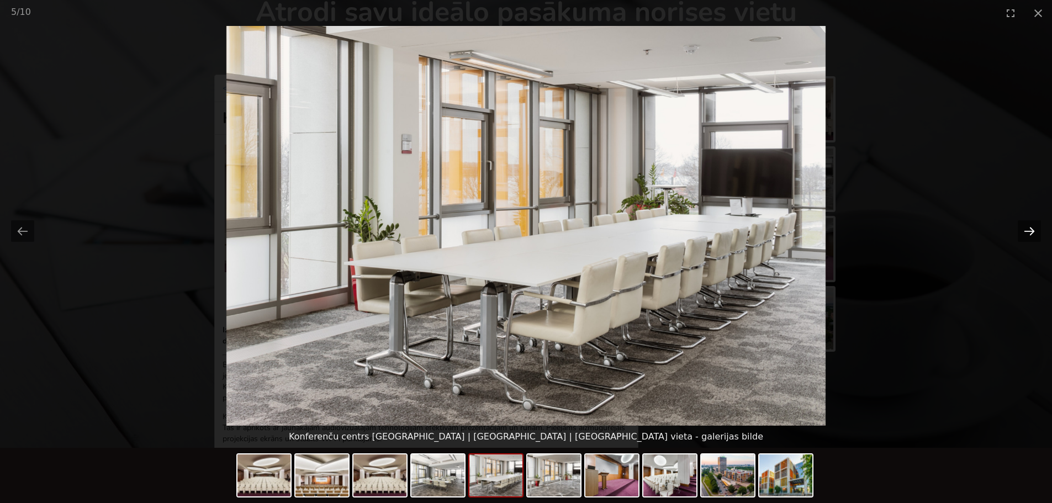
click at [1033, 230] on button "Next slide" at bounding box center [1029, 231] width 23 height 22
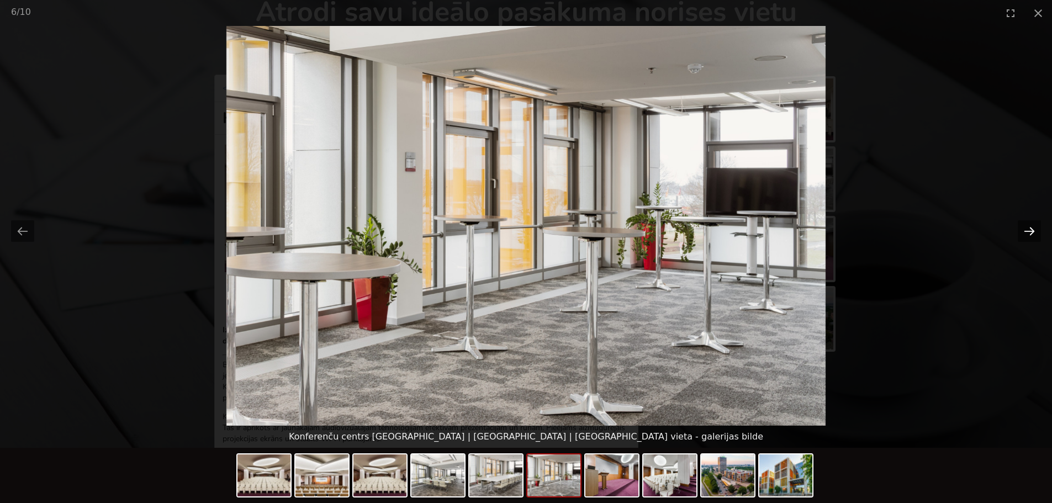
click at [1033, 230] on button "Next slide" at bounding box center [1029, 231] width 23 height 22
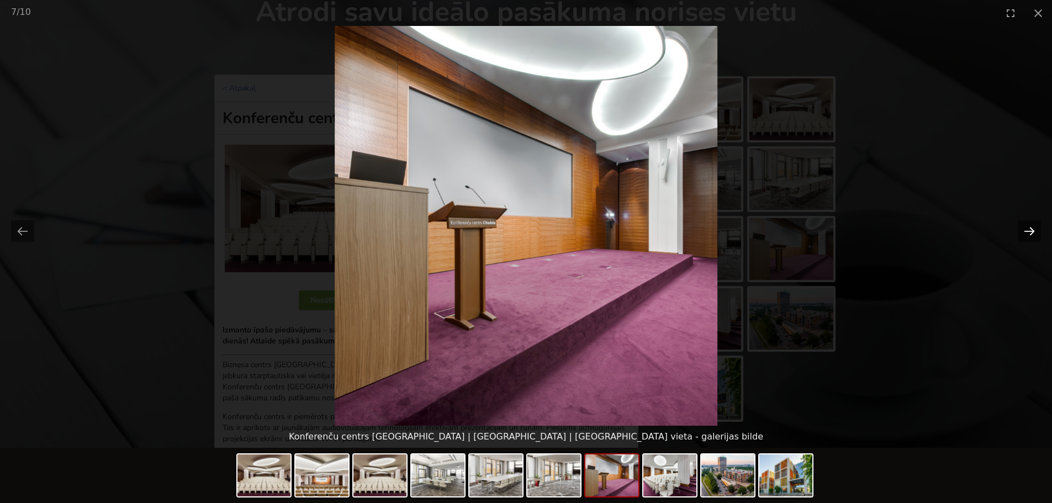
click at [1034, 230] on button "Next slide" at bounding box center [1029, 231] width 23 height 22
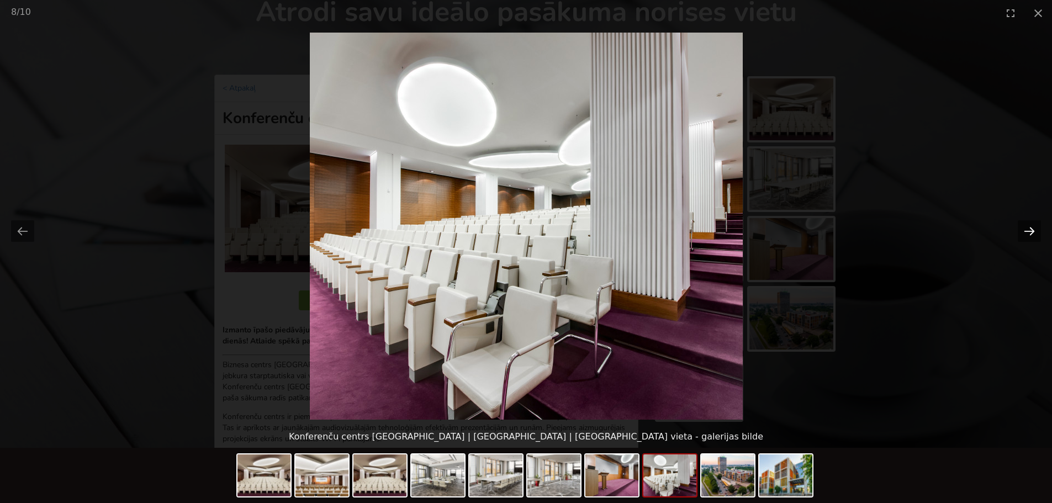
click at [1034, 230] on button "Next slide" at bounding box center [1029, 231] width 23 height 22
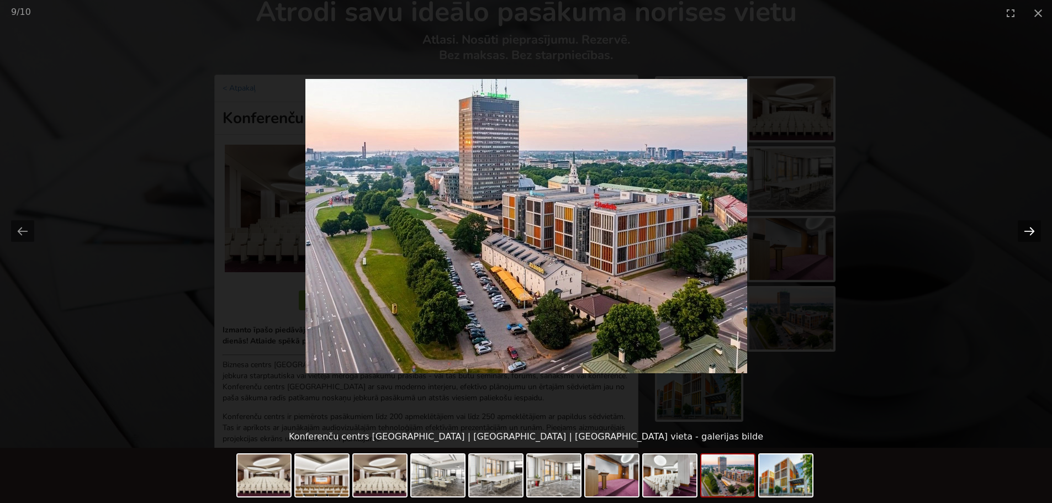
click at [1034, 230] on button "Next slide" at bounding box center [1029, 231] width 23 height 22
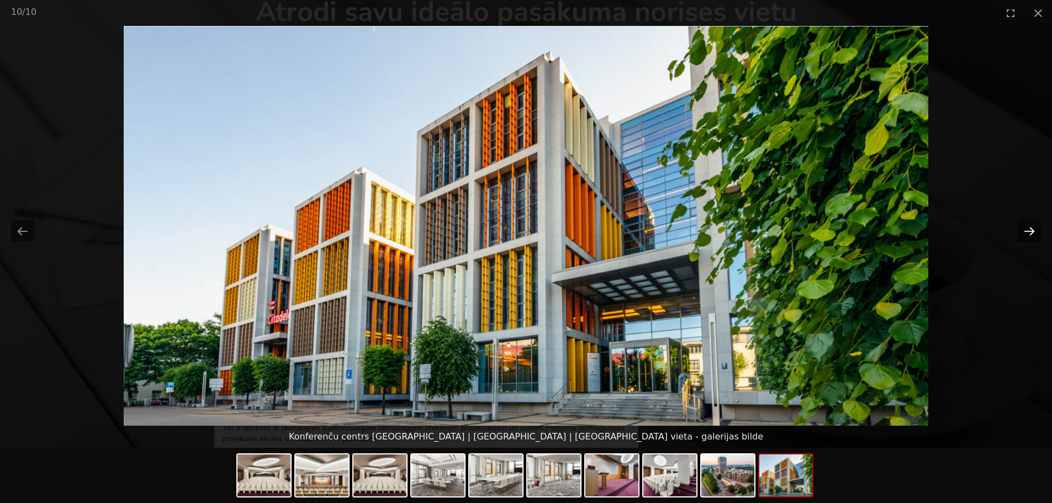
click at [1034, 230] on button "Next slide" at bounding box center [1029, 231] width 23 height 22
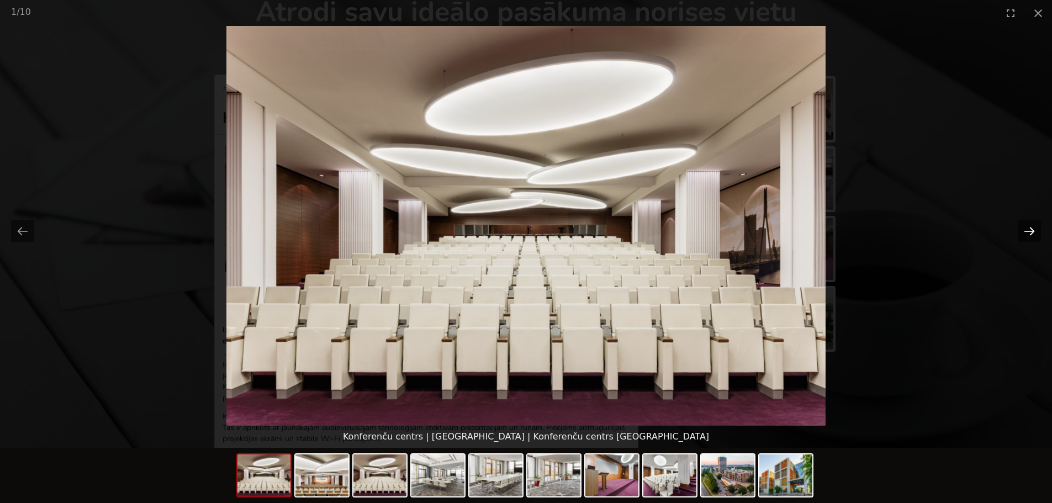
click at [1034, 230] on button "Next slide" at bounding box center [1029, 231] width 23 height 22
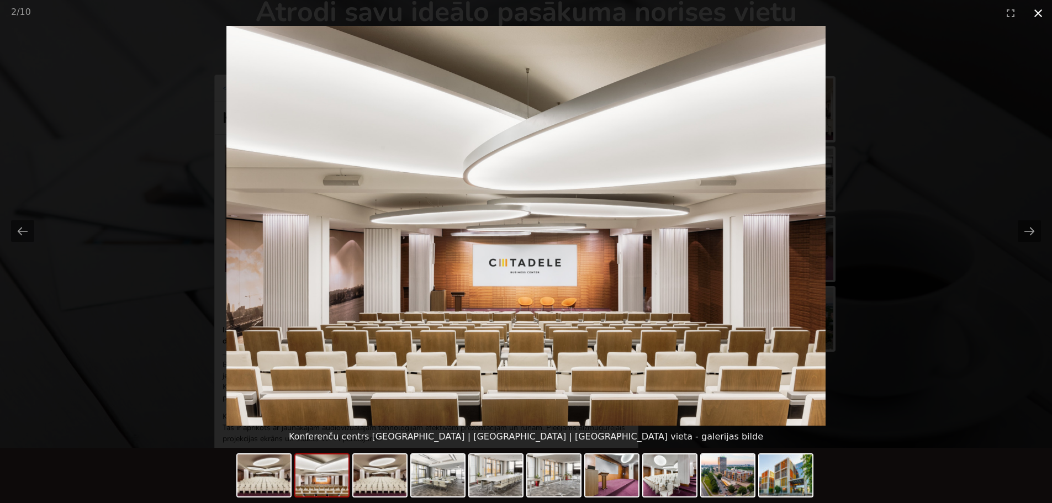
click at [1040, 17] on button "Close gallery" at bounding box center [1038, 13] width 28 height 26
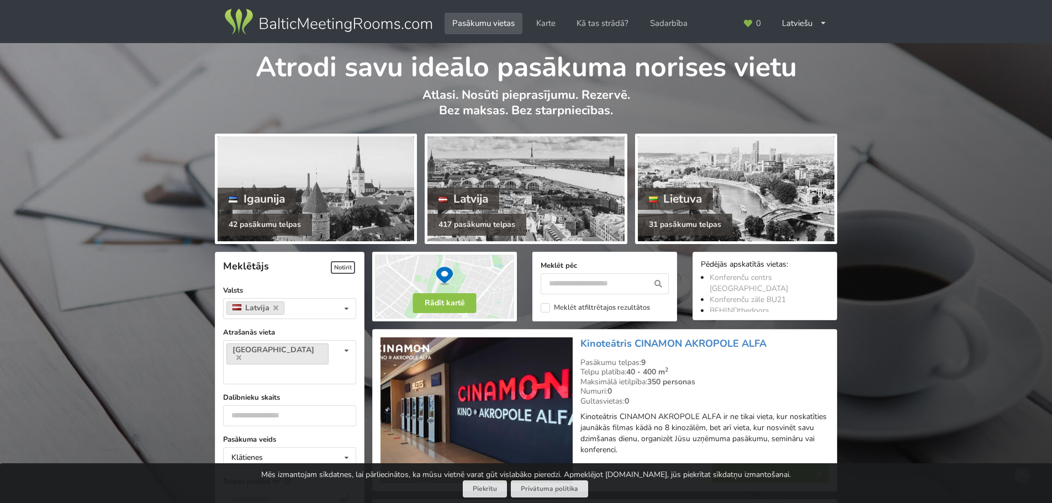
scroll to position [2430, 0]
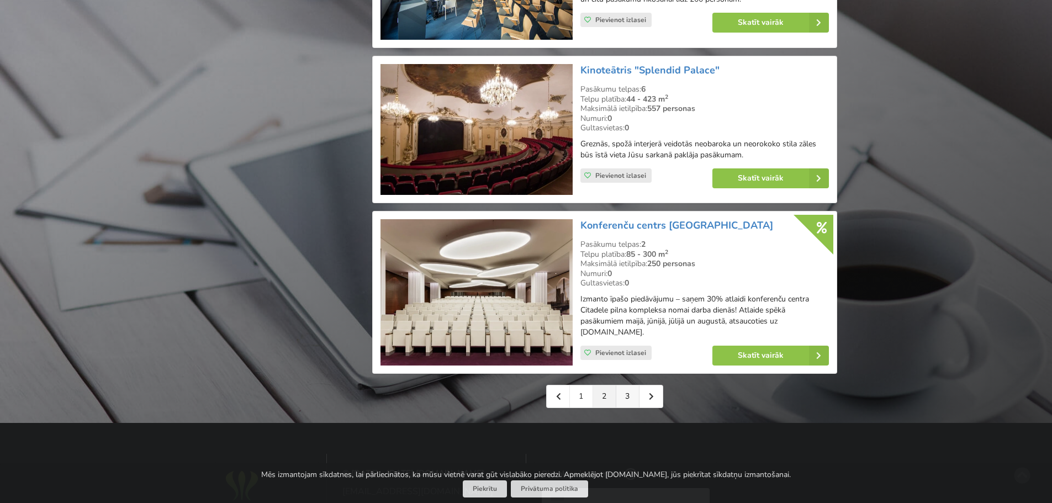
click at [628, 385] on link "3" at bounding box center [627, 396] width 23 height 22
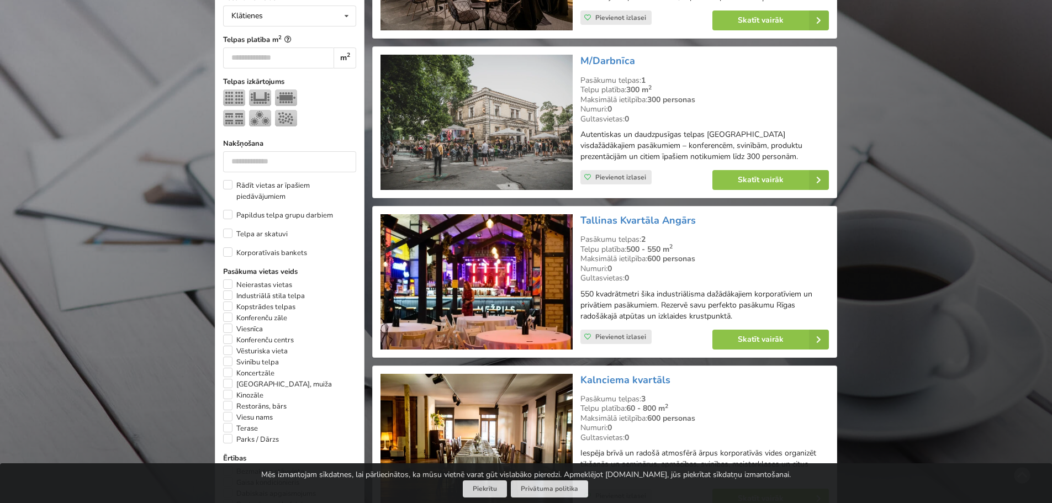
scroll to position [497, 0]
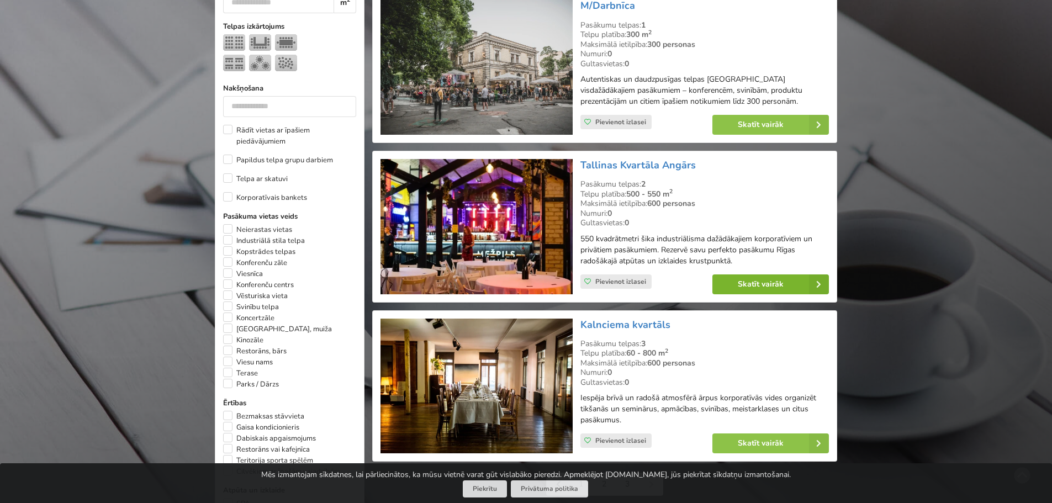
click at [765, 286] on link "Skatīt vairāk" at bounding box center [770, 284] width 117 height 20
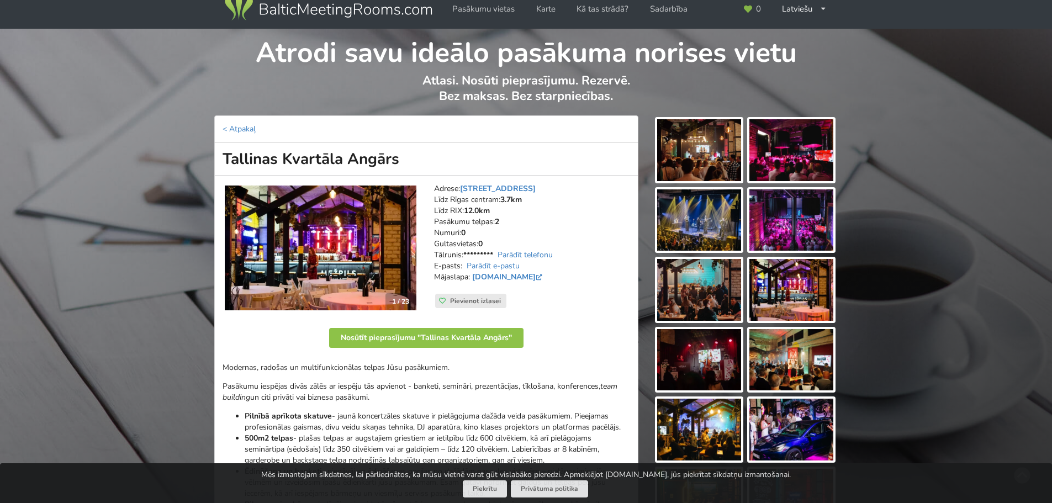
scroll to position [55, 0]
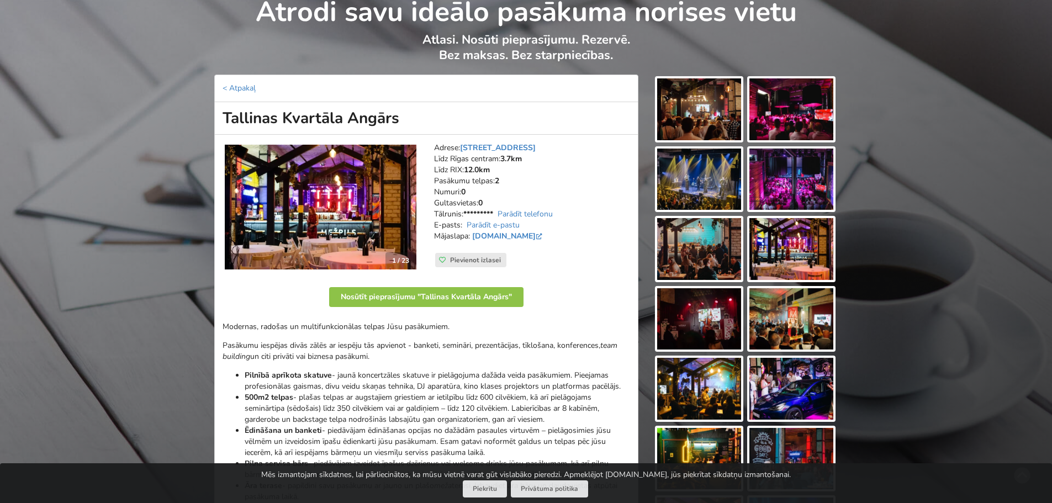
click at [712, 103] on img at bounding box center [699, 109] width 84 height 62
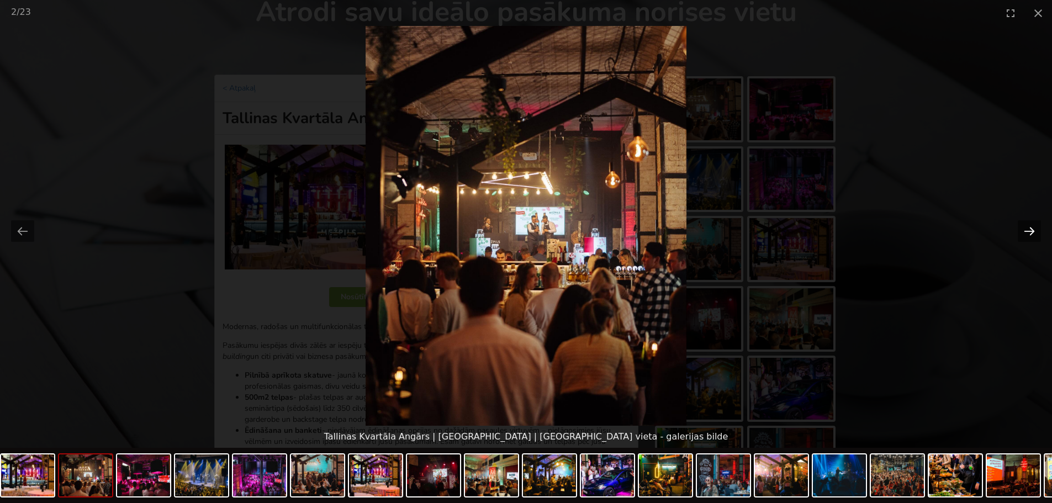
click at [1024, 232] on button "Next slide" at bounding box center [1029, 231] width 23 height 22
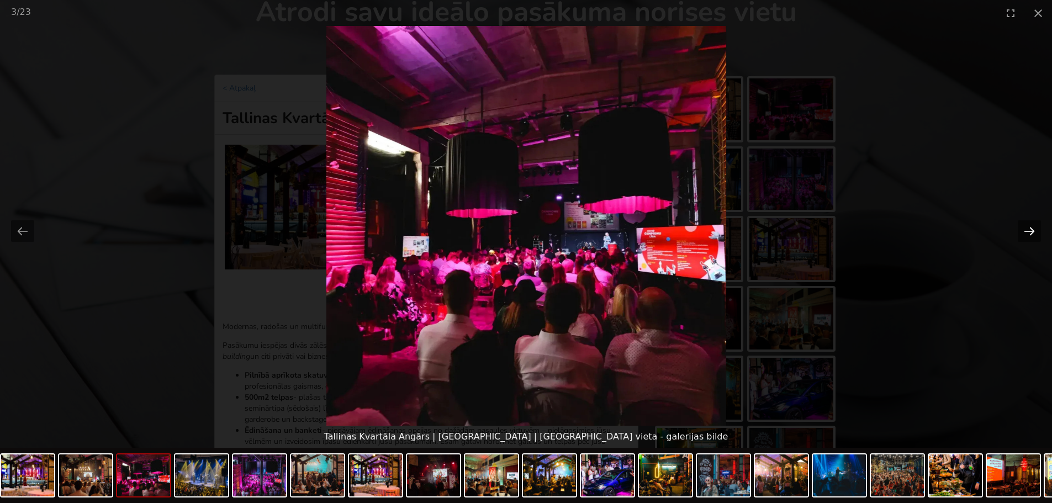
click at [1030, 232] on button "Next slide" at bounding box center [1029, 231] width 23 height 22
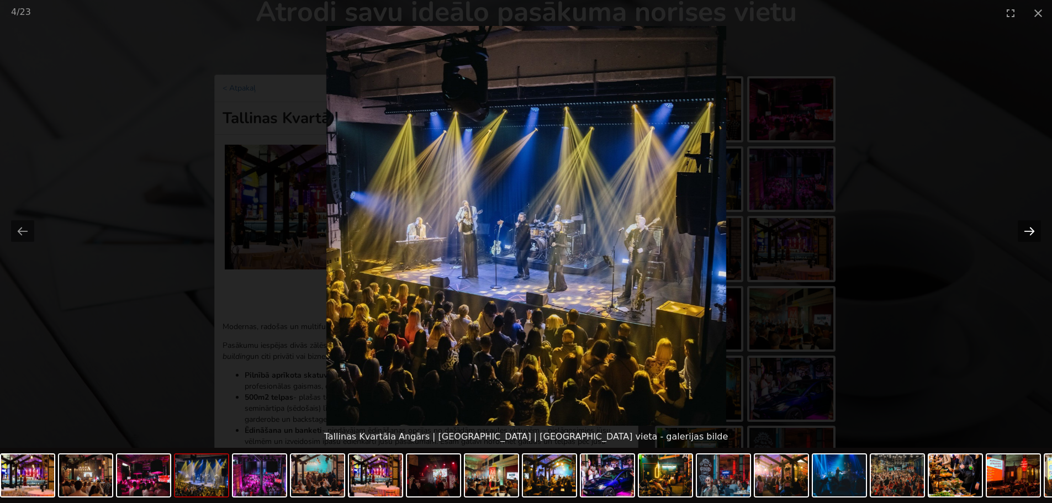
click at [1030, 232] on button "Next slide" at bounding box center [1029, 231] width 23 height 22
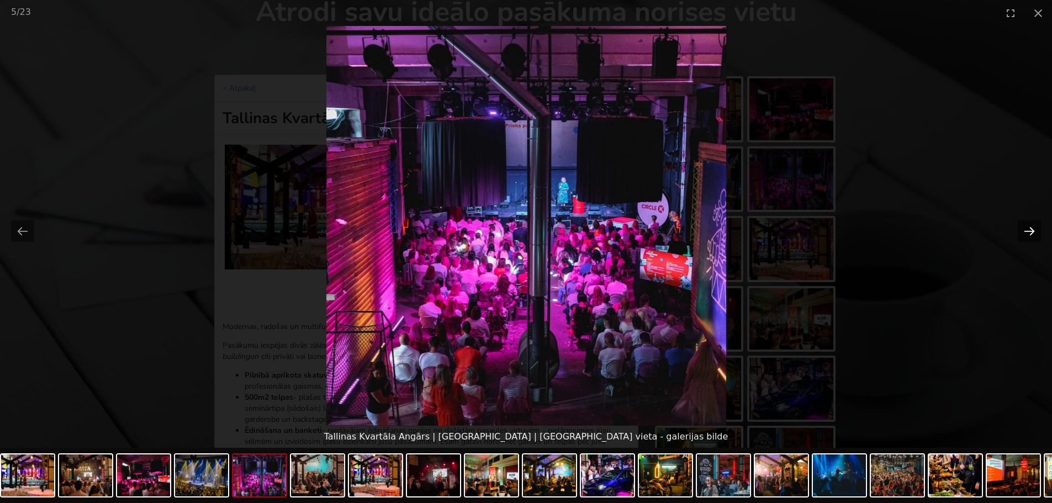
click at [1030, 232] on button "Next slide" at bounding box center [1029, 231] width 23 height 22
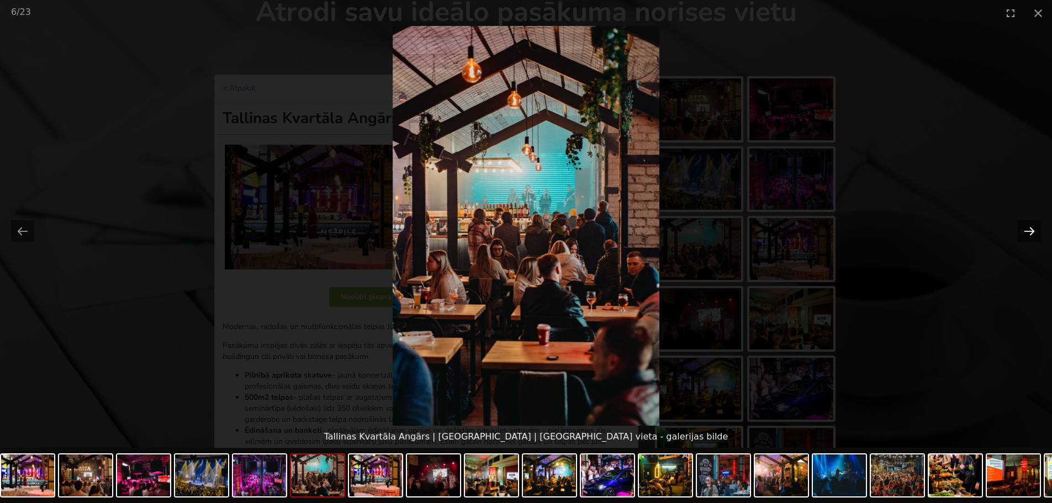
click at [1030, 232] on button "Next slide" at bounding box center [1029, 231] width 23 height 22
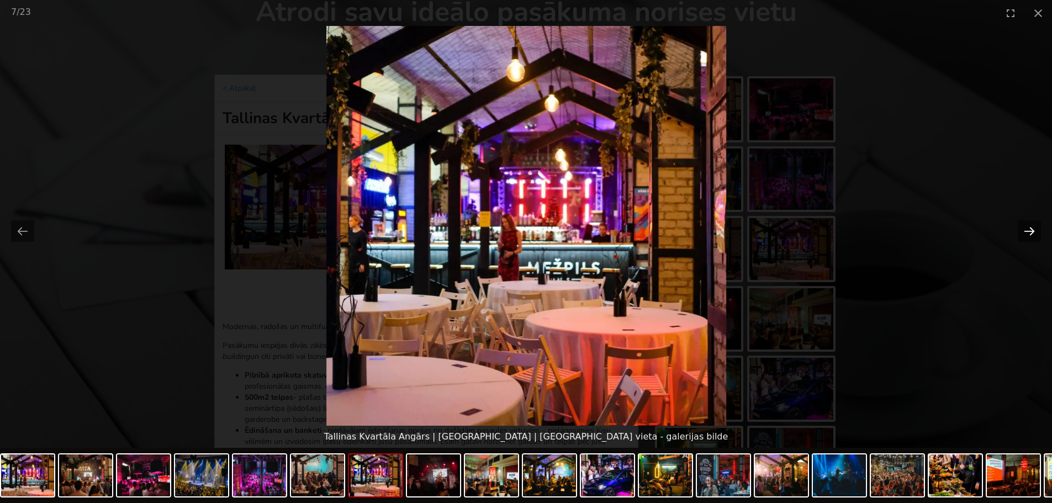
click at [1030, 232] on button "Next slide" at bounding box center [1029, 231] width 23 height 22
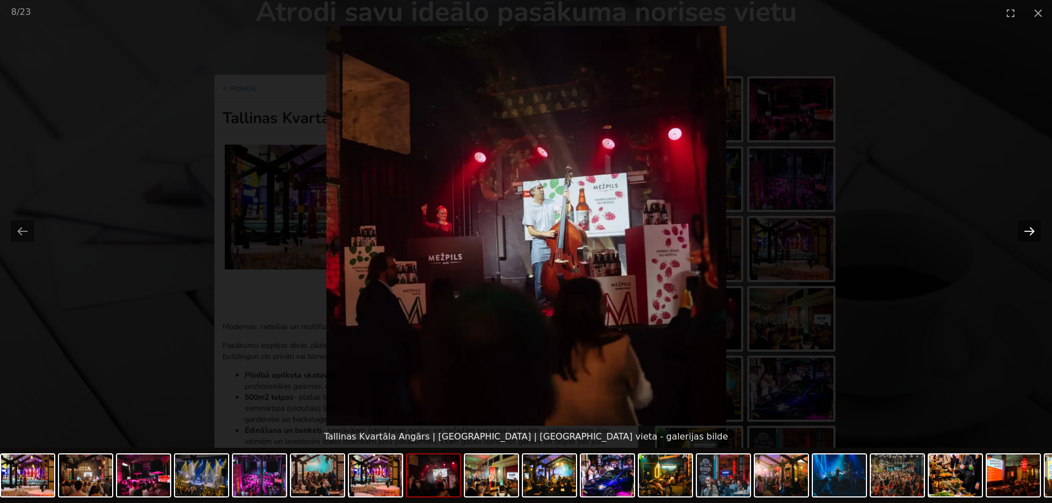
click at [1030, 232] on button "Next slide" at bounding box center [1029, 231] width 23 height 22
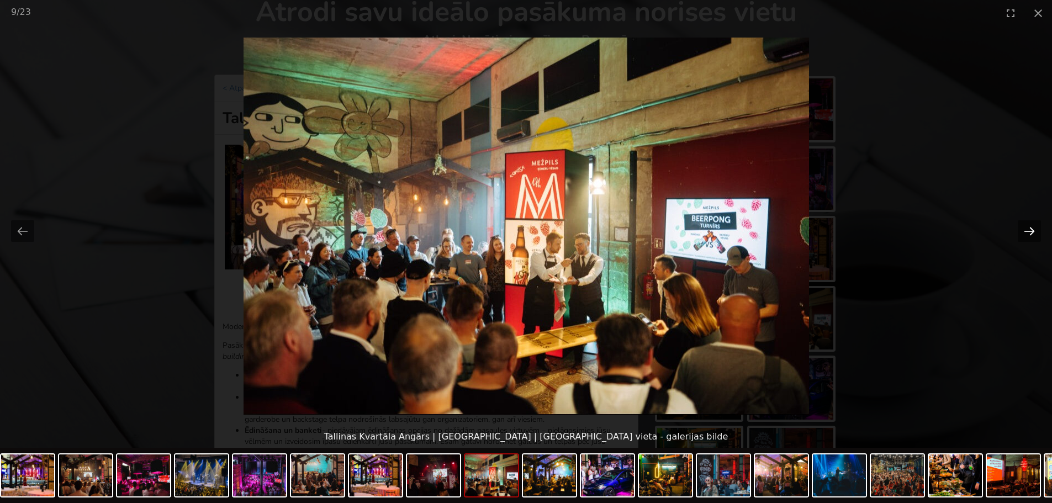
click at [1030, 232] on button "Next slide" at bounding box center [1029, 231] width 23 height 22
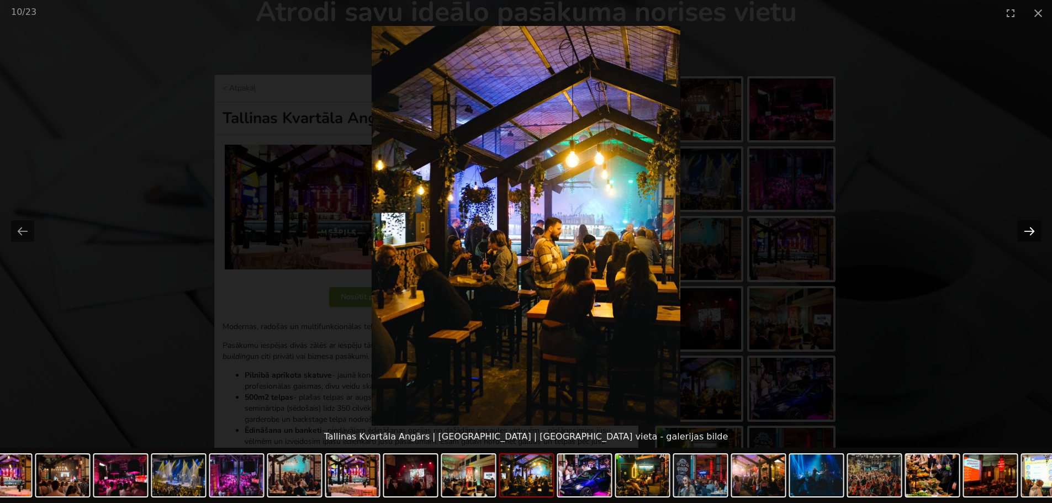
click at [1030, 232] on button "Next slide" at bounding box center [1029, 231] width 23 height 22
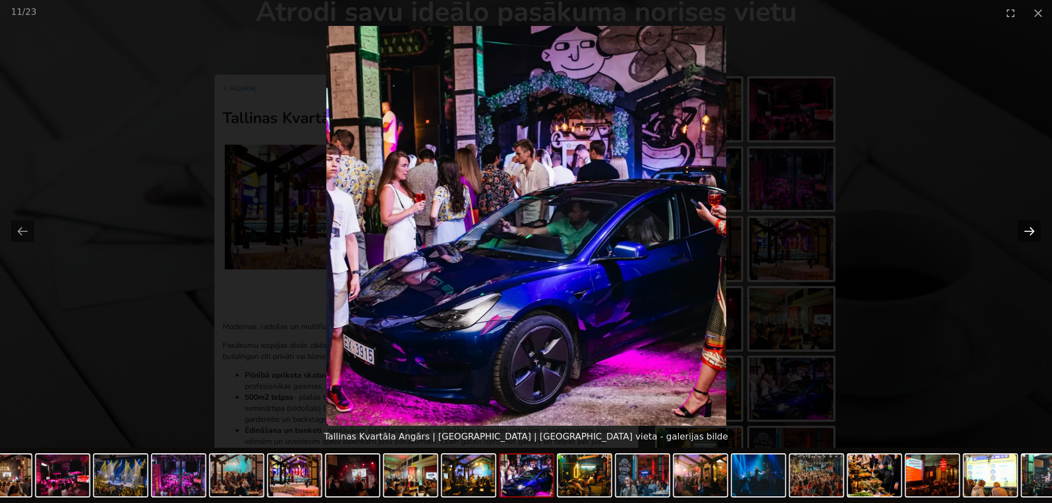
click at [1030, 232] on button "Next slide" at bounding box center [1029, 231] width 23 height 22
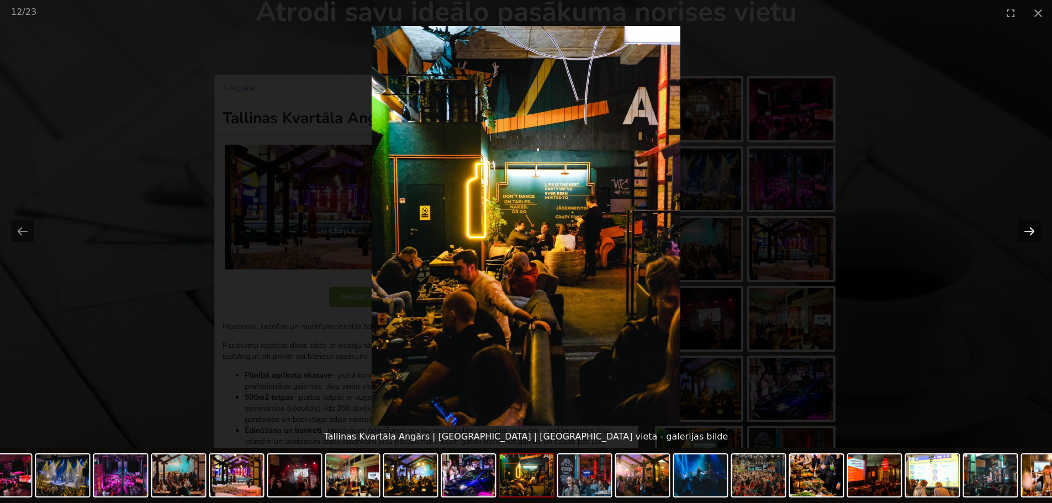
click at [1030, 232] on button "Next slide" at bounding box center [1029, 231] width 23 height 22
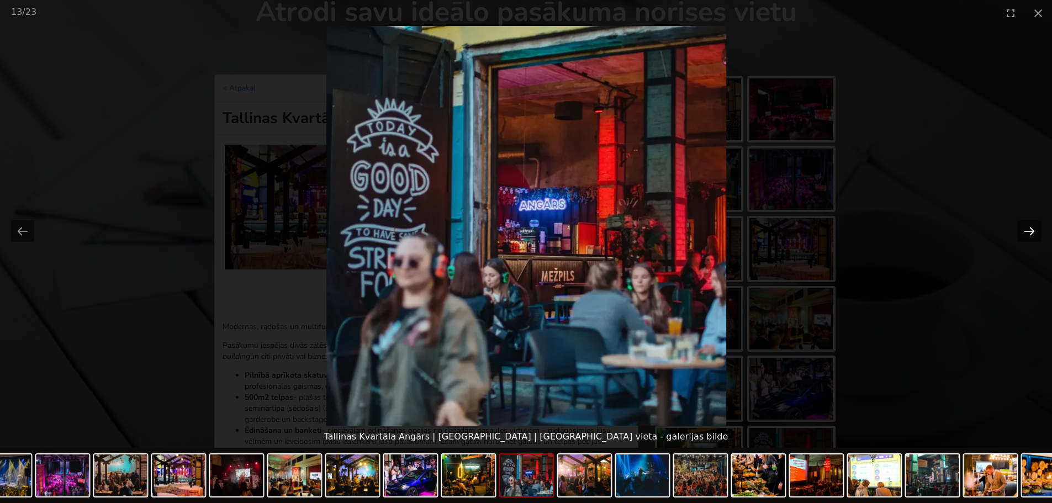
click at [1030, 232] on button "Next slide" at bounding box center [1029, 231] width 23 height 22
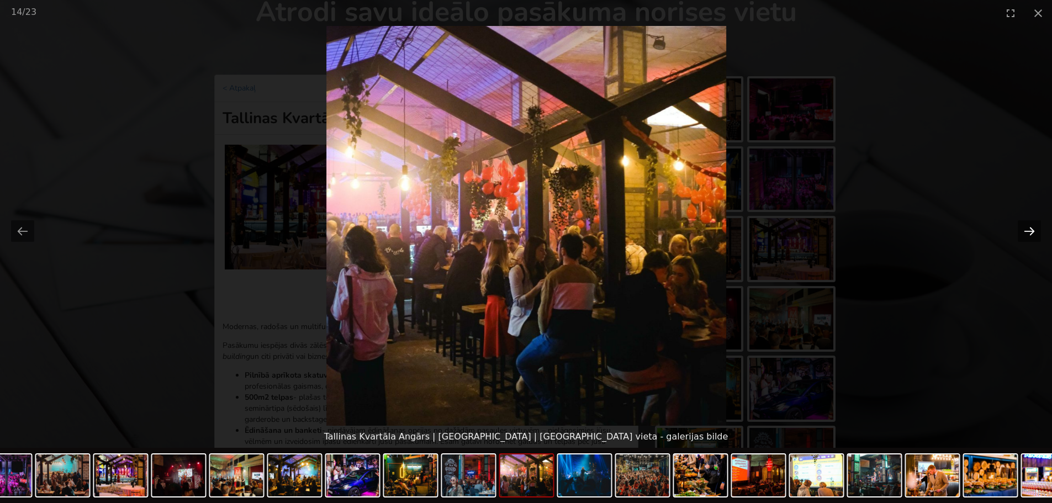
click at [1030, 232] on button "Next slide" at bounding box center [1029, 231] width 23 height 22
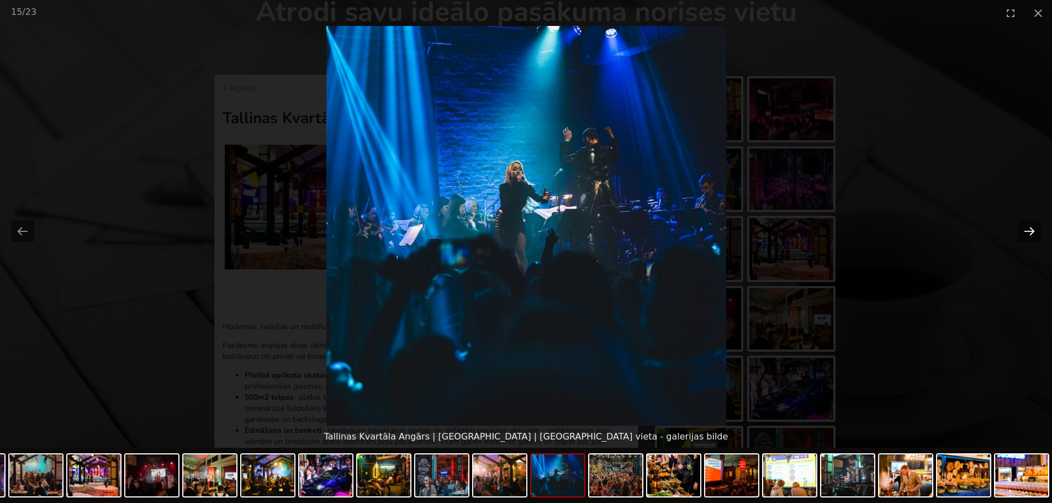
click at [1030, 232] on button "Next slide" at bounding box center [1029, 231] width 23 height 22
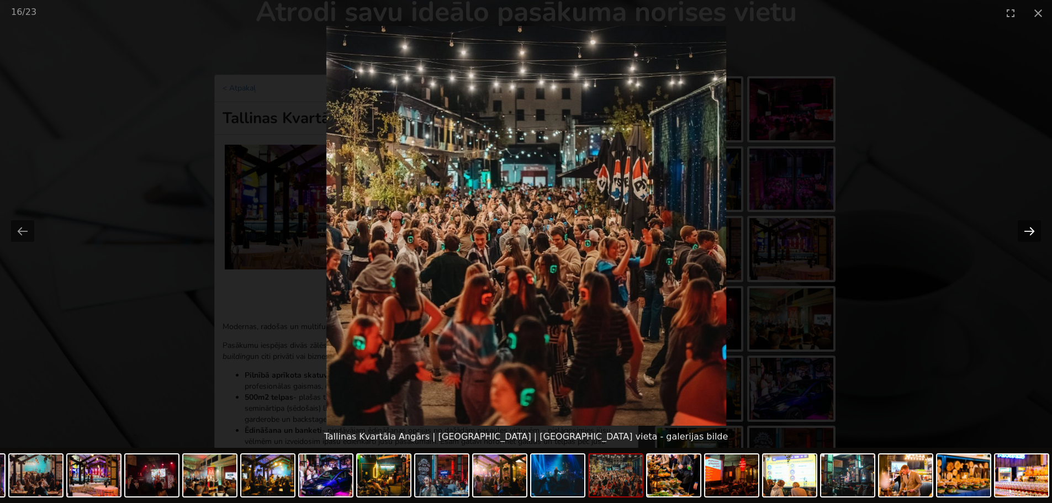
click at [1030, 232] on button "Next slide" at bounding box center [1029, 231] width 23 height 22
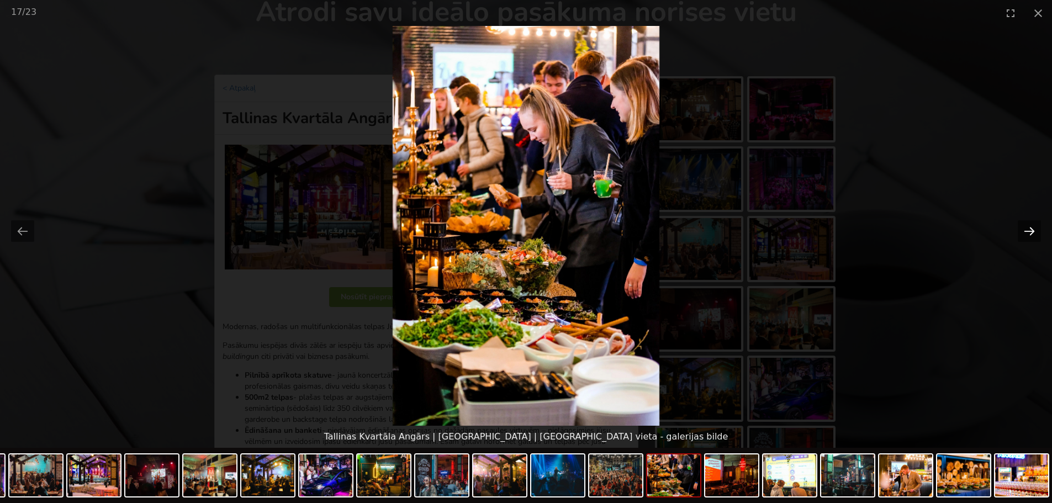
click at [1030, 232] on button "Next slide" at bounding box center [1029, 231] width 23 height 22
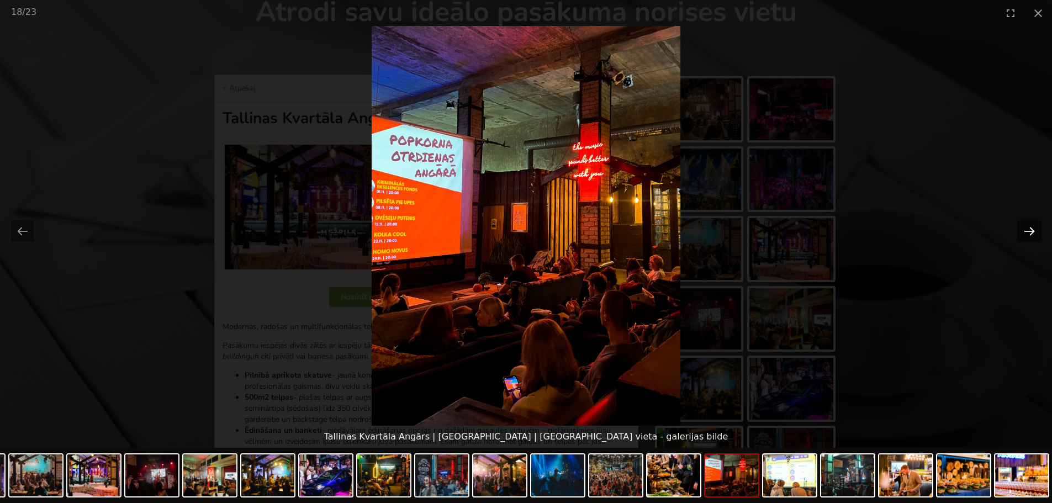
click at [1030, 232] on button "Next slide" at bounding box center [1029, 231] width 23 height 22
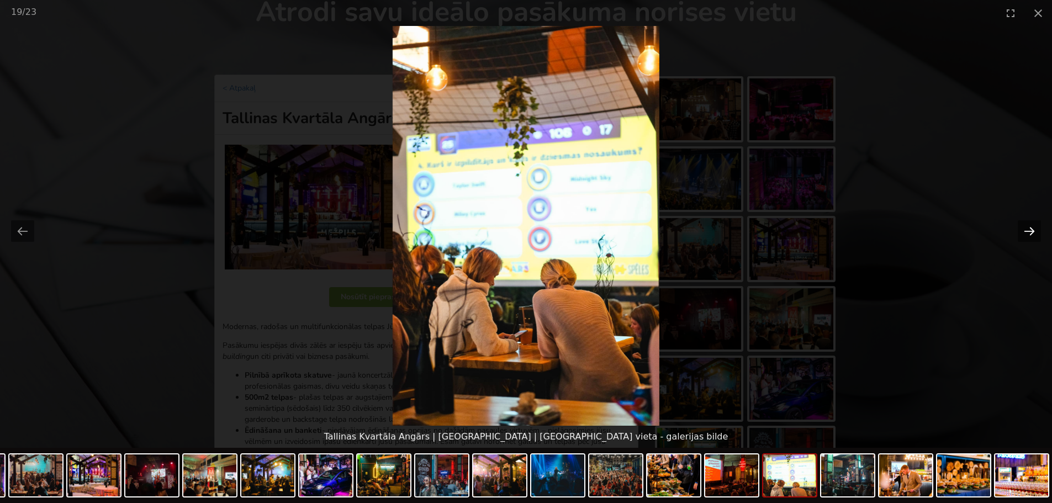
click at [1030, 232] on button "Next slide" at bounding box center [1029, 231] width 23 height 22
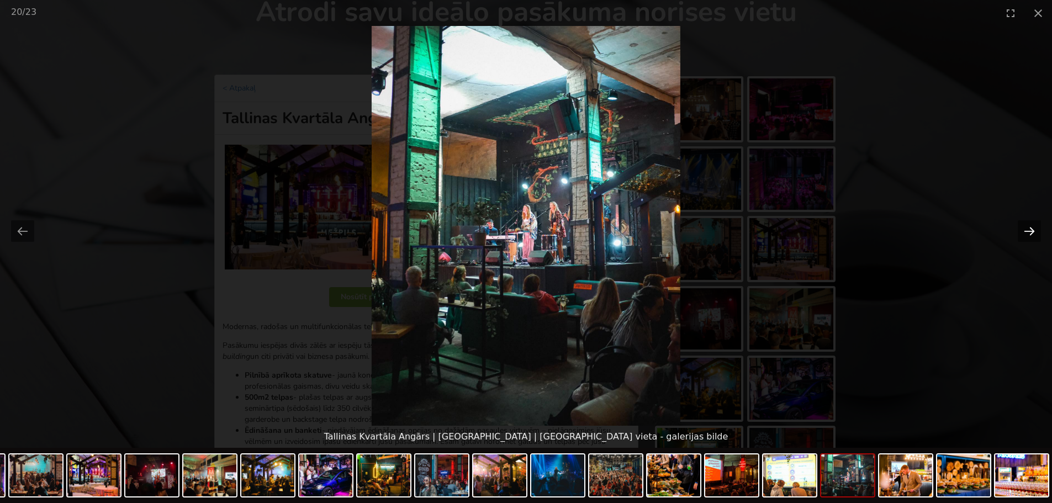
click at [1030, 232] on button "Next slide" at bounding box center [1029, 231] width 23 height 22
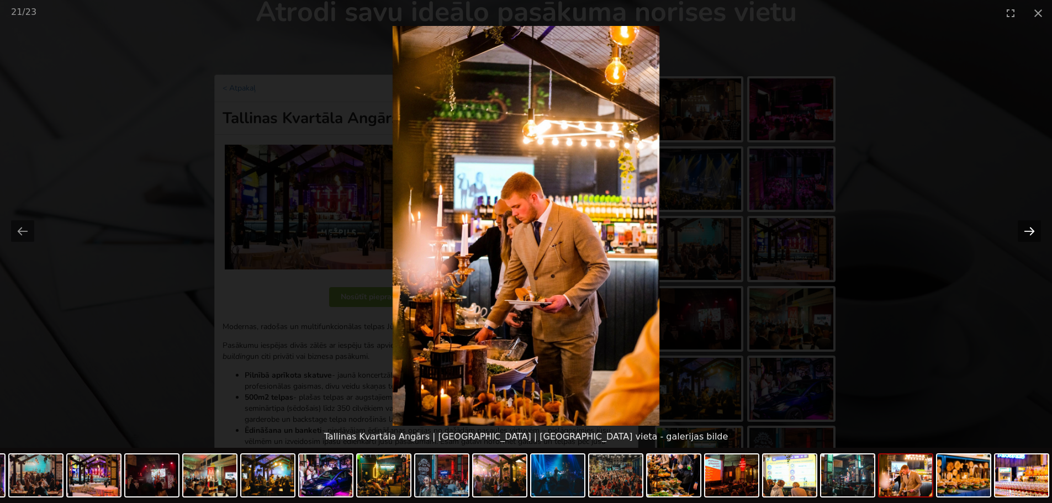
click at [1030, 232] on button "Next slide" at bounding box center [1029, 231] width 23 height 22
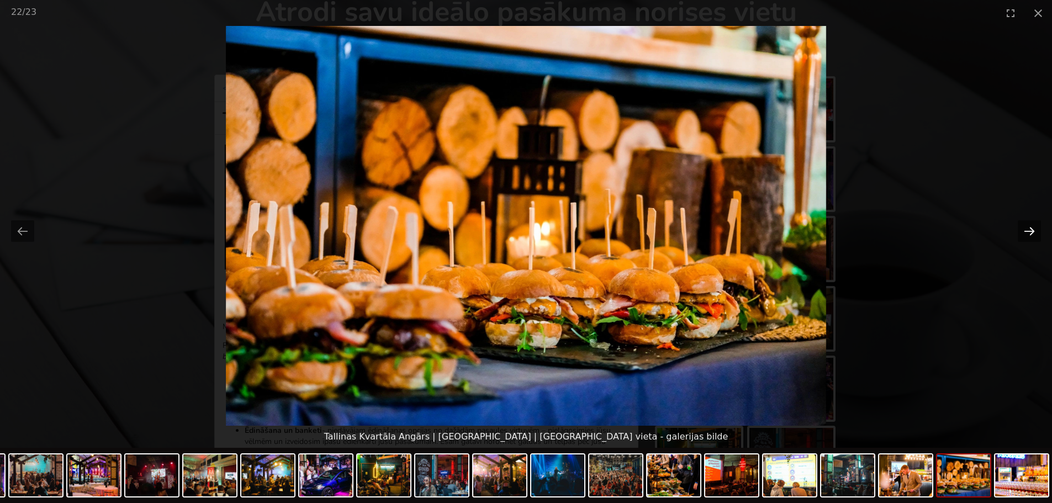
click at [1030, 232] on button "Next slide" at bounding box center [1029, 231] width 23 height 22
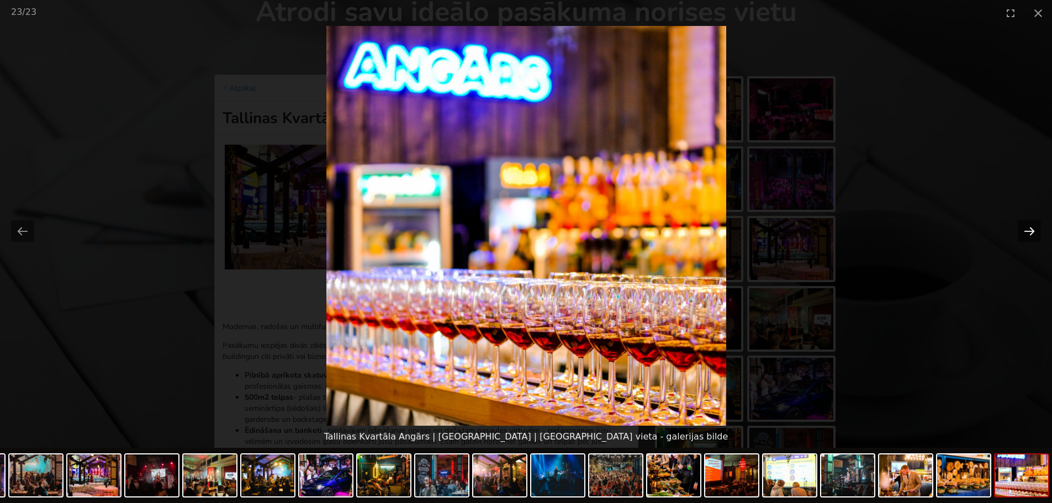
click at [1030, 232] on button "Next slide" at bounding box center [1029, 231] width 23 height 22
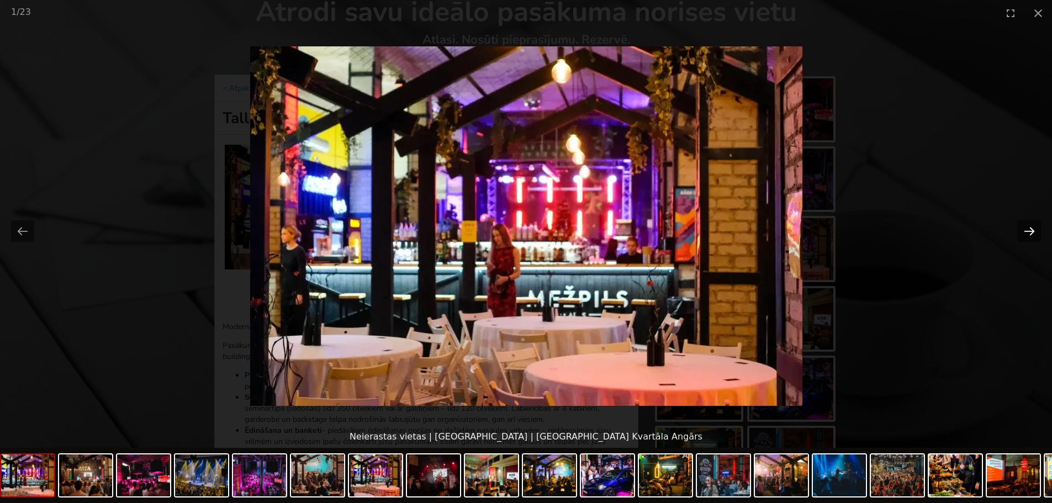
click at [1030, 232] on button "Next slide" at bounding box center [1029, 231] width 23 height 22
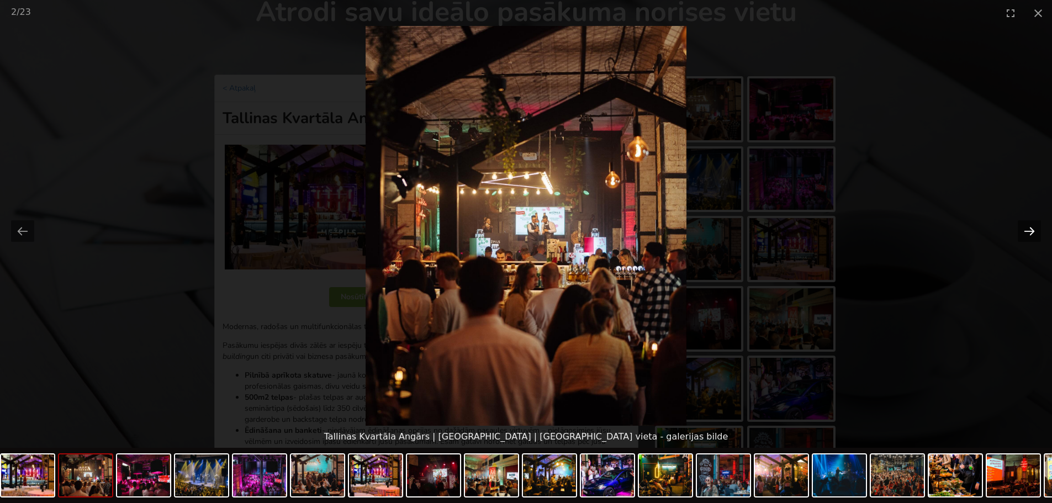
click at [1030, 232] on button "Next slide" at bounding box center [1029, 231] width 23 height 22
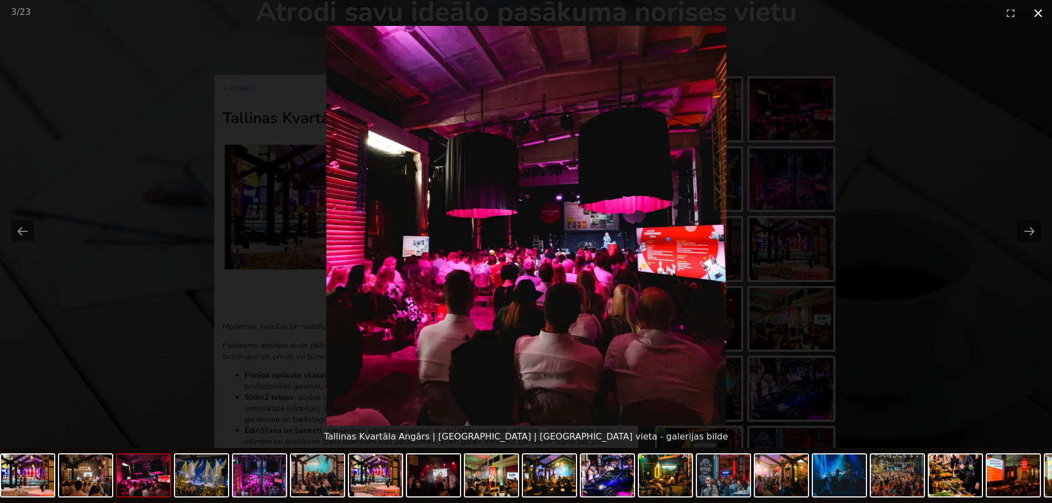
click at [1038, 15] on button "Close gallery" at bounding box center [1038, 13] width 28 height 26
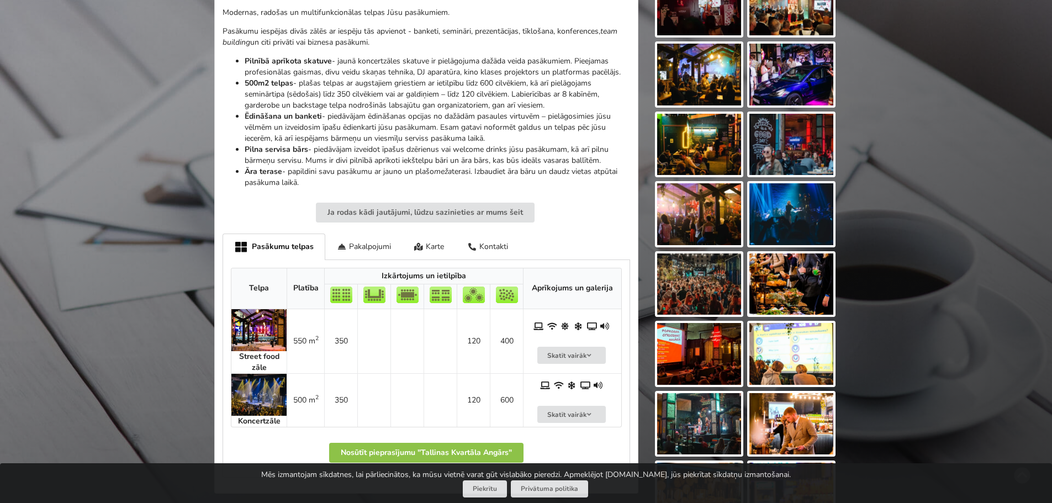
scroll to position [387, 0]
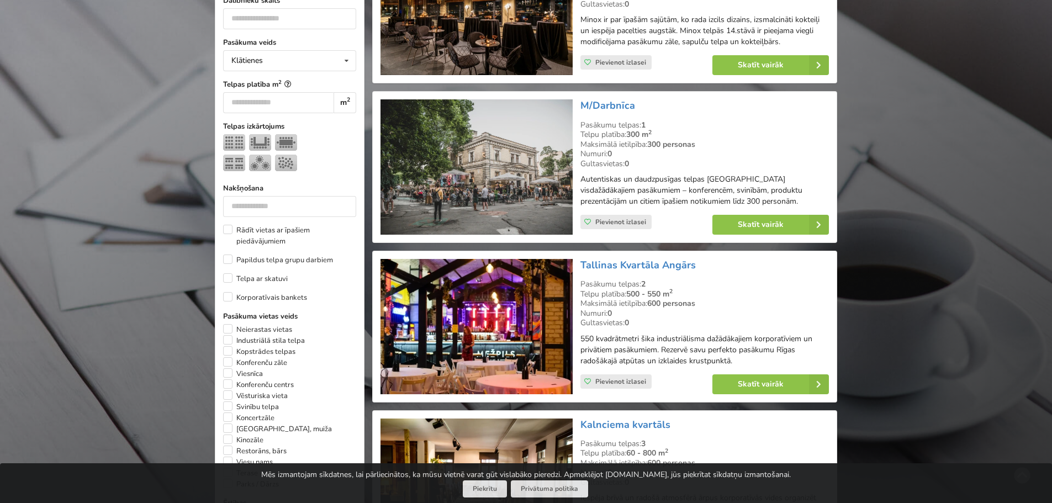
scroll to position [387, 0]
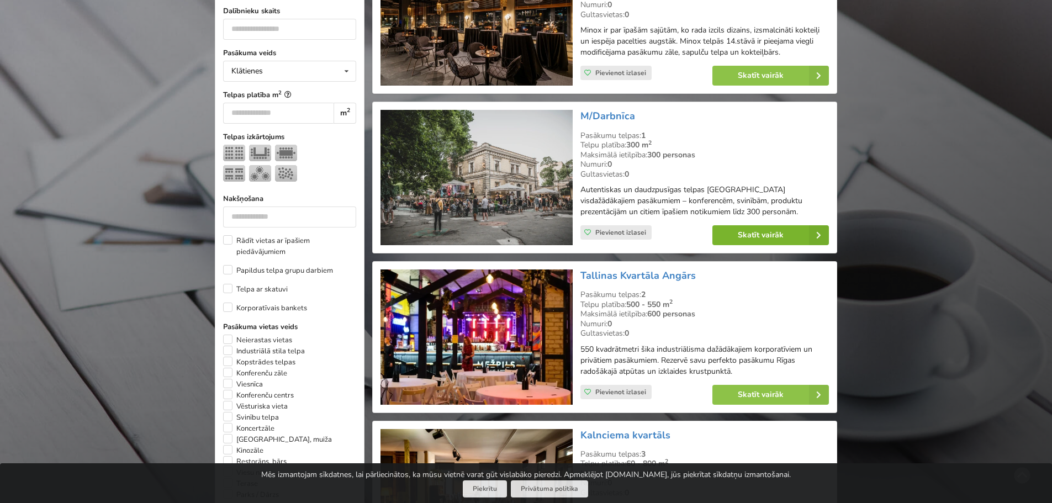
click at [758, 234] on link "Skatīt vairāk" at bounding box center [770, 235] width 117 height 20
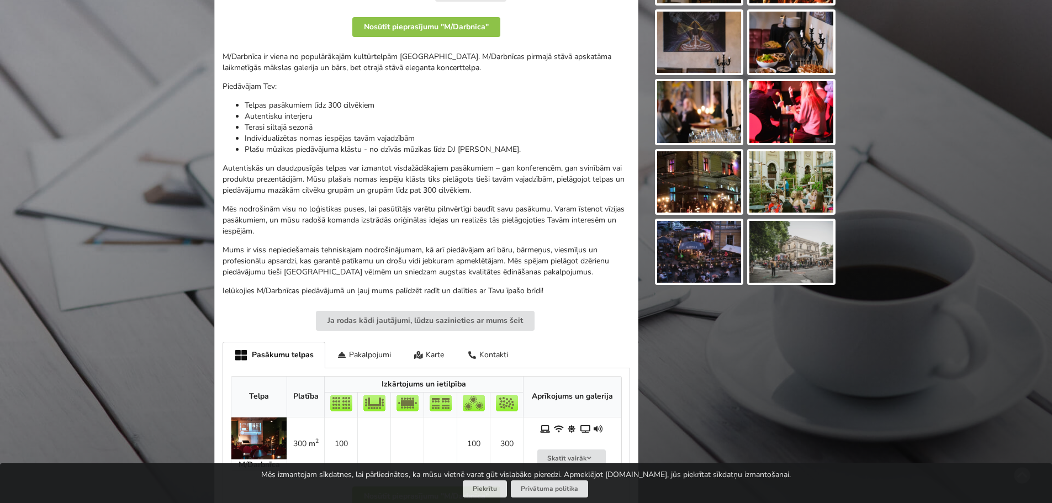
scroll to position [166, 0]
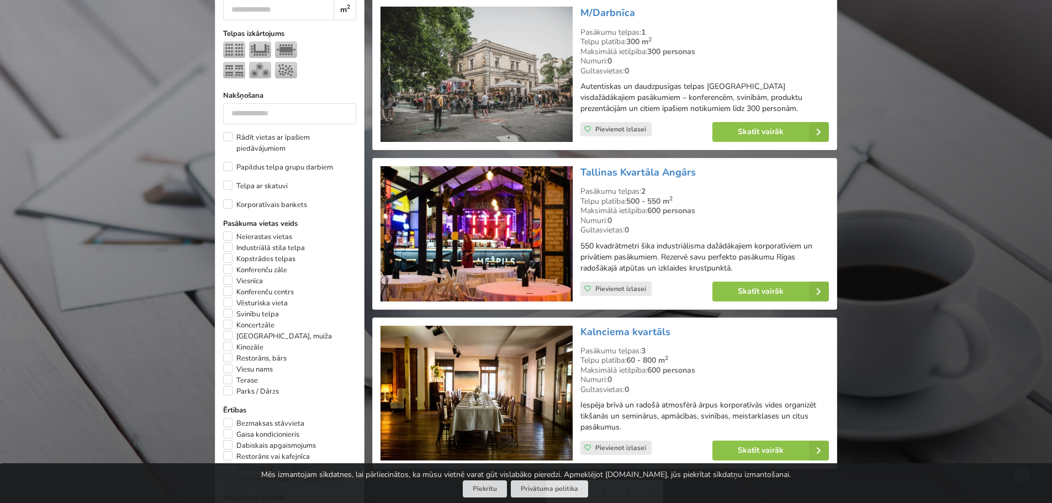
scroll to position [552, 0]
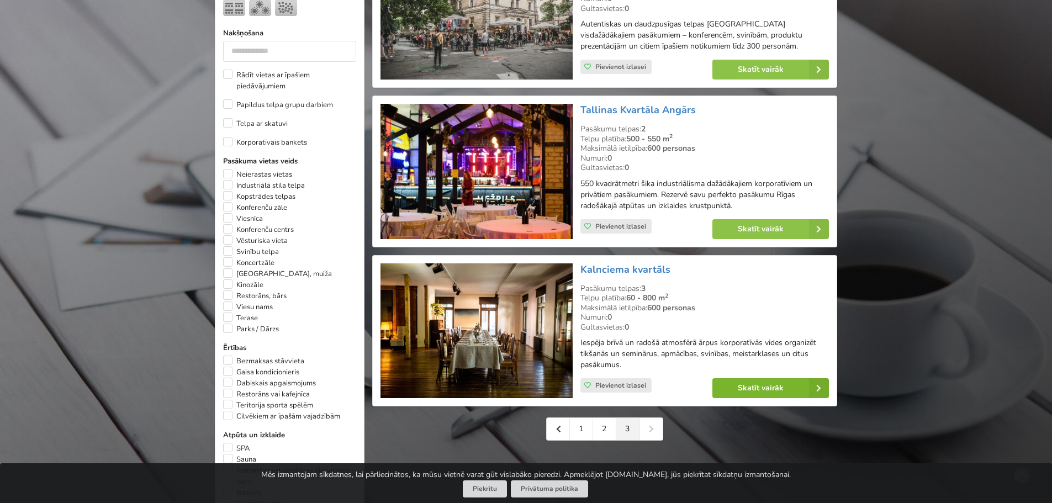
click at [759, 389] on link "Skatīt vairāk" at bounding box center [770, 388] width 117 height 20
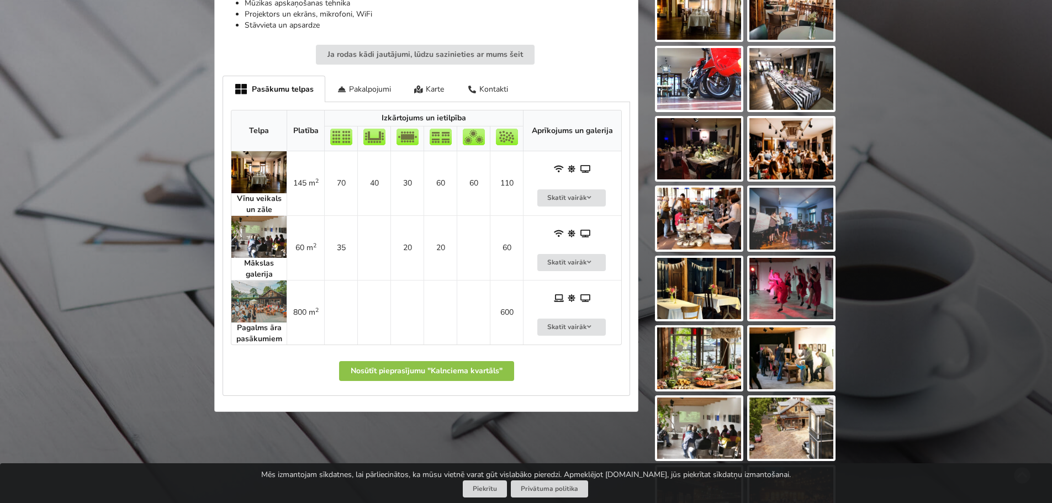
scroll to position [552, 0]
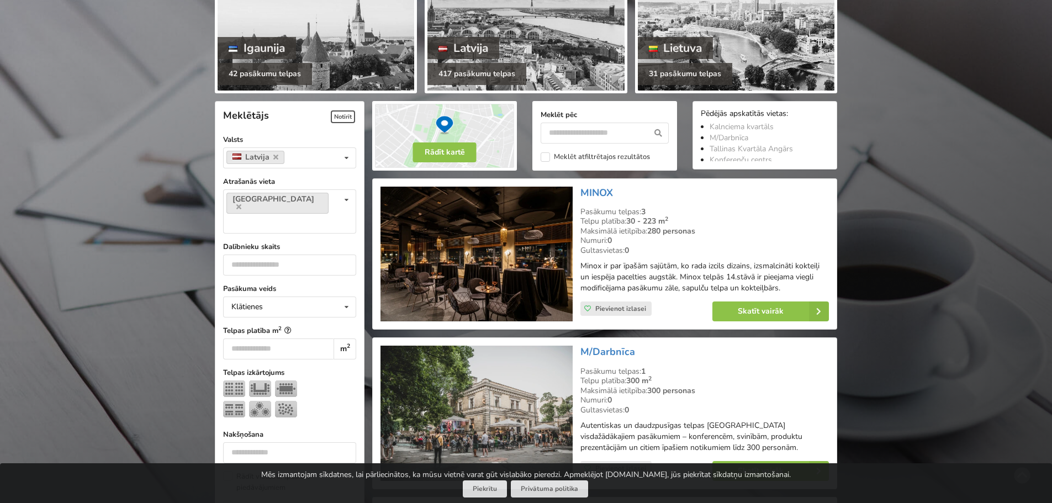
scroll to position [166, 0]
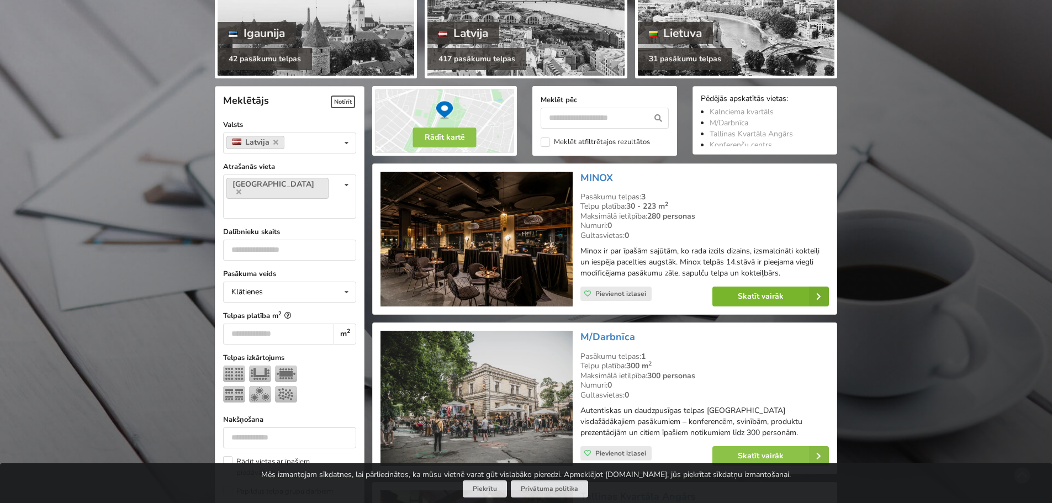
click at [773, 298] on link "Skatīt vairāk" at bounding box center [770, 297] width 117 height 20
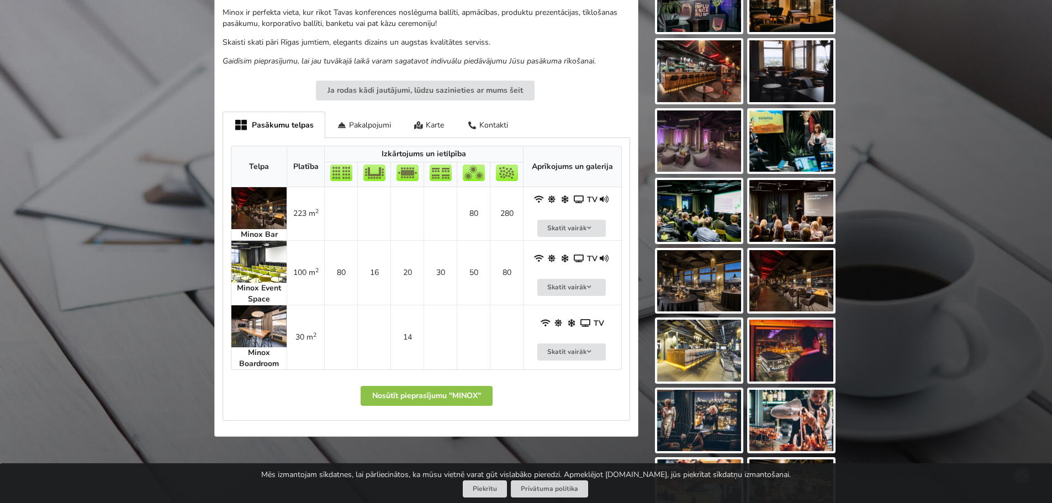
scroll to position [387, 0]
